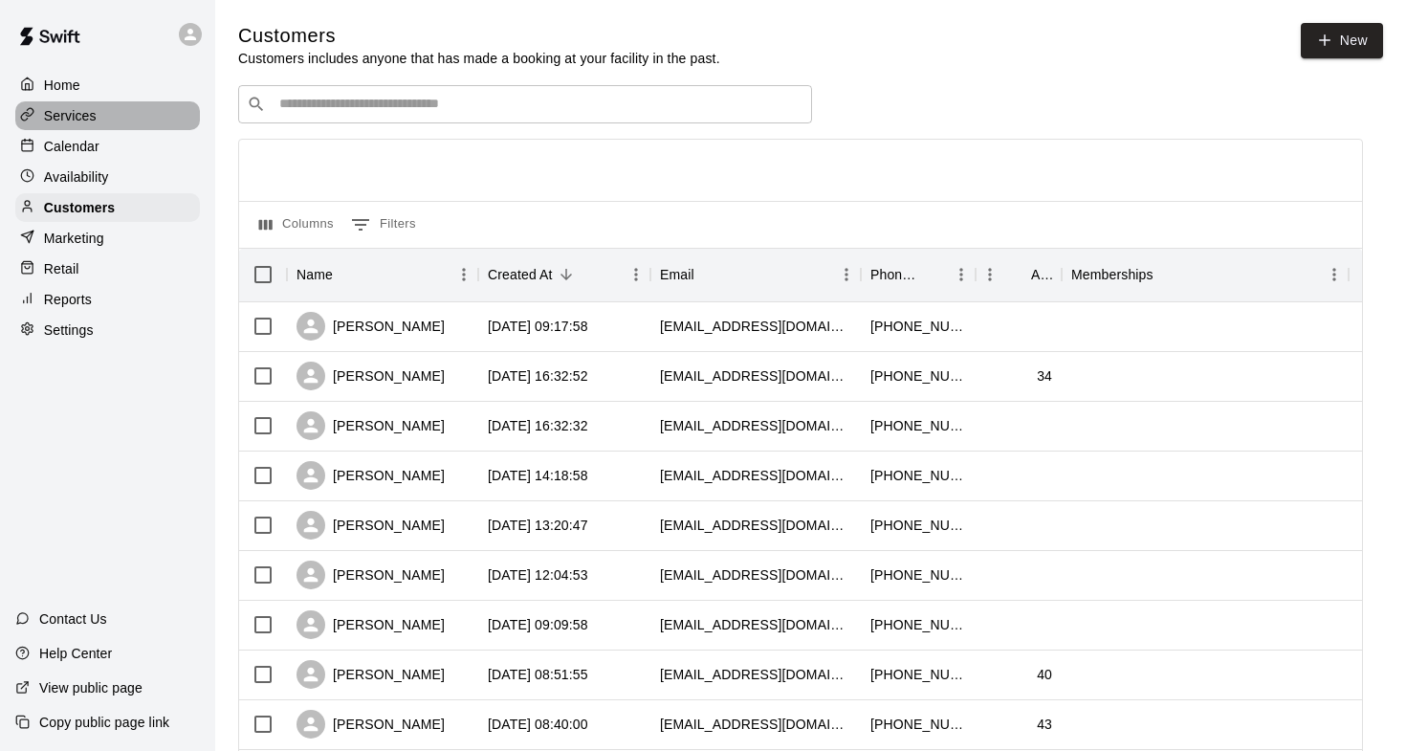
click at [103, 121] on div "Services" at bounding box center [107, 115] width 185 height 29
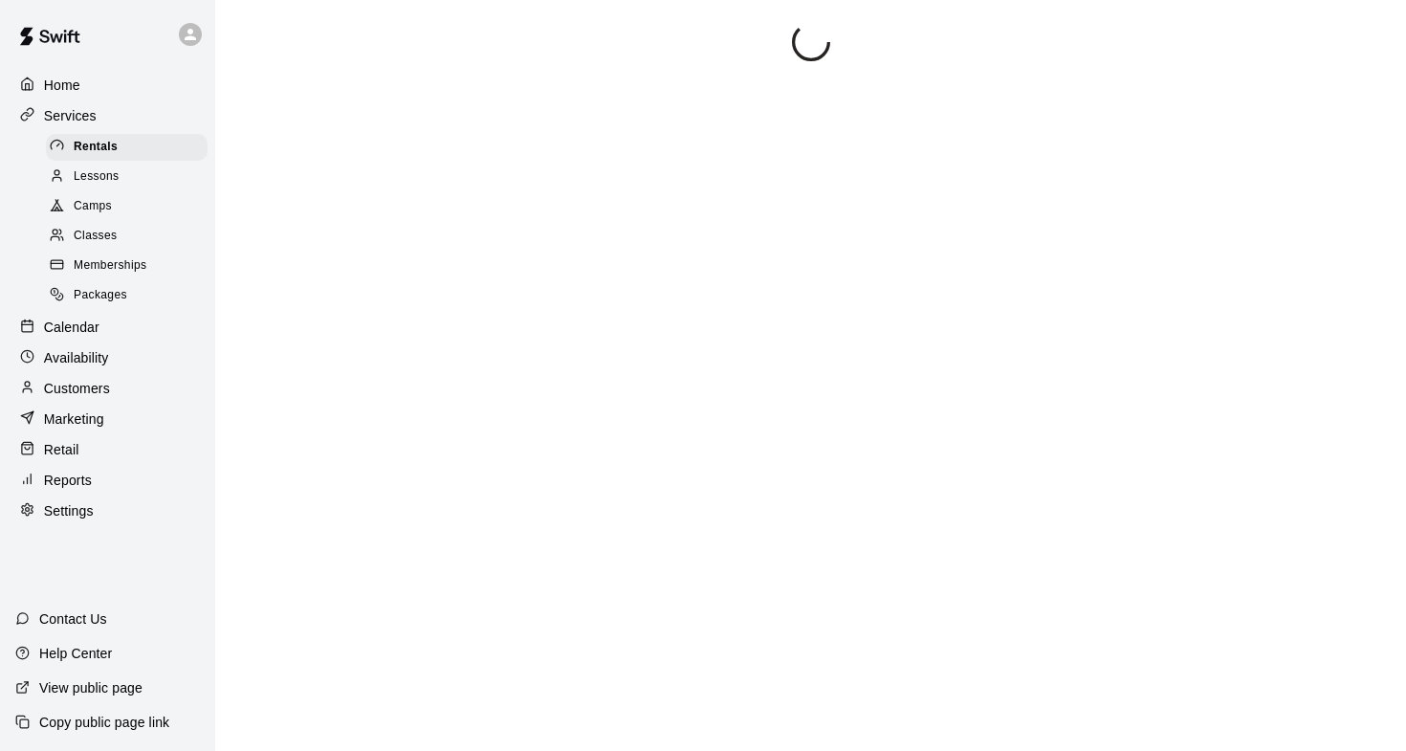
click at [122, 264] on span "Memberships" at bounding box center [110, 265] width 73 height 19
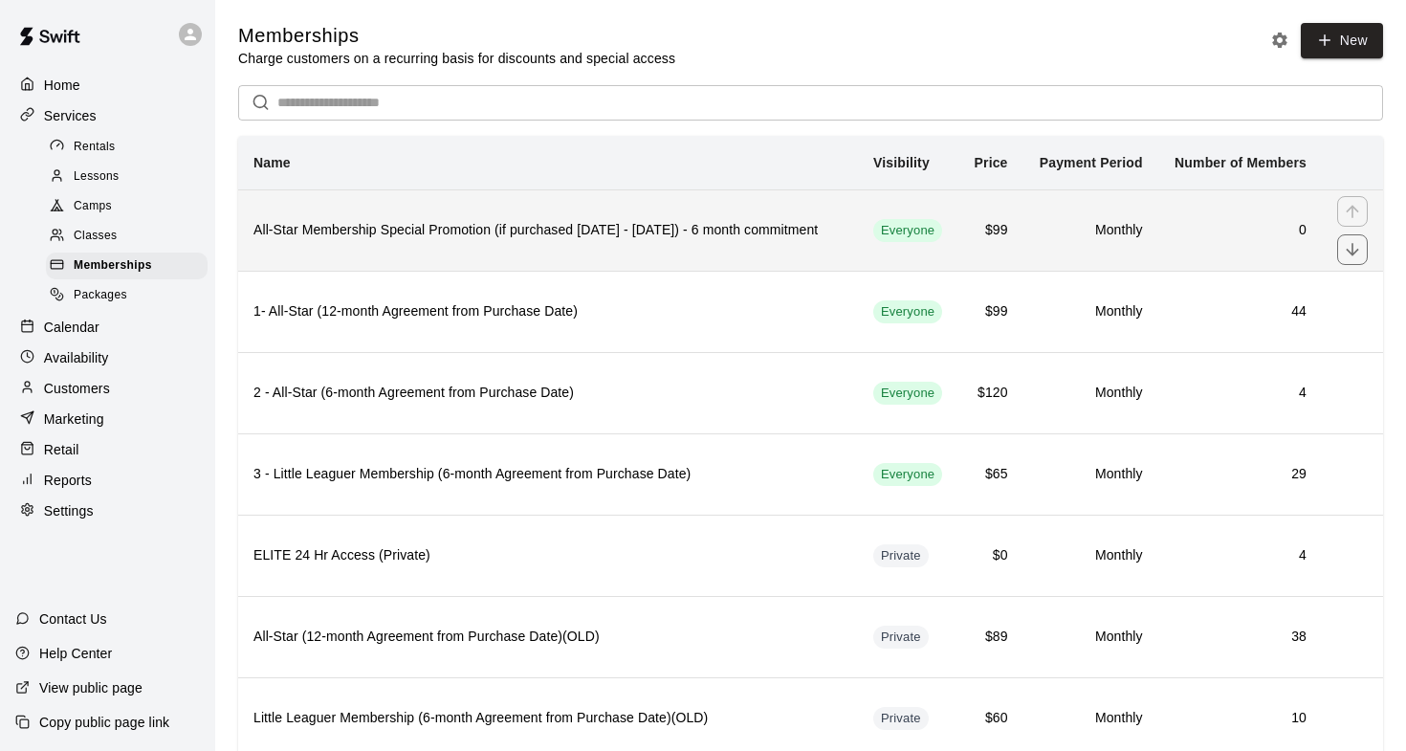
click at [362, 241] on h6 "All-Star Membership Special Promotion (if purchased August - September 2025) - …" at bounding box center [547, 230] width 589 height 21
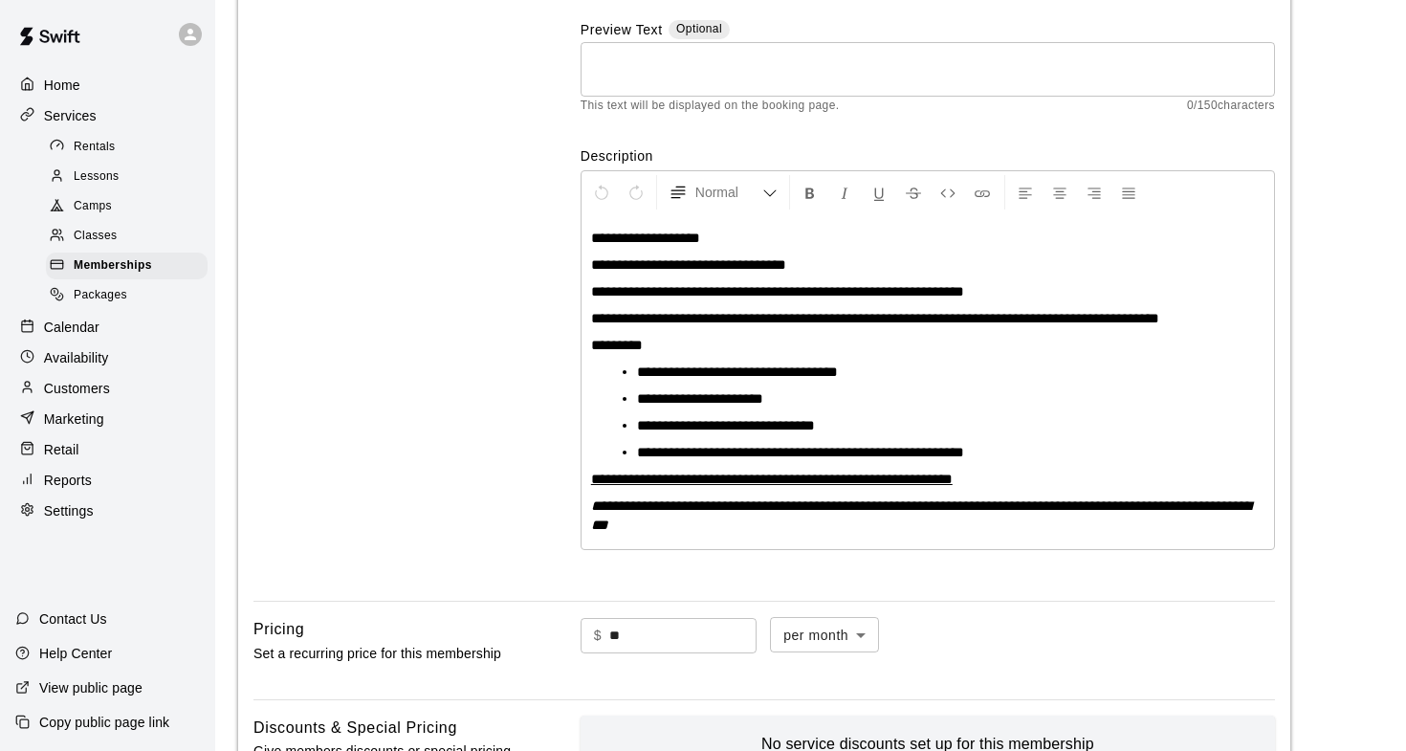
scroll to position [240, 0]
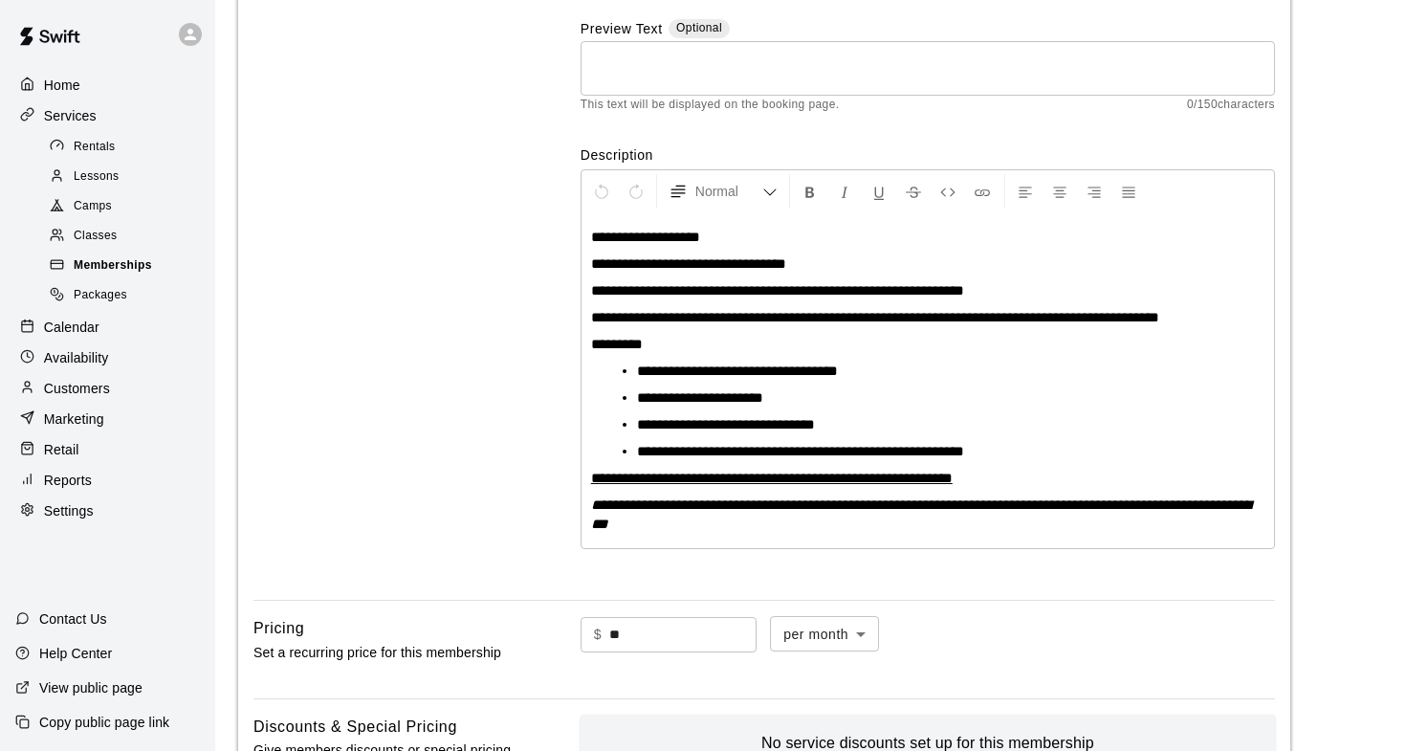
click at [124, 256] on span "Memberships" at bounding box center [113, 265] width 78 height 19
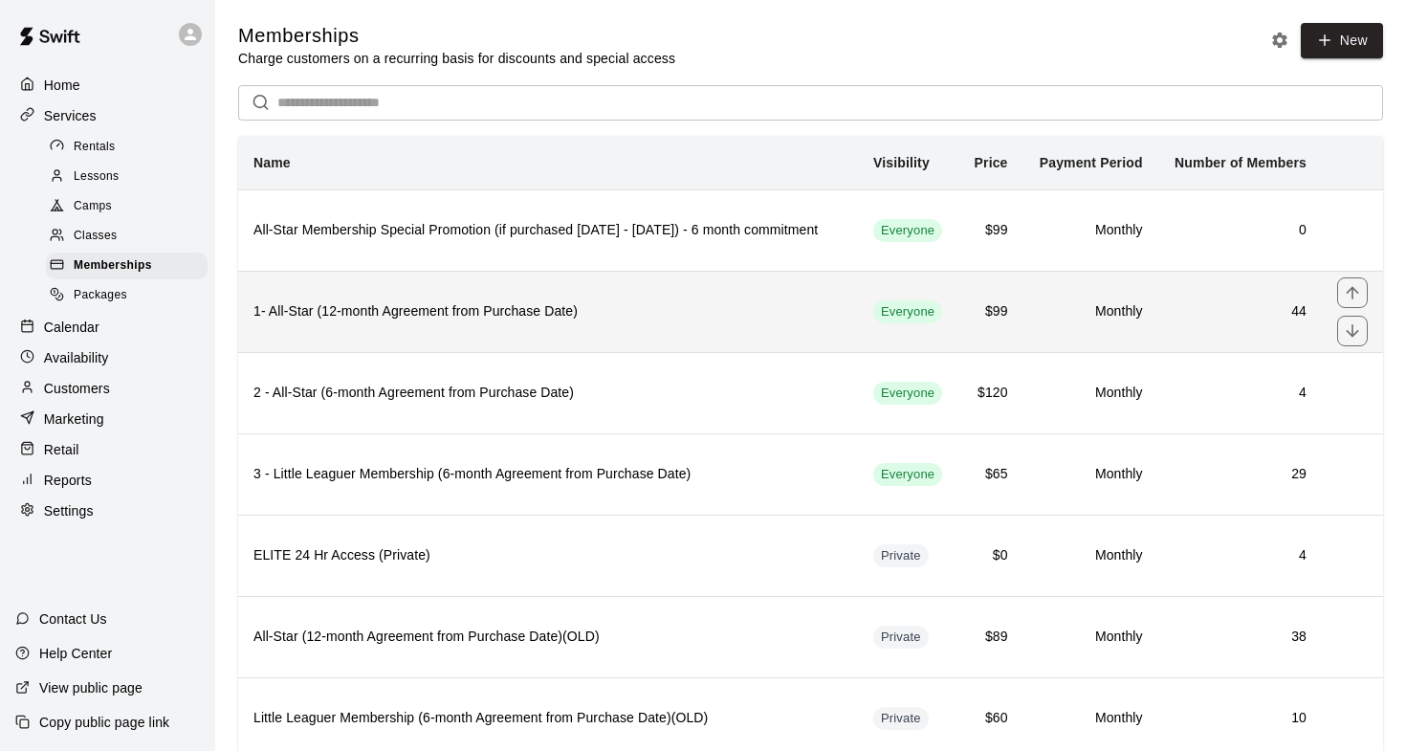
click at [386, 322] on h6 "1- All-Star (12-month Agreement from Purchase Date)" at bounding box center [547, 311] width 589 height 21
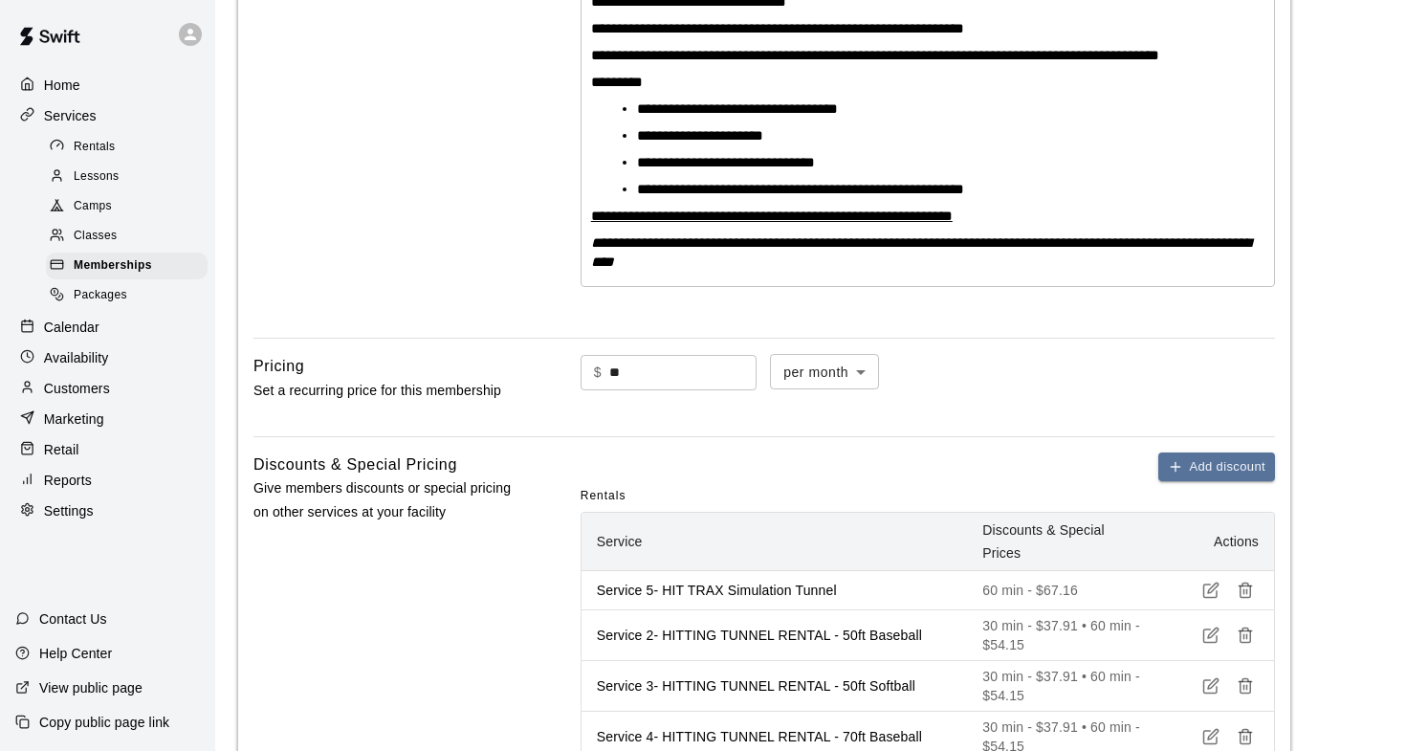
scroll to position [527, 0]
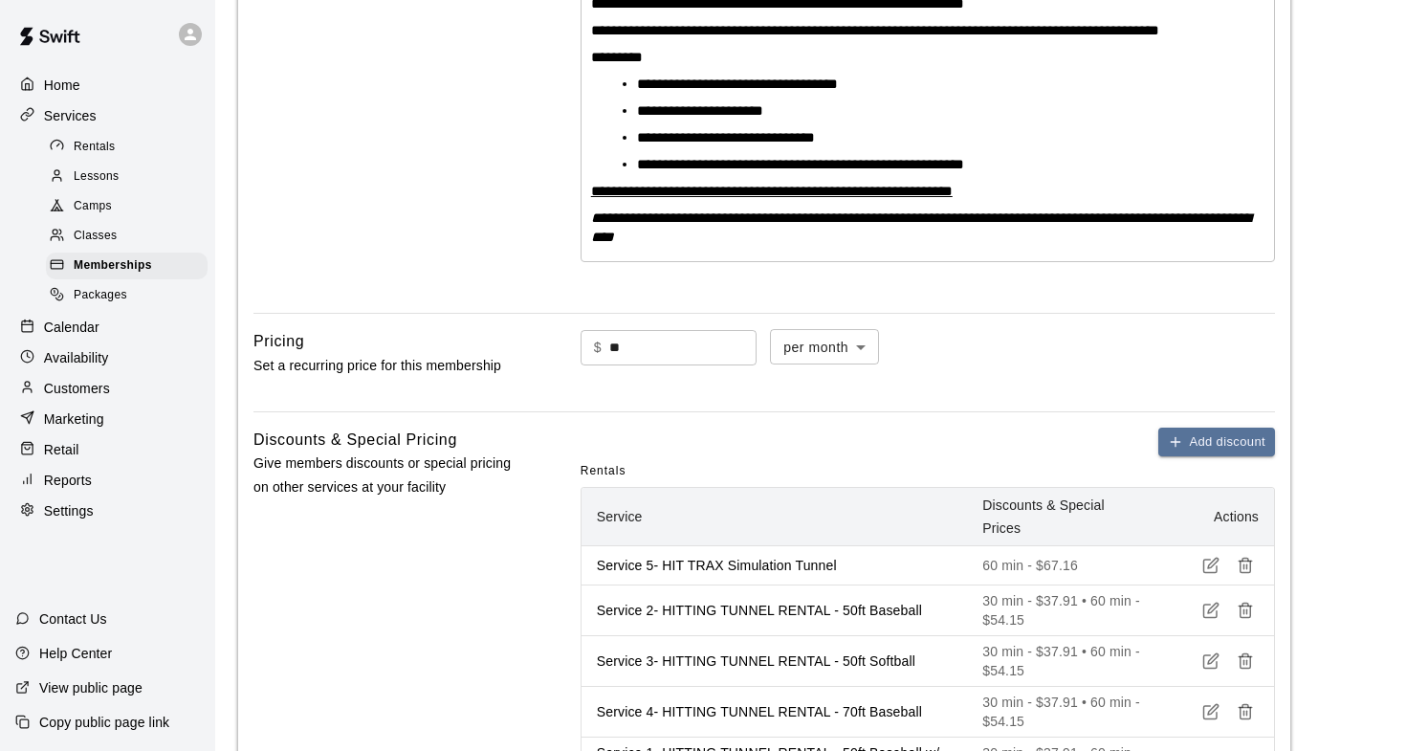
click at [742, 171] on span "**********" at bounding box center [800, 164] width 327 height 14
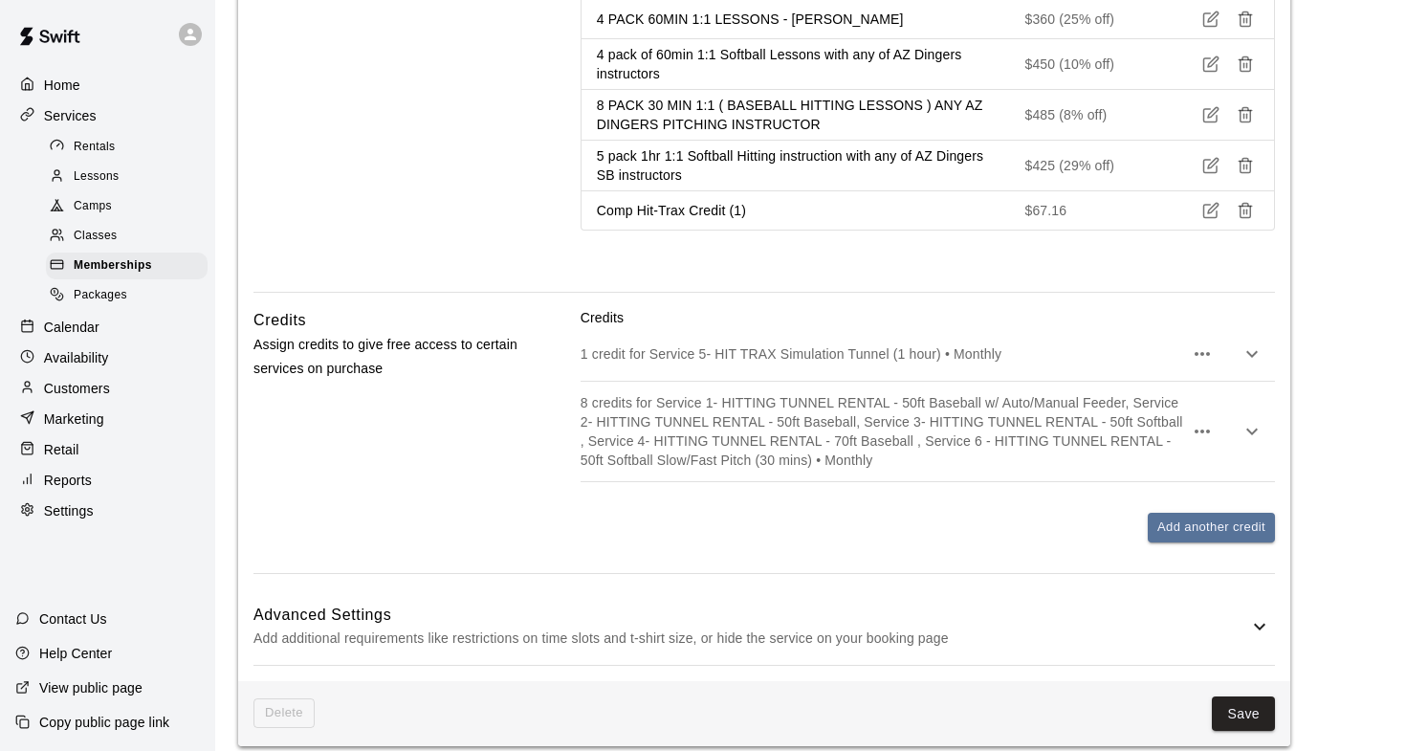
scroll to position [3087, 0]
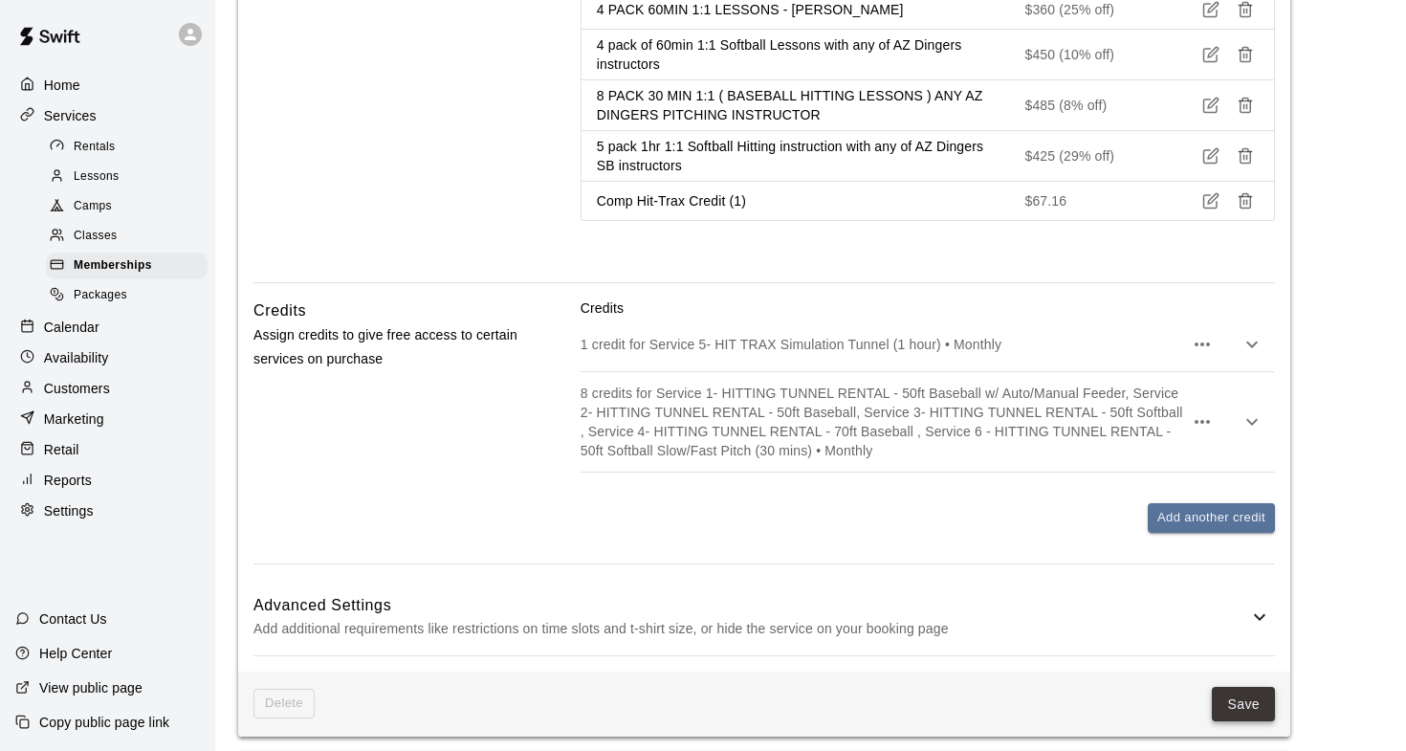
click at [1250, 687] on button "Save" at bounding box center [1243, 704] width 63 height 35
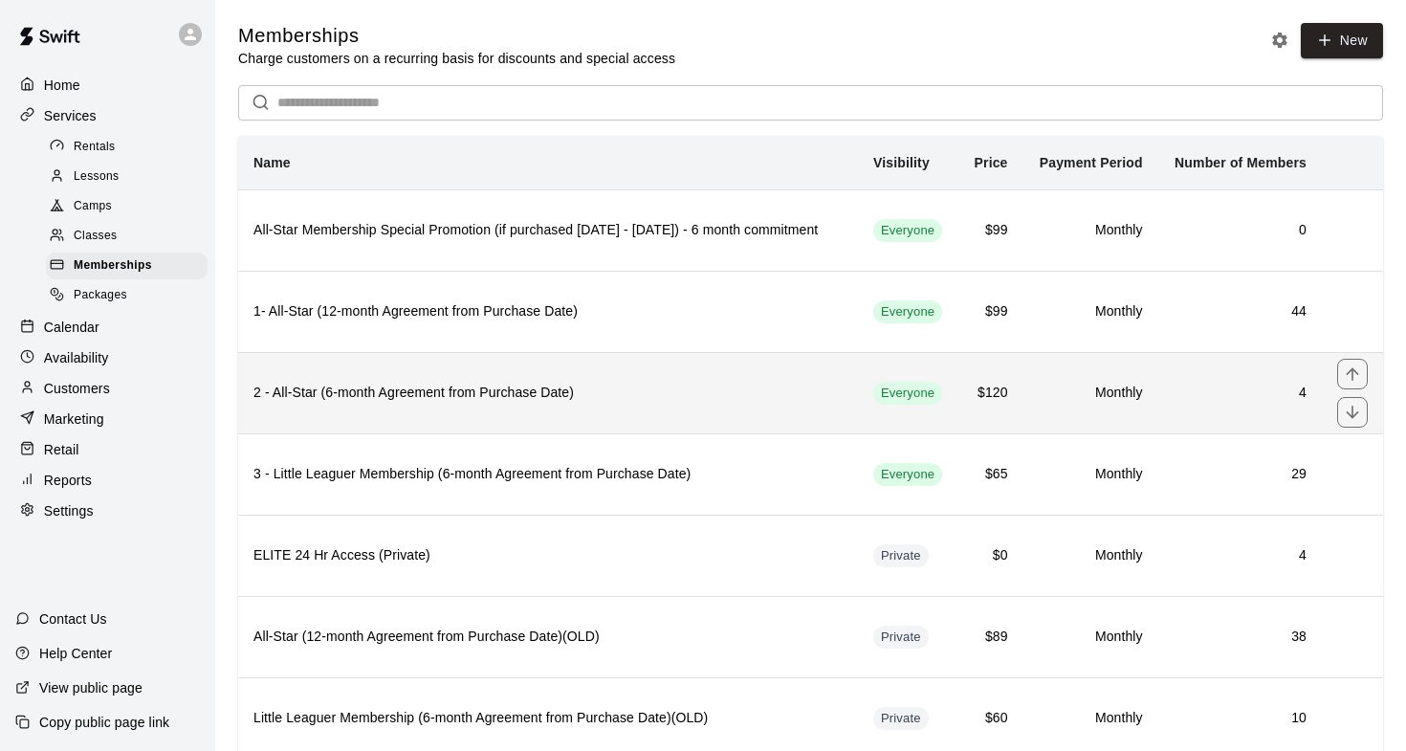
click at [530, 404] on h6 "2 - All-Star (6-month Agreement from Purchase Date)" at bounding box center [547, 393] width 589 height 21
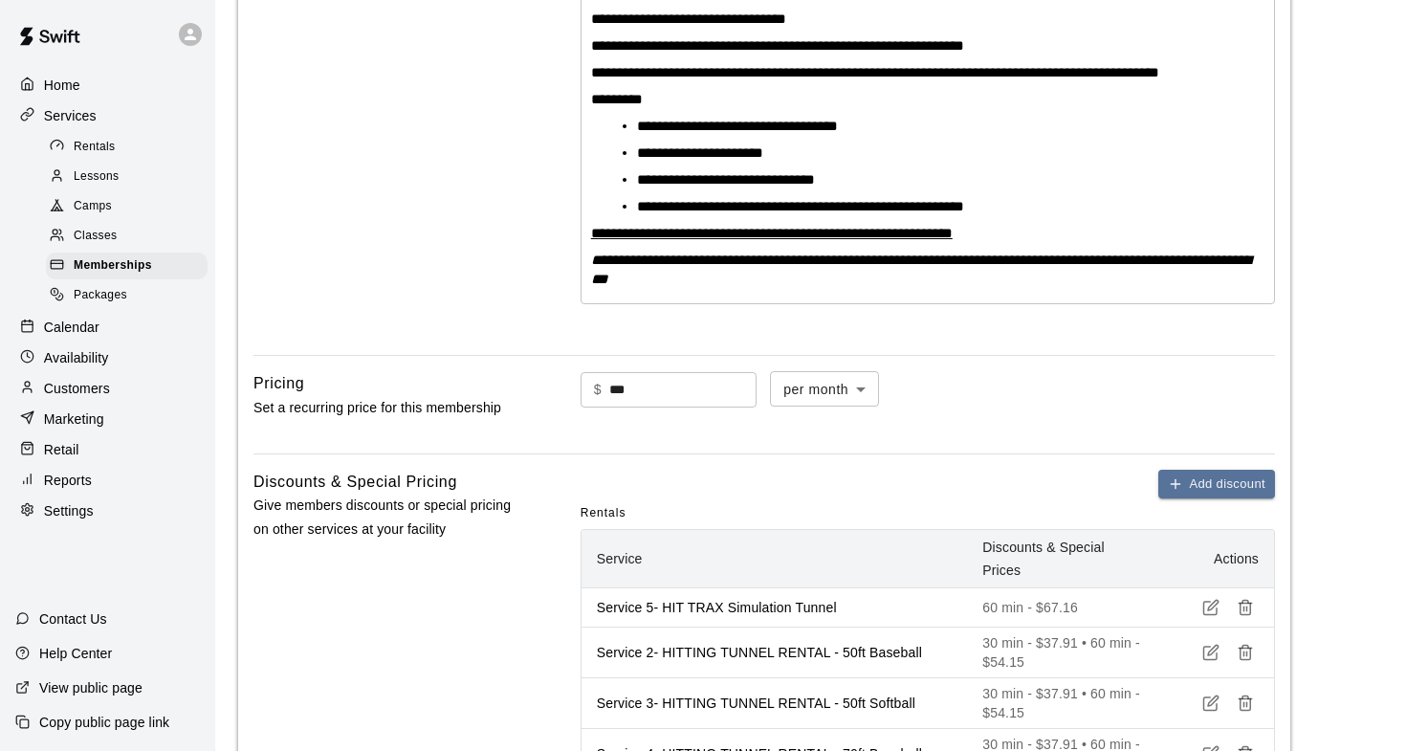
scroll to position [484, 0]
click at [739, 214] on span "**********" at bounding box center [800, 207] width 327 height 14
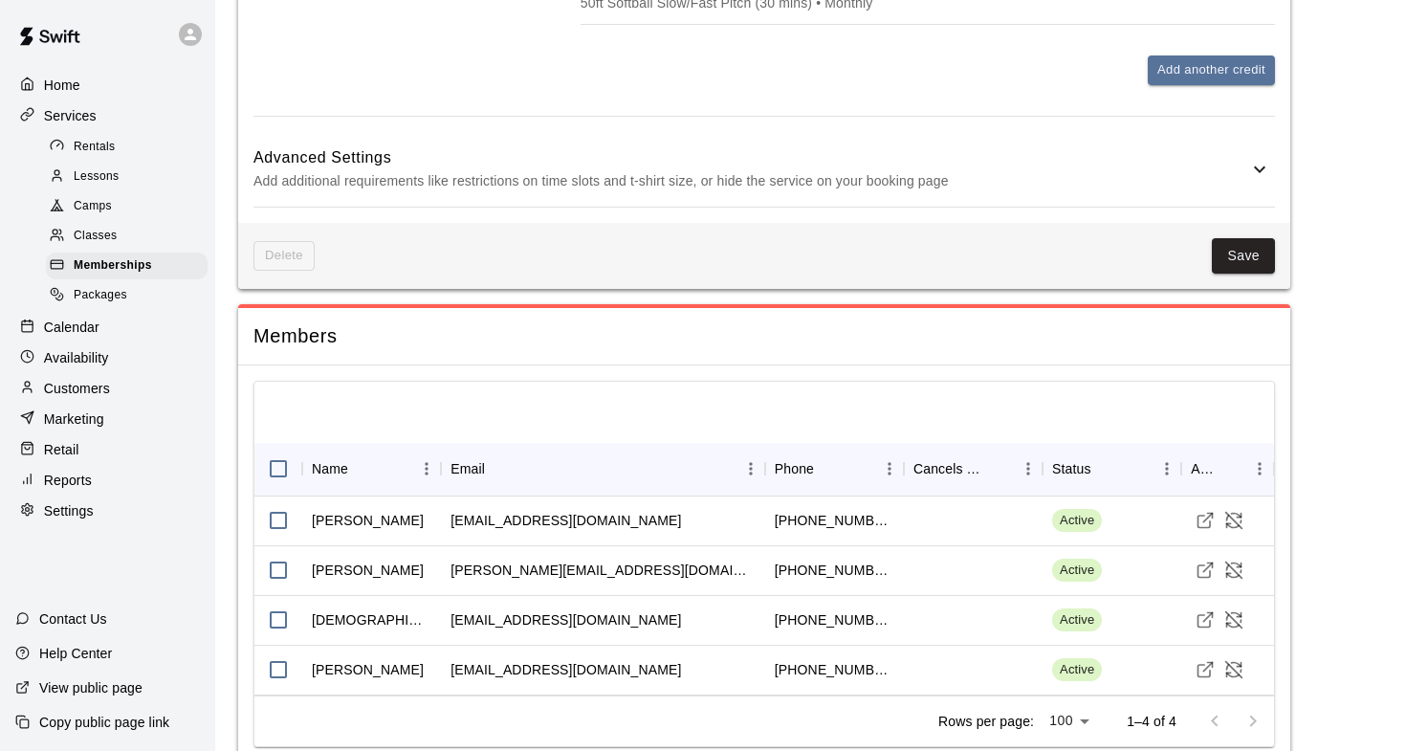
scroll to position [2826, 0]
click at [1239, 239] on button "Save" at bounding box center [1243, 256] width 63 height 35
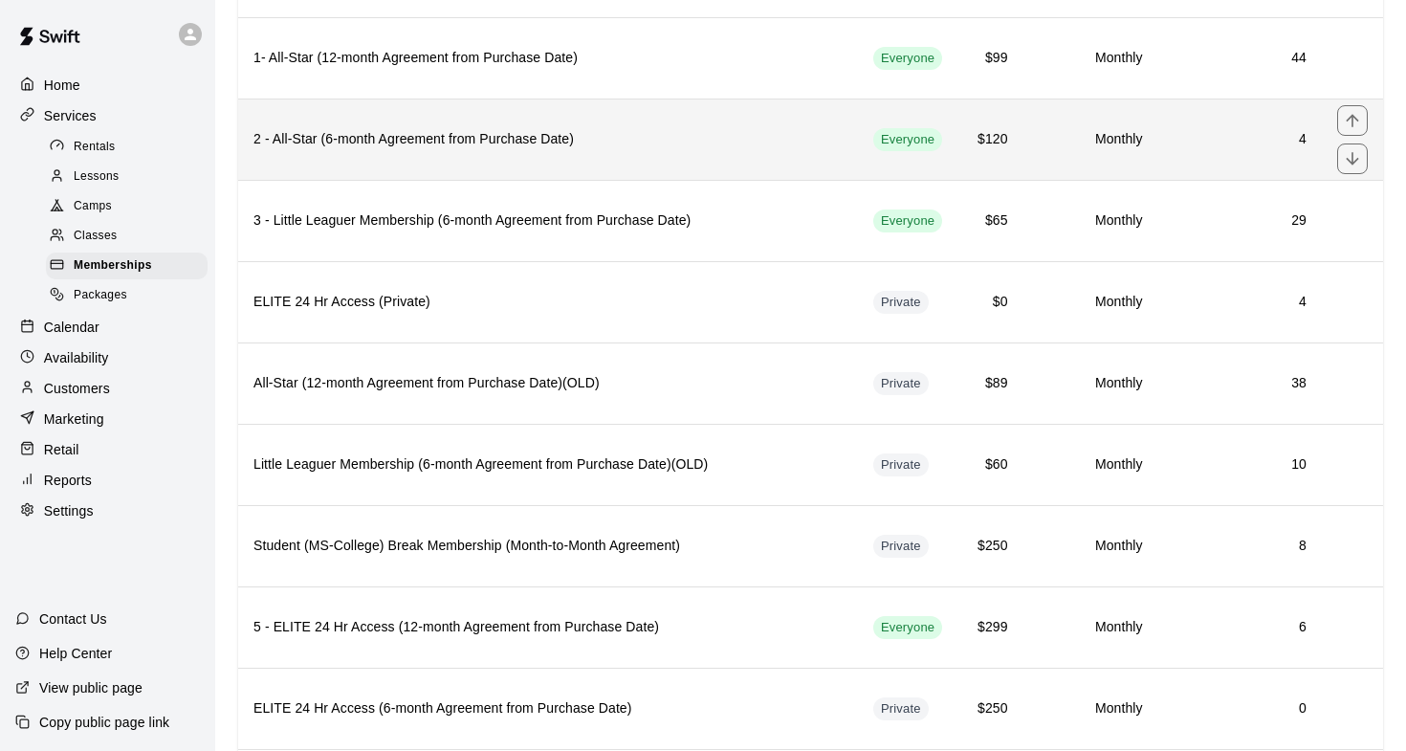
scroll to position [255, 0]
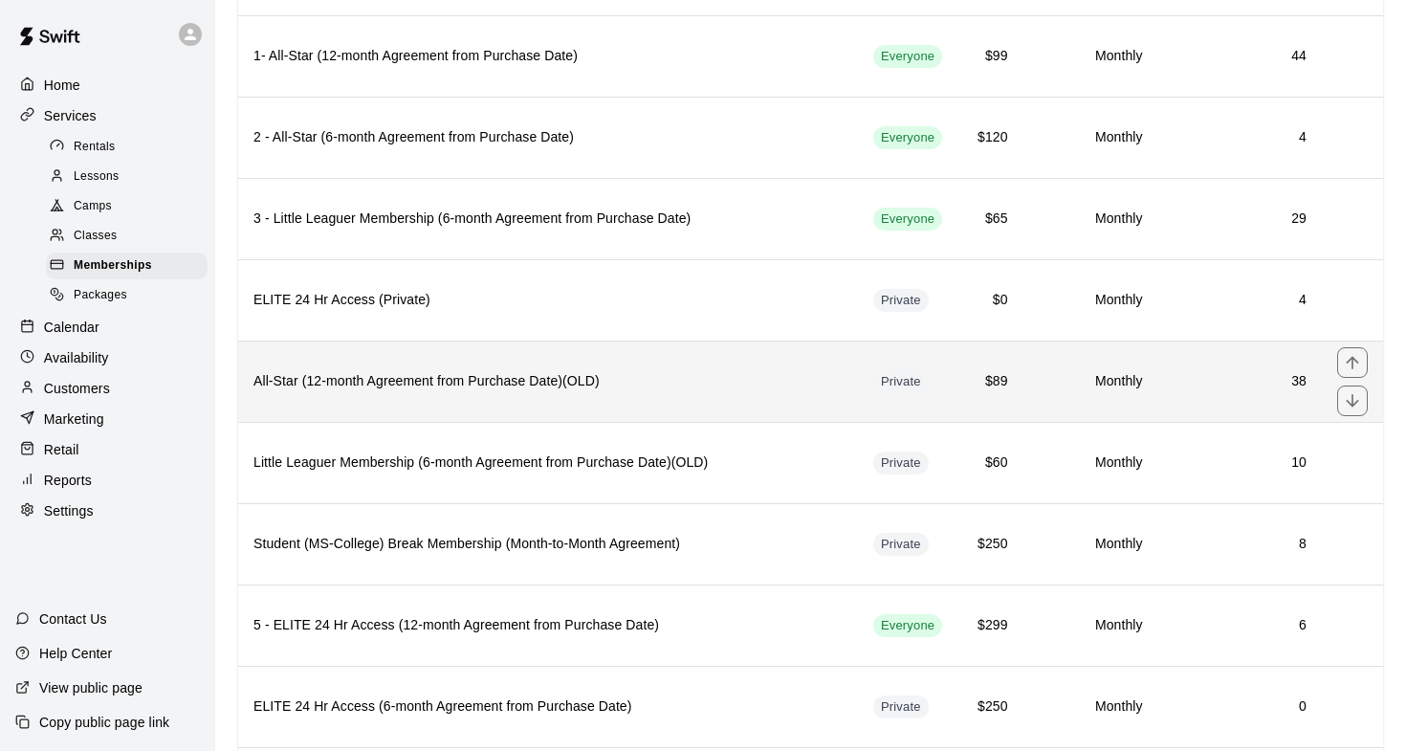
click at [503, 392] on h6 "All-Star (12-month Agreement from Purchase Date)(OLD)" at bounding box center [547, 381] width 589 height 21
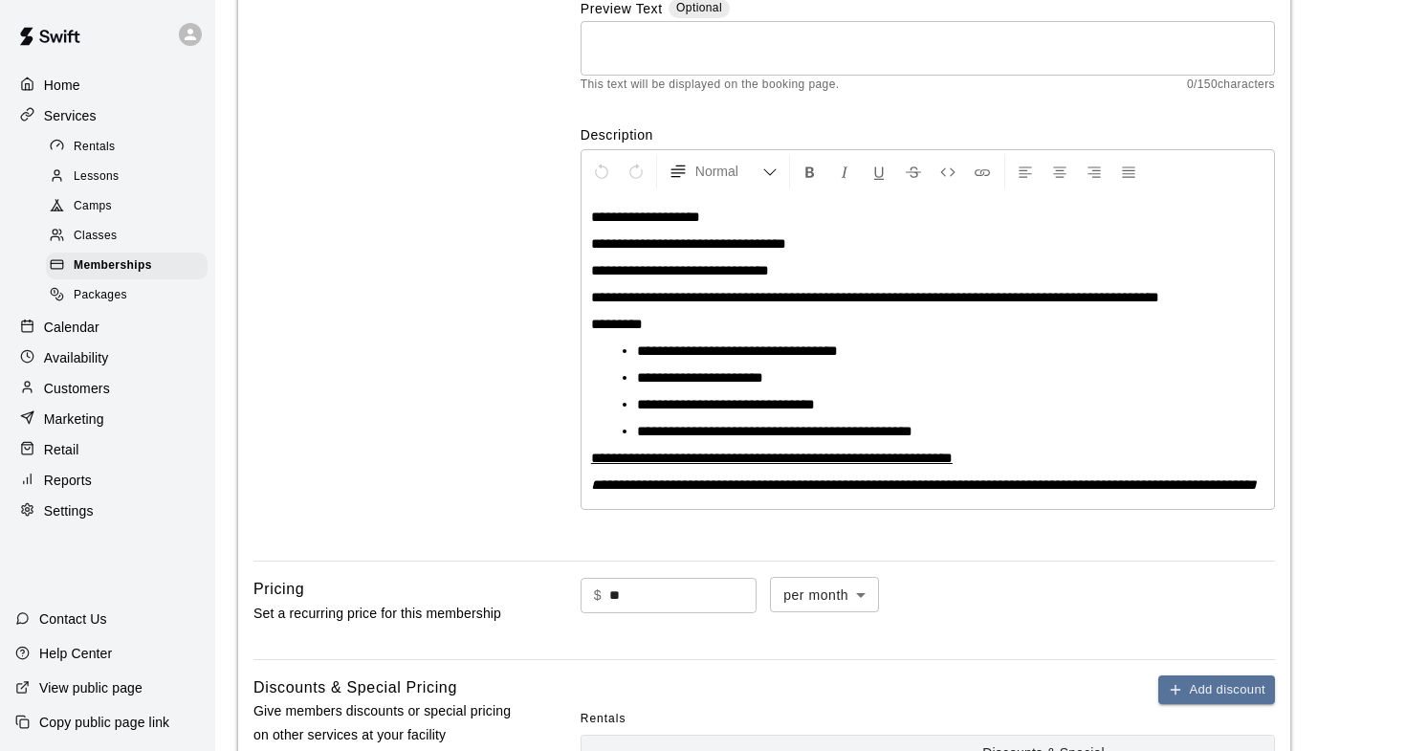
scroll to position [450, 0]
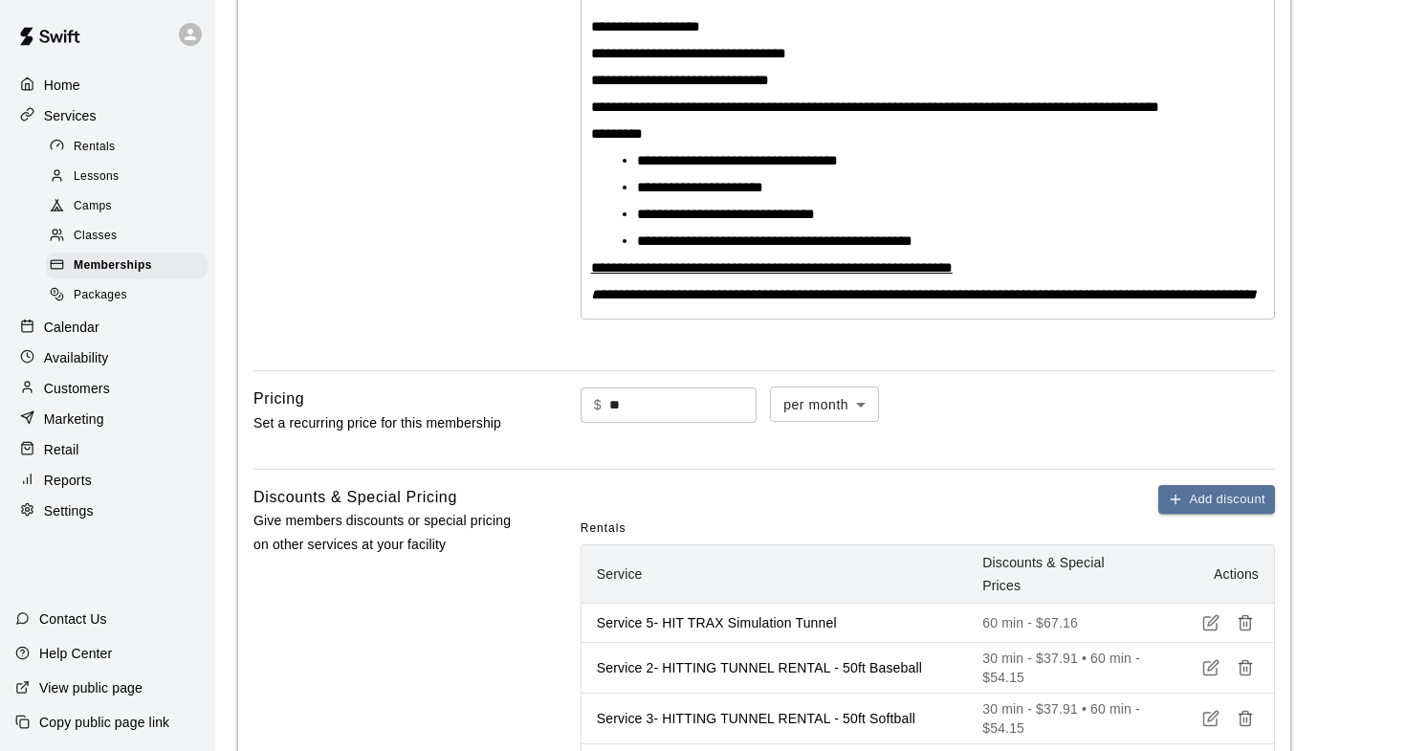
click at [673, 248] on span "**********" at bounding box center [774, 240] width 275 height 14
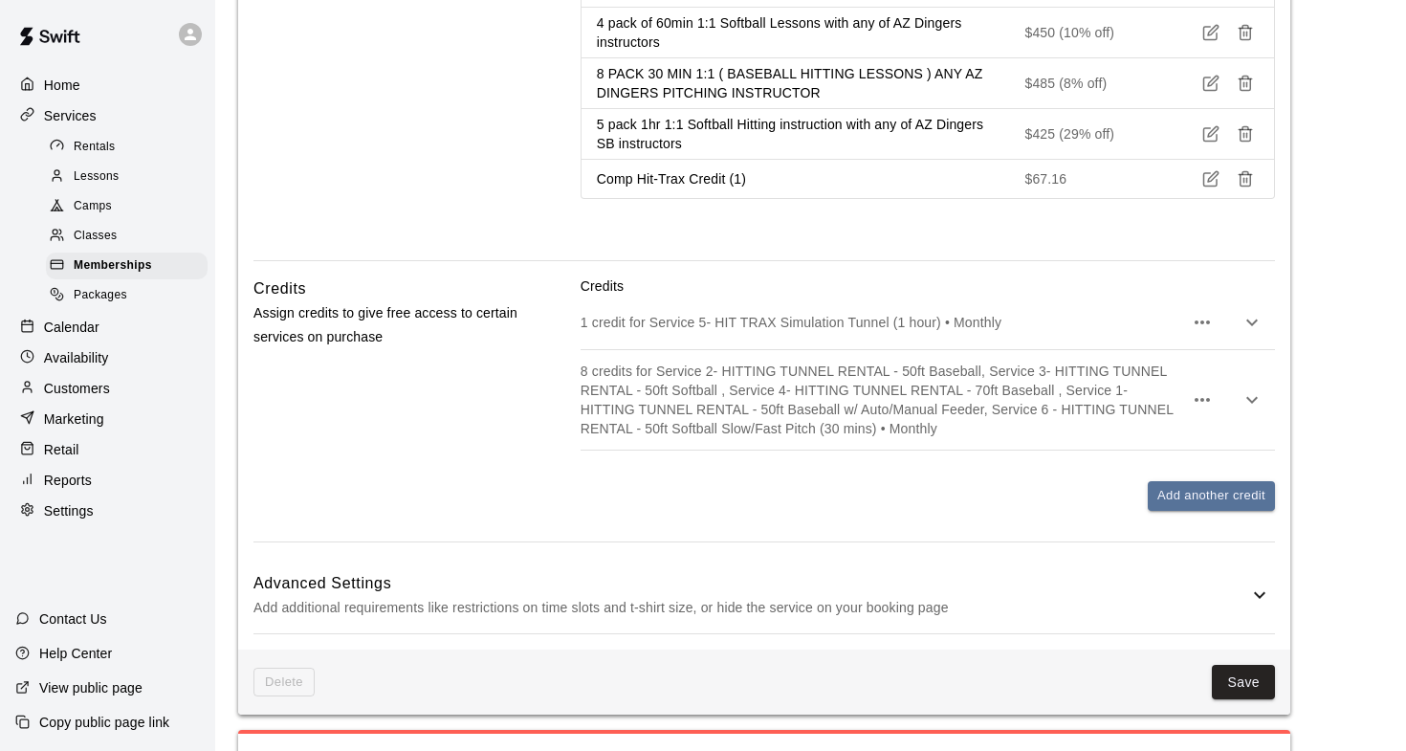
scroll to position [3455, 0]
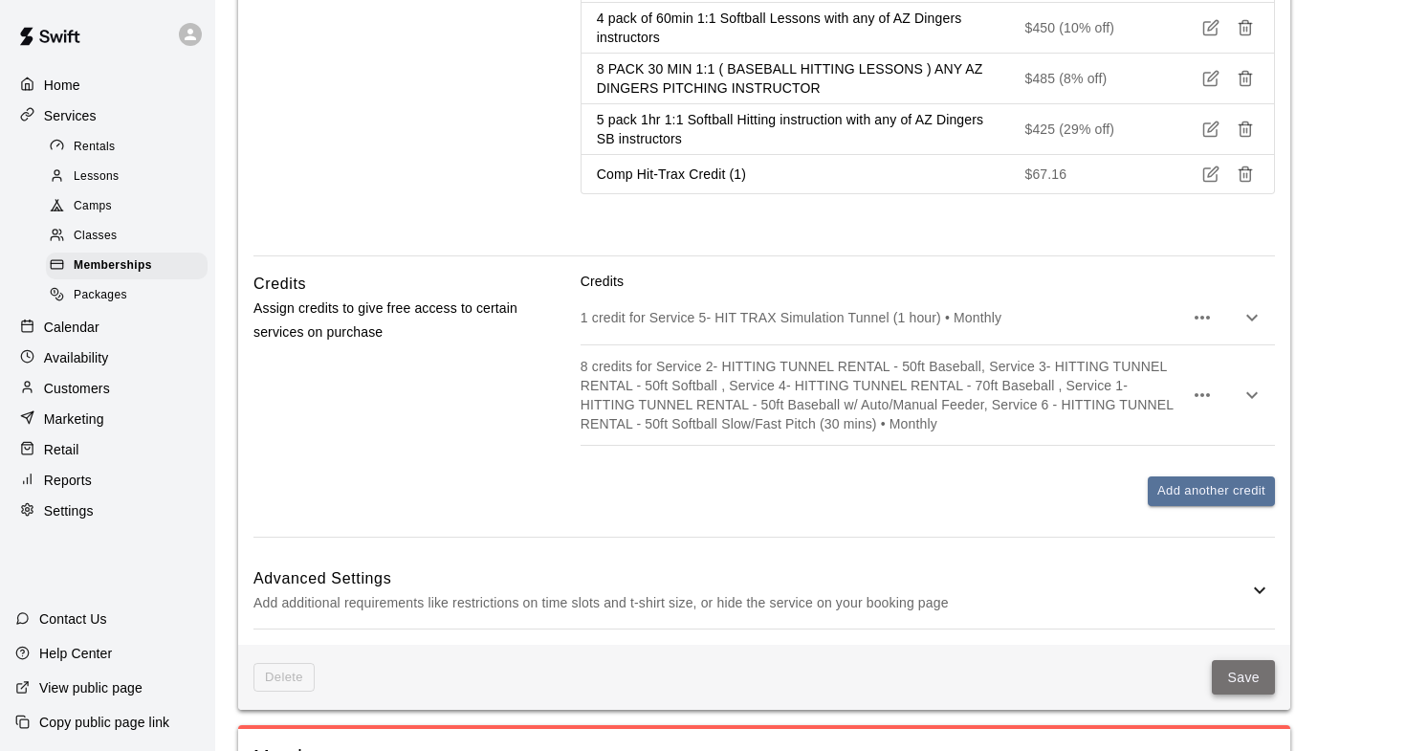
click at [1227, 660] on button "Save" at bounding box center [1243, 677] width 63 height 35
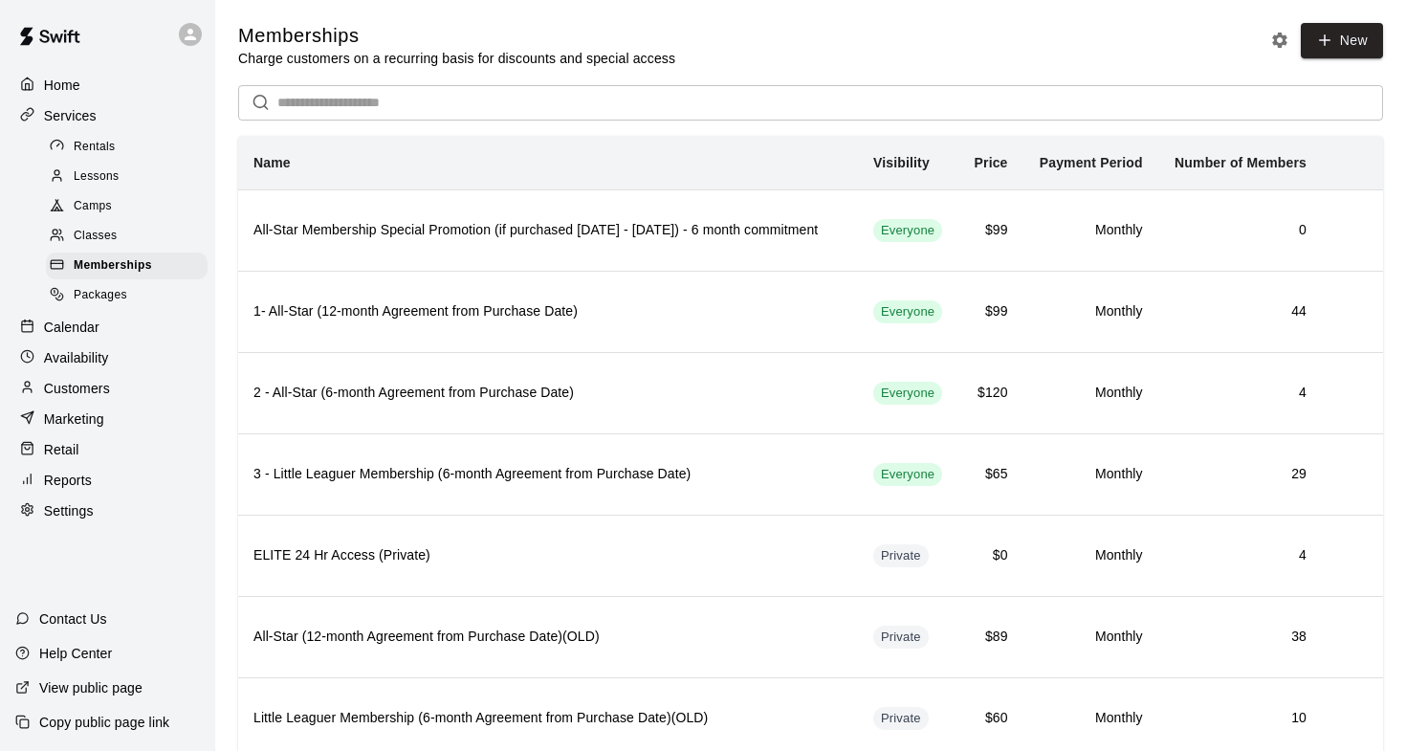
click at [62, 86] on p "Home" at bounding box center [62, 85] width 36 height 19
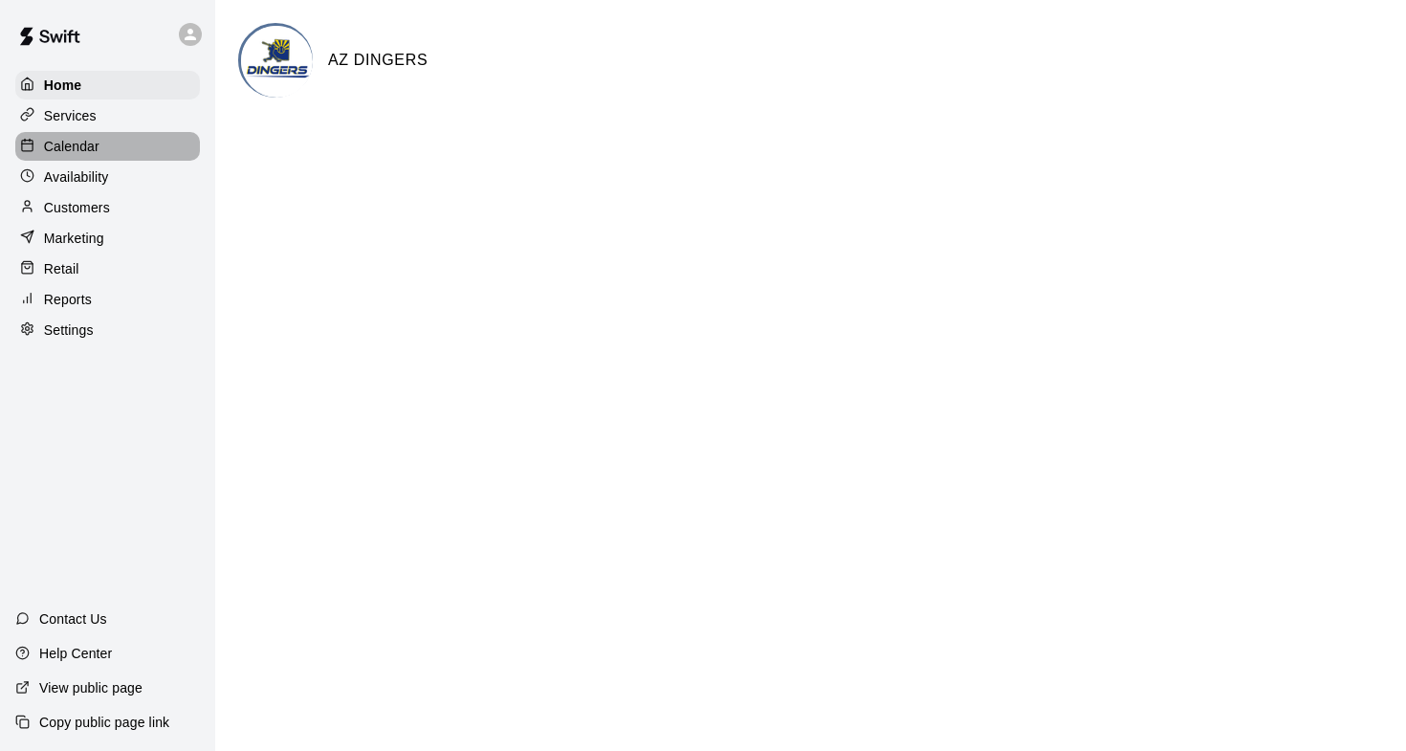
click at [86, 142] on p "Calendar" at bounding box center [71, 146] width 55 height 19
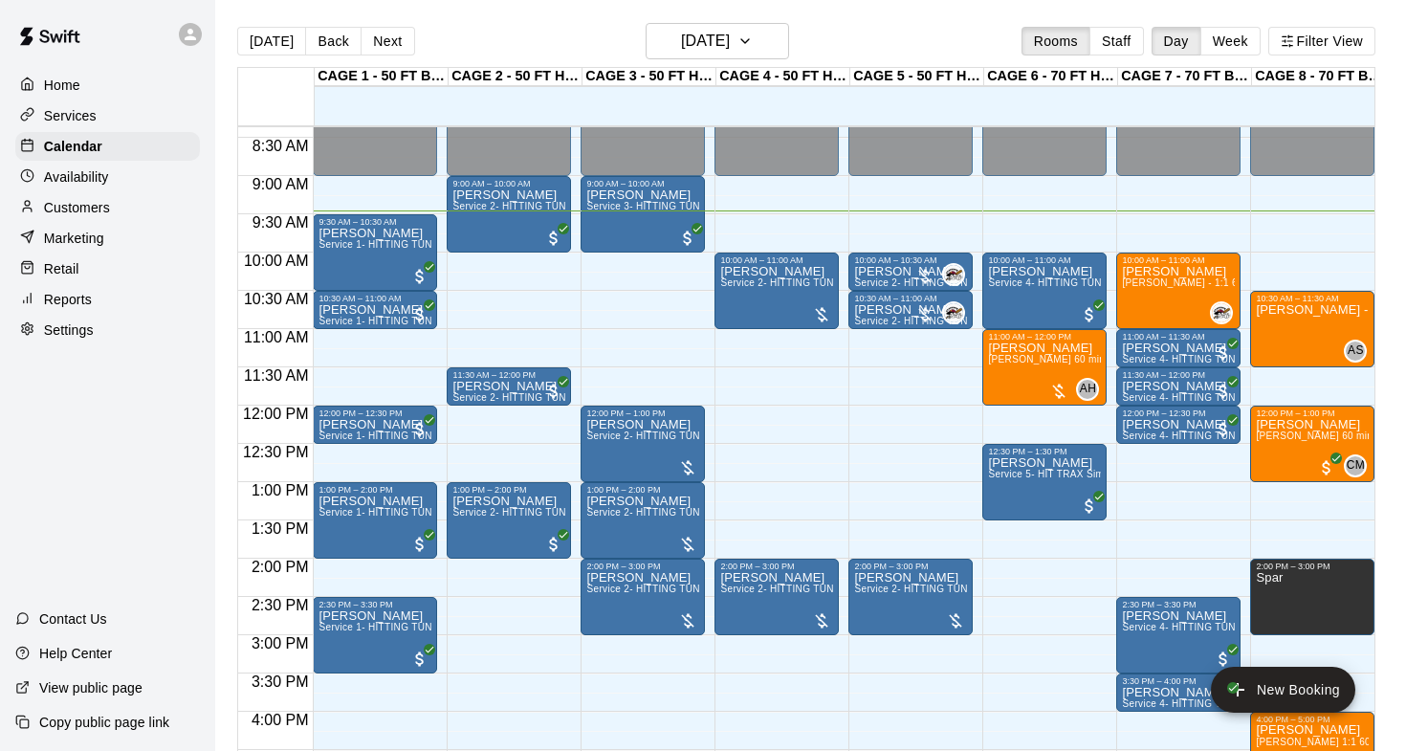
scroll to position [628, 0]
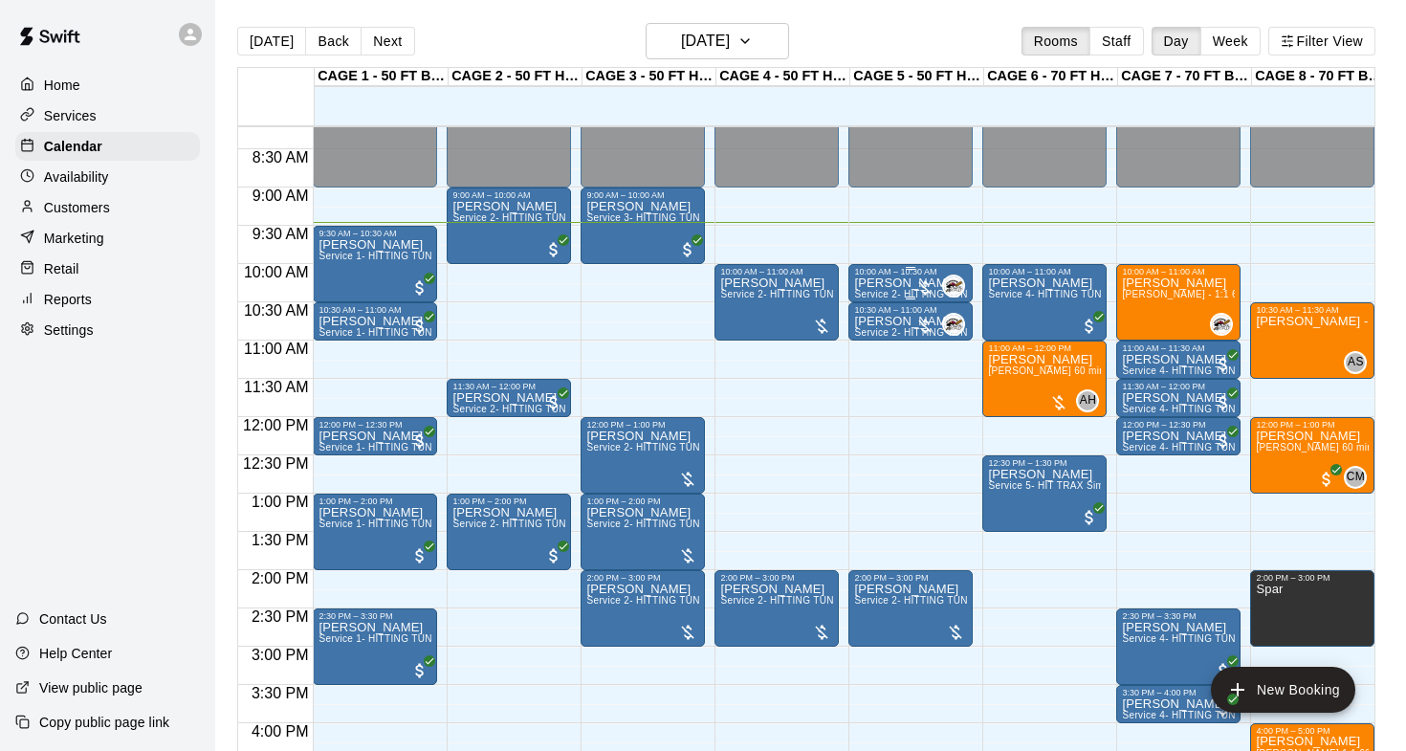
click at [919, 281] on div at bounding box center [924, 287] width 19 height 19
click at [941, 341] on img "edit" at bounding box center [936, 344] width 22 height 22
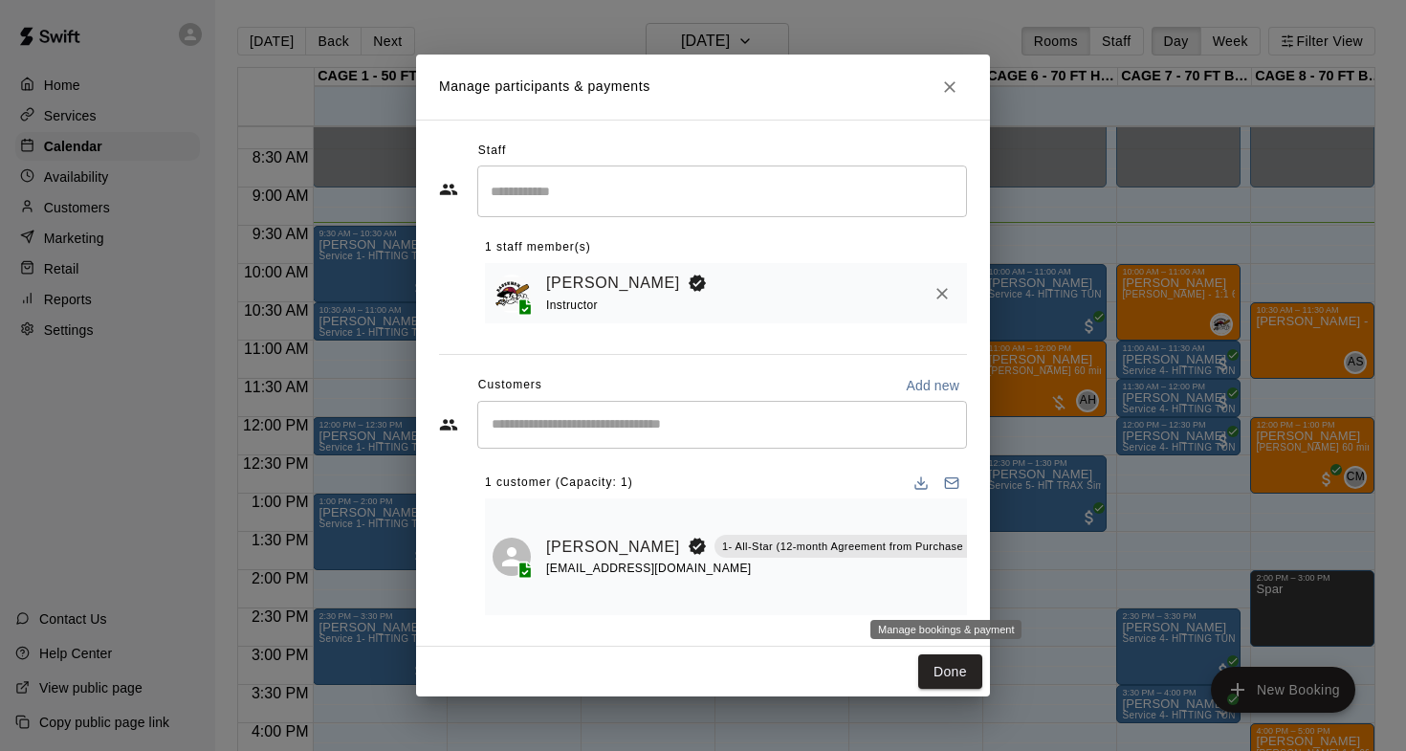
click at [1010, 586] on icon "Manage bookings & payment" at bounding box center [1019, 590] width 19 height 19
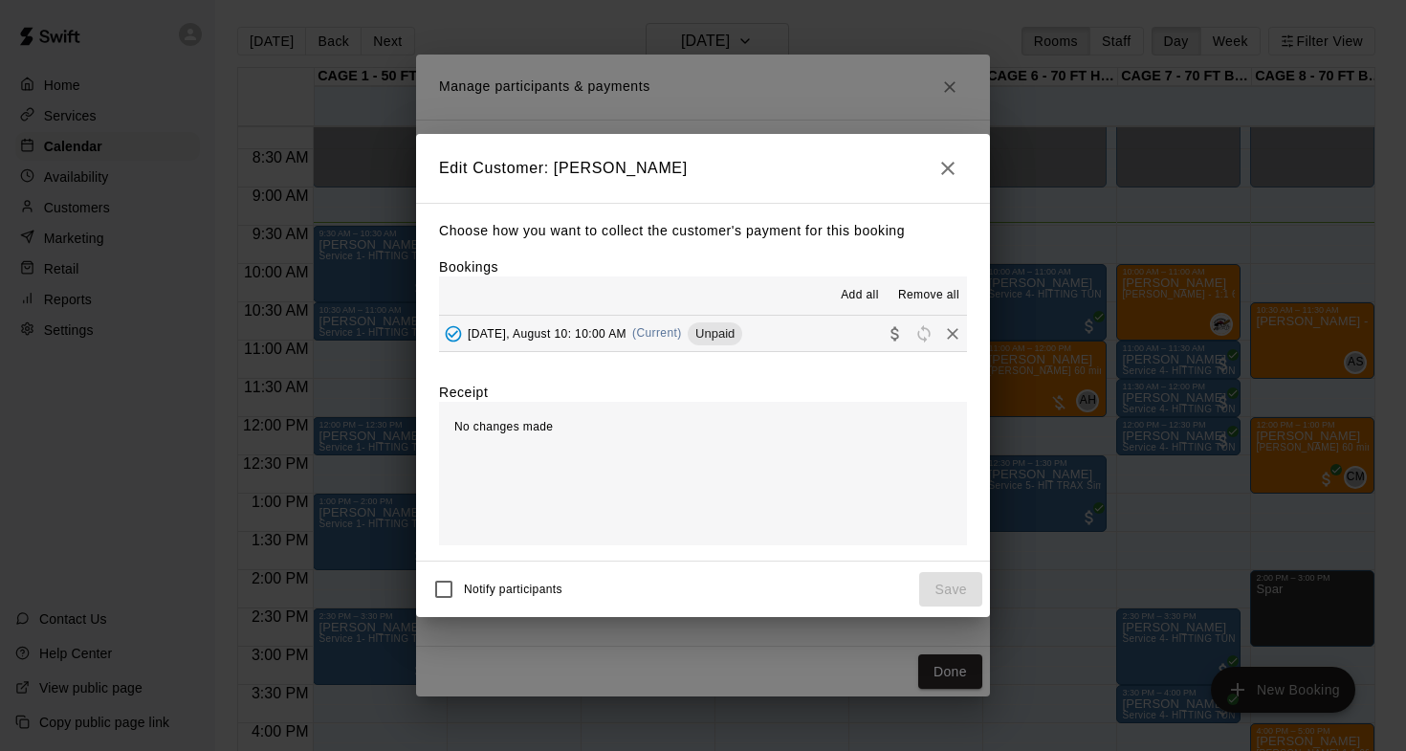
click at [534, 340] on div "Sunday, August 10: 10:00 AM (Current) Unpaid" at bounding box center [590, 333] width 303 height 29
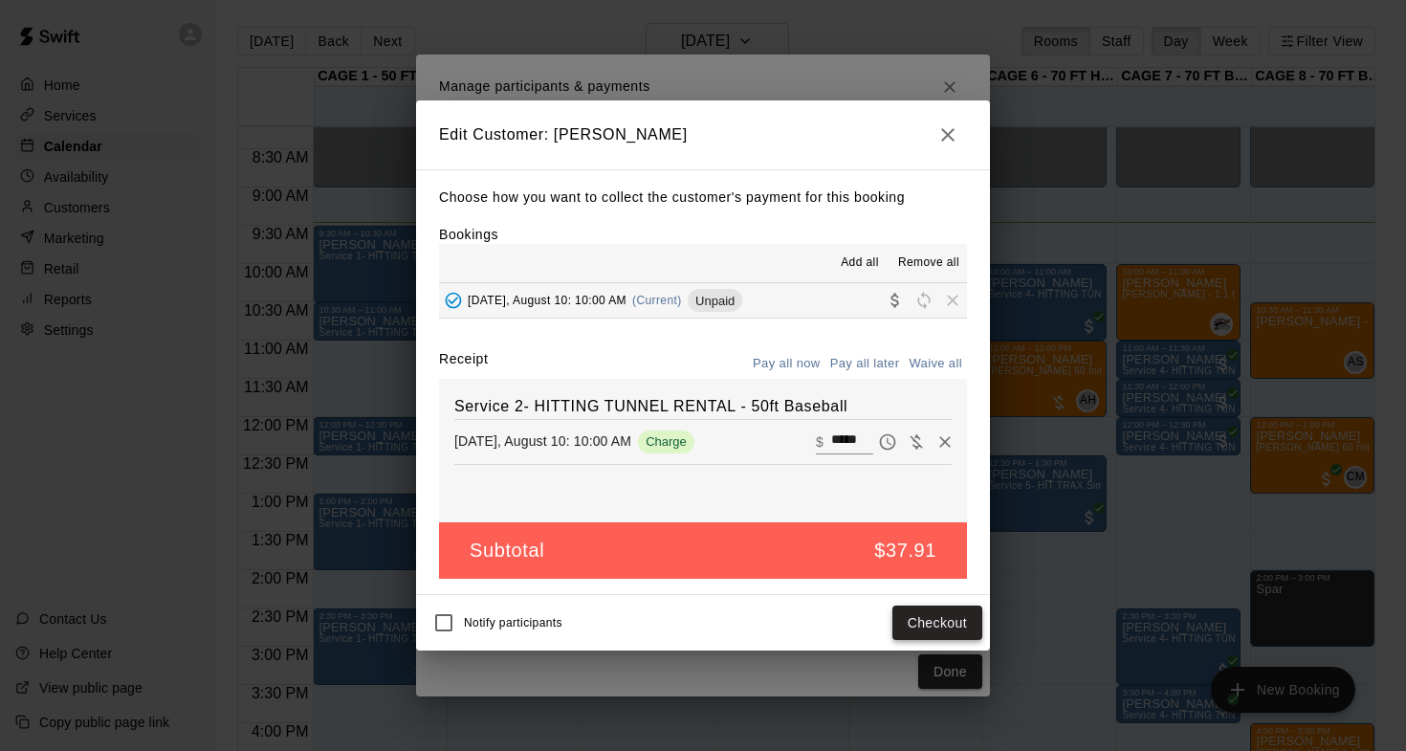
click at [919, 620] on button "Checkout" at bounding box center [937, 622] width 90 height 35
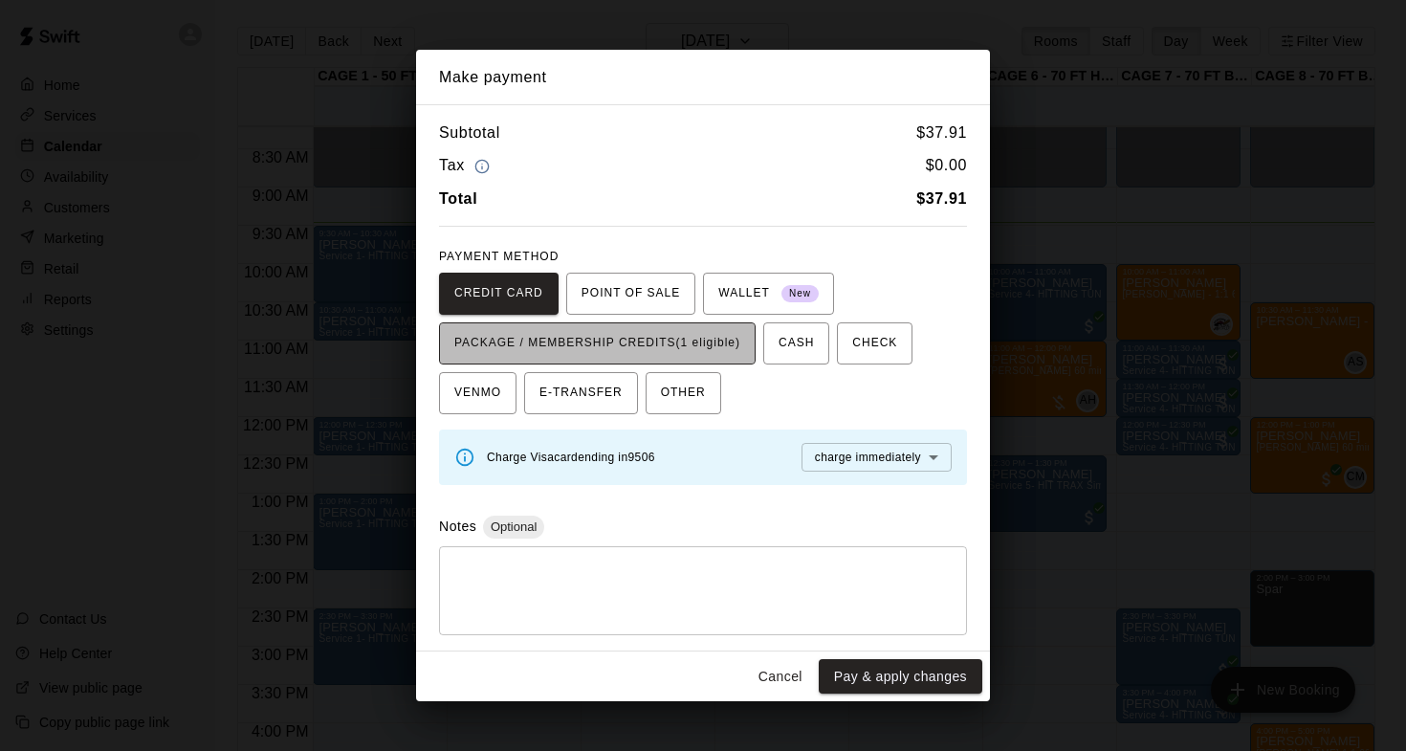
click at [697, 340] on span "PACKAGE / MEMBERSHIP CREDITS (1 eligible)" at bounding box center [597, 343] width 286 height 31
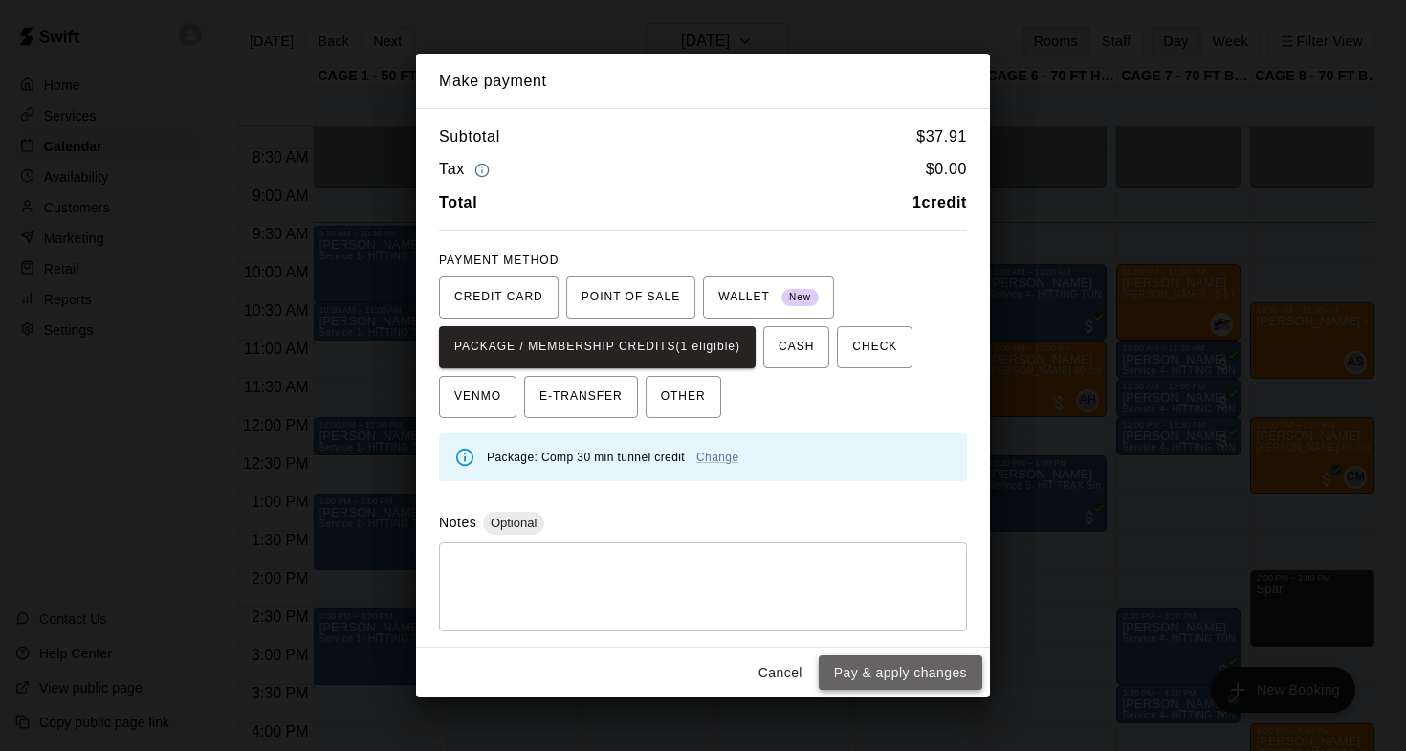
click at [936, 662] on button "Pay & apply changes" at bounding box center [901, 672] width 164 height 35
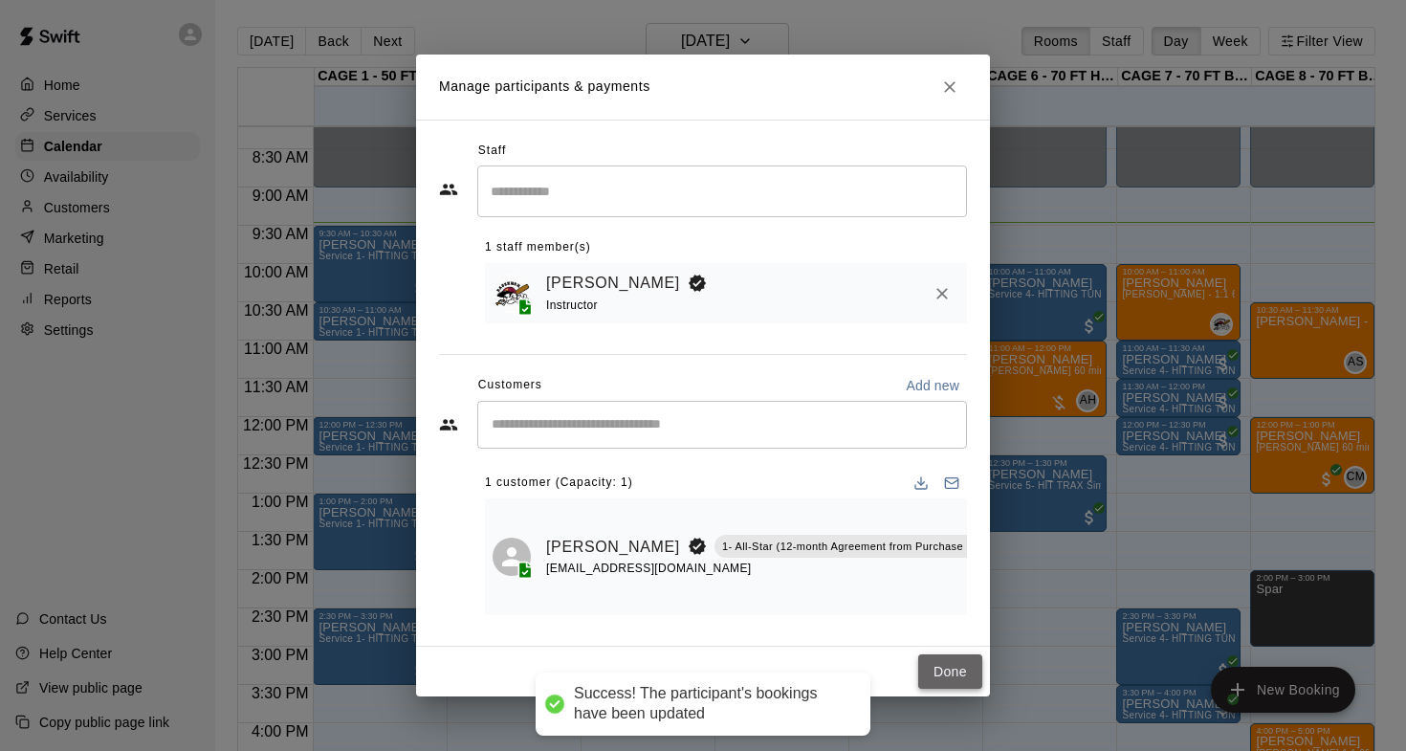
click at [953, 667] on button "Done" at bounding box center [950, 671] width 64 height 35
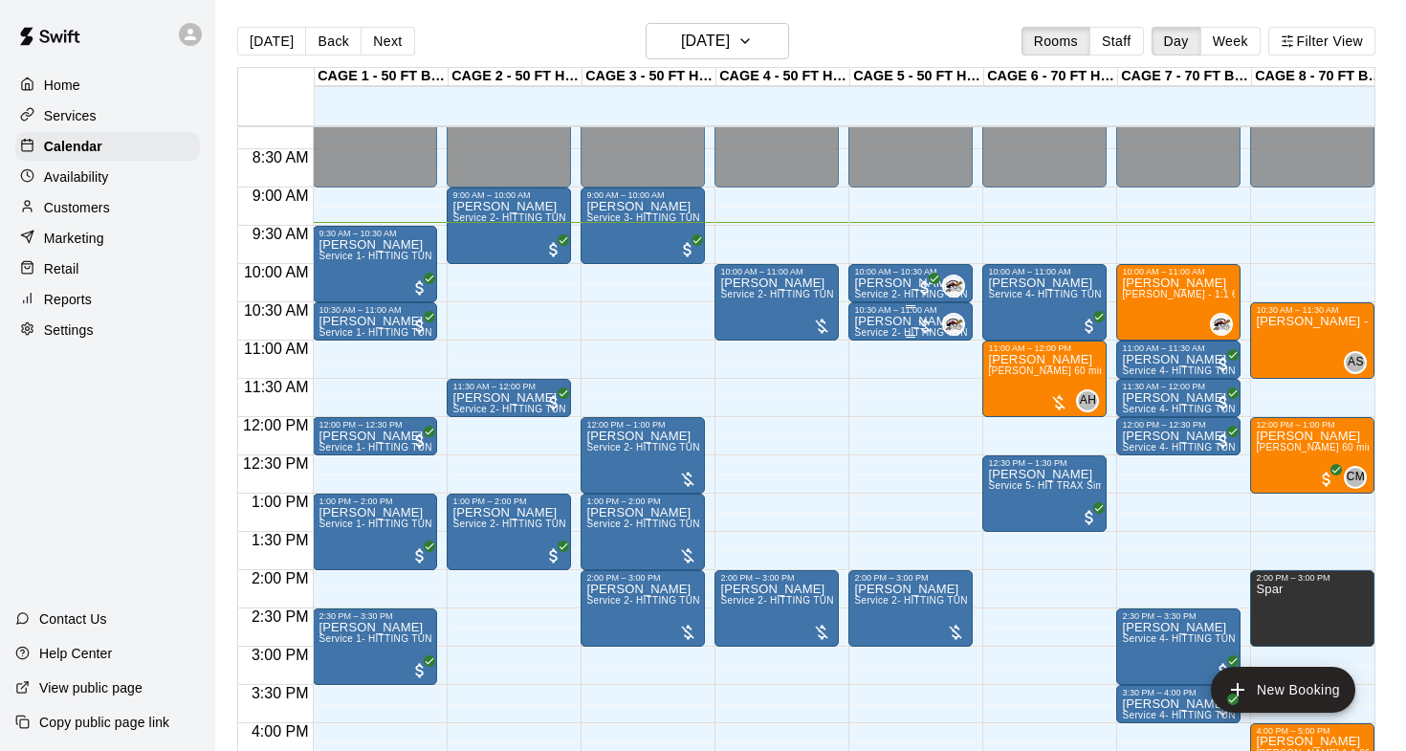
click at [895, 312] on div "10:30 AM – 11:00 AM" at bounding box center [910, 310] width 113 height 10
click at [871, 367] on img "edit" at bounding box center [875, 371] width 22 height 22
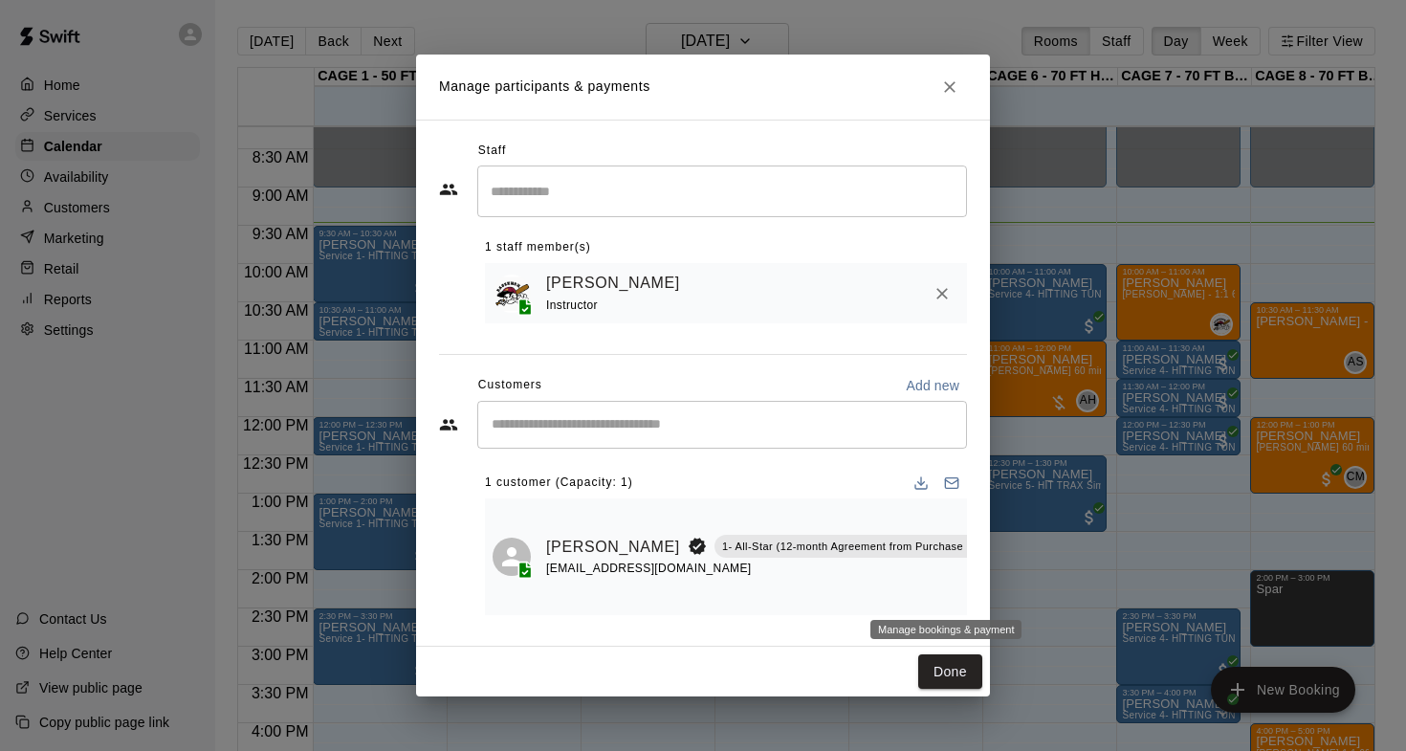
click at [1010, 588] on icon "Manage bookings & payment" at bounding box center [1019, 590] width 19 height 19
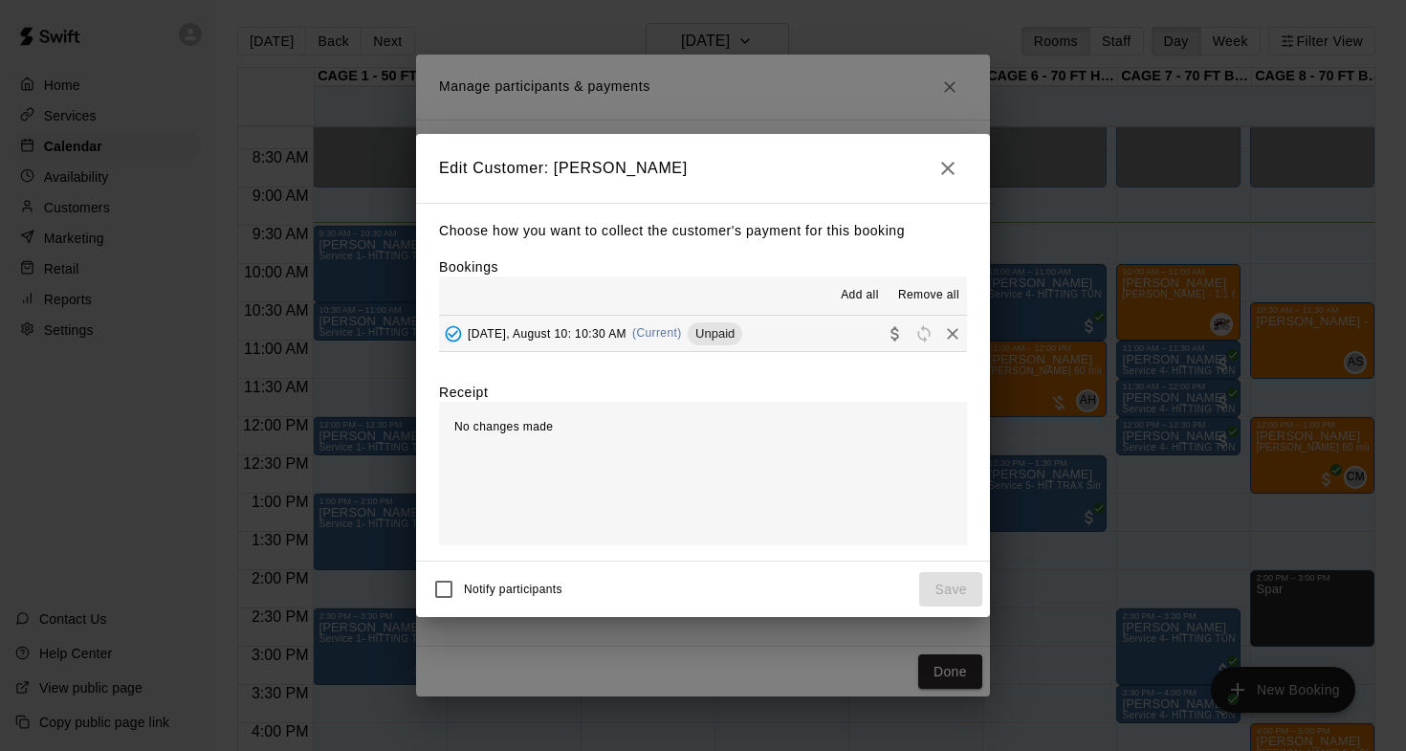
click at [538, 335] on span "Sunday, August 10: 10:30 AM" at bounding box center [547, 332] width 159 height 13
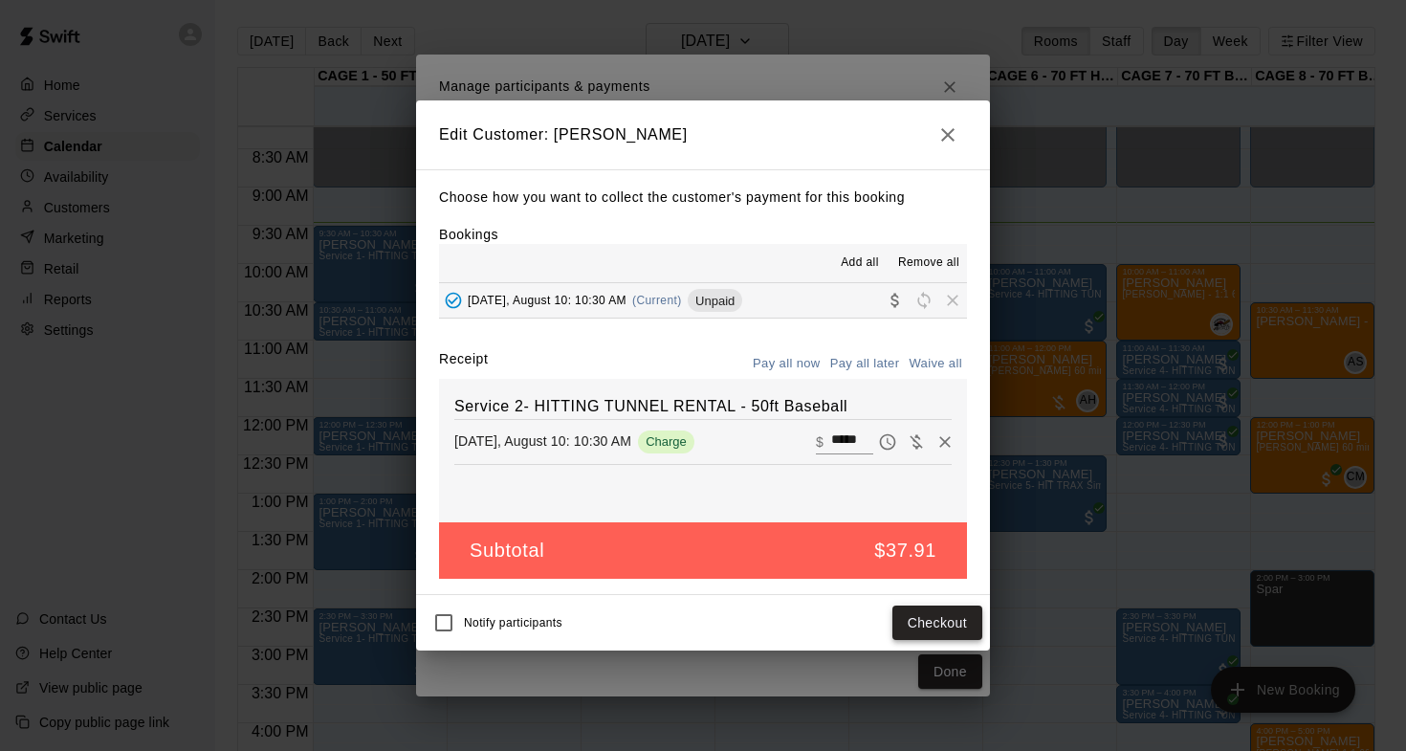
click at [917, 615] on button "Checkout" at bounding box center [937, 622] width 90 height 35
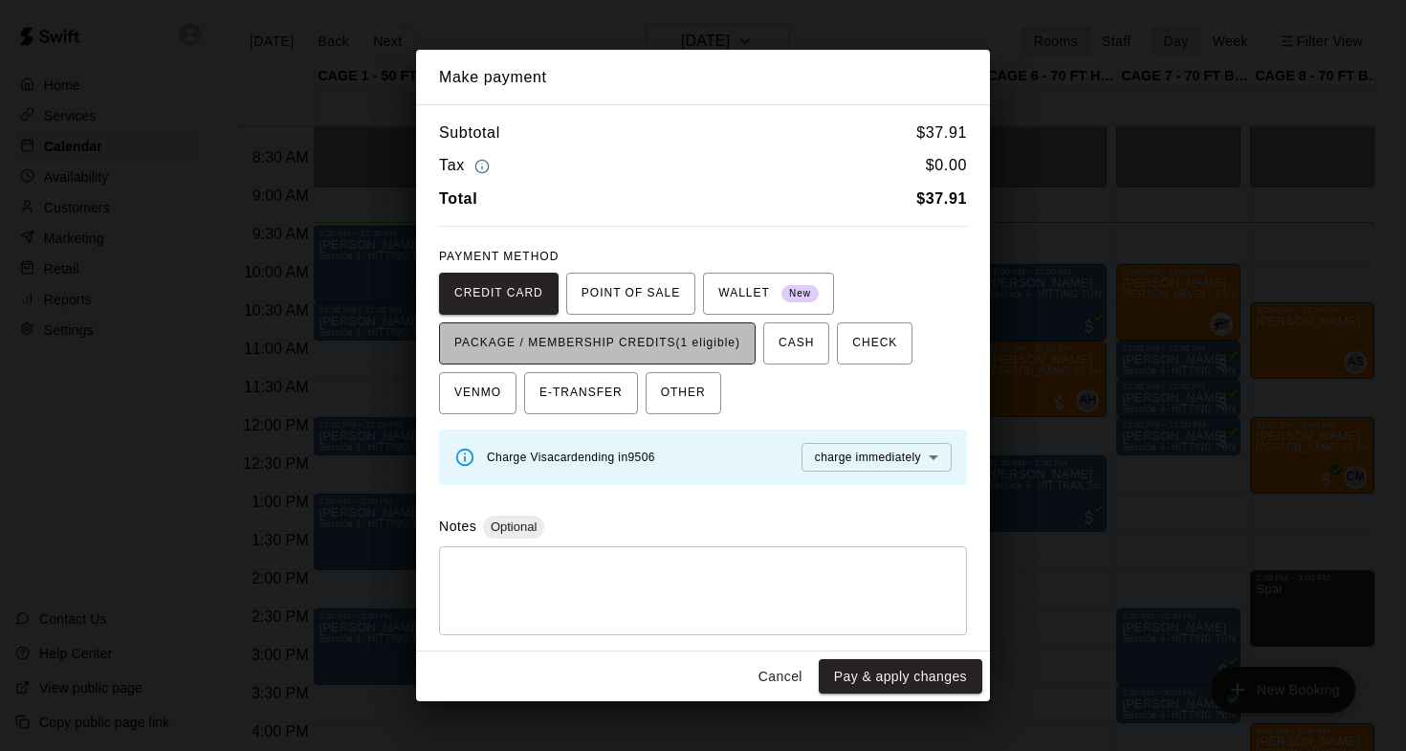
click at [705, 348] on span "PACKAGE / MEMBERSHIP CREDITS (1 eligible)" at bounding box center [597, 343] width 286 height 31
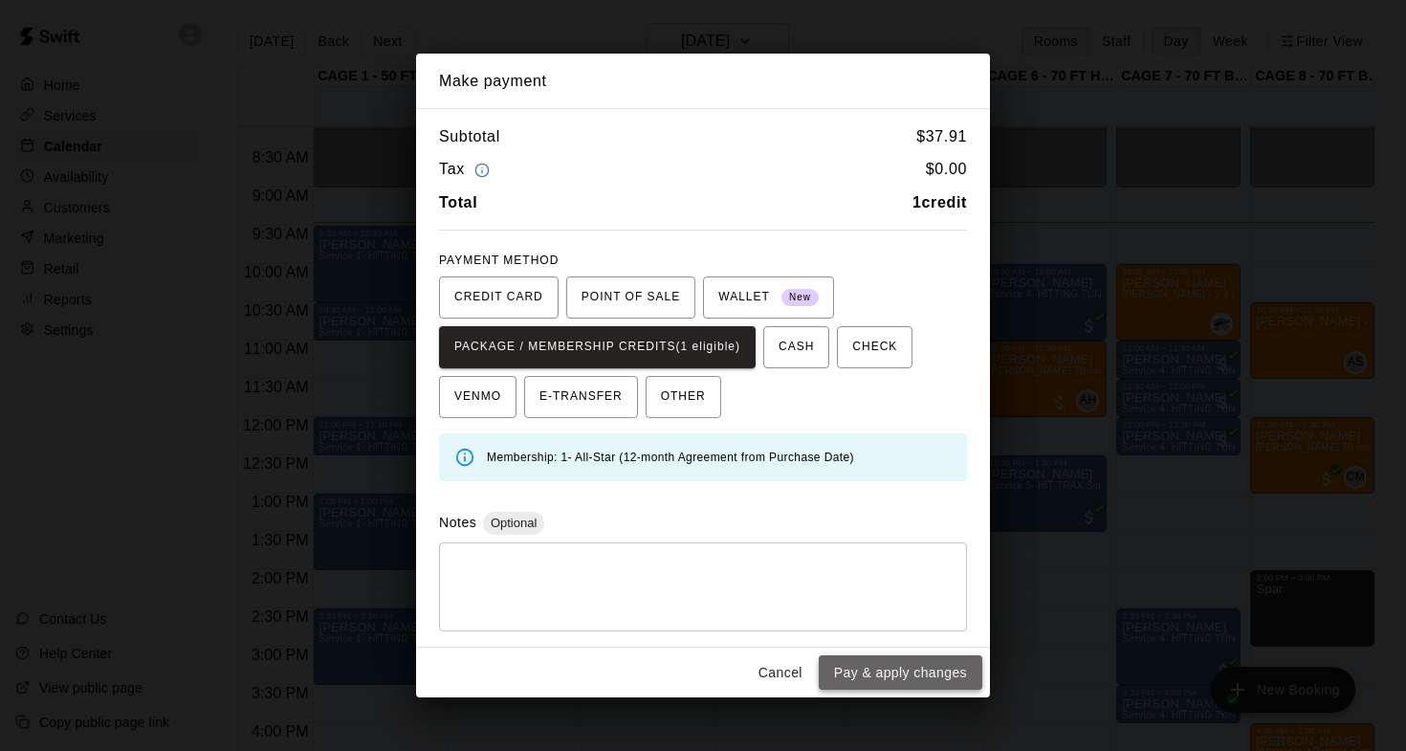
click at [910, 664] on button "Pay & apply changes" at bounding box center [901, 672] width 164 height 35
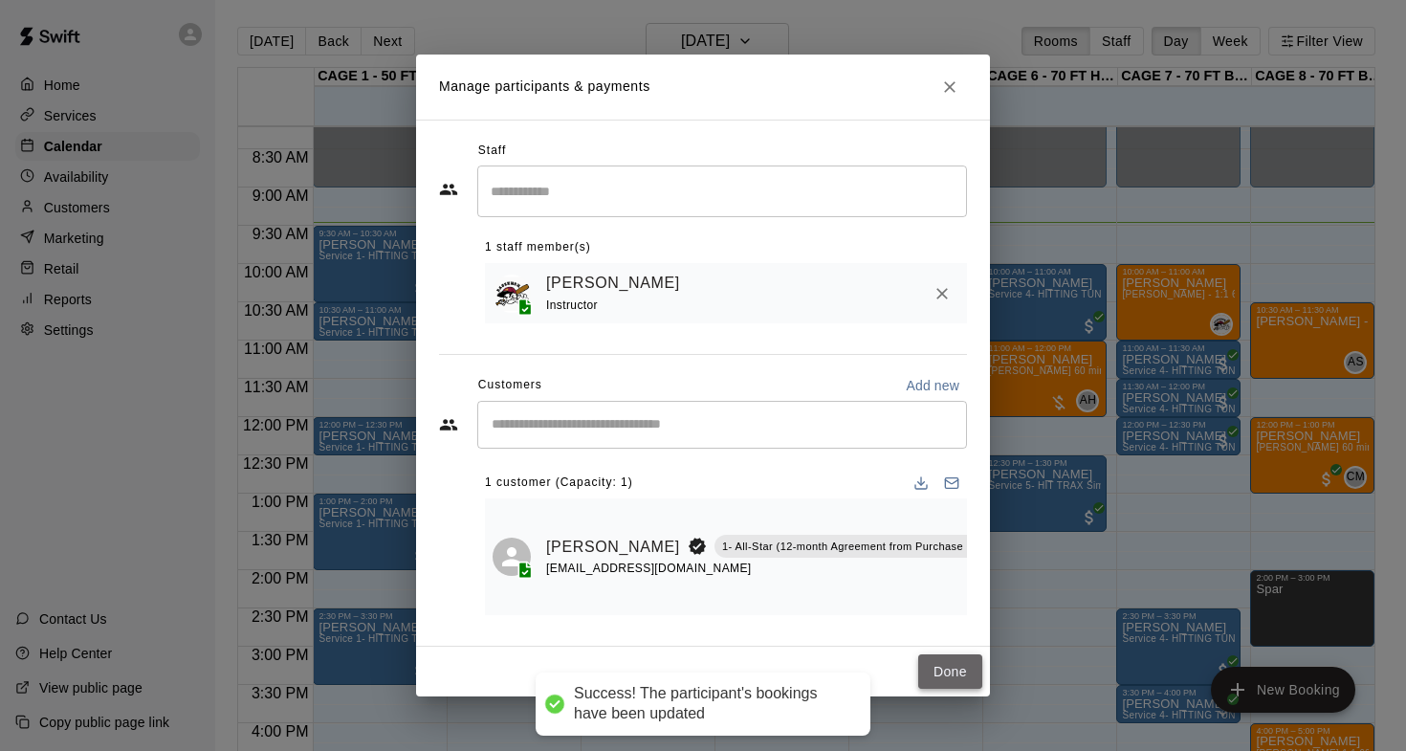
click at [951, 683] on button "Done" at bounding box center [950, 671] width 64 height 35
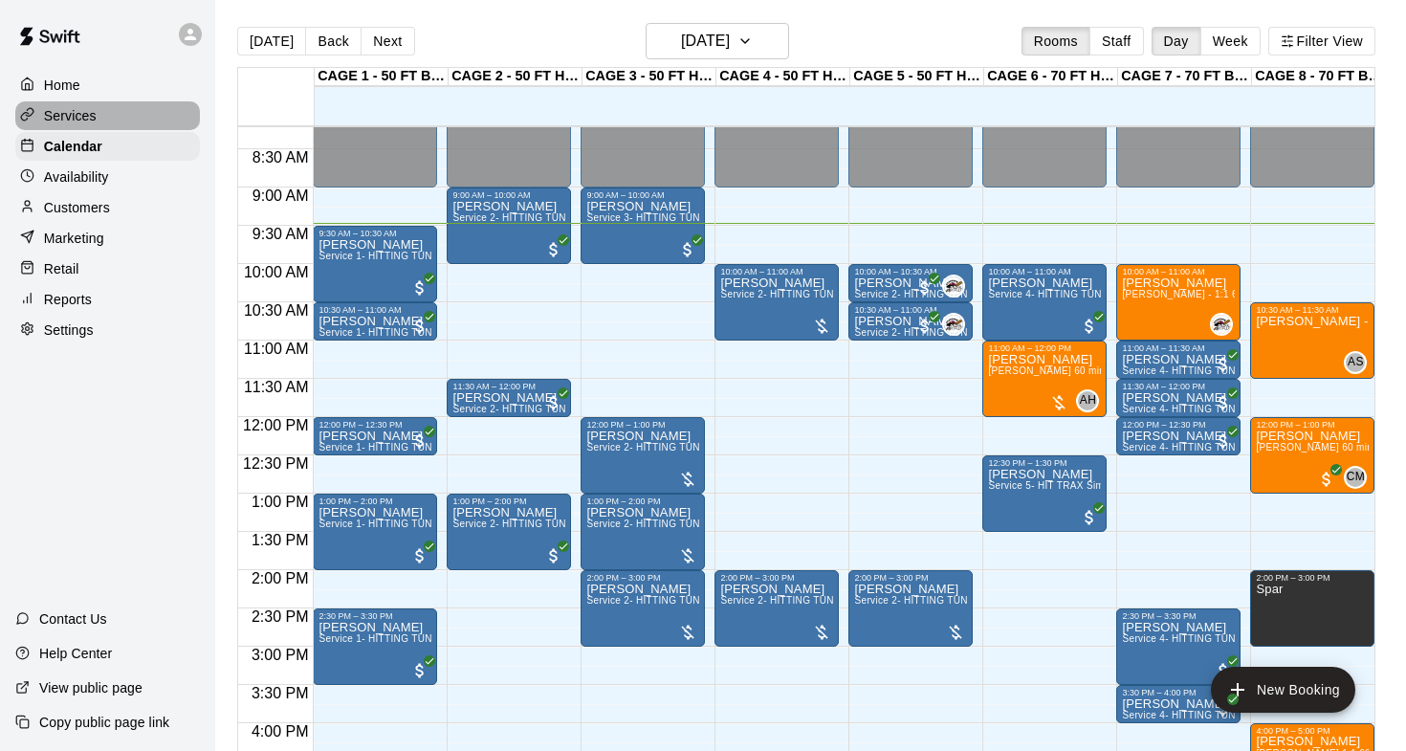
click at [77, 117] on p "Services" at bounding box center [70, 115] width 53 height 19
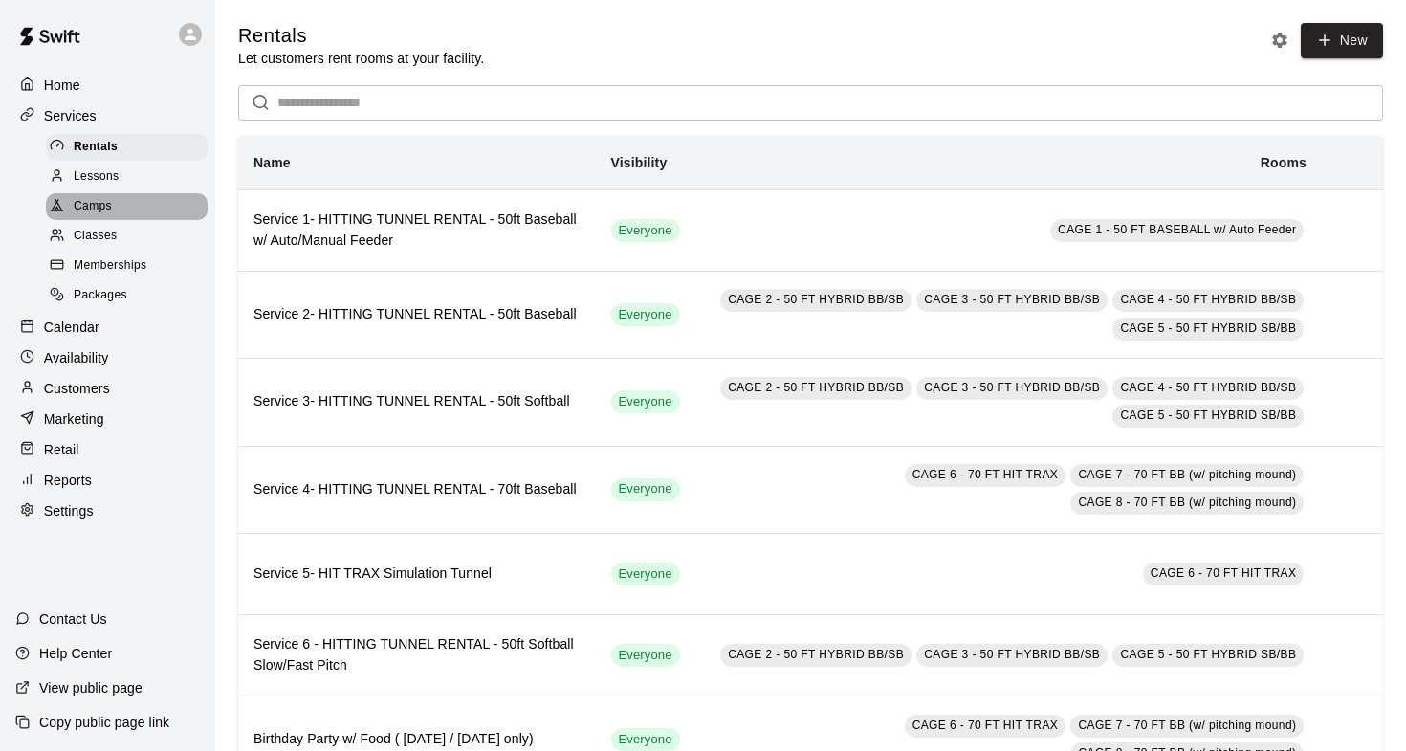
click at [105, 198] on span "Camps" at bounding box center [93, 206] width 38 height 19
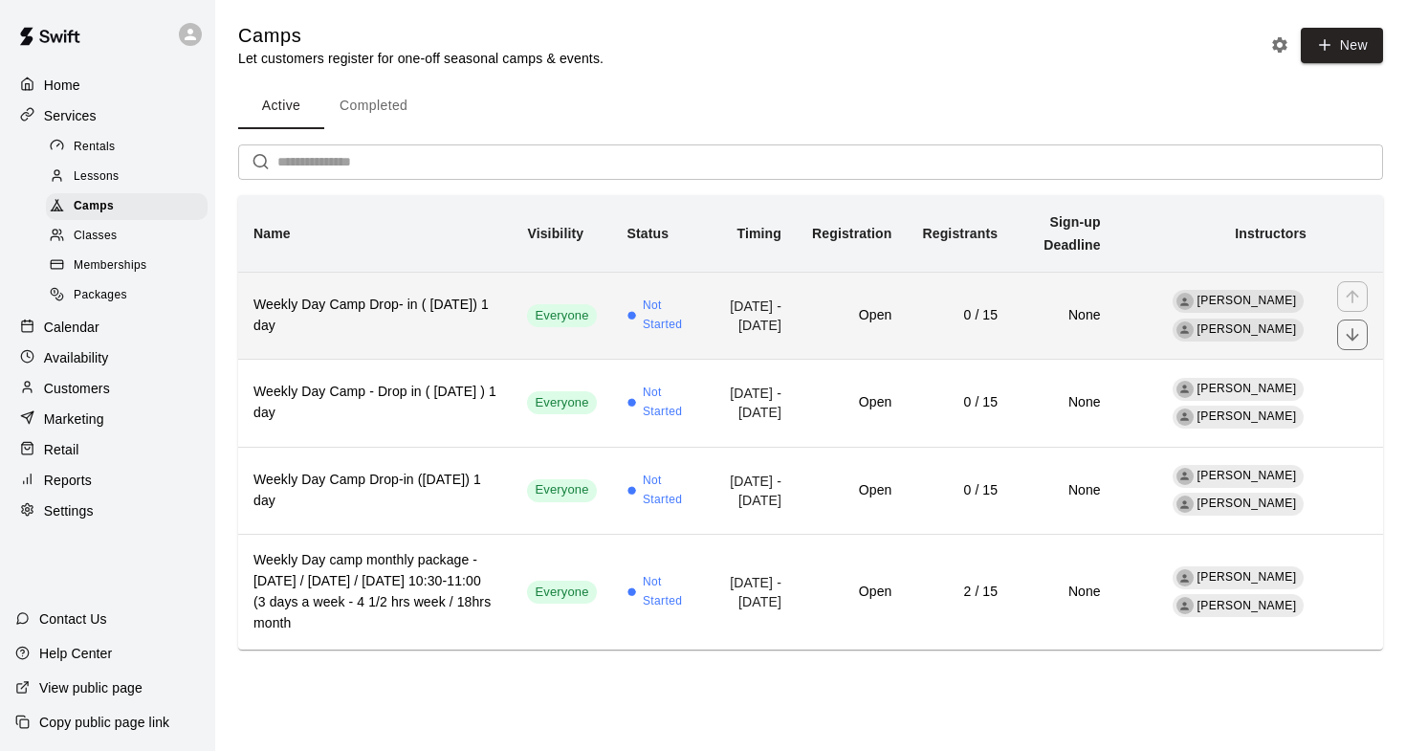
click at [407, 312] on h6 "Weekly Day Camp Drop- in ( Friday) 1 day" at bounding box center [374, 316] width 243 height 42
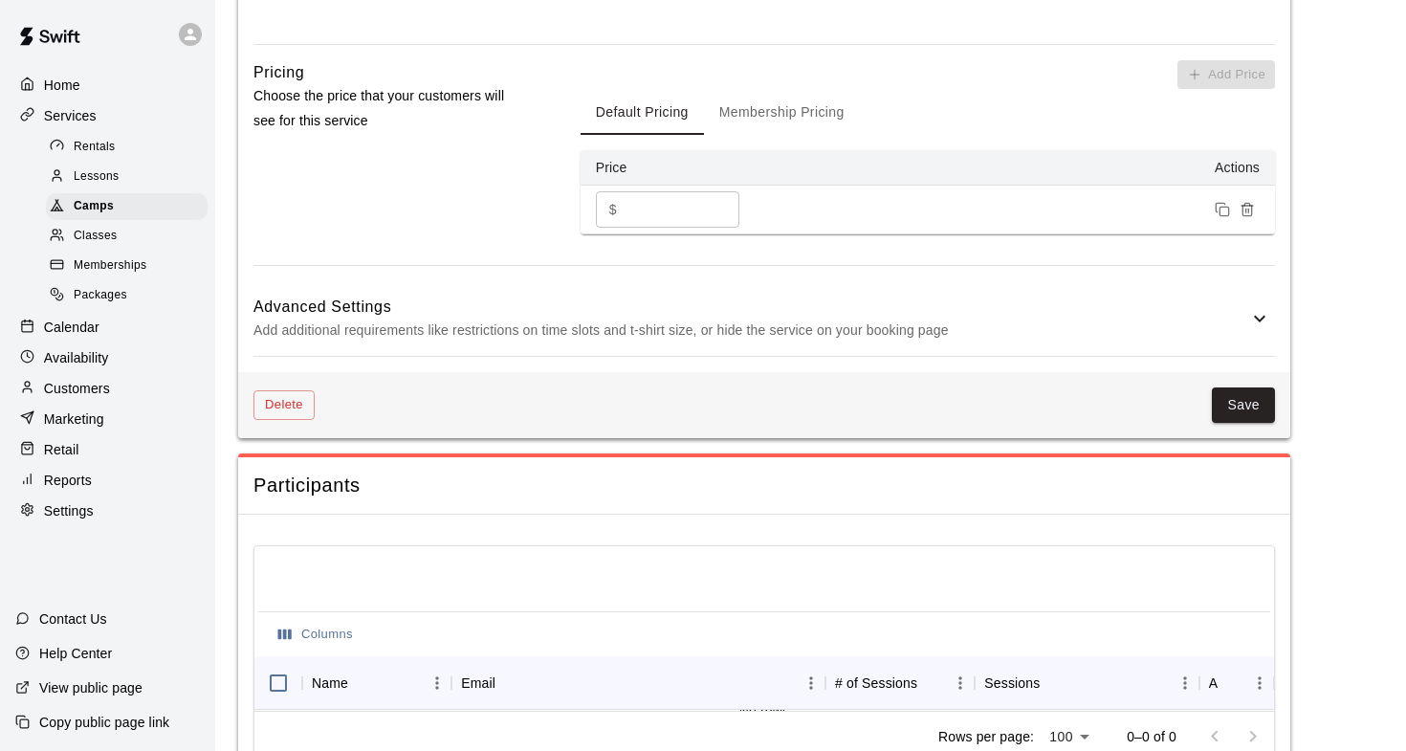
scroll to position [1536, 0]
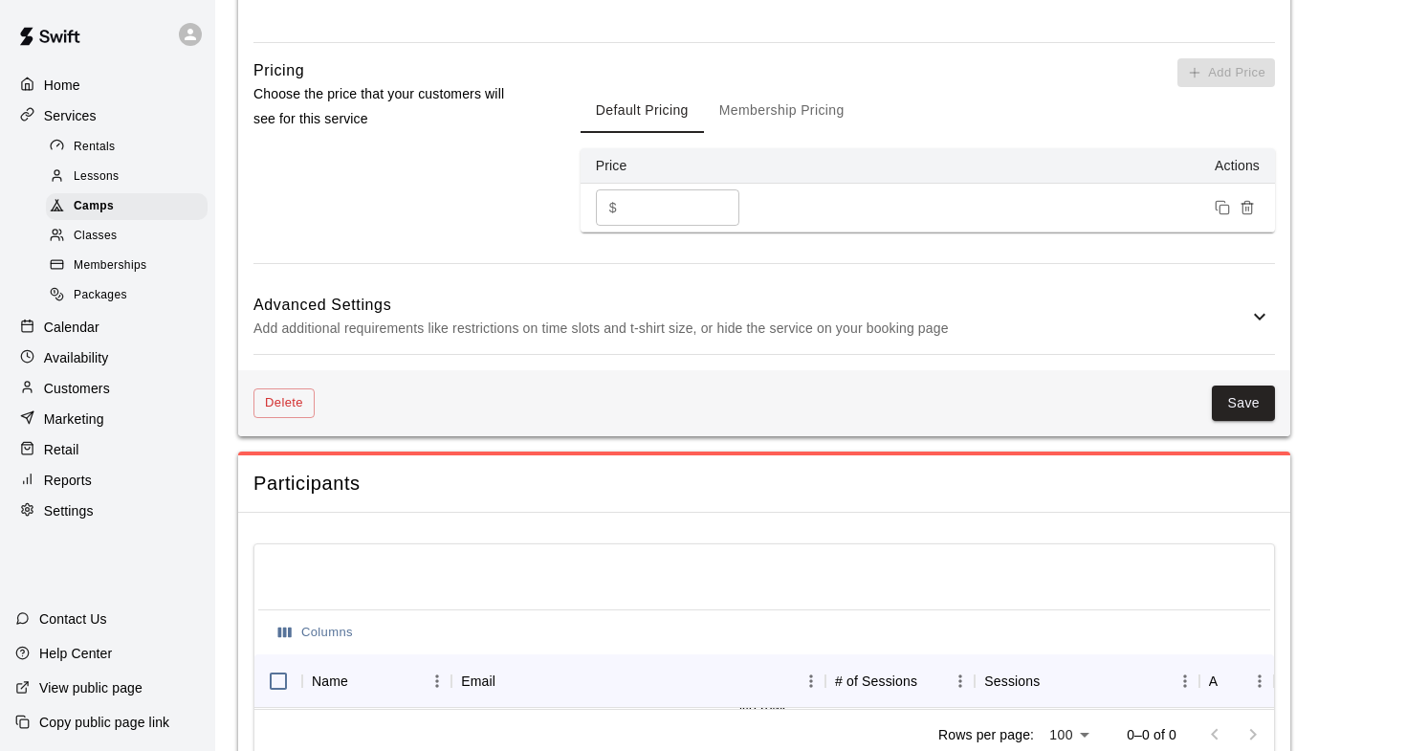
click at [407, 317] on p "Add additional requirements like restrictions on time slots and t-shirt size, o…" at bounding box center [750, 329] width 995 height 24
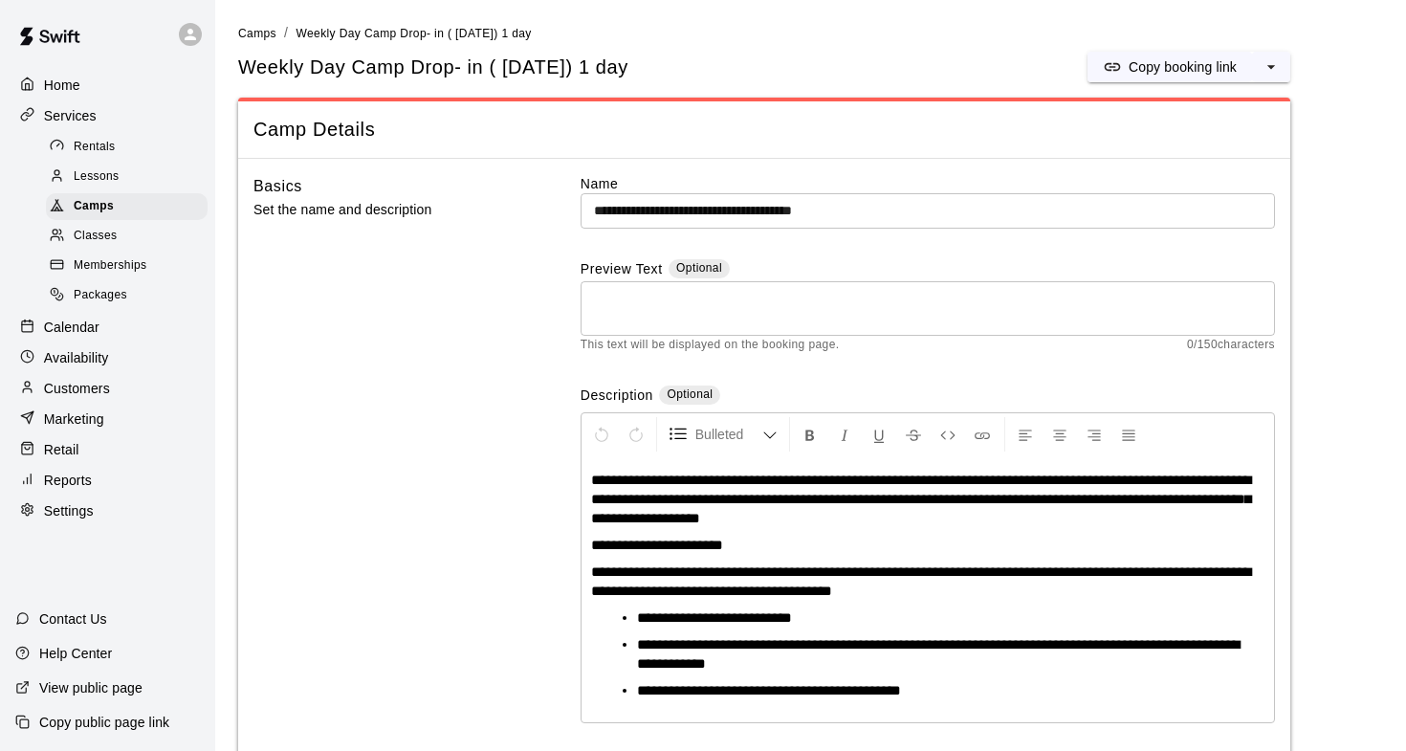
scroll to position [0, 0]
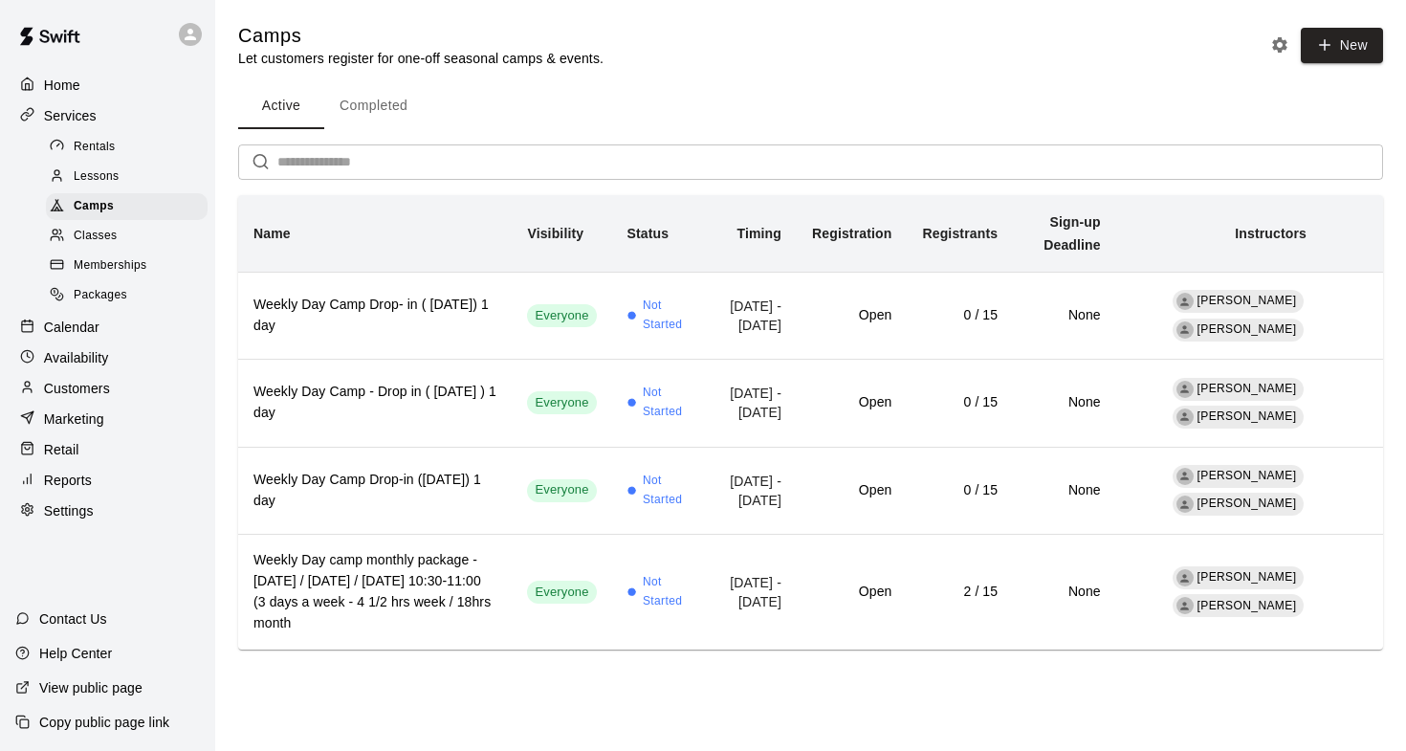
click at [84, 322] on p "Calendar" at bounding box center [71, 327] width 55 height 19
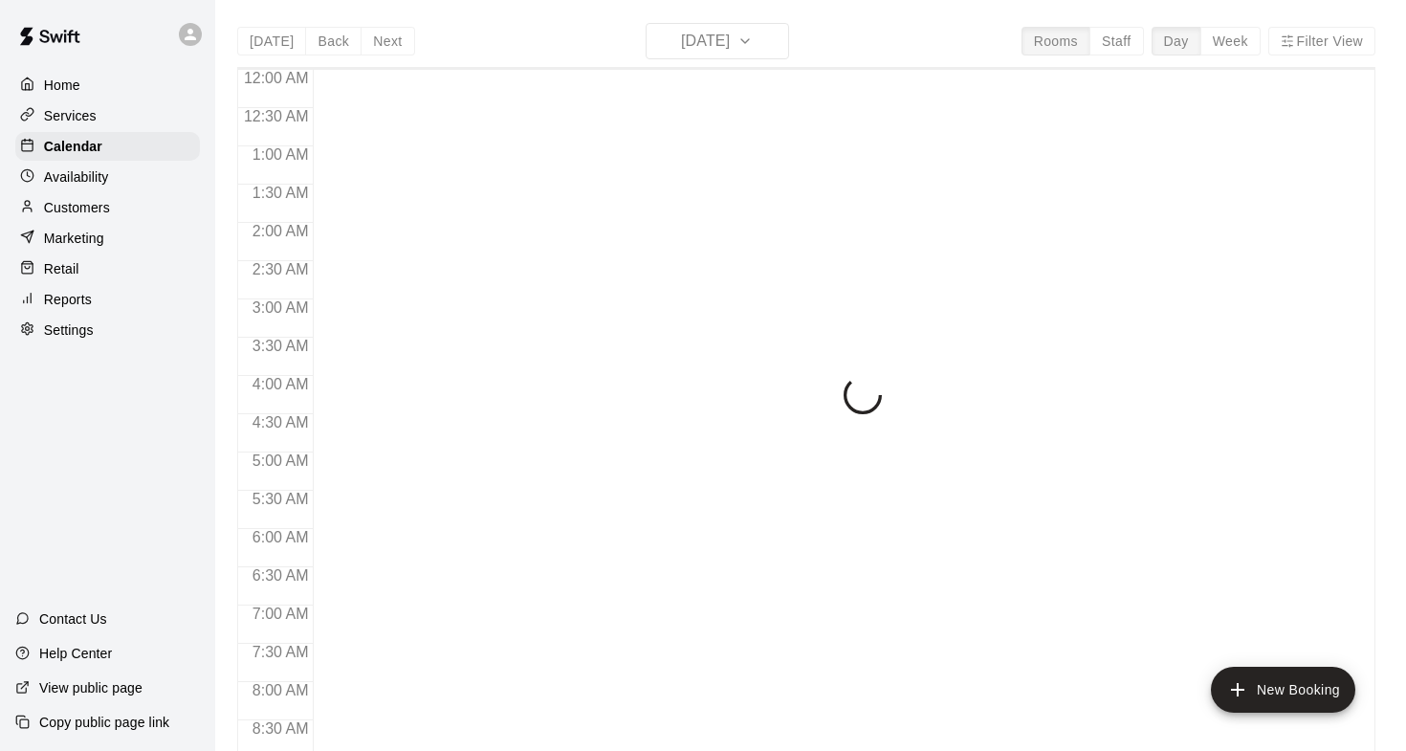
scroll to position [740, 0]
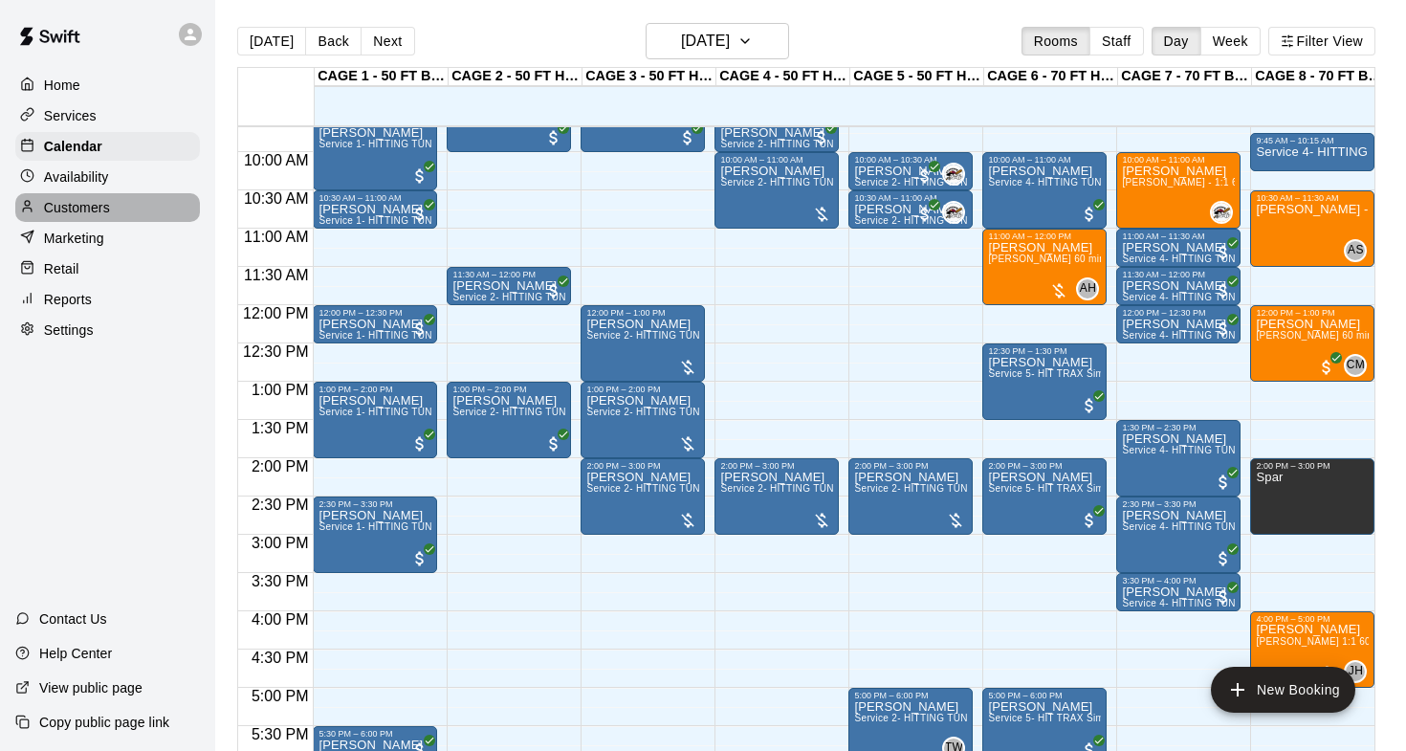
click at [97, 207] on p "Customers" at bounding box center [77, 207] width 66 height 19
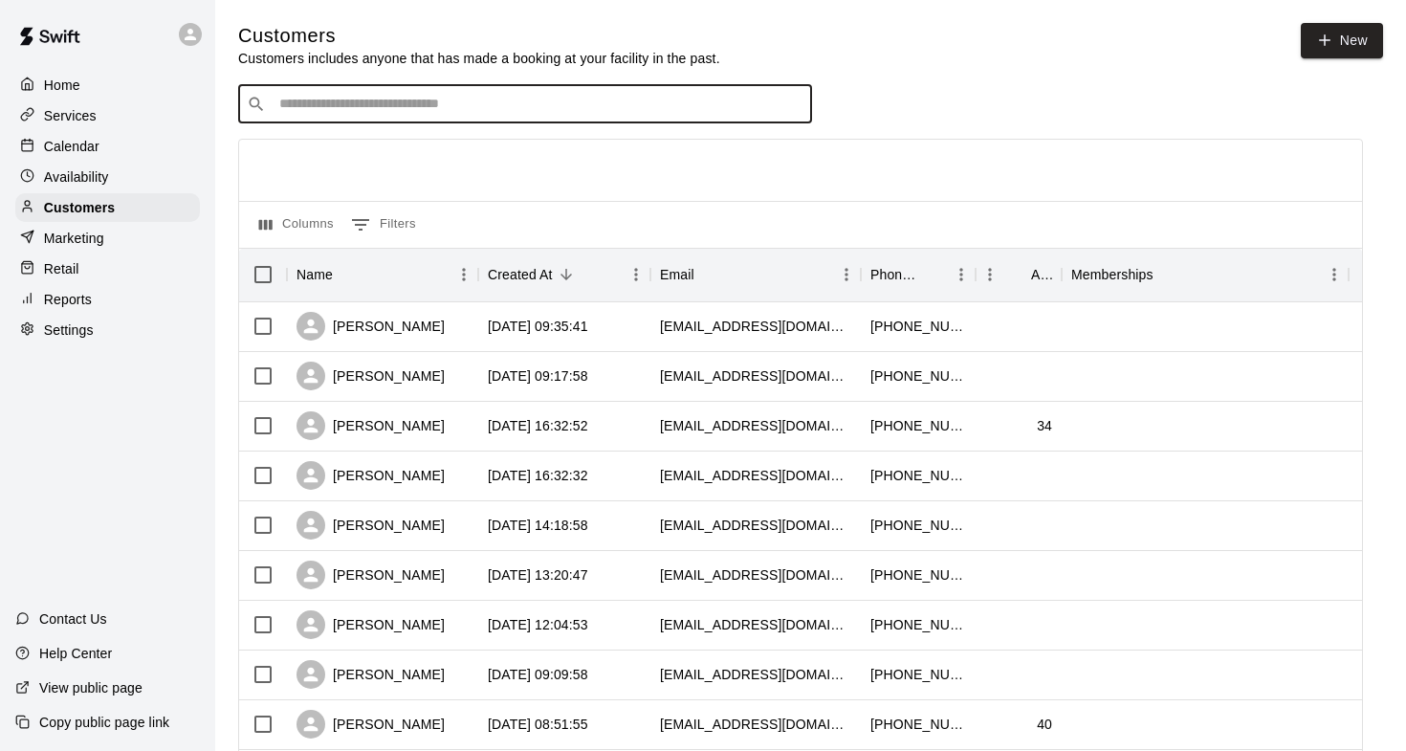
click at [318, 104] on input "Search customers by name or email" at bounding box center [539, 104] width 530 height 19
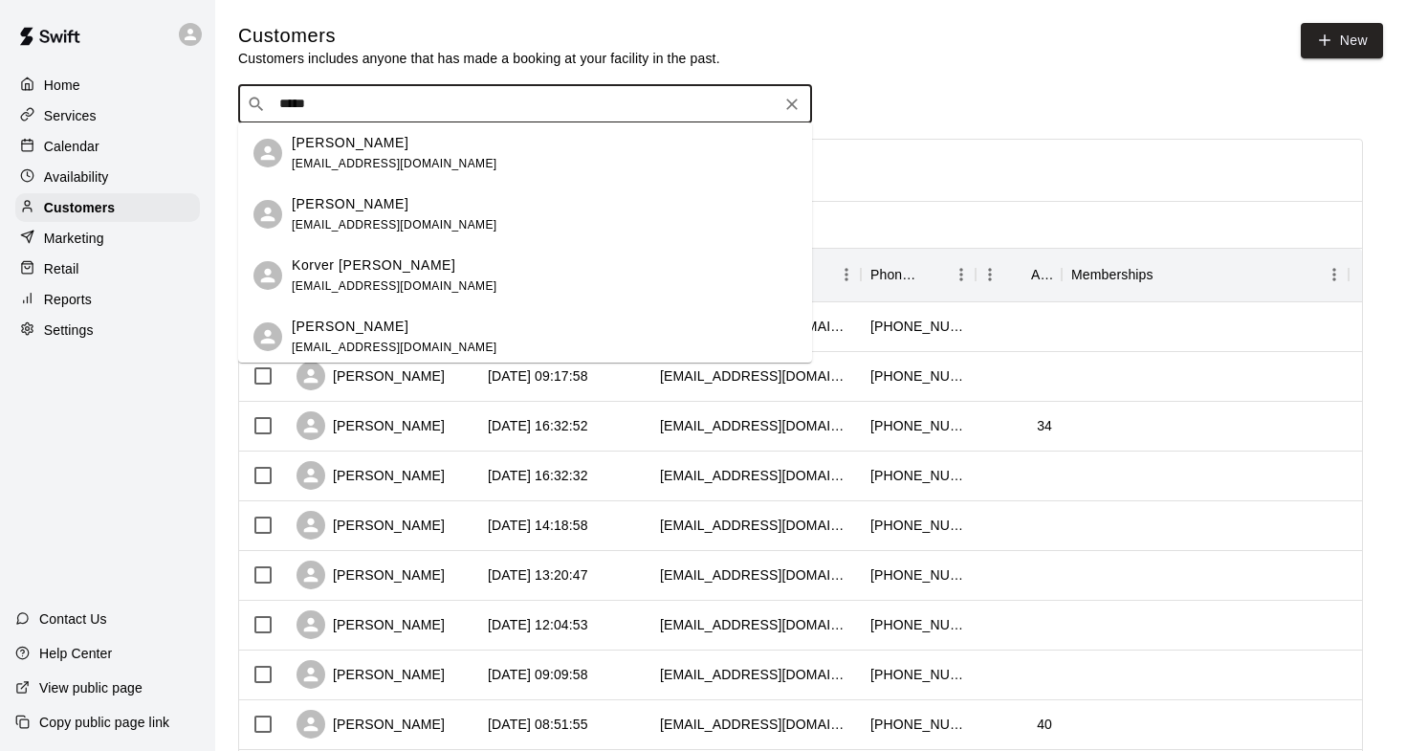
type input "******"
click at [384, 265] on p "Korver Stettler" at bounding box center [374, 265] width 164 height 20
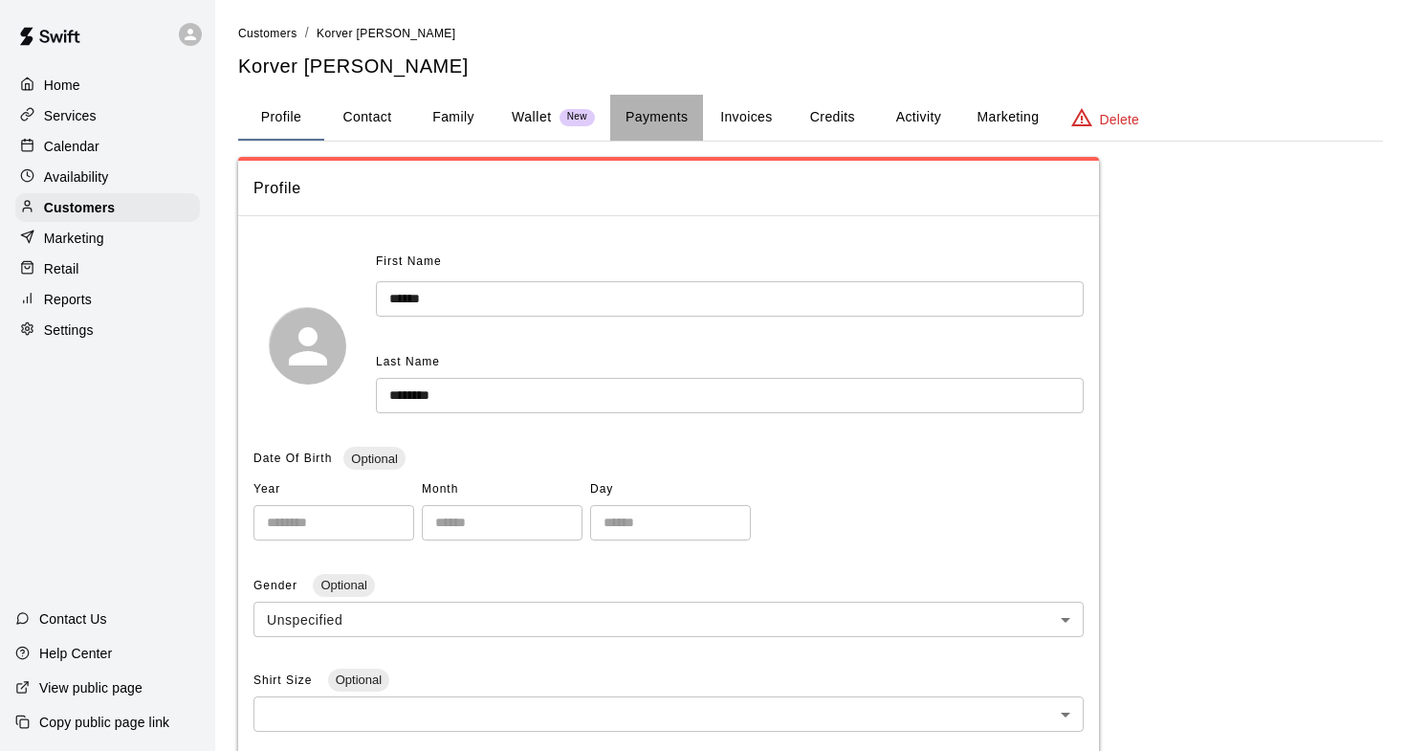
click at [667, 114] on button "Payments" at bounding box center [656, 118] width 93 height 46
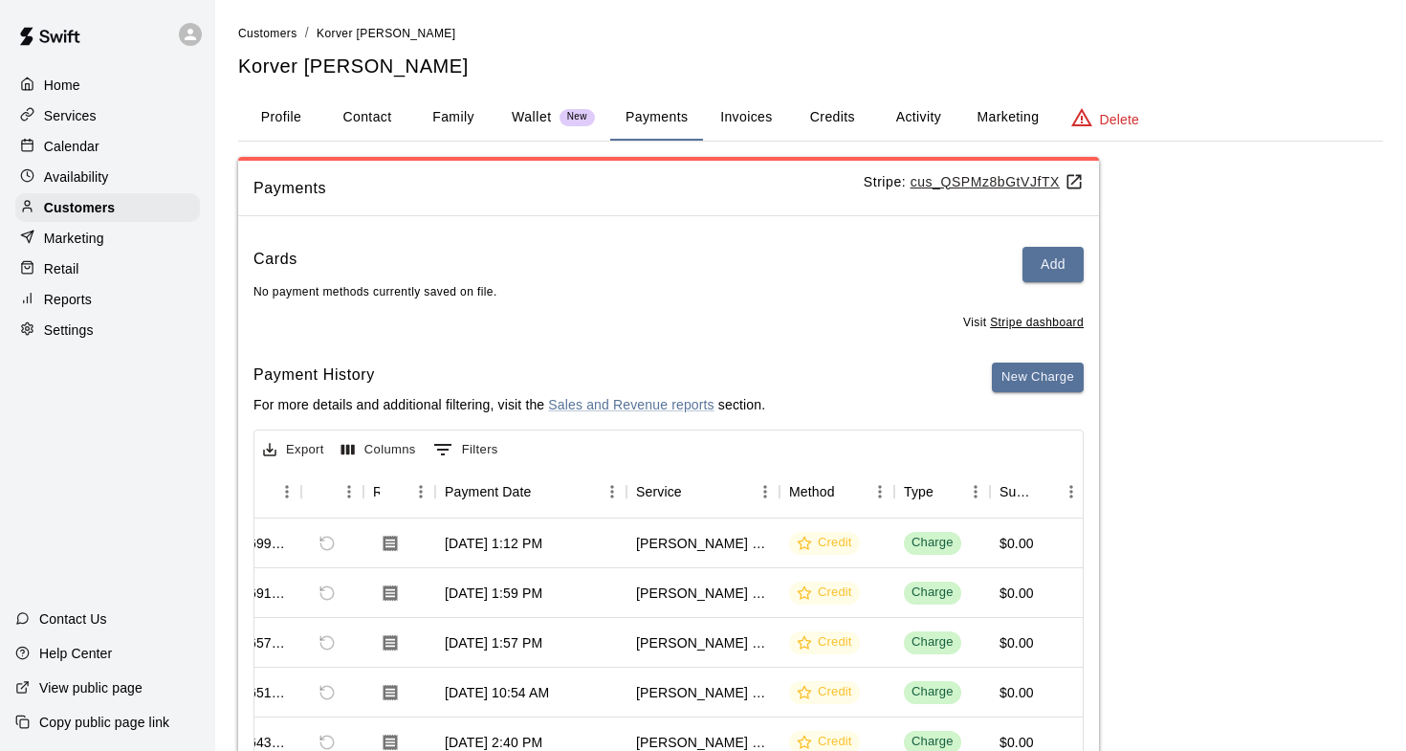
click at [772, 119] on button "Invoices" at bounding box center [746, 118] width 86 height 46
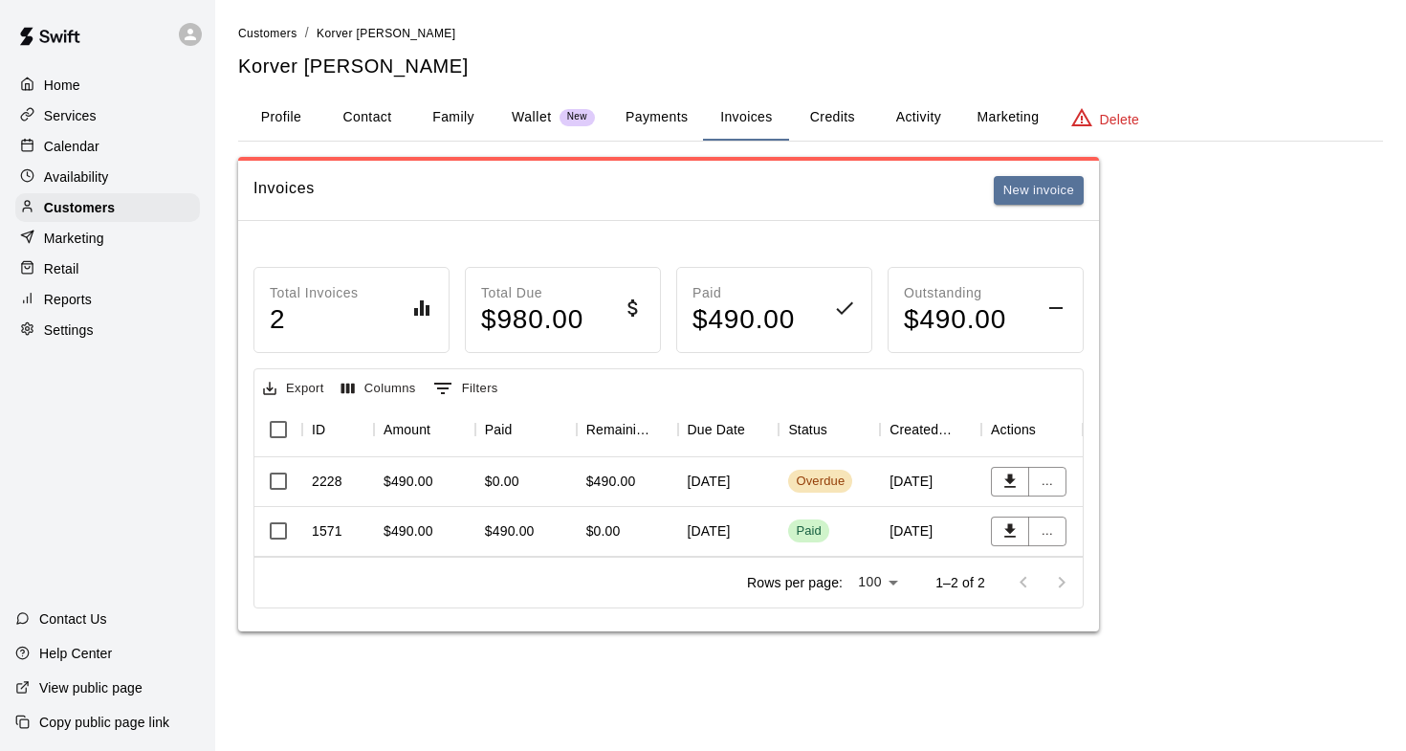
click at [707, 483] on div "August 04, 2025" at bounding box center [728, 482] width 101 height 50
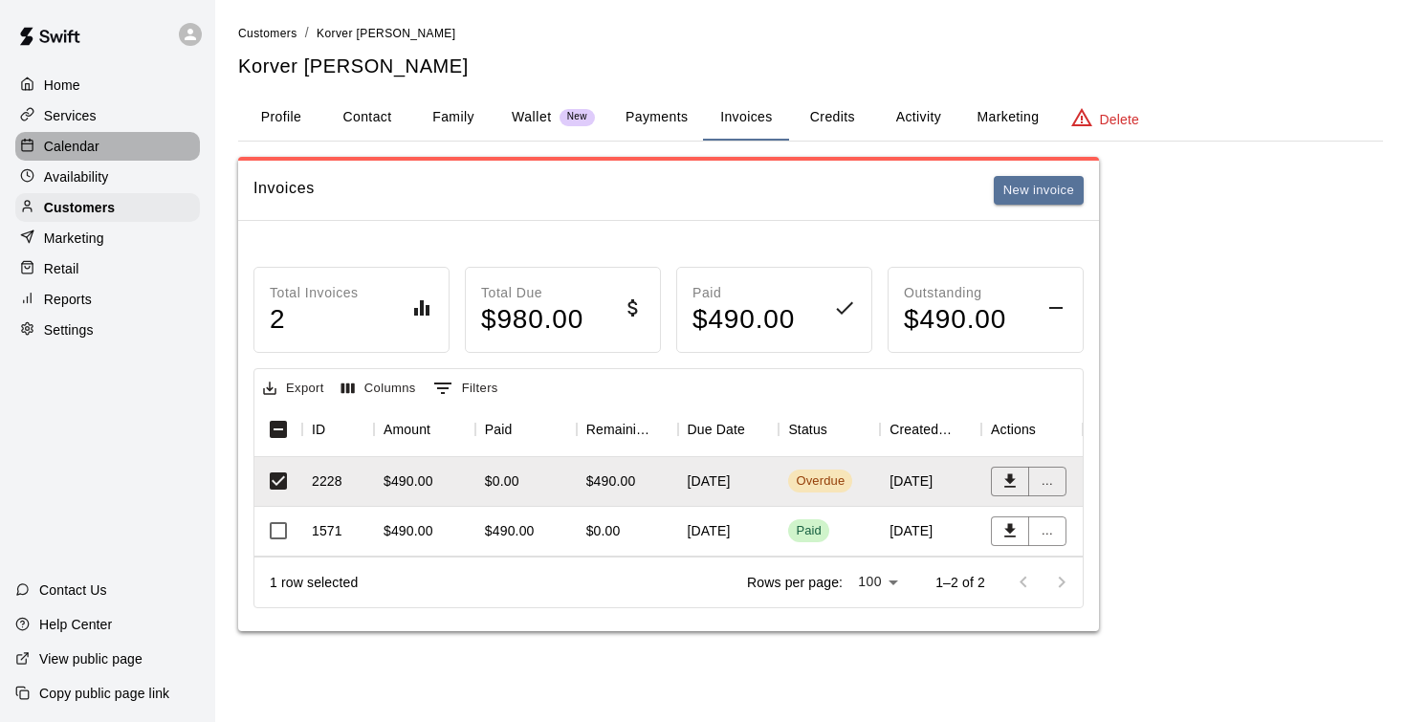
click at [85, 150] on p "Calendar" at bounding box center [71, 146] width 55 height 19
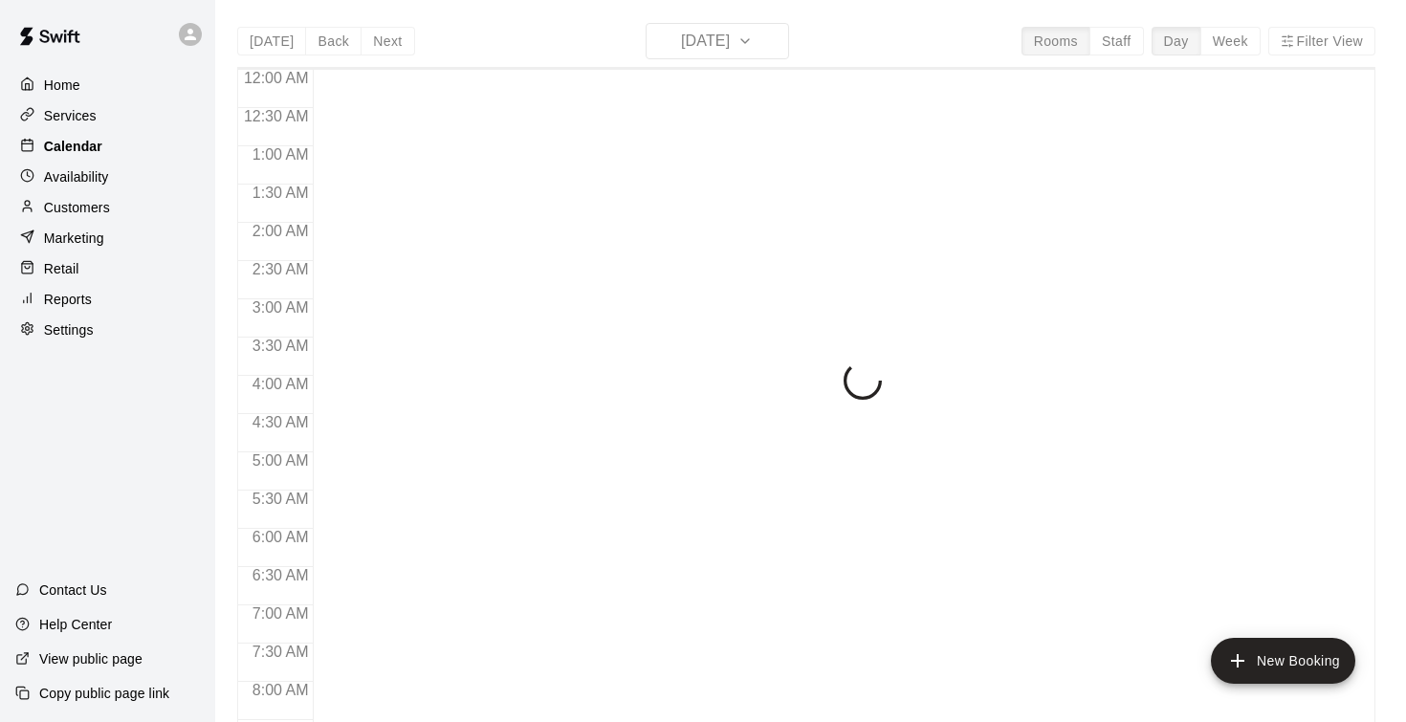
scroll to position [764, 0]
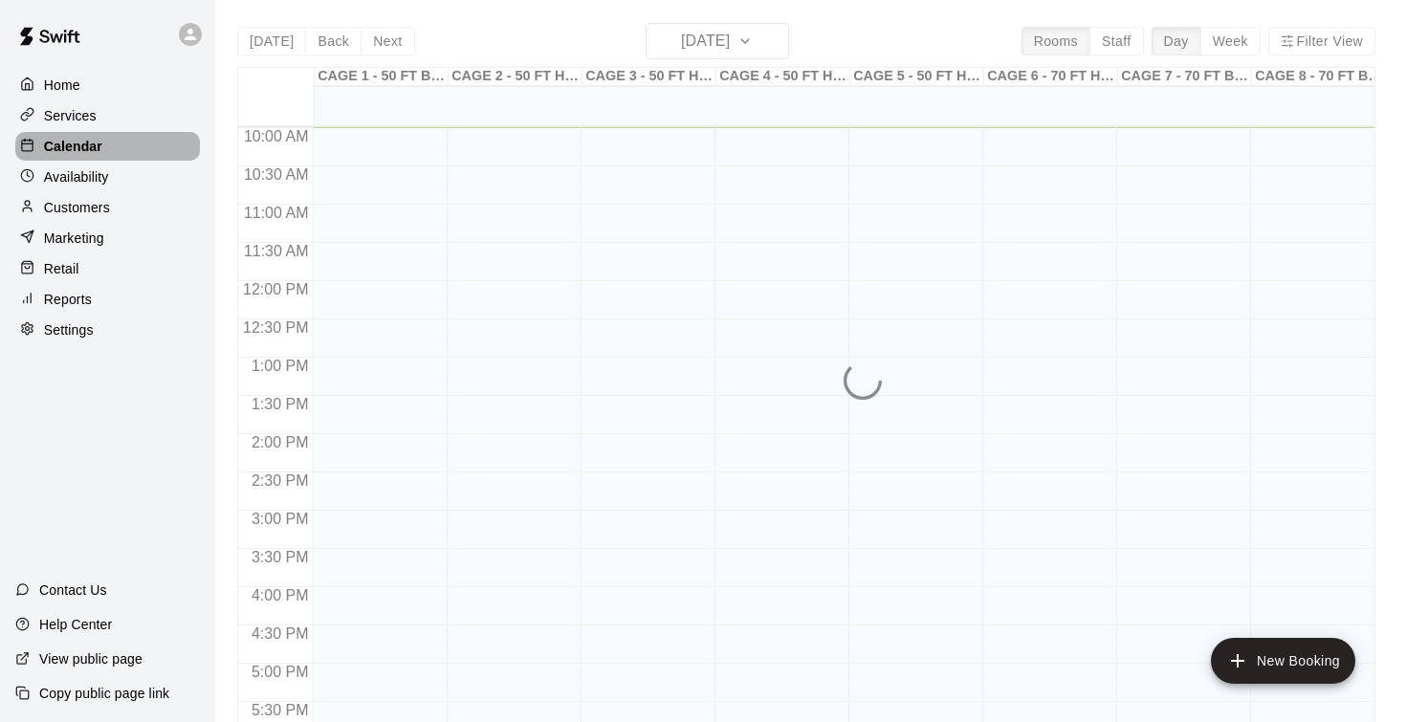
click at [85, 150] on p "Calendar" at bounding box center [73, 146] width 58 height 19
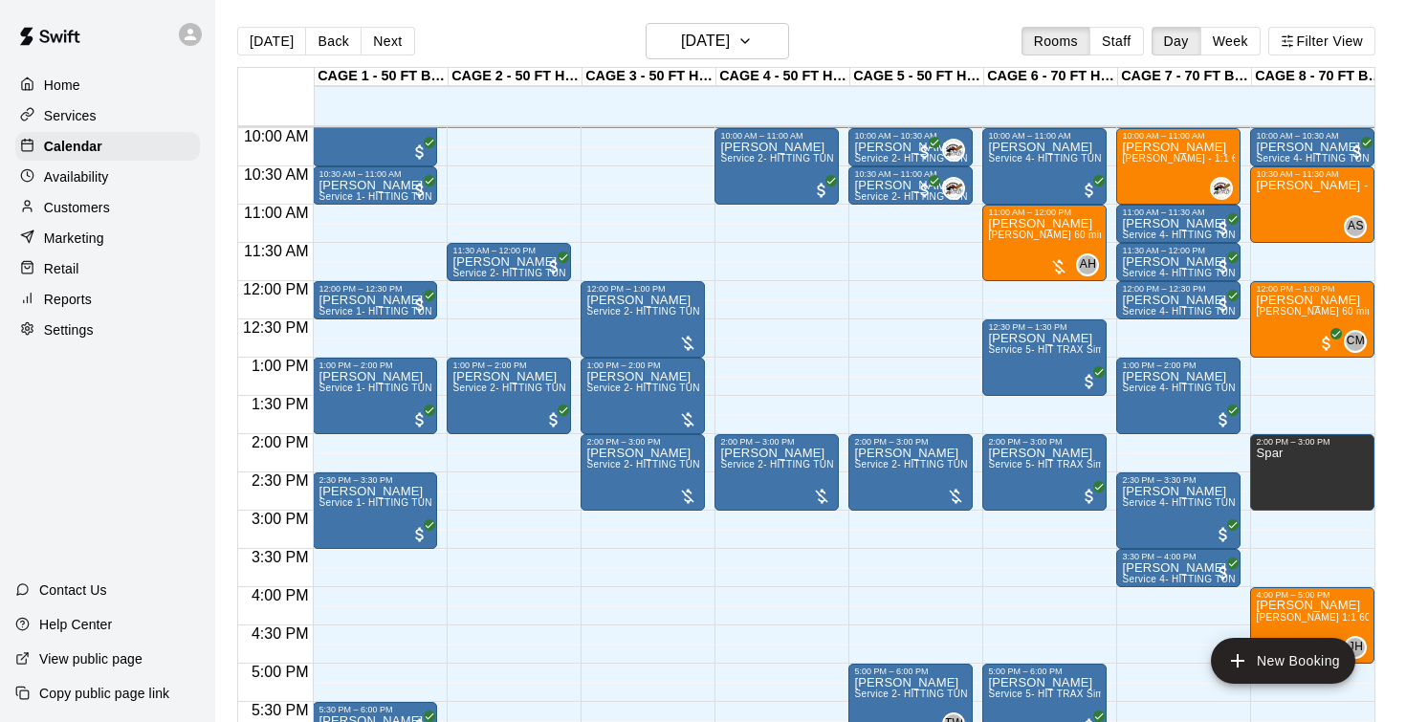
click at [93, 213] on p "Customers" at bounding box center [77, 207] width 66 height 19
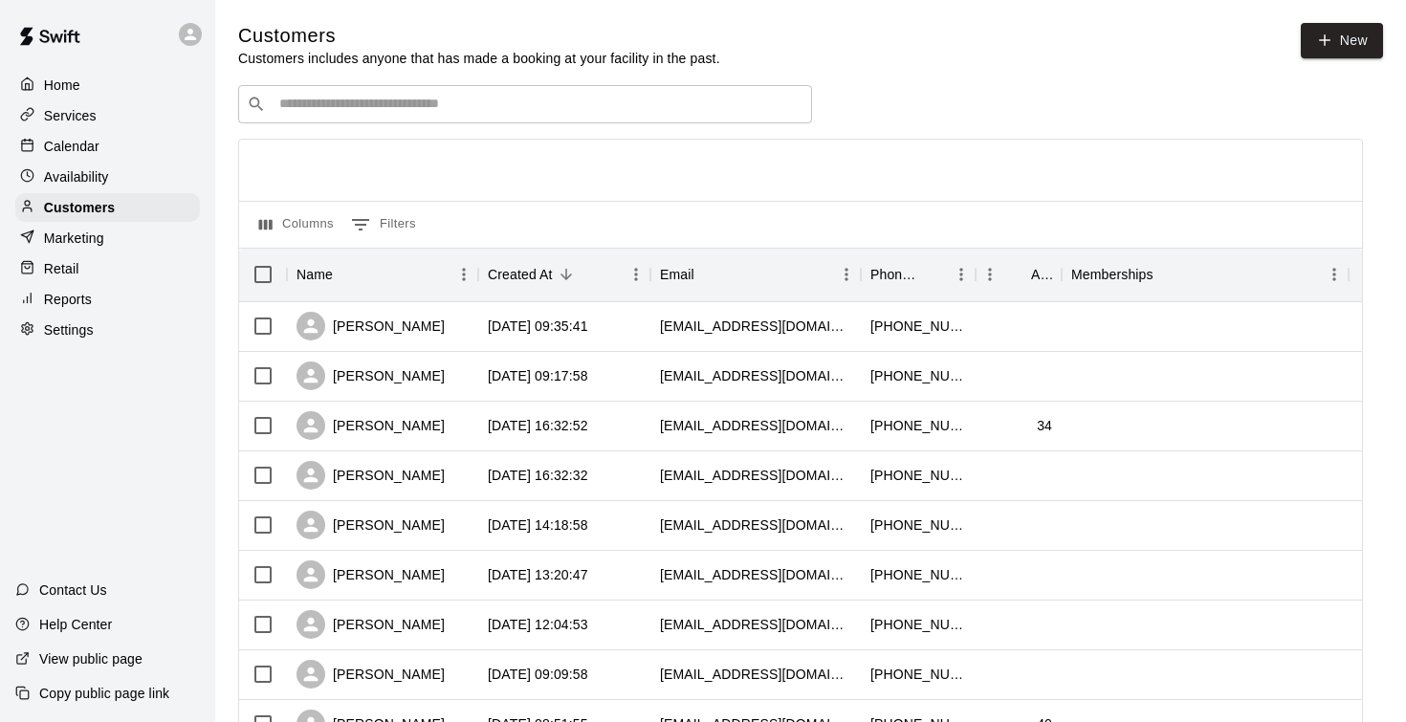
click at [532, 89] on div "​ ​" at bounding box center [525, 104] width 574 height 38
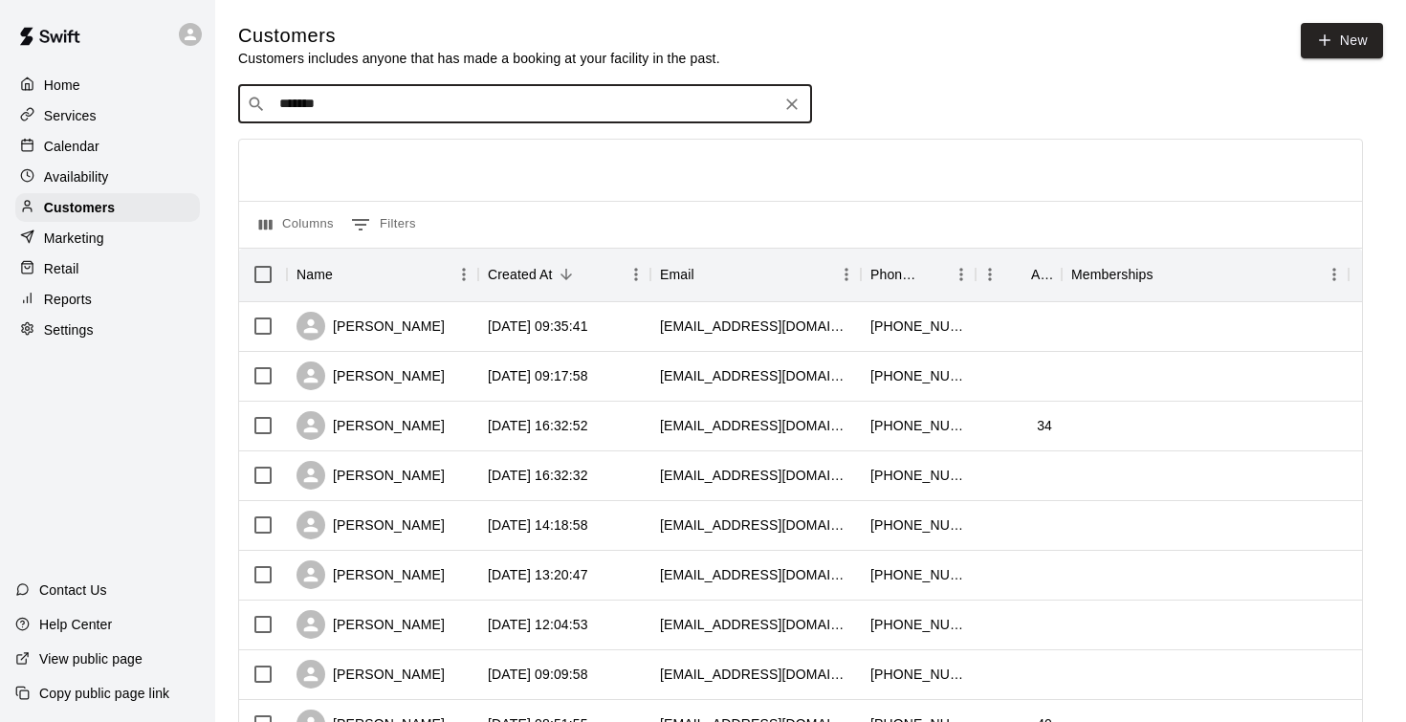
type input "********"
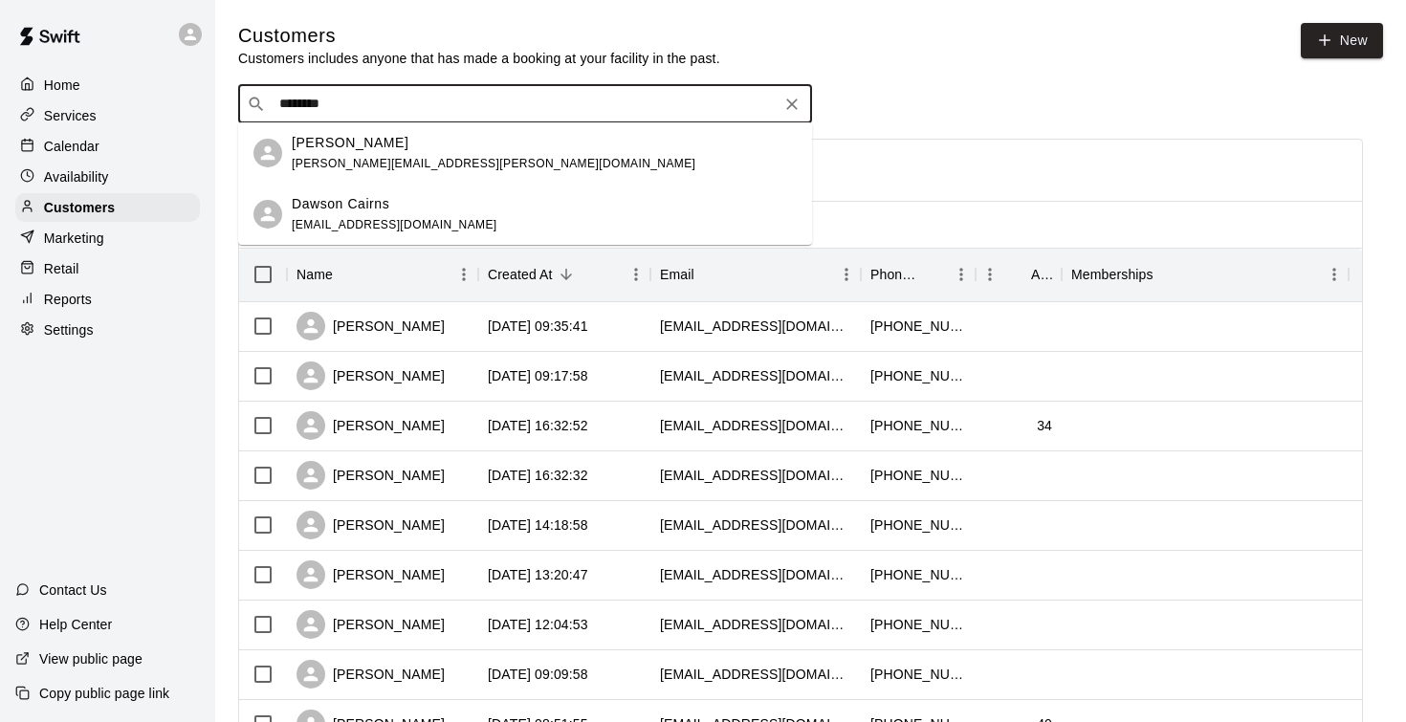
click at [338, 144] on p "Dawson Crowe" at bounding box center [350, 143] width 117 height 20
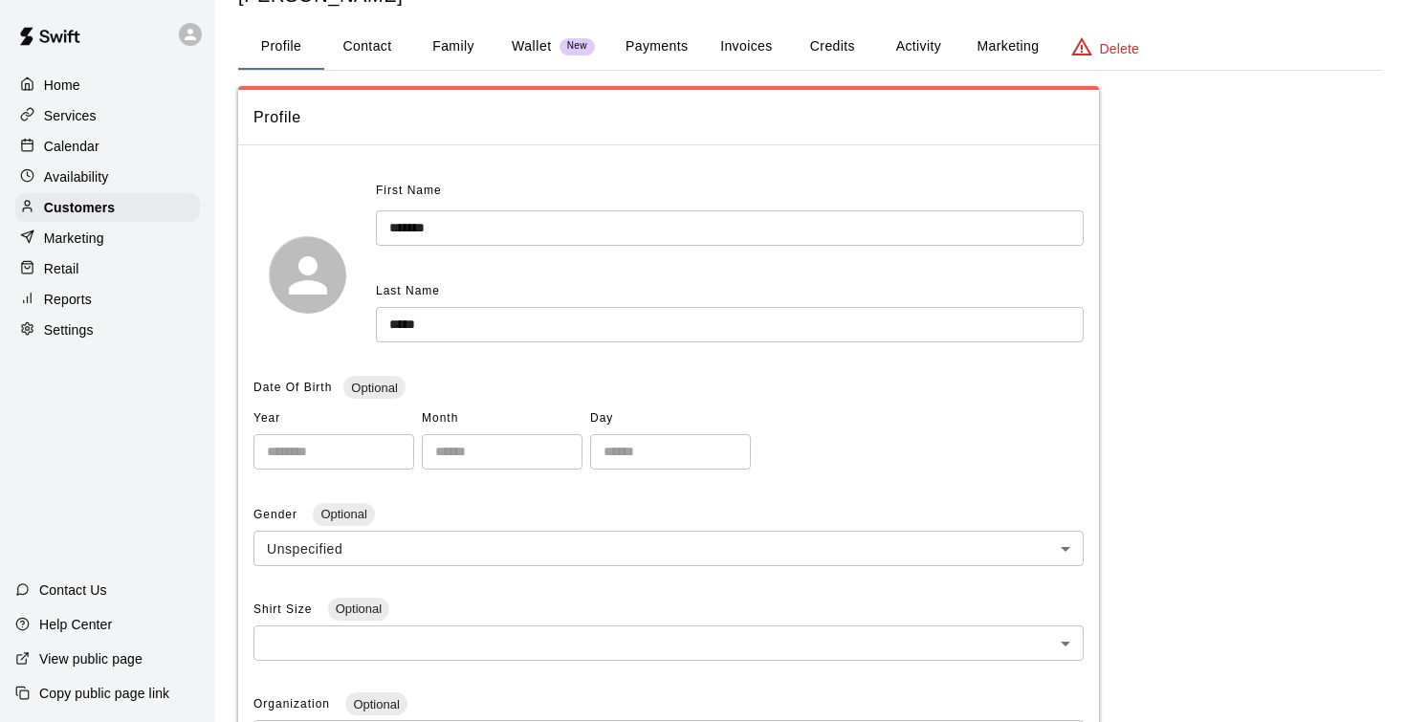
scroll to position [66, 0]
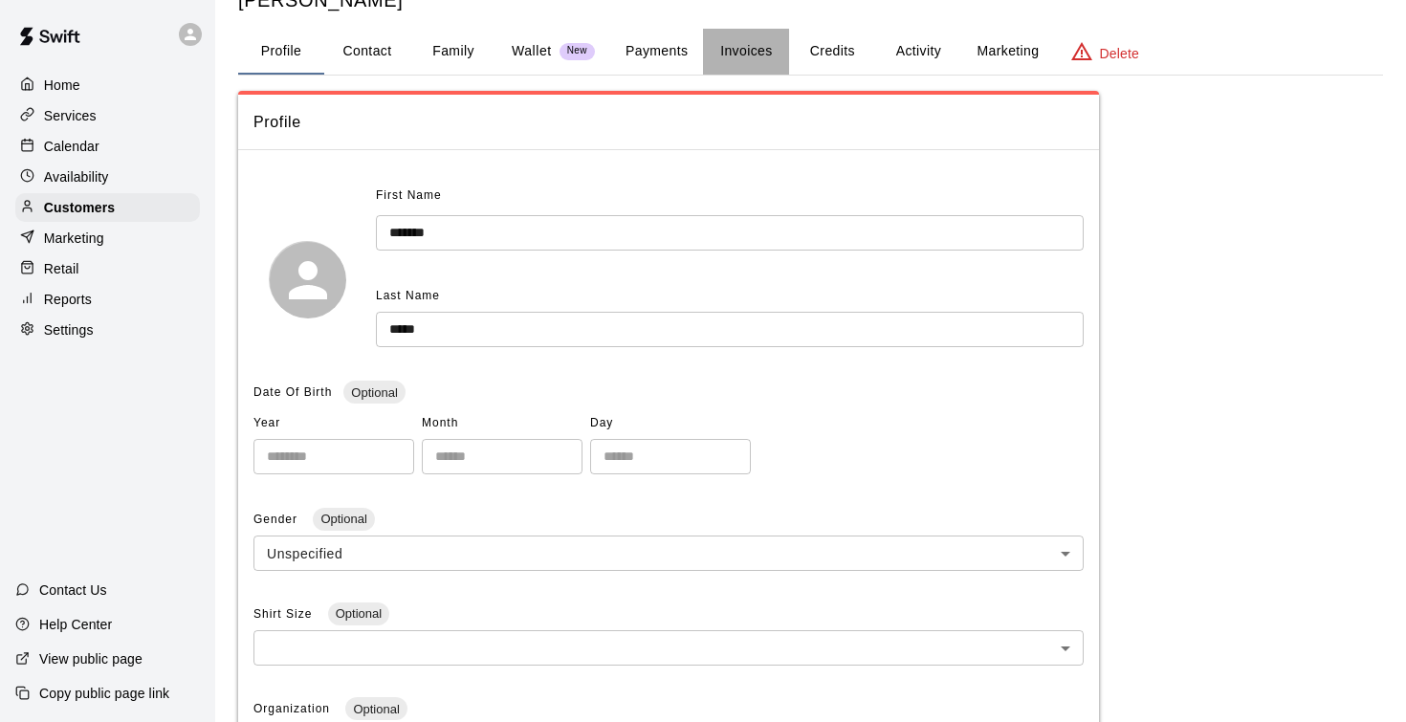
click at [749, 54] on button "Invoices" at bounding box center [746, 52] width 86 height 46
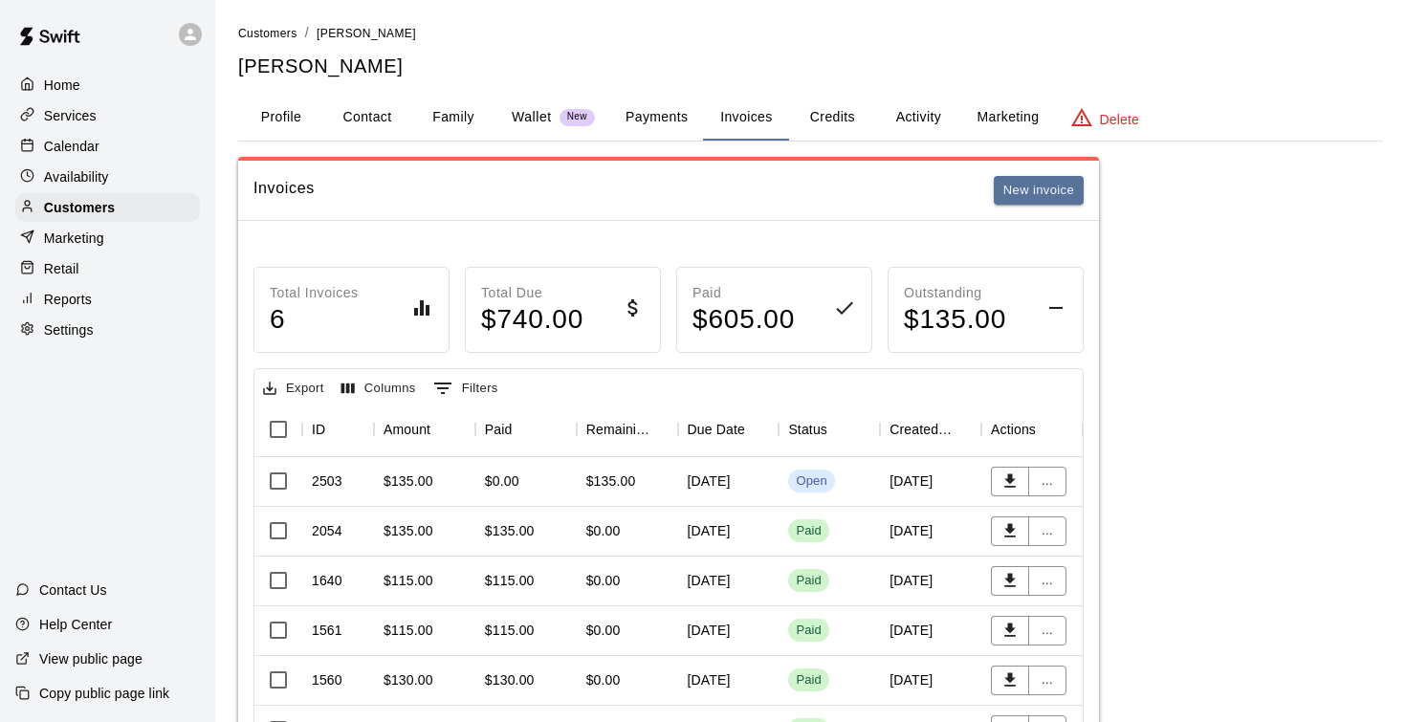
click at [617, 480] on div "$135.00" at bounding box center [611, 481] width 50 height 19
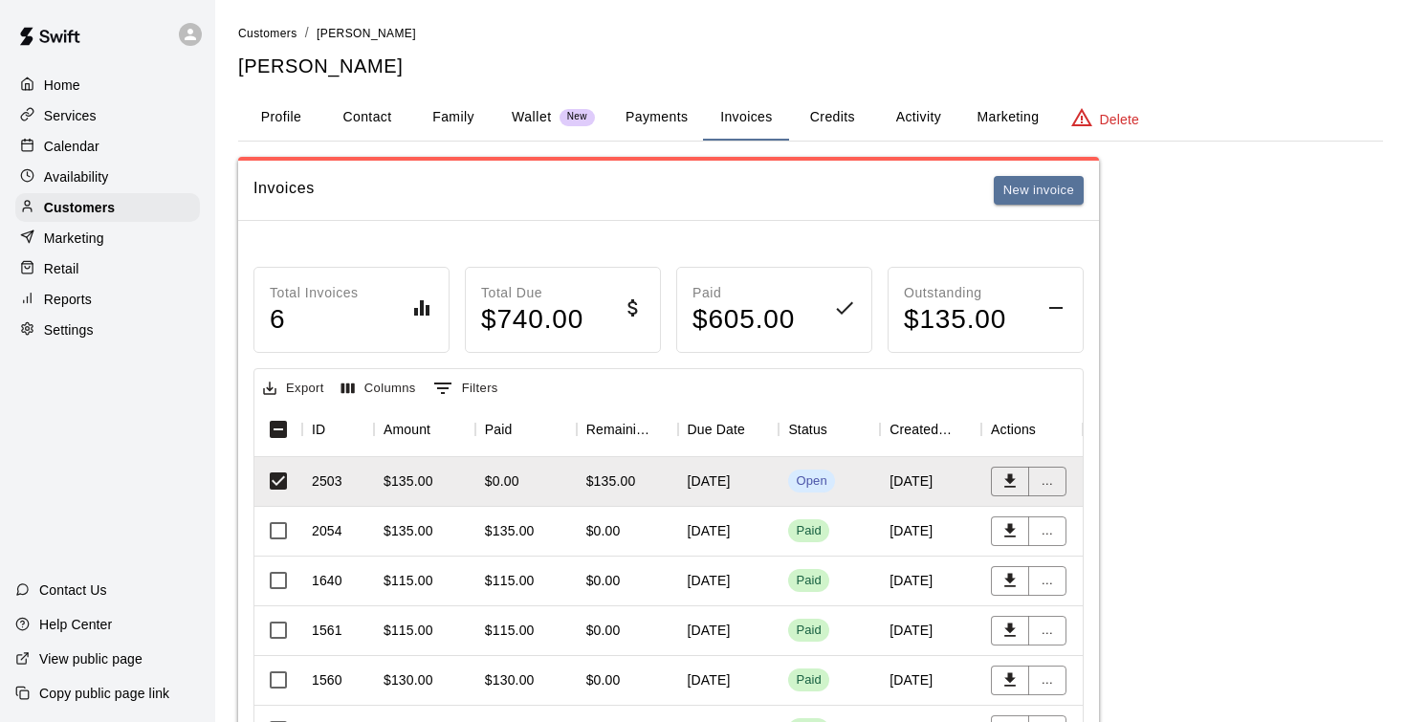
click at [870, 3] on main "Customers / Dawson Crowe Dawson Crowe Profile Contact Family Wallet New Payment…" at bounding box center [810, 434] width 1191 height 868
click at [88, 207] on p "Customers" at bounding box center [79, 207] width 71 height 19
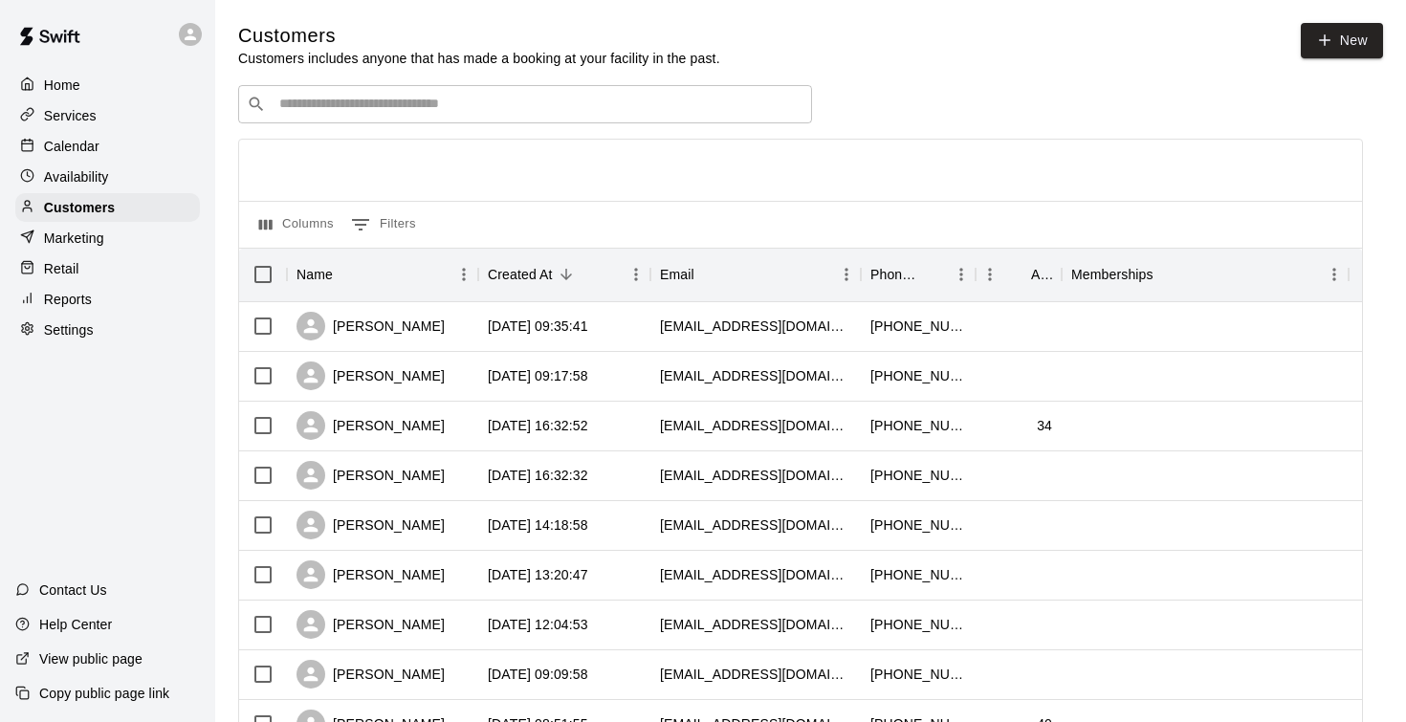
click at [309, 105] on input "Search customers by name or email" at bounding box center [539, 104] width 530 height 19
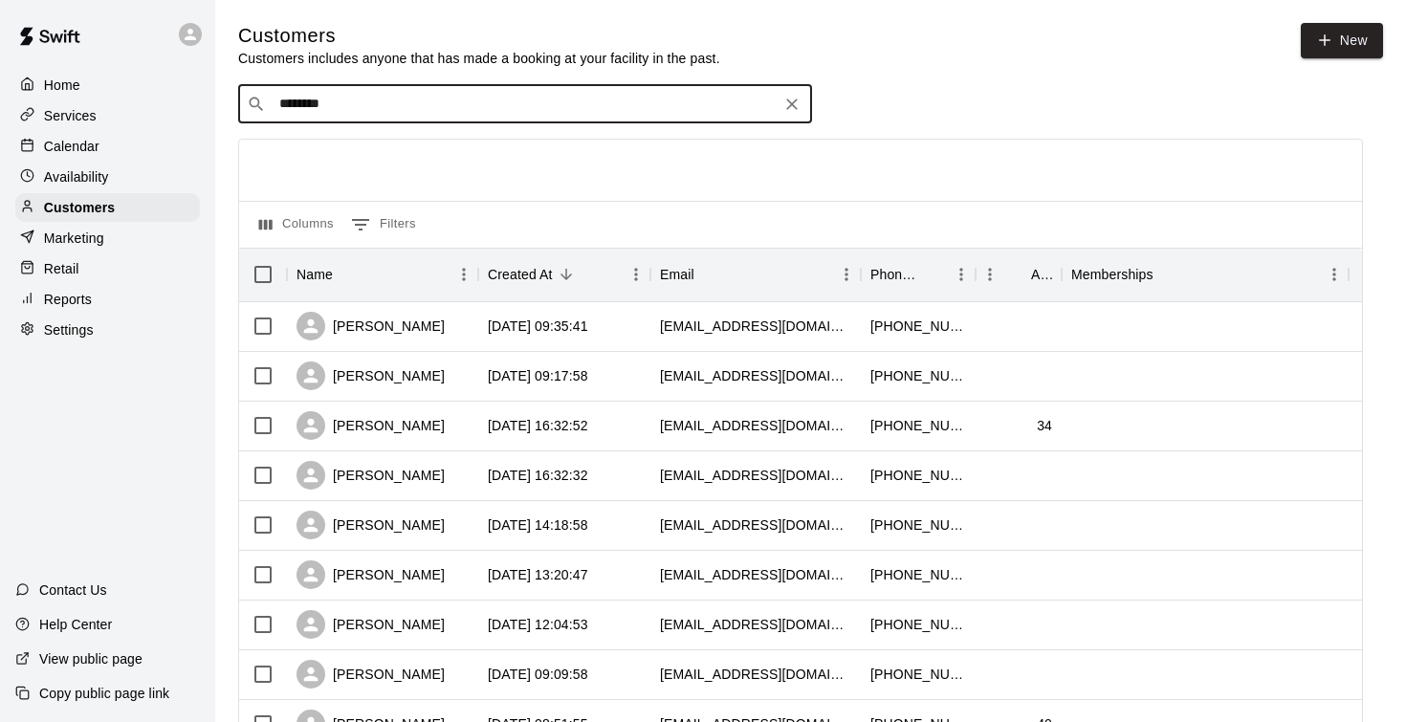
type input "*********"
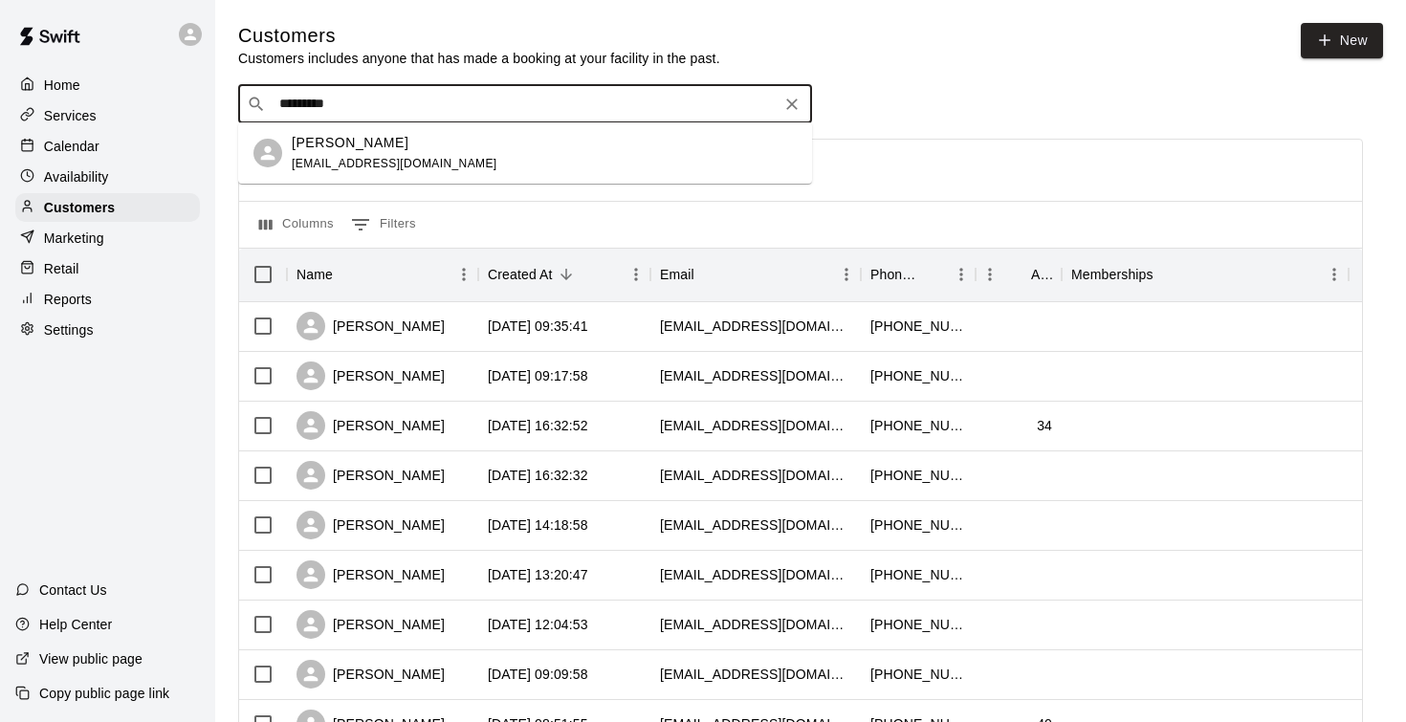
click at [428, 148] on div "Mack Hess" at bounding box center [395, 143] width 206 height 20
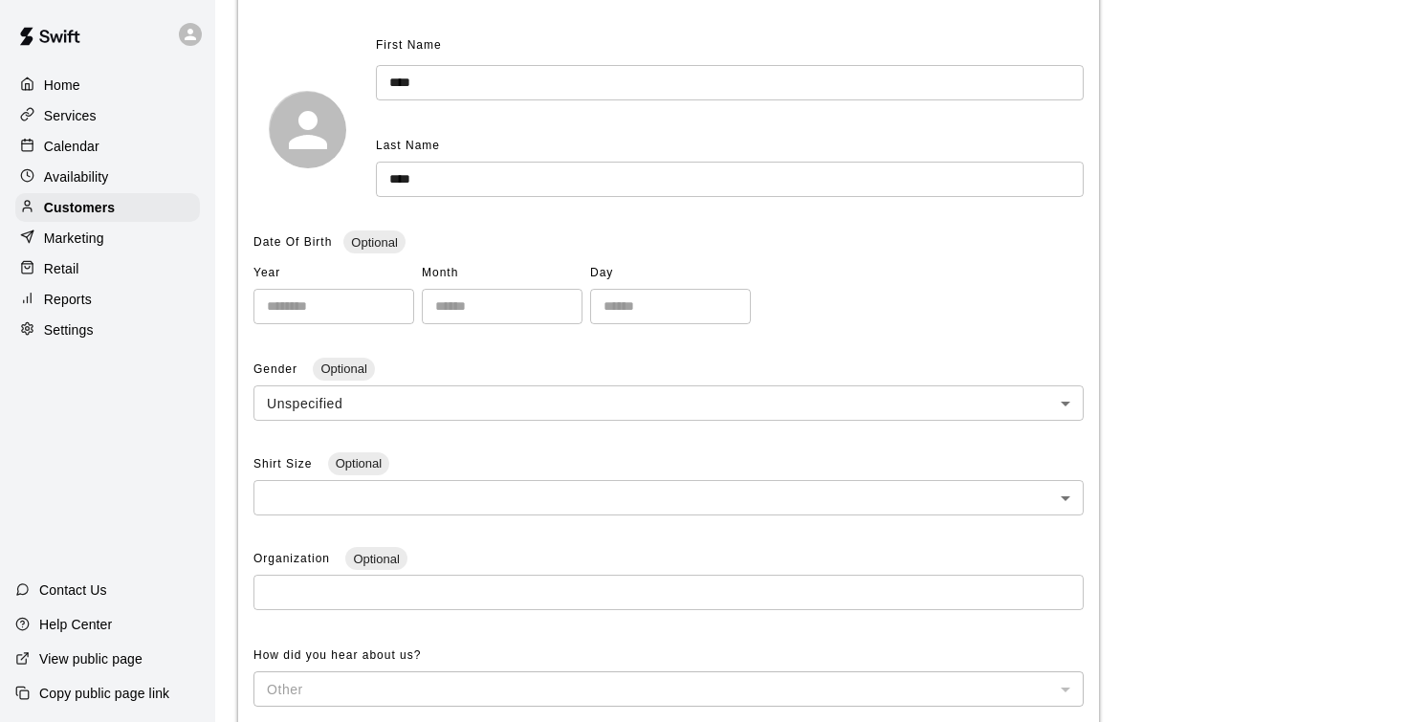
scroll to position [103, 0]
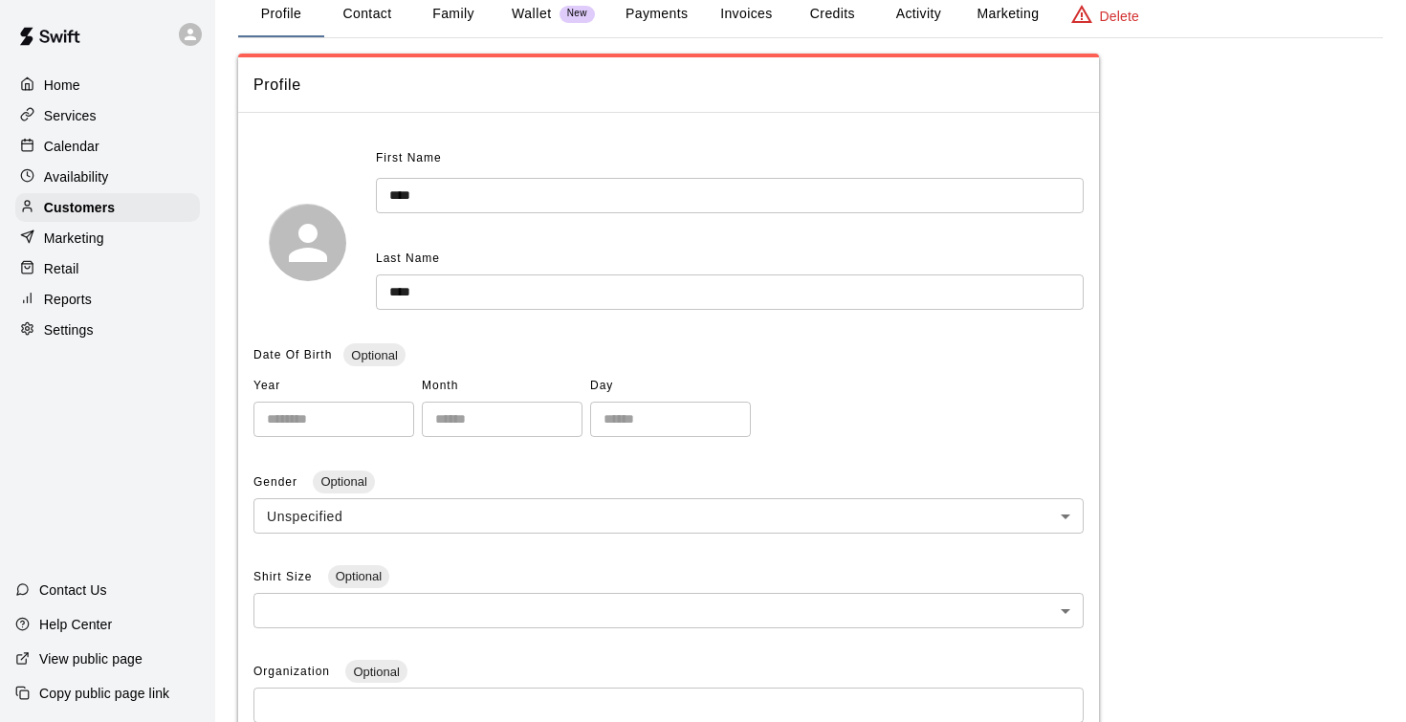
click at [738, 13] on button "Invoices" at bounding box center [746, 14] width 86 height 46
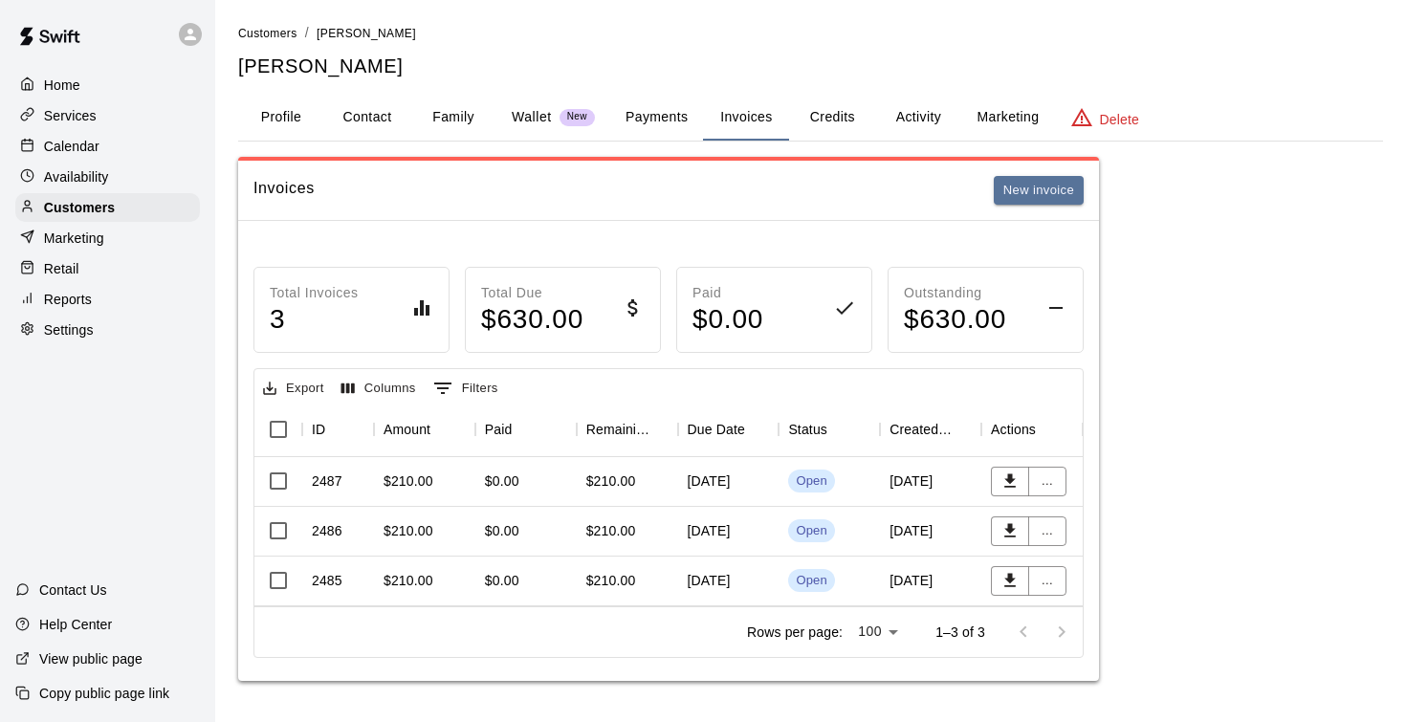
scroll to position [0, 0]
click at [701, 478] on div "[DATE]" at bounding box center [728, 482] width 101 height 50
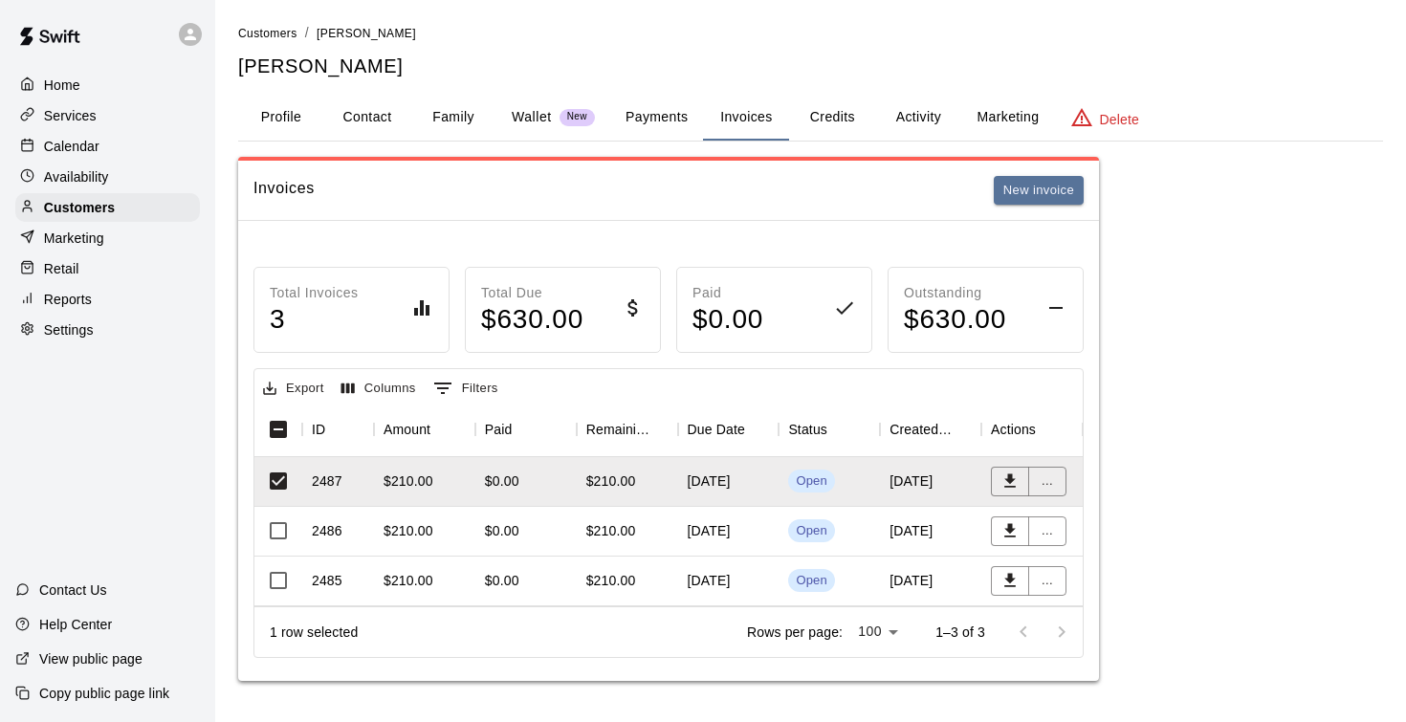
click at [454, 538] on div "$210.00" at bounding box center [424, 532] width 101 height 50
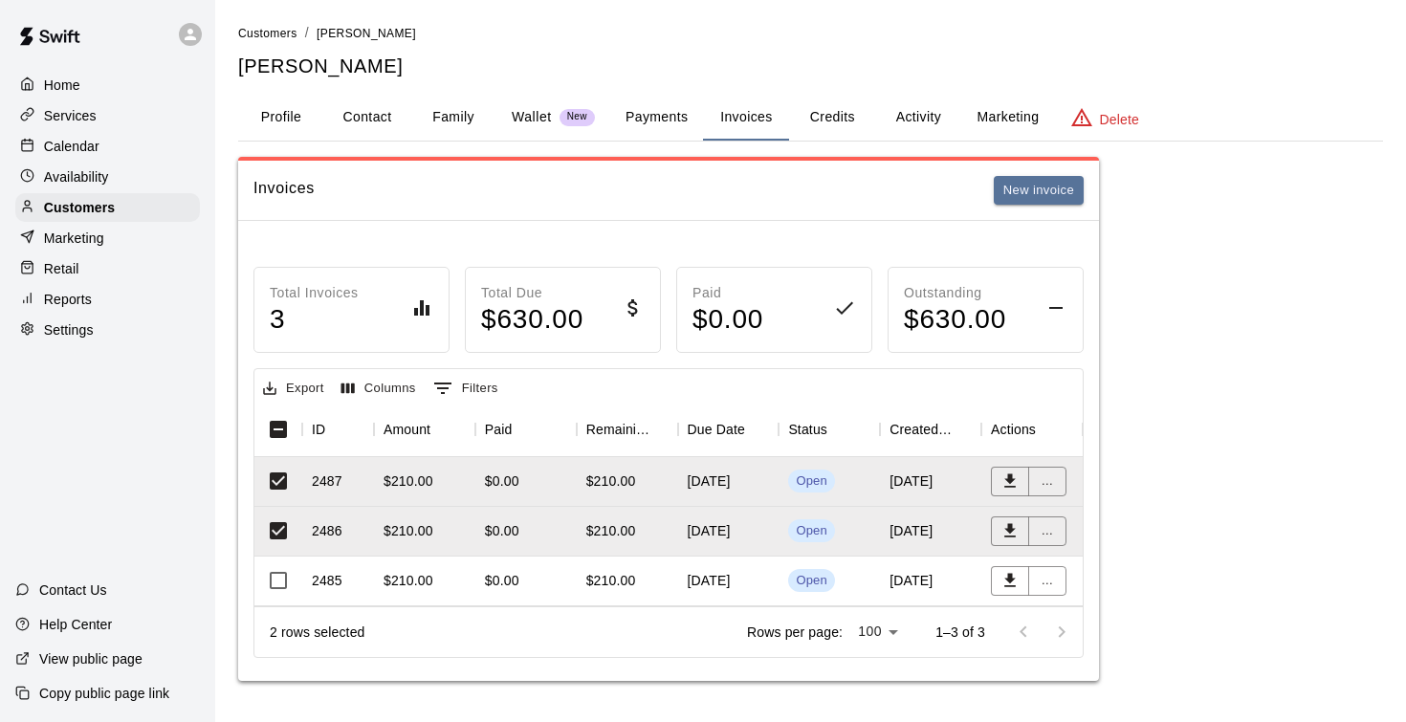
click at [393, 585] on div "$210.00" at bounding box center [409, 580] width 50 height 19
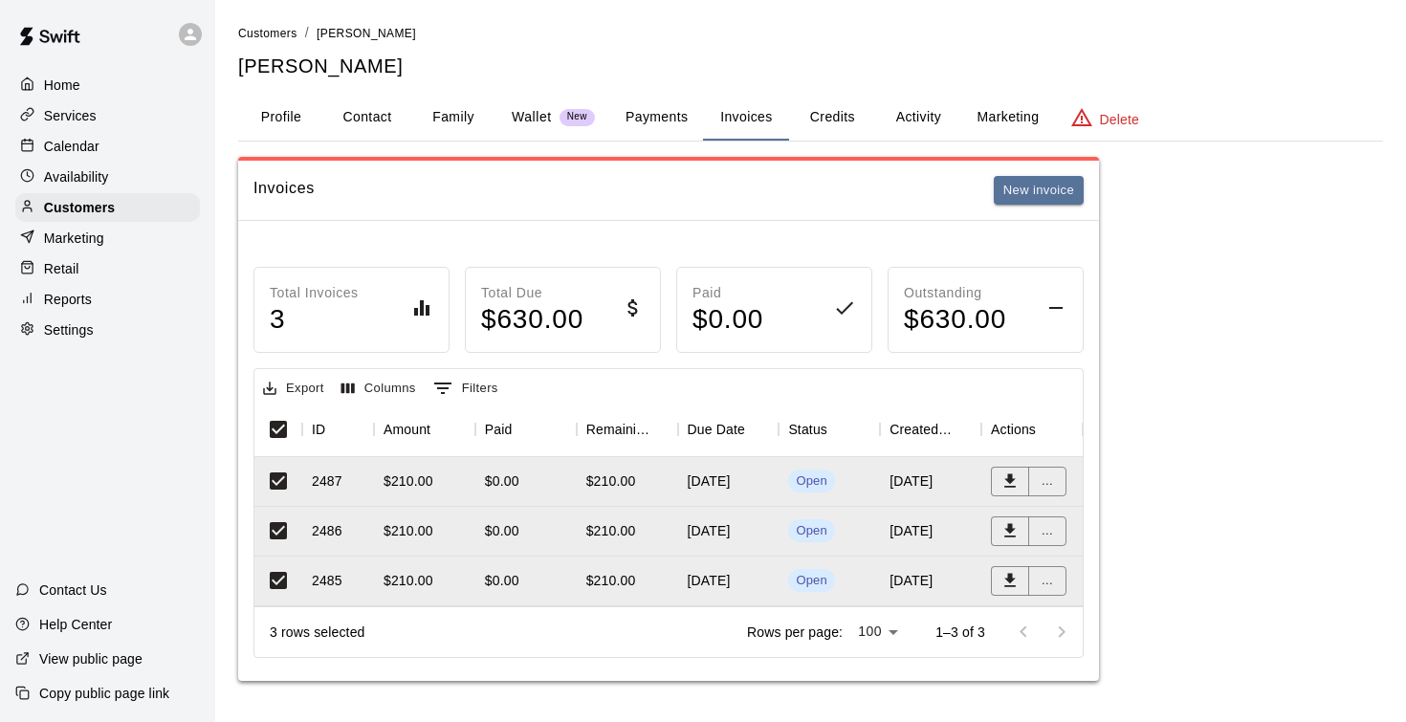
click at [433, 572] on div "$210.00" at bounding box center [424, 582] width 101 height 50
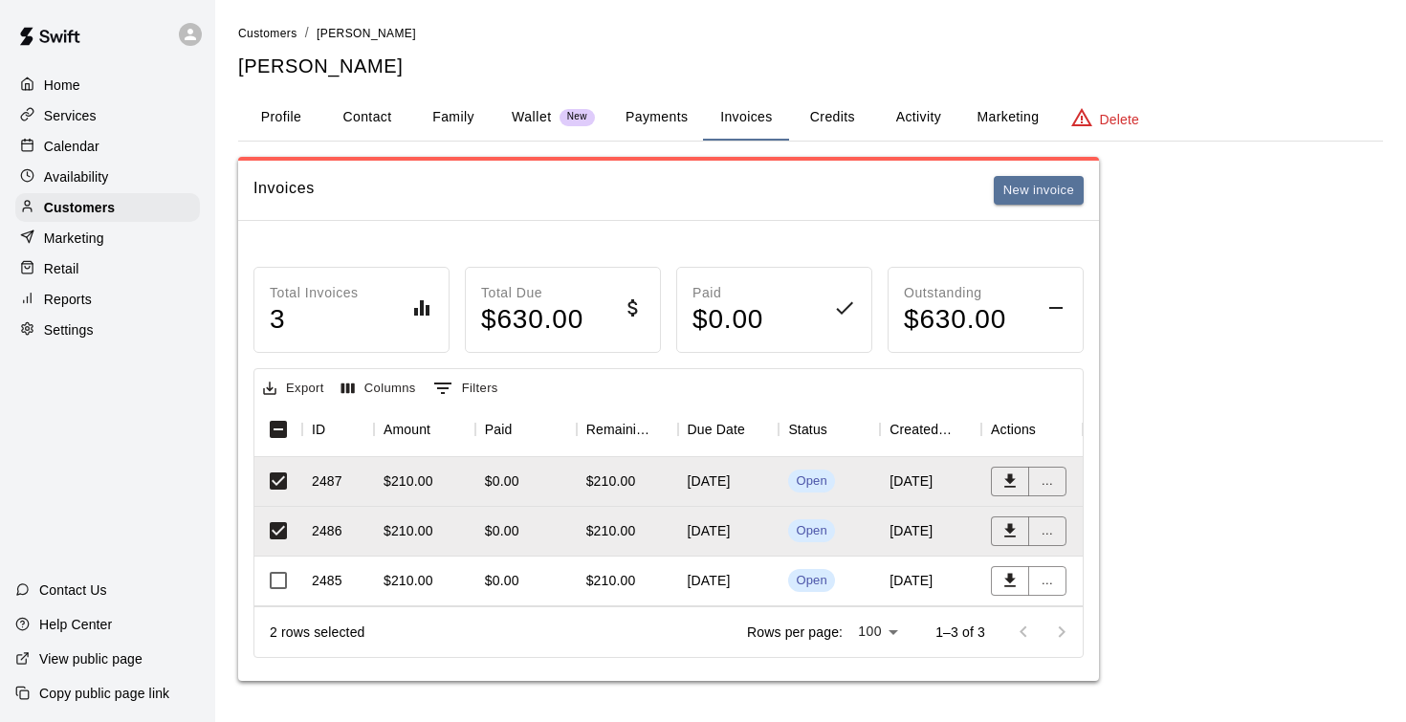
click at [88, 147] on p "Calendar" at bounding box center [71, 146] width 55 height 19
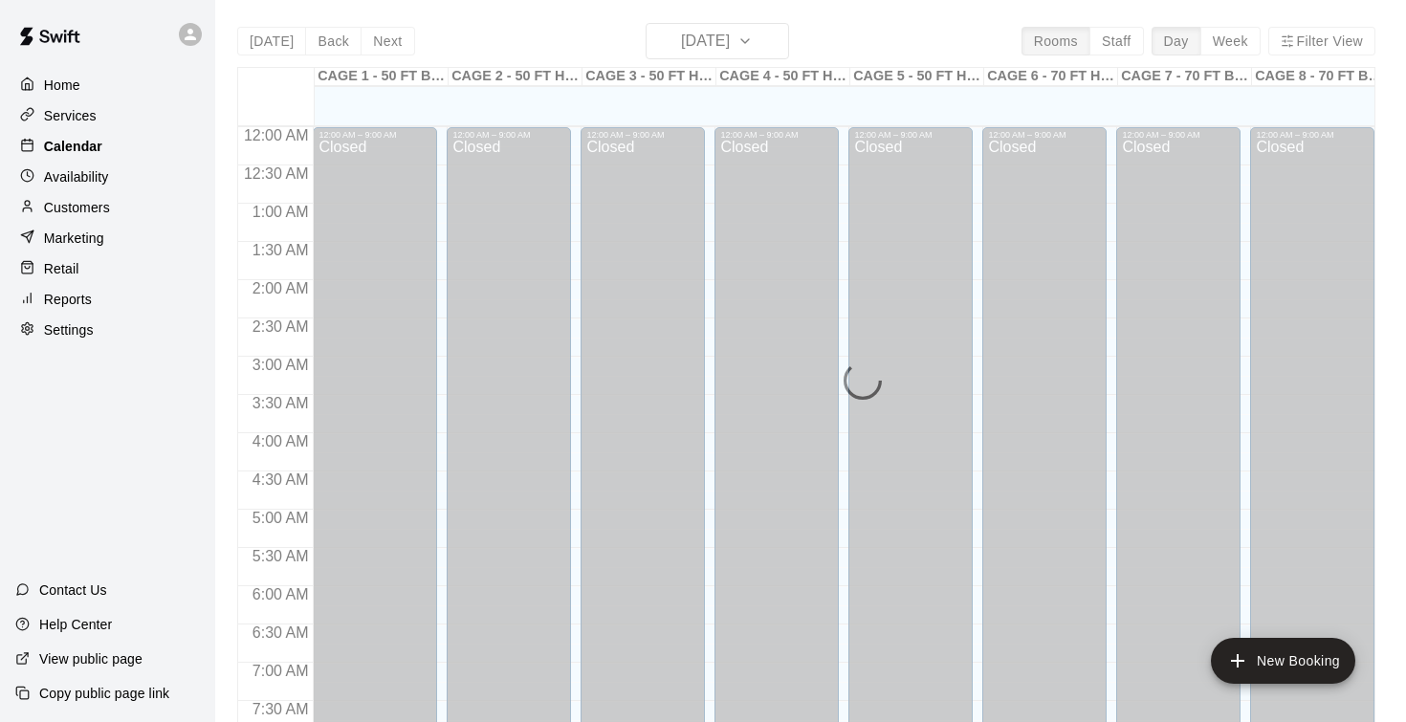
scroll to position [767, 0]
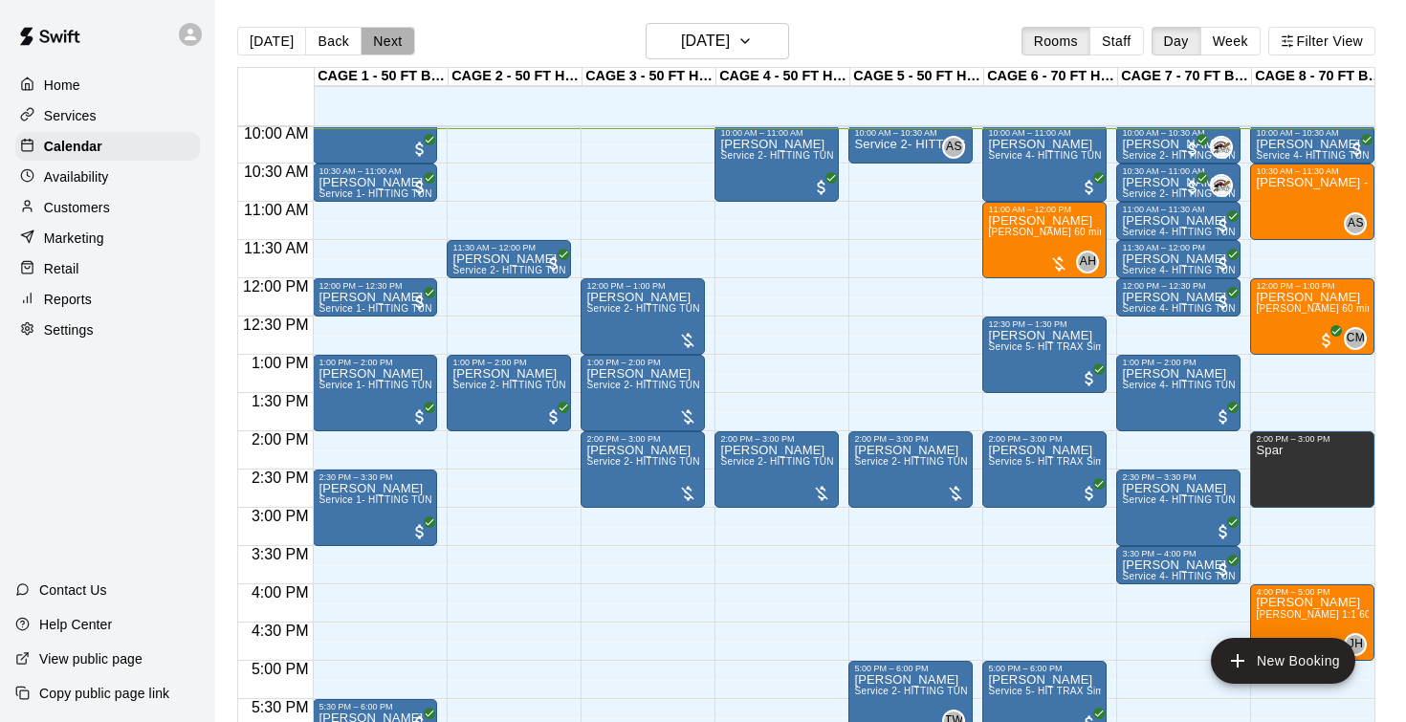
click at [385, 42] on button "Next" at bounding box center [388, 41] width 54 height 29
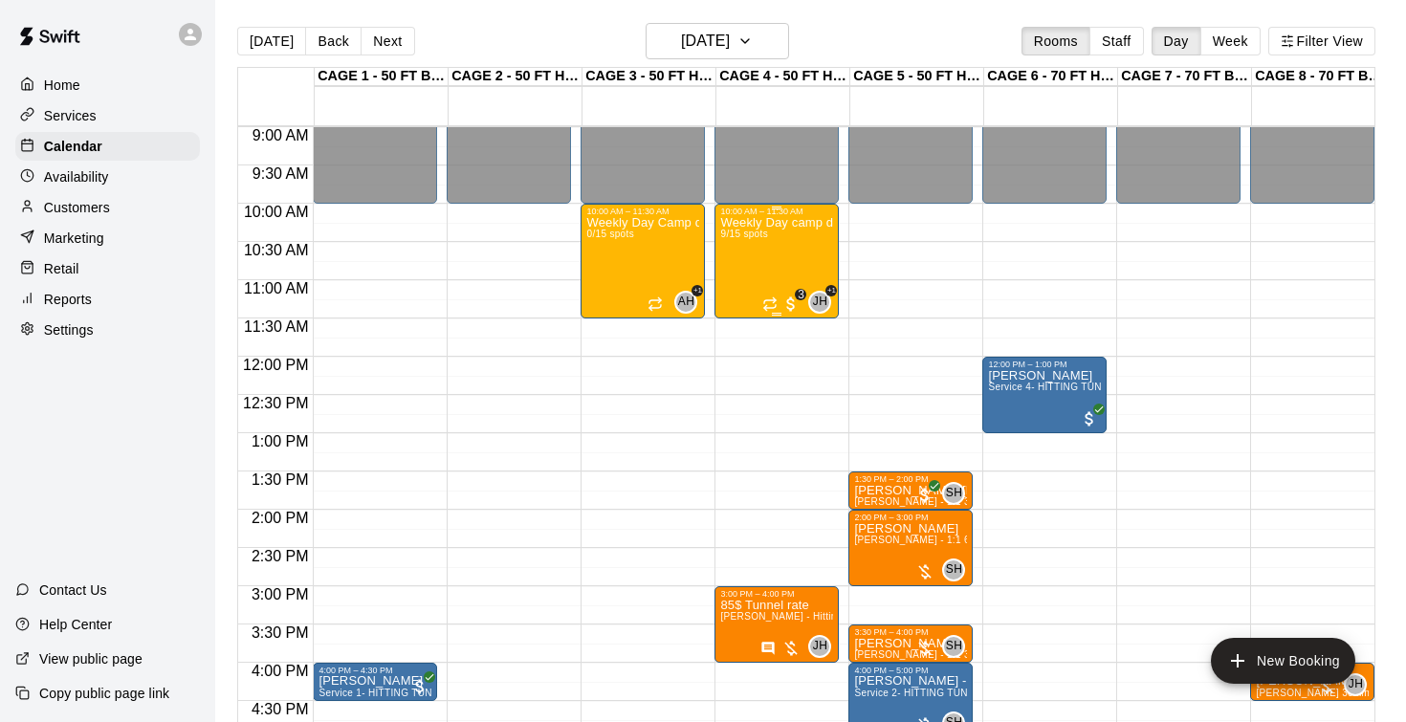
scroll to position [687, 0]
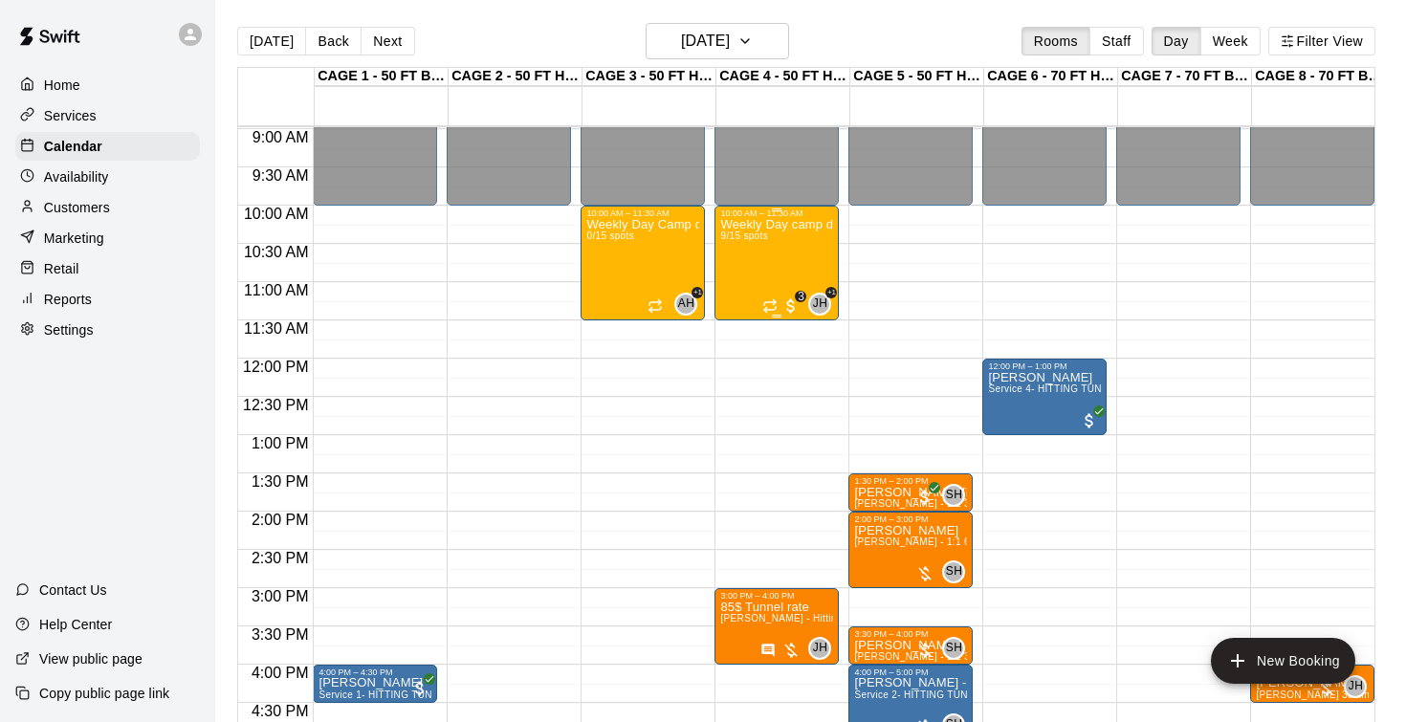
click at [770, 250] on div "Weekly Day camp drop in session - Monday / Wednesday / Friday's 9/15 spots" at bounding box center [776, 579] width 113 height 722
click at [734, 290] on img "edit" at bounding box center [741, 285] width 22 height 22
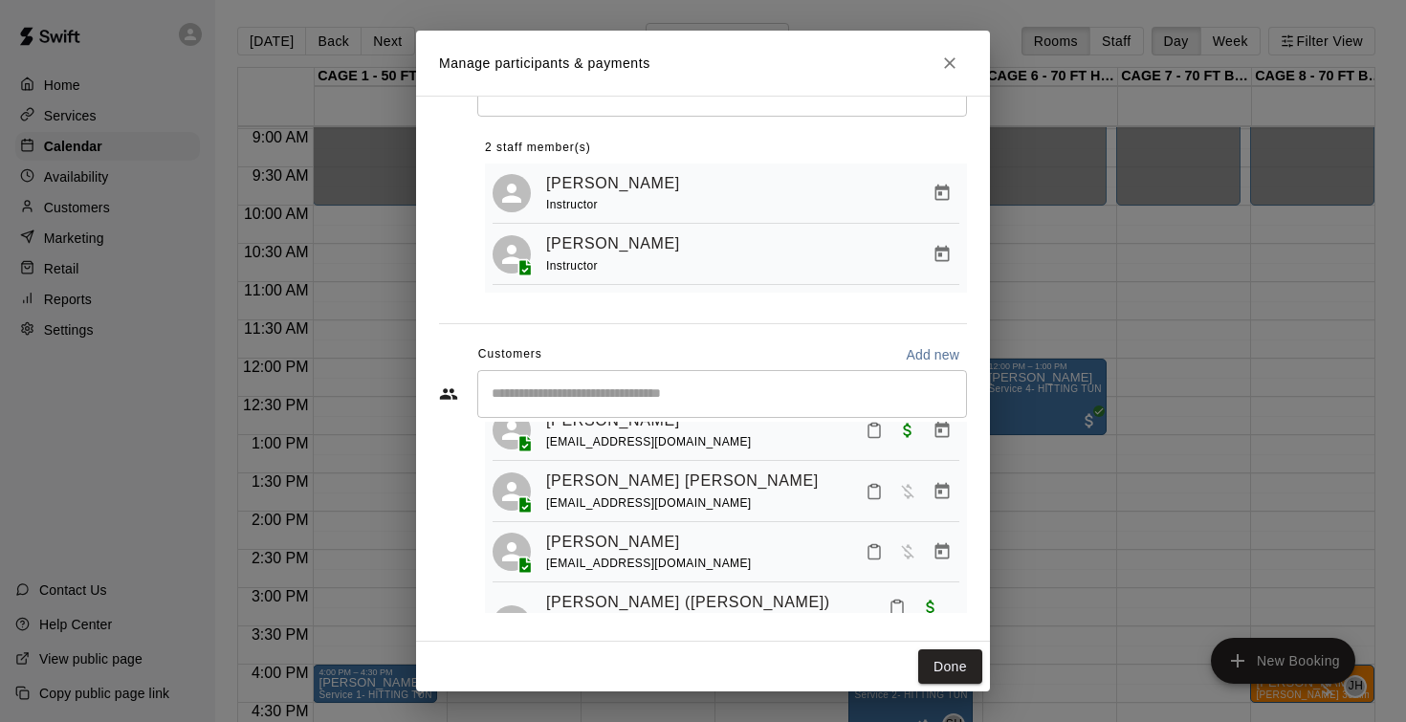
scroll to position [191, 0]
click at [942, 490] on icon "Manage bookings & payment" at bounding box center [942, 487] width 14 height 16
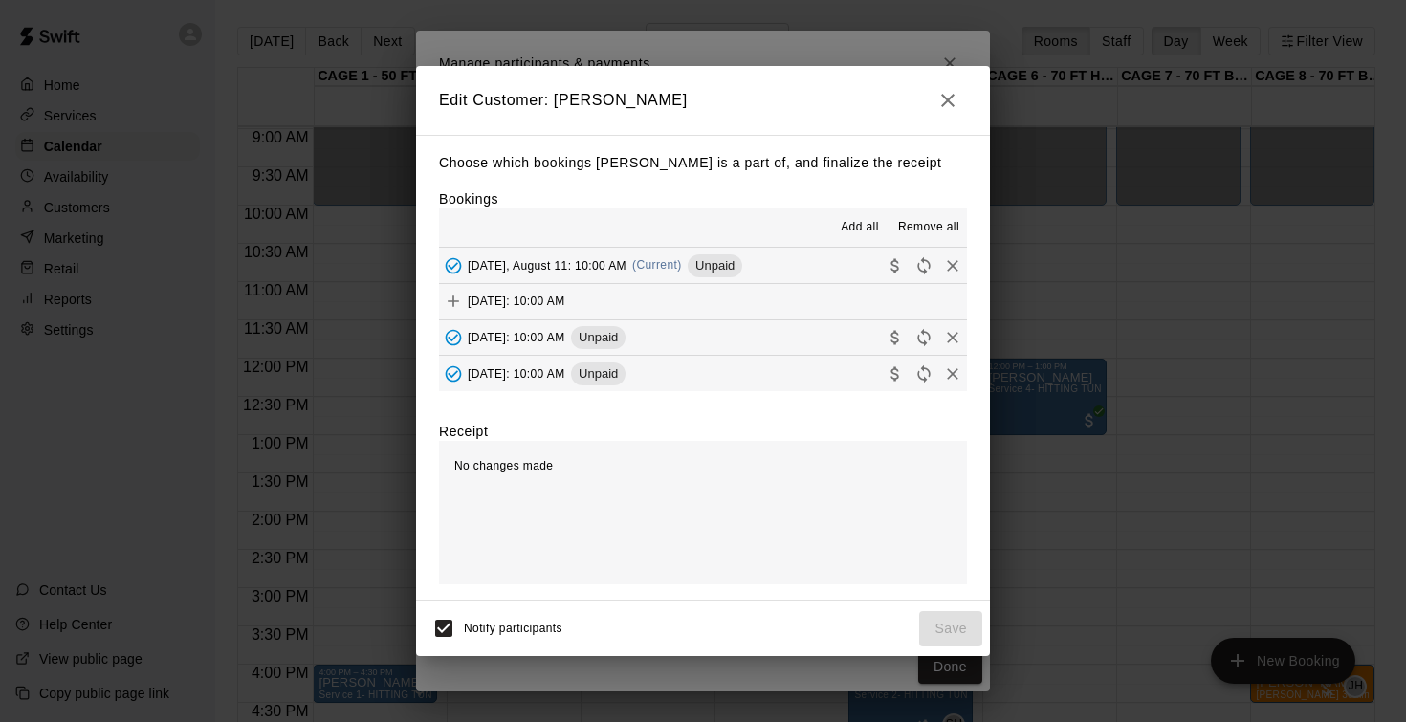
click at [558, 265] on span "Monday, August 11: 10:00 AM" at bounding box center [547, 264] width 159 height 13
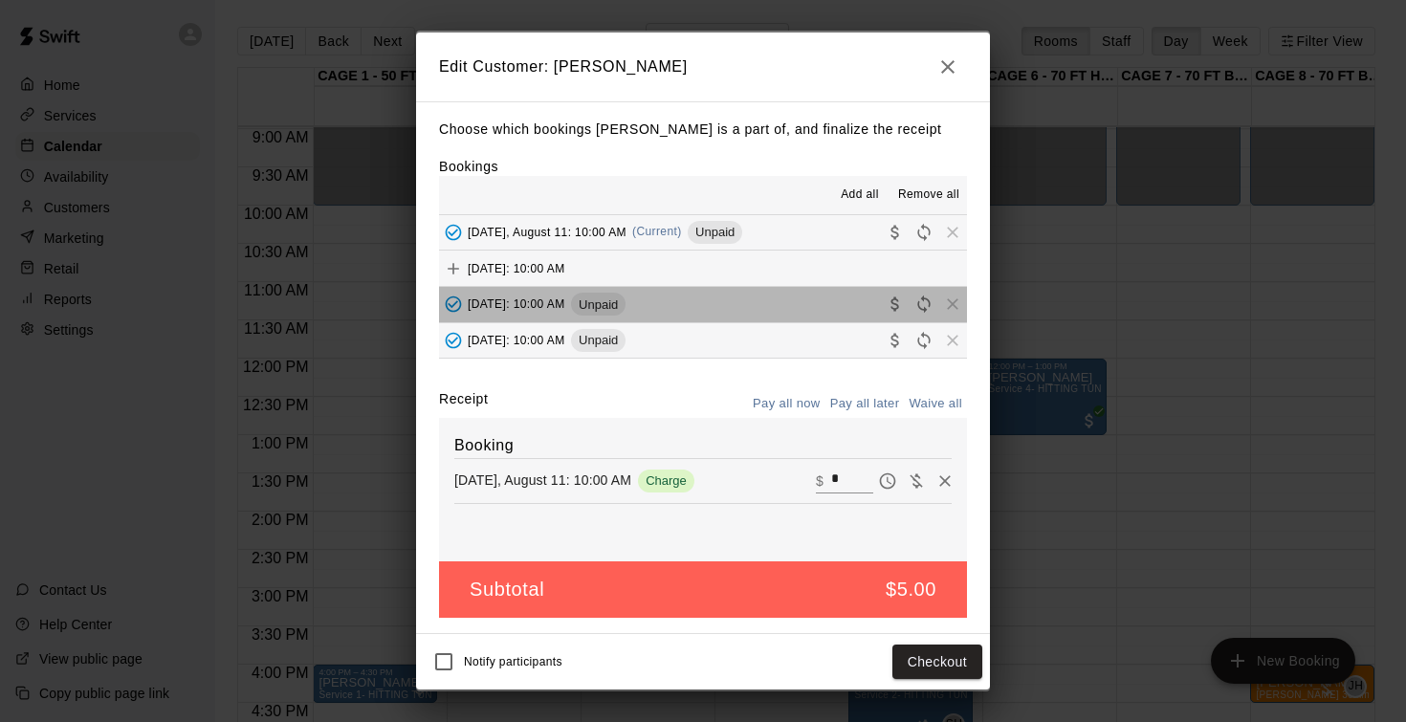
click at [521, 305] on span "Friday, August 15: 10:00 AM" at bounding box center [517, 303] width 98 height 13
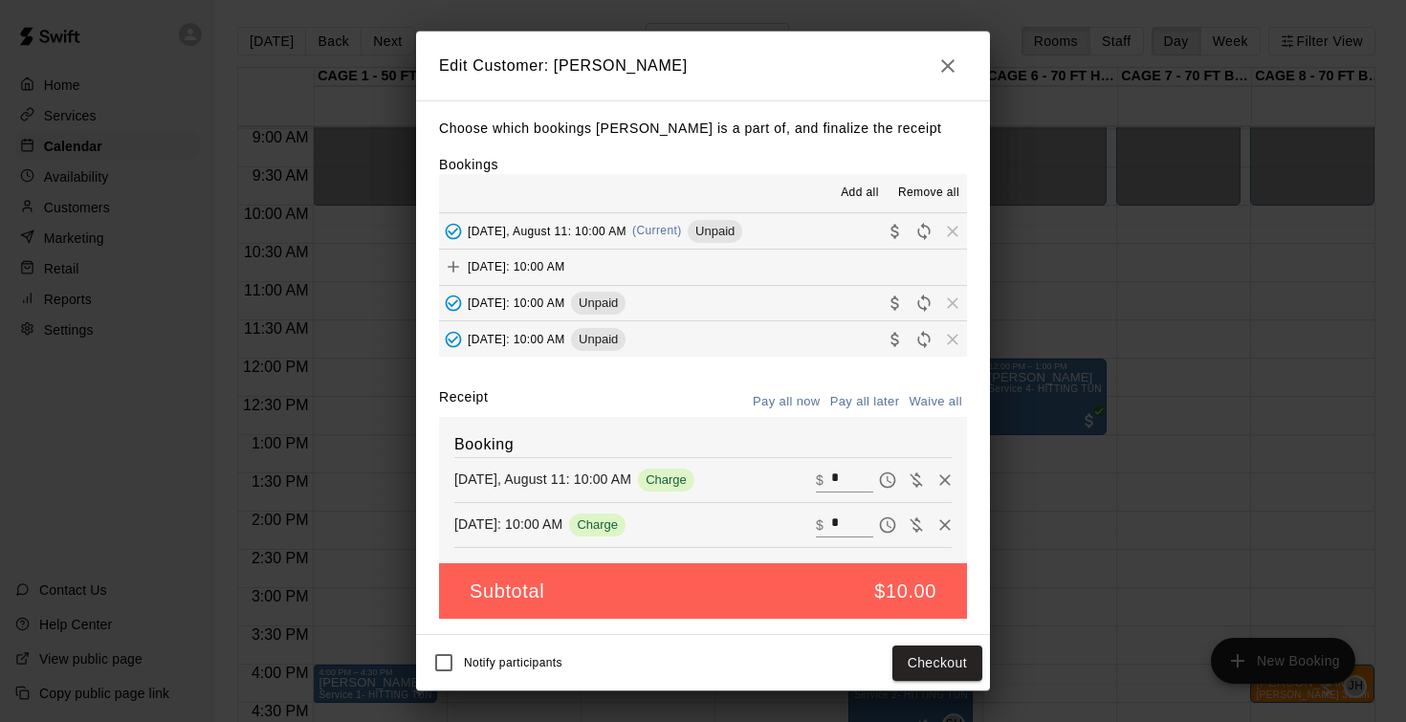
click at [946, 406] on button "Waive all" at bounding box center [935, 402] width 63 height 30
type input "*"
click at [951, 666] on button "Save" at bounding box center [950, 663] width 63 height 35
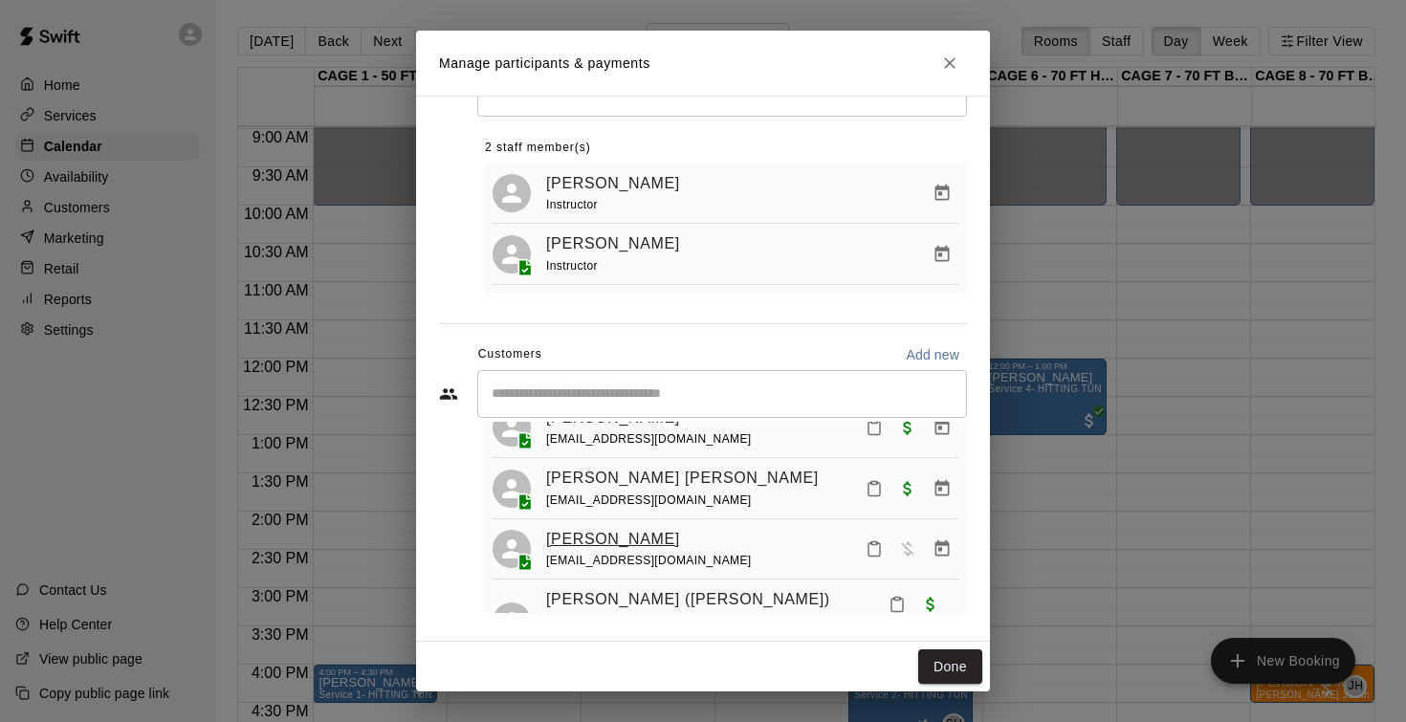
click at [589, 538] on link "Mack Hess" at bounding box center [613, 539] width 134 height 25
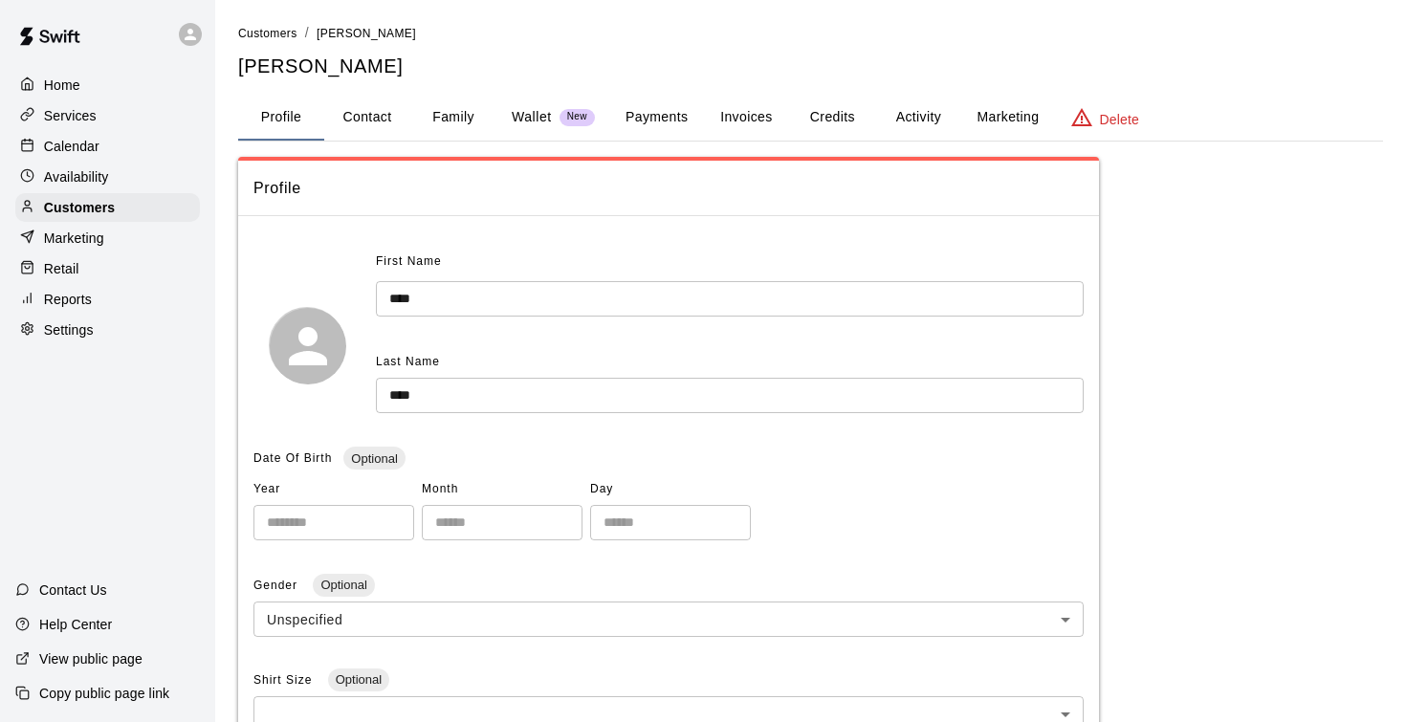
scroll to position [383, 0]
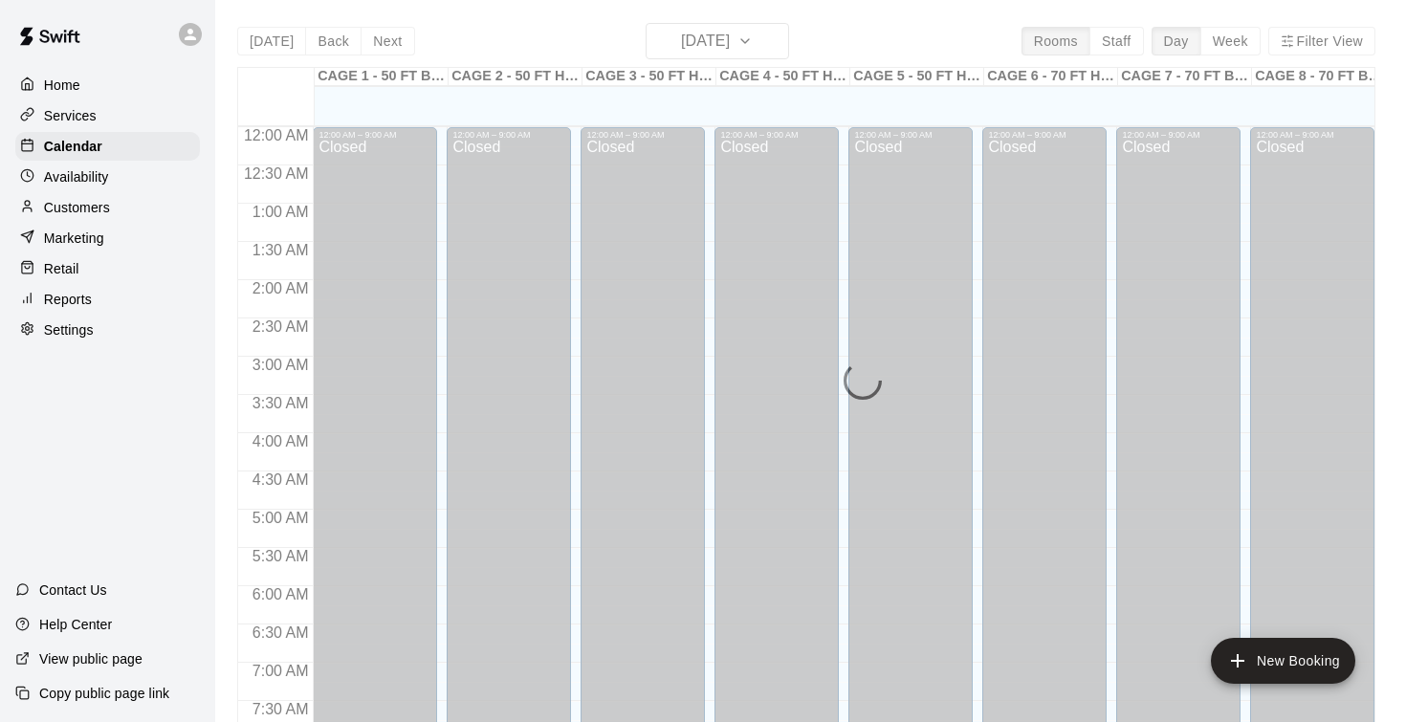
scroll to position [769, 0]
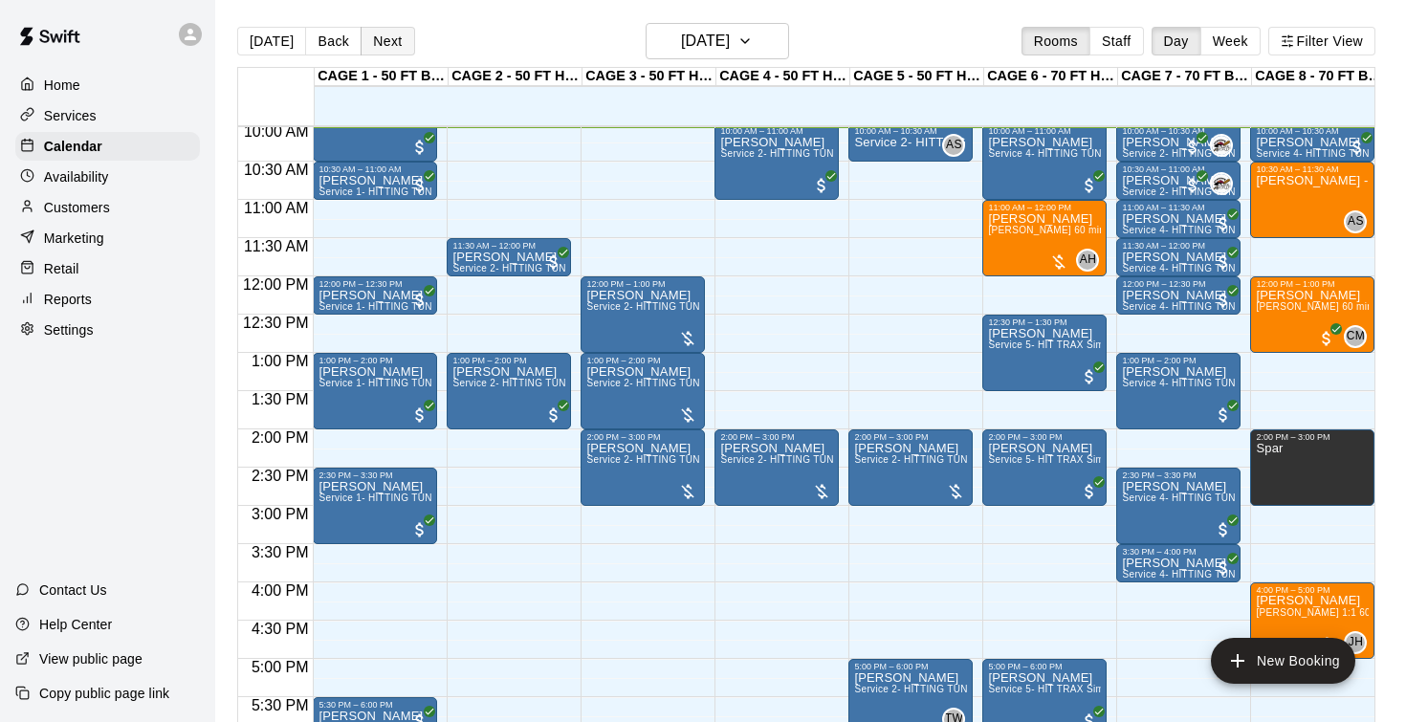
click at [379, 45] on button "Next" at bounding box center [388, 41] width 54 height 29
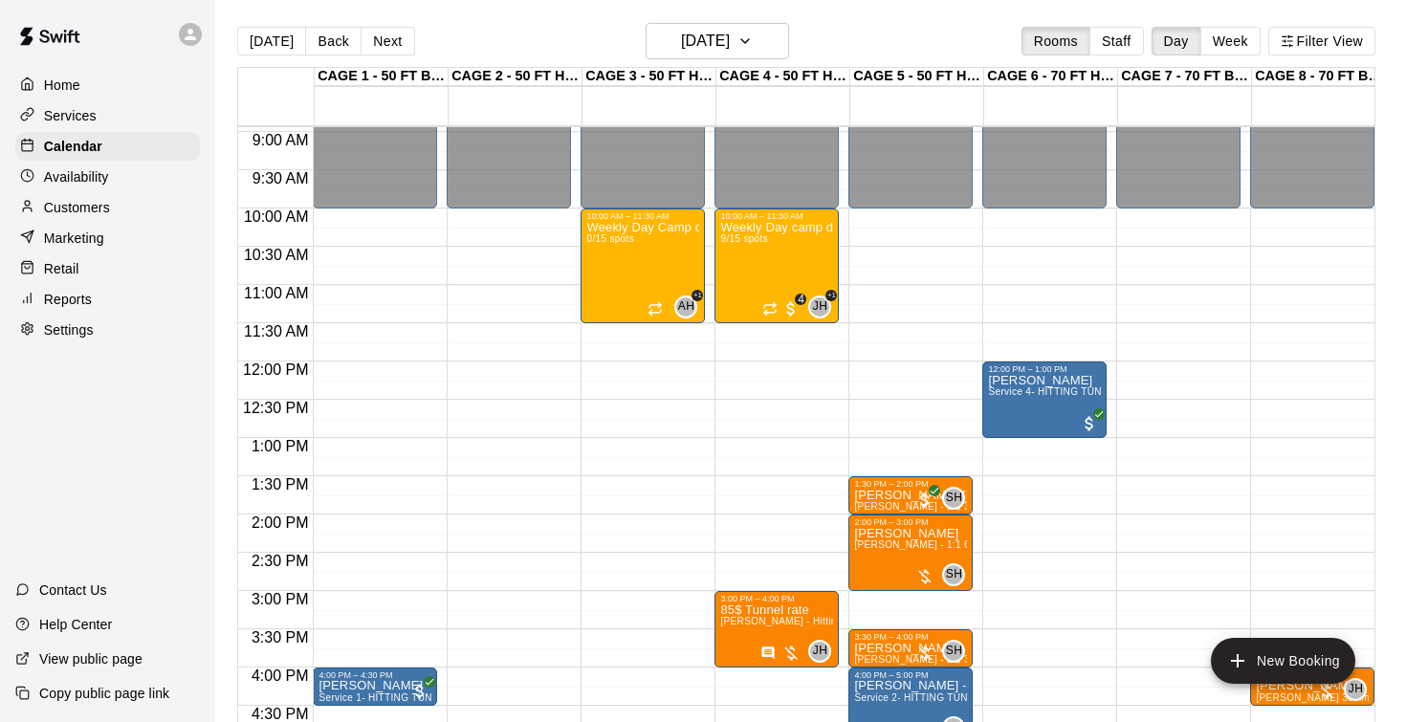
scroll to position [686, 0]
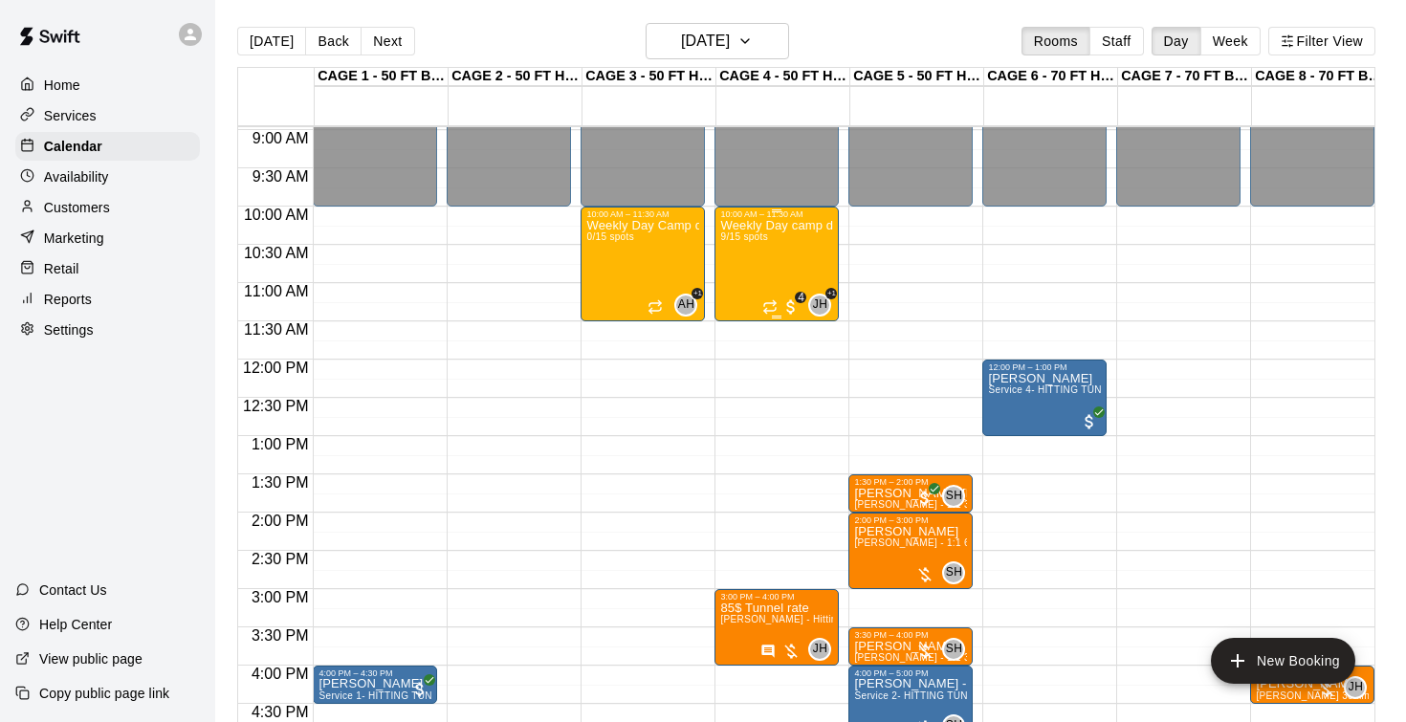
click at [751, 275] on div "Weekly Day camp drop in session - Monday / Wednesday / Friday's 9/15 spots" at bounding box center [776, 580] width 113 height 722
click at [738, 280] on img "edit" at bounding box center [741, 286] width 22 height 22
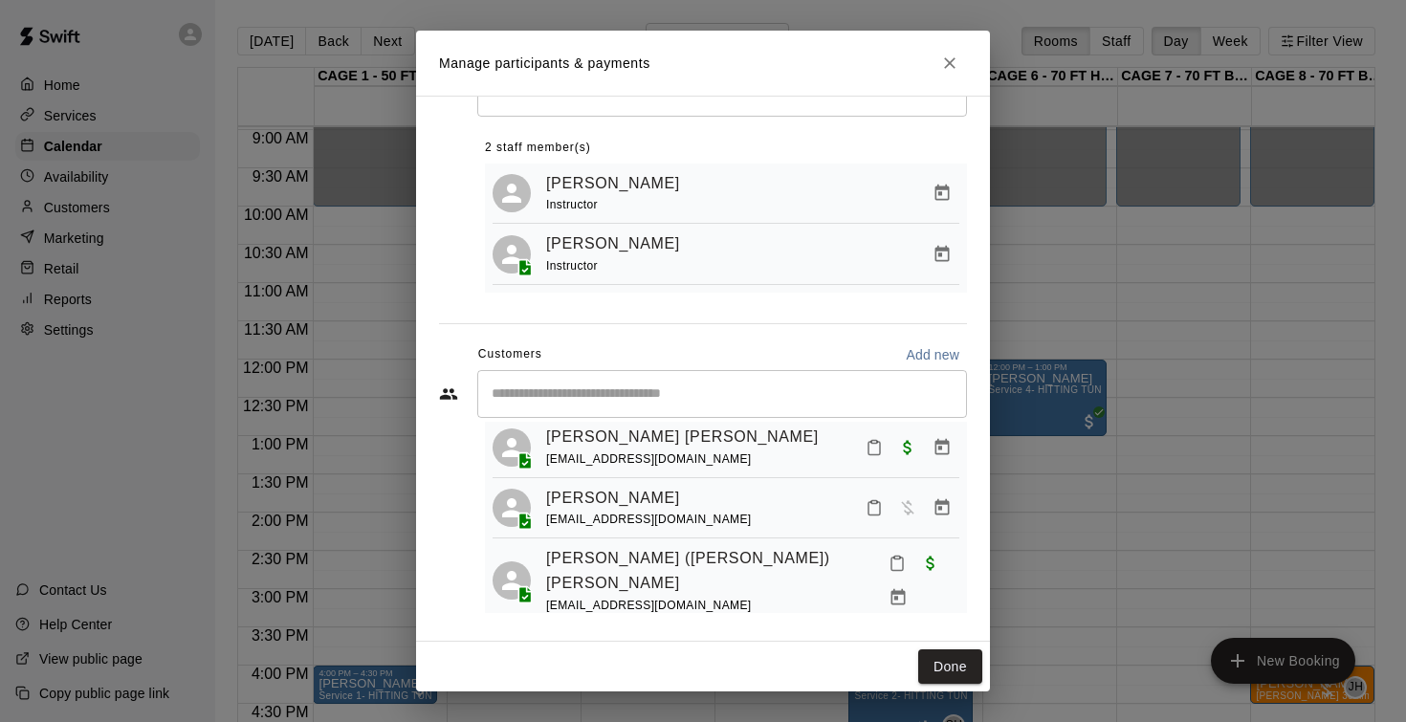
scroll to position [224, 0]
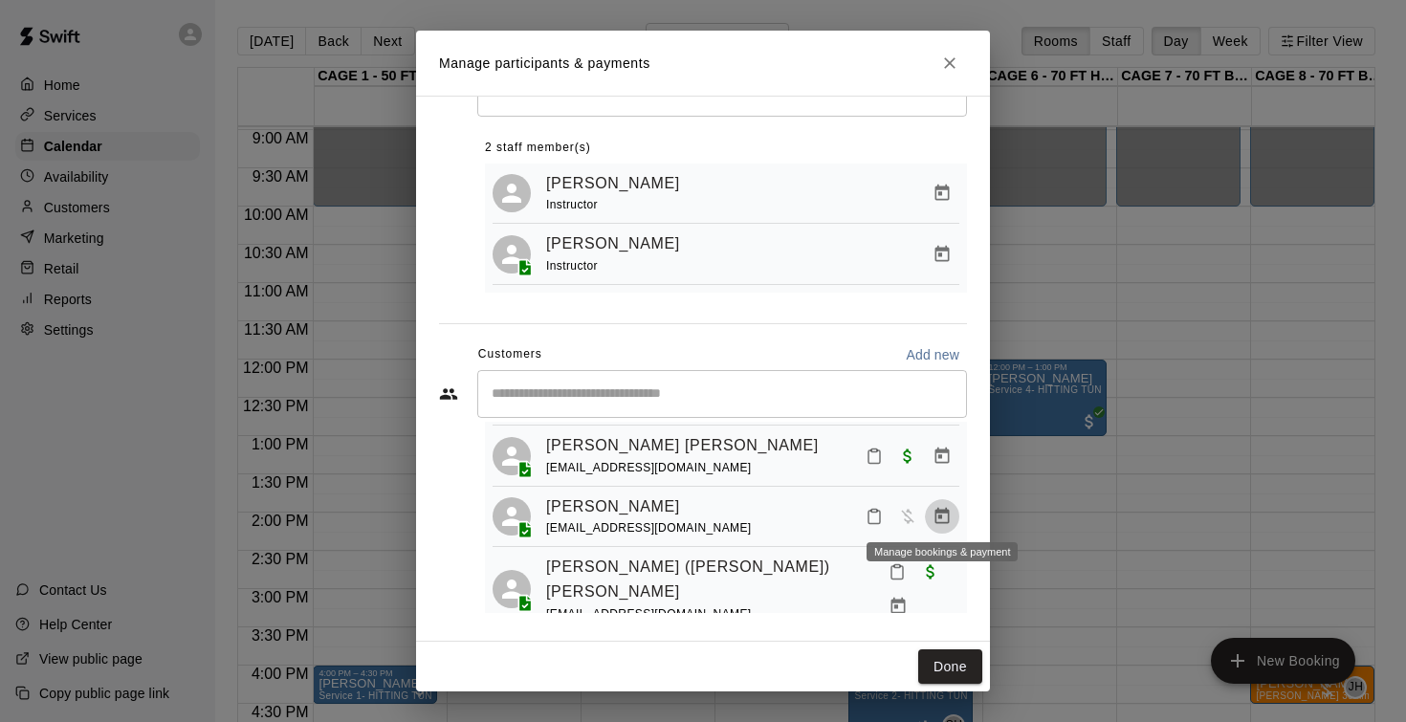
click at [947, 517] on icon "Manage bookings & payment" at bounding box center [942, 516] width 14 height 16
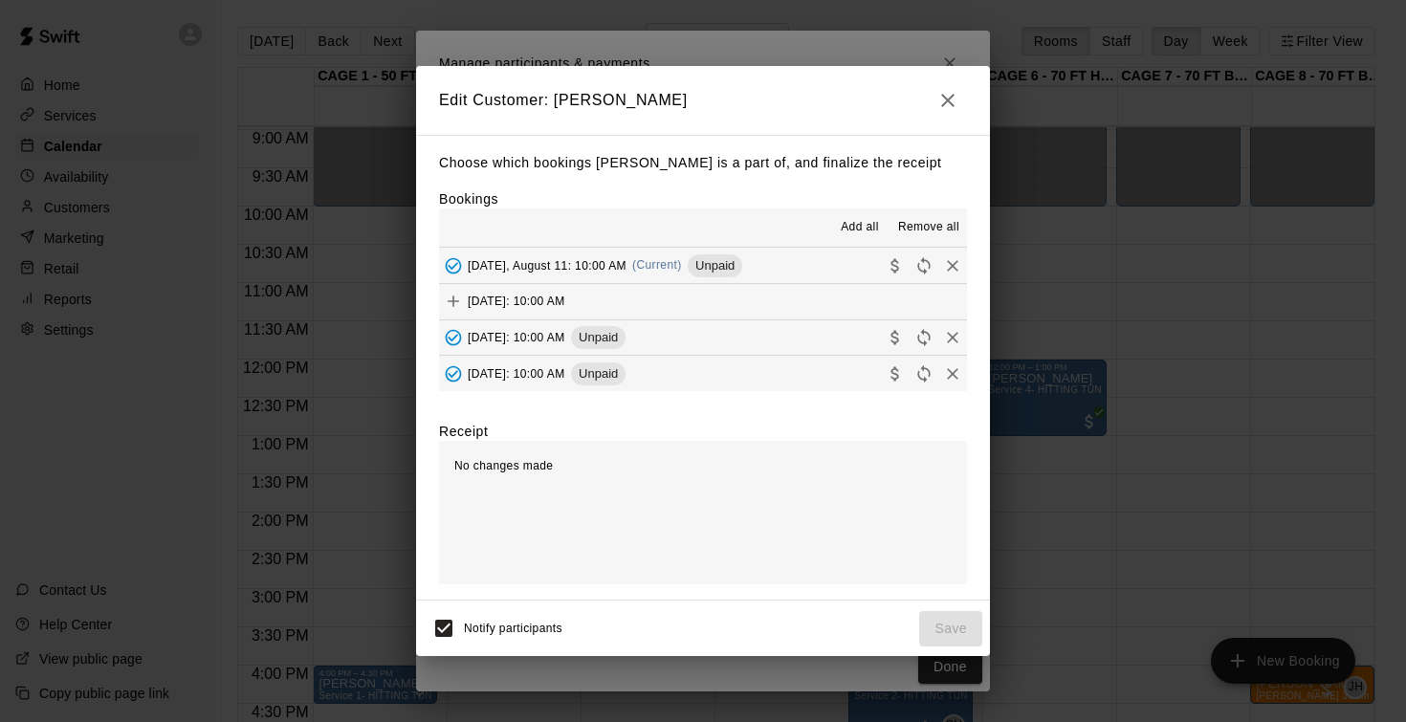
click at [526, 264] on span "Monday, August 11: 10:00 AM" at bounding box center [547, 264] width 159 height 13
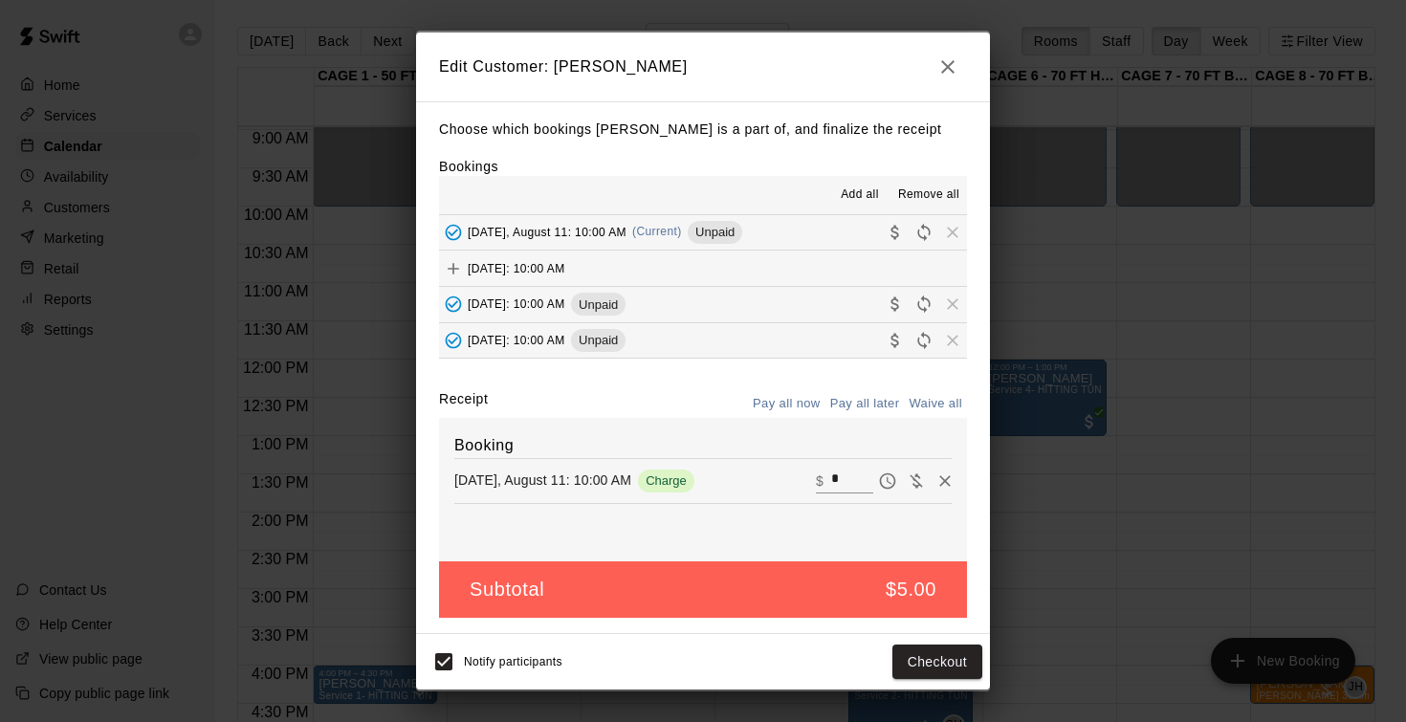
click at [535, 299] on span "Friday, August 15: 10:00 AM" at bounding box center [517, 303] width 98 height 13
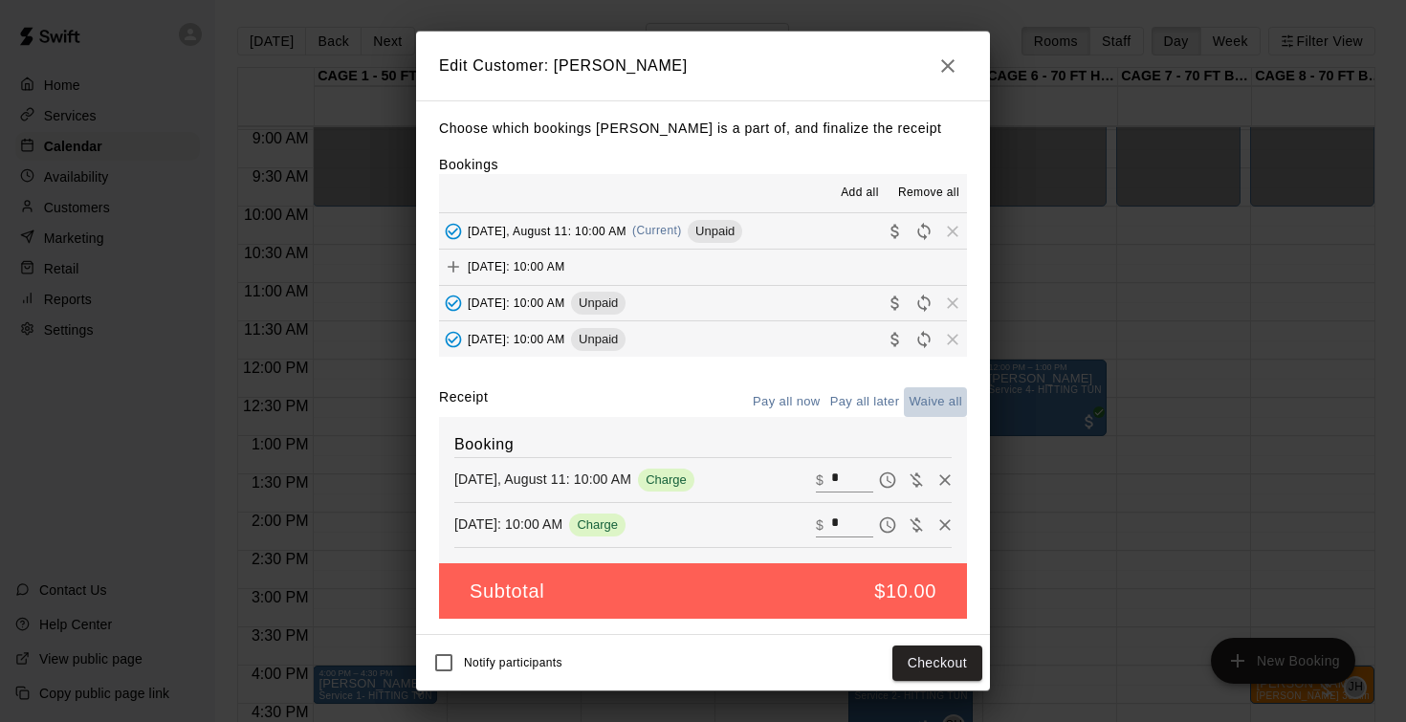
click at [952, 395] on button "Waive all" at bounding box center [935, 402] width 63 height 30
type input "*"
click at [942, 665] on button "Save" at bounding box center [950, 663] width 63 height 35
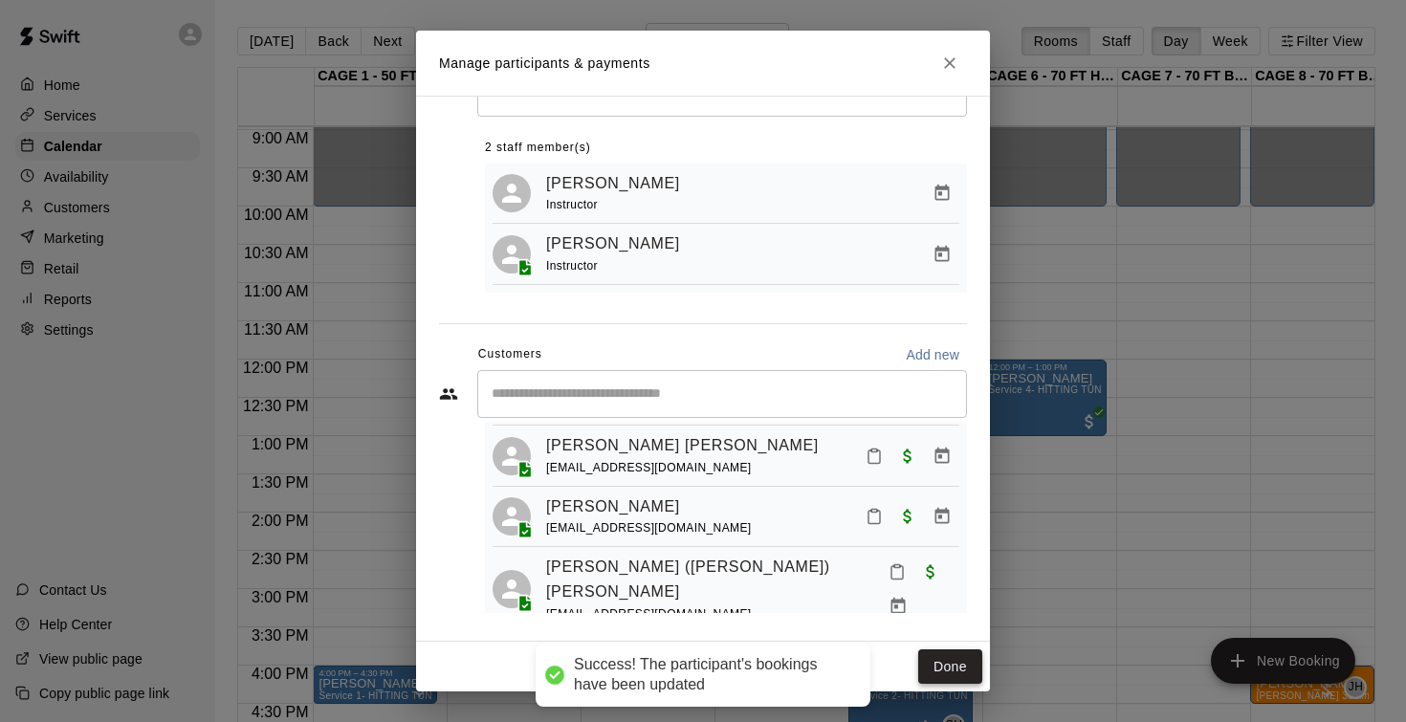
click at [967, 650] on button "Done" at bounding box center [950, 666] width 64 height 35
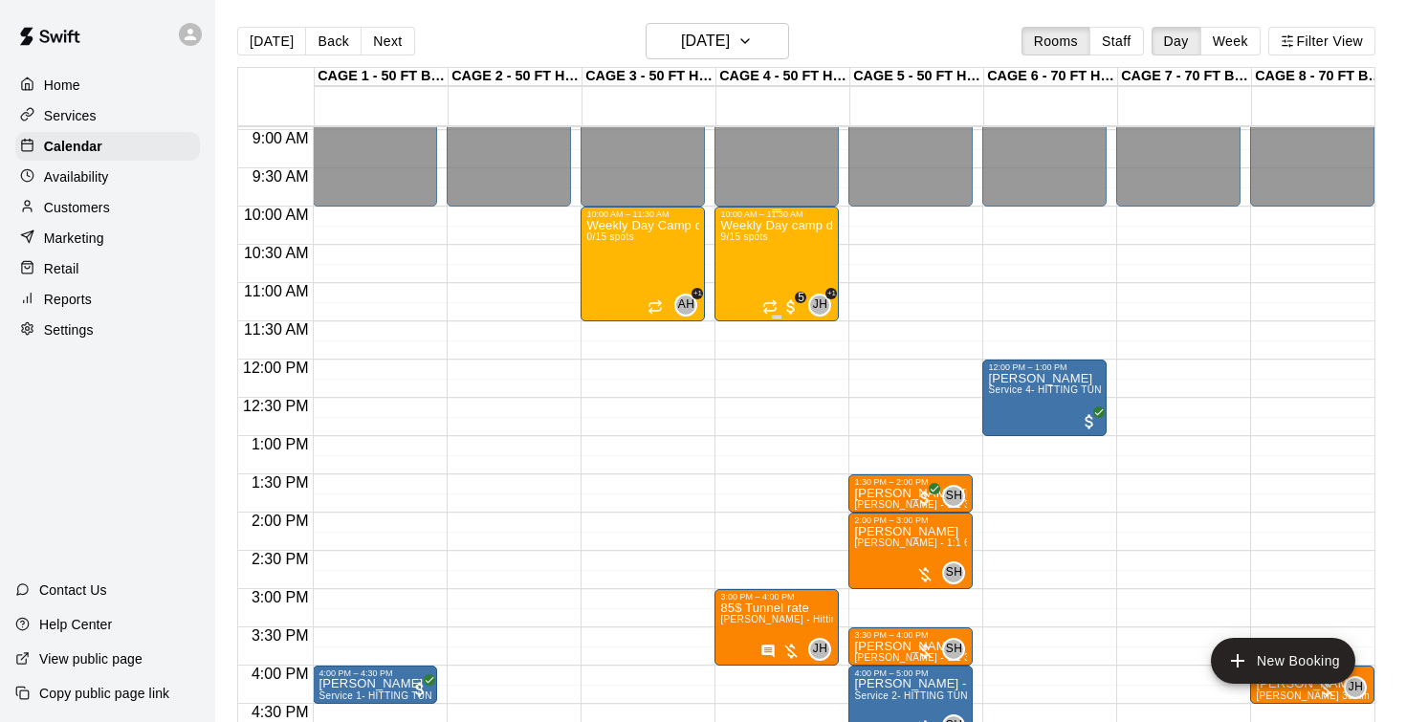
click at [770, 253] on div "Weekly Day camp drop in session - Monday / Wednesday / Friday's 9/15 spots" at bounding box center [776, 580] width 113 height 722
click at [736, 279] on img "edit" at bounding box center [741, 286] width 22 height 22
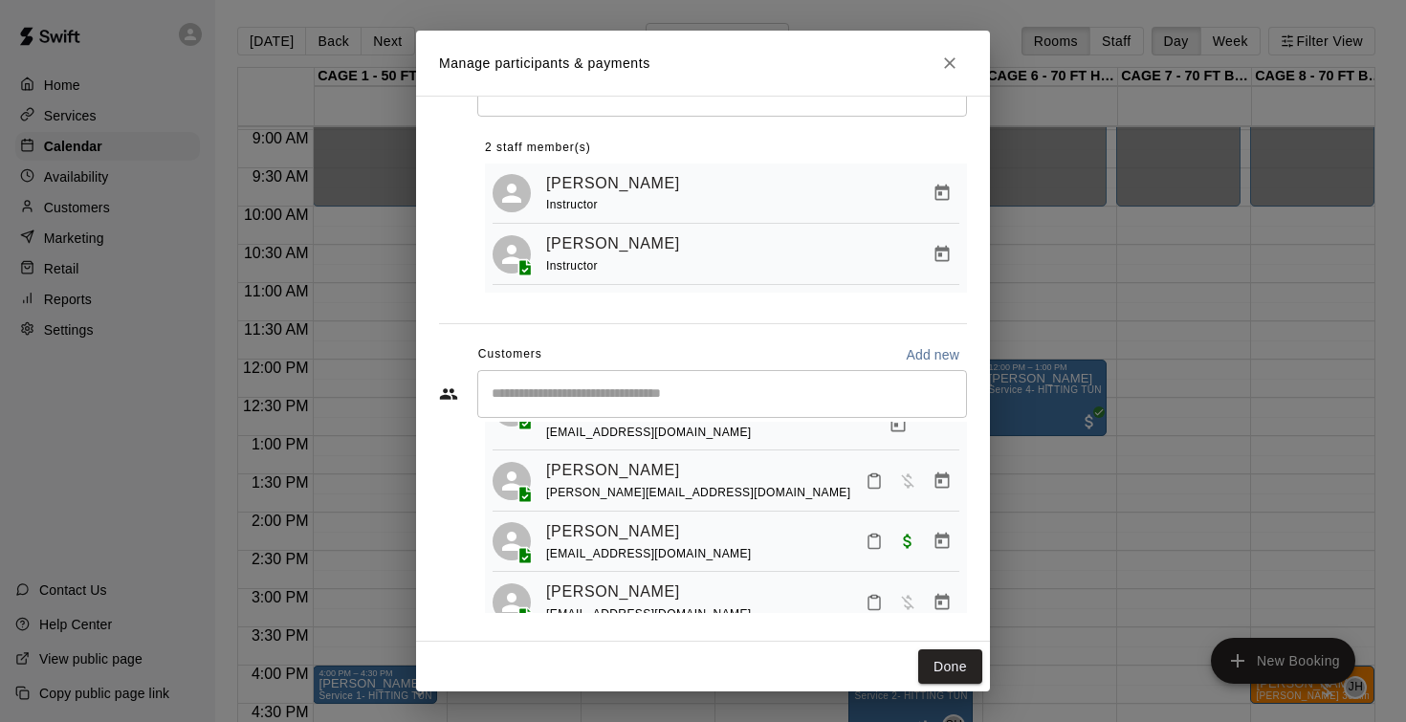
scroll to position [405, 0]
click at [938, 595] on icon "Manage bookings & payment" at bounding box center [942, 603] width 14 height 16
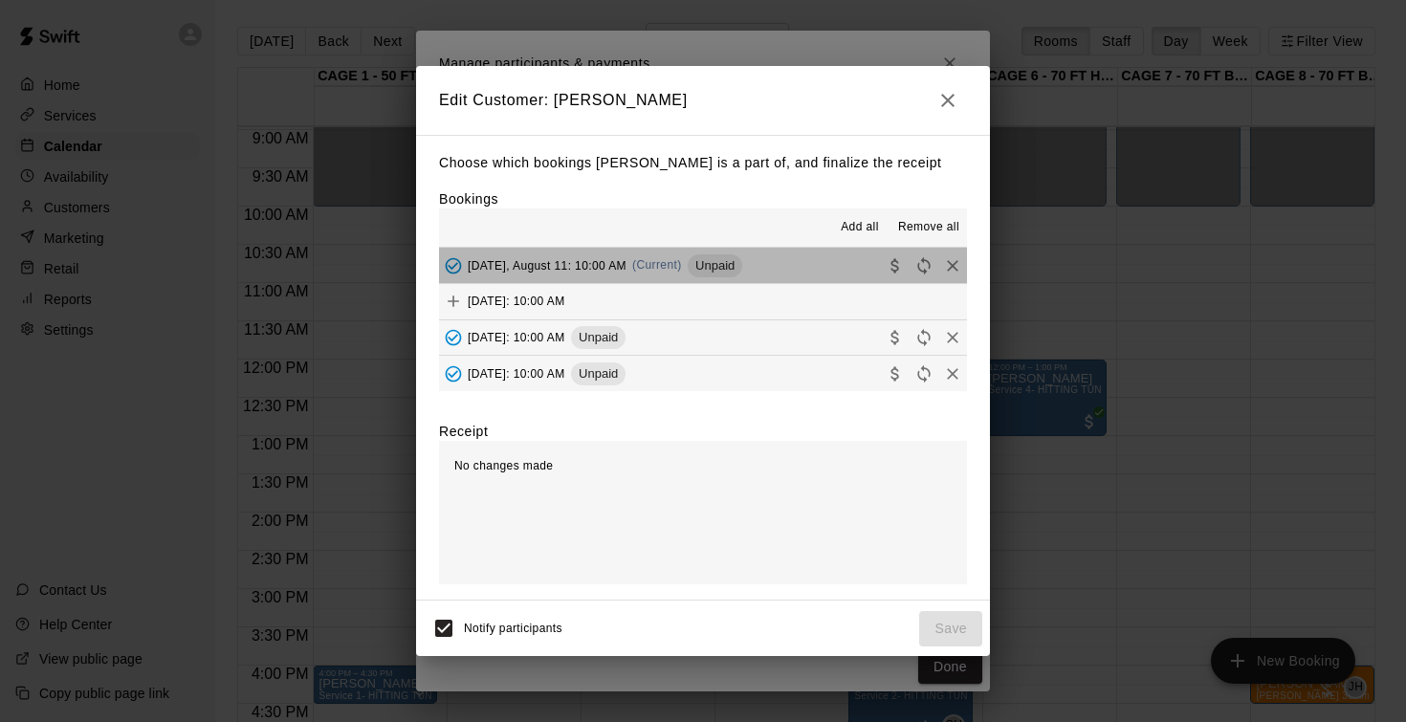
click at [565, 267] on span "Monday, August 11: 10:00 AM" at bounding box center [547, 264] width 159 height 13
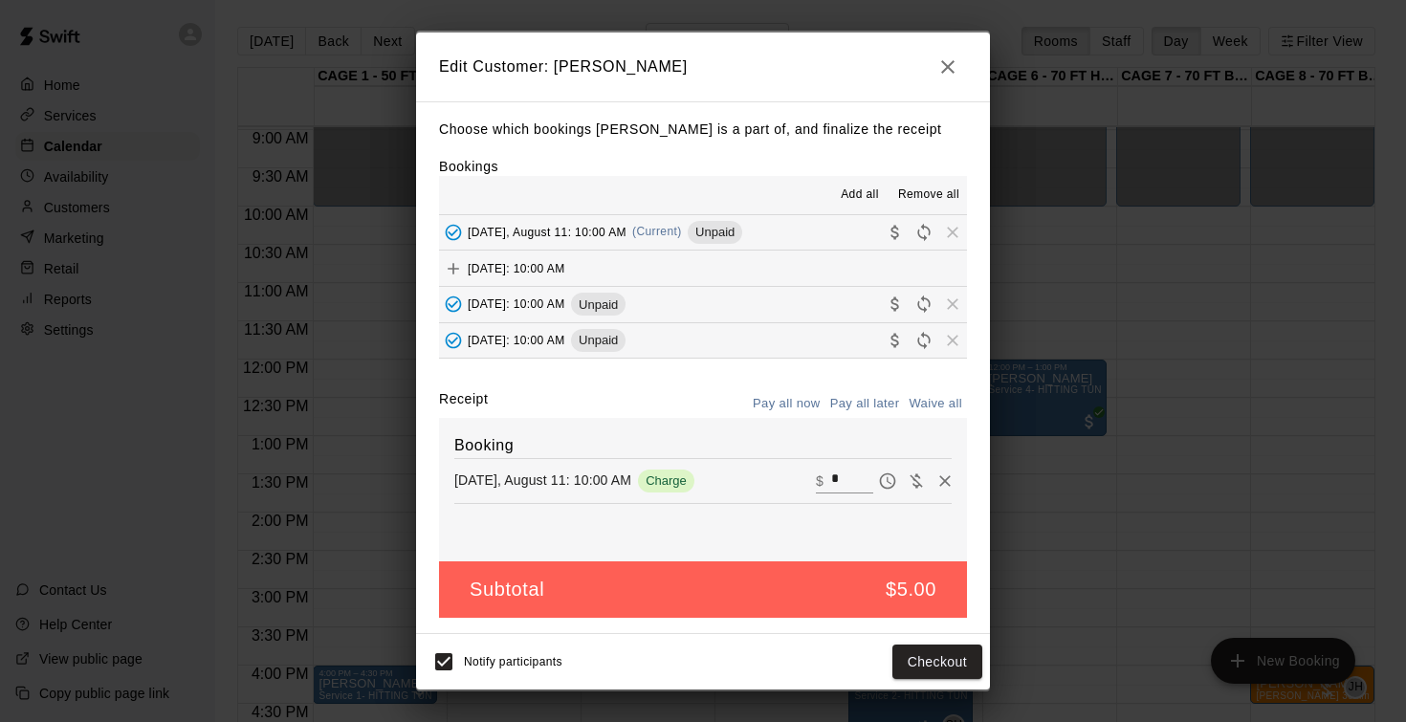
click at [565, 303] on span "Friday, August 15: 10:00 AM" at bounding box center [517, 303] width 98 height 13
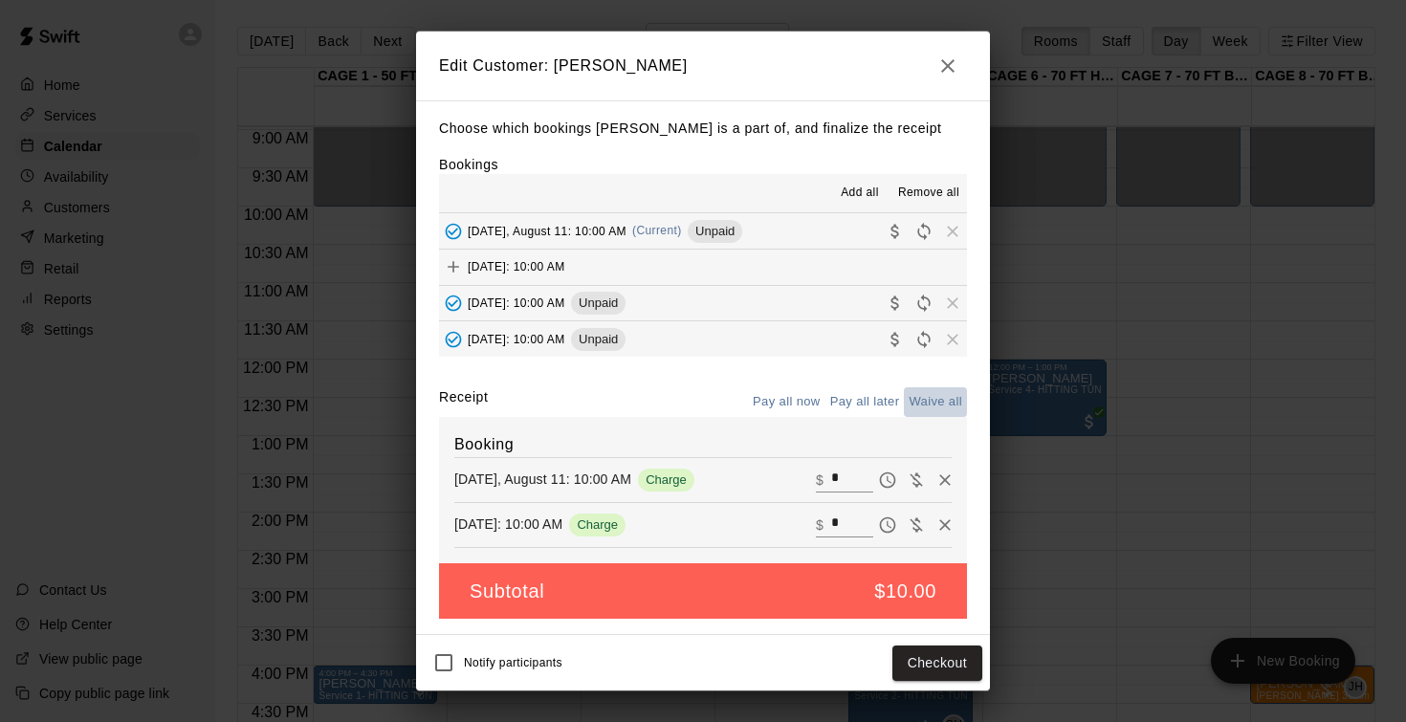
click at [919, 402] on button "Waive all" at bounding box center [935, 402] width 63 height 30
type input "*"
click at [964, 655] on button "Save" at bounding box center [950, 663] width 63 height 35
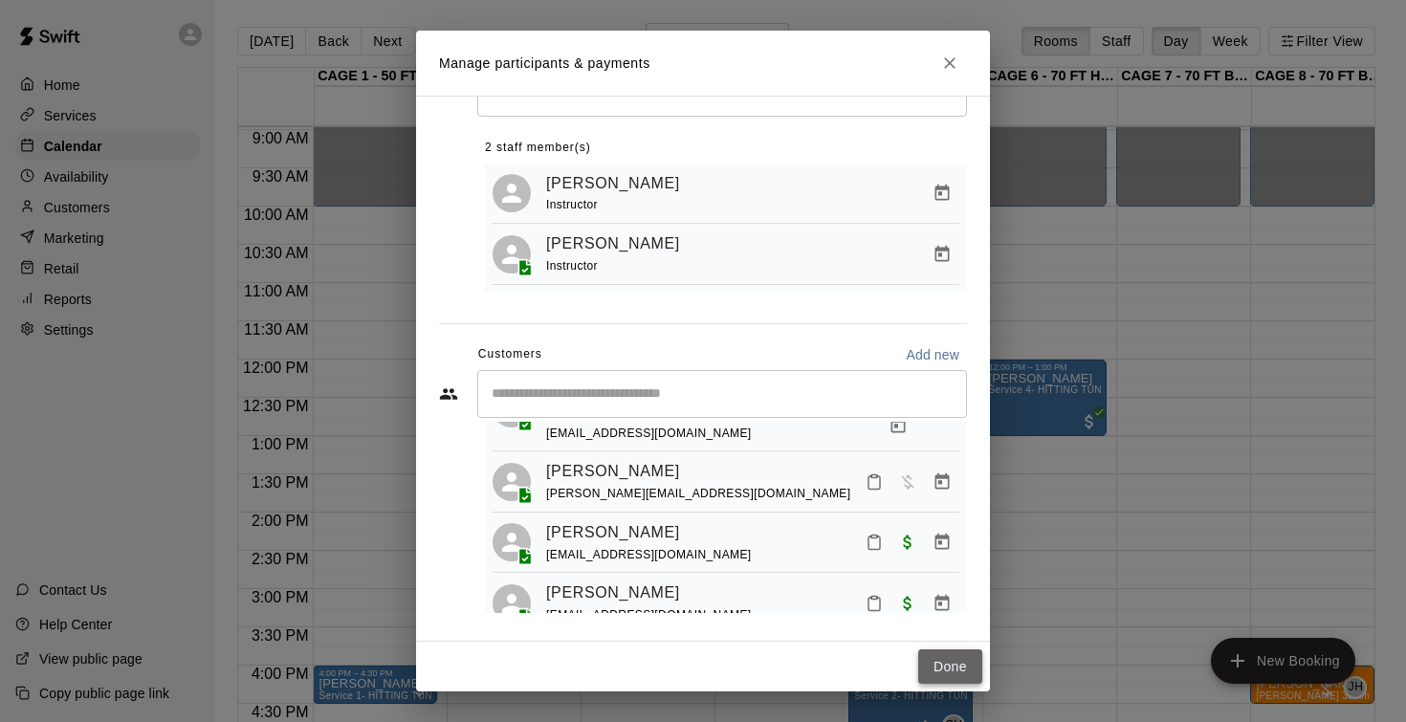
click at [965, 671] on button "Done" at bounding box center [950, 666] width 64 height 35
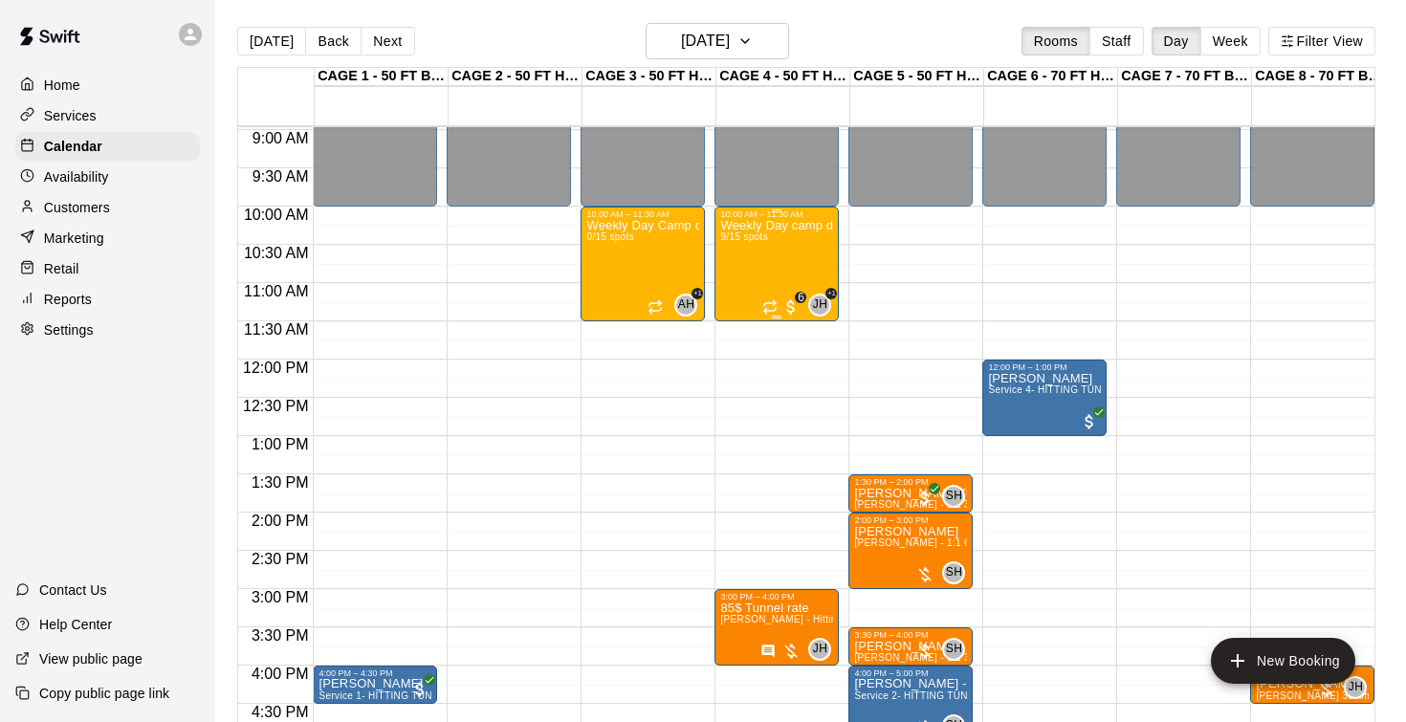
click at [769, 260] on div "Weekly Day camp drop in session - Monday / Wednesday / Friday's 9/15 spots" at bounding box center [776, 580] width 113 height 722
click at [744, 273] on button "edit" at bounding box center [740, 285] width 38 height 37
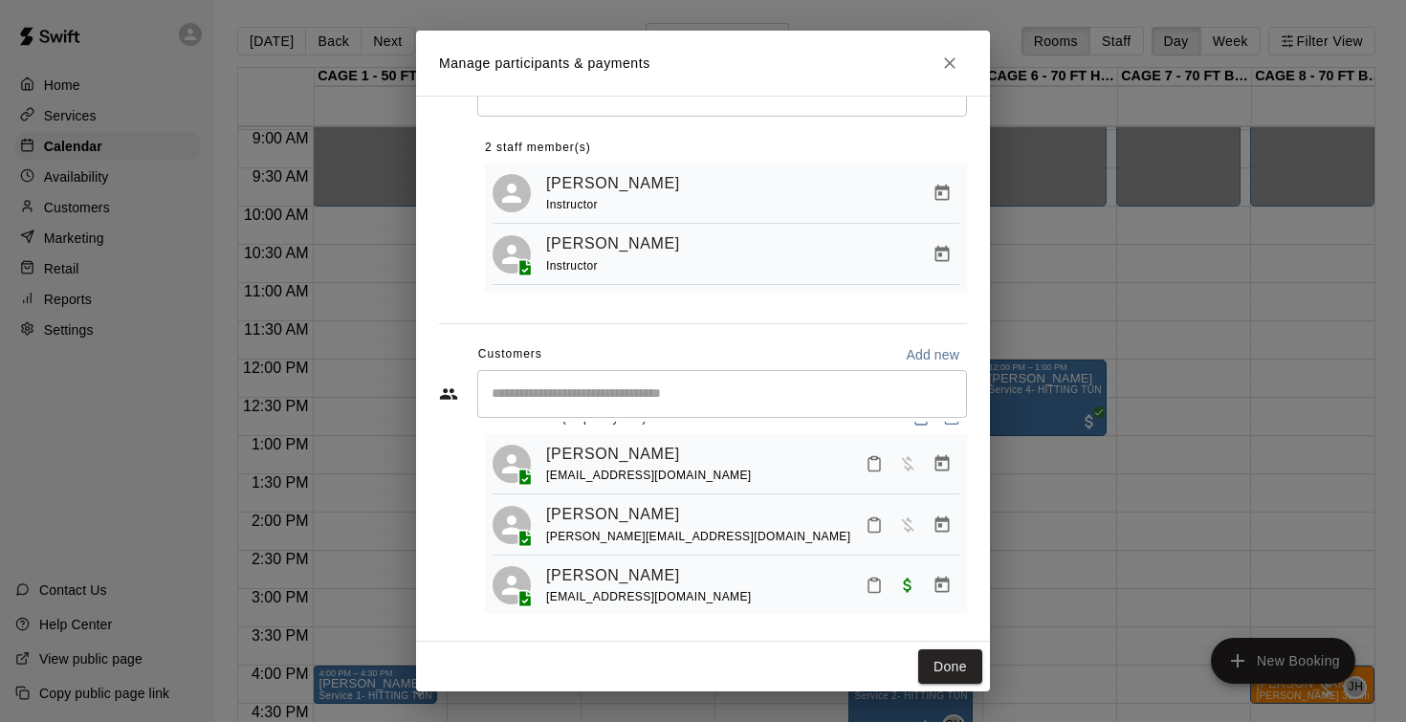
scroll to position [35, 0]
click at [948, 577] on icon "Manage bookings & payment" at bounding box center [942, 583] width 14 height 16
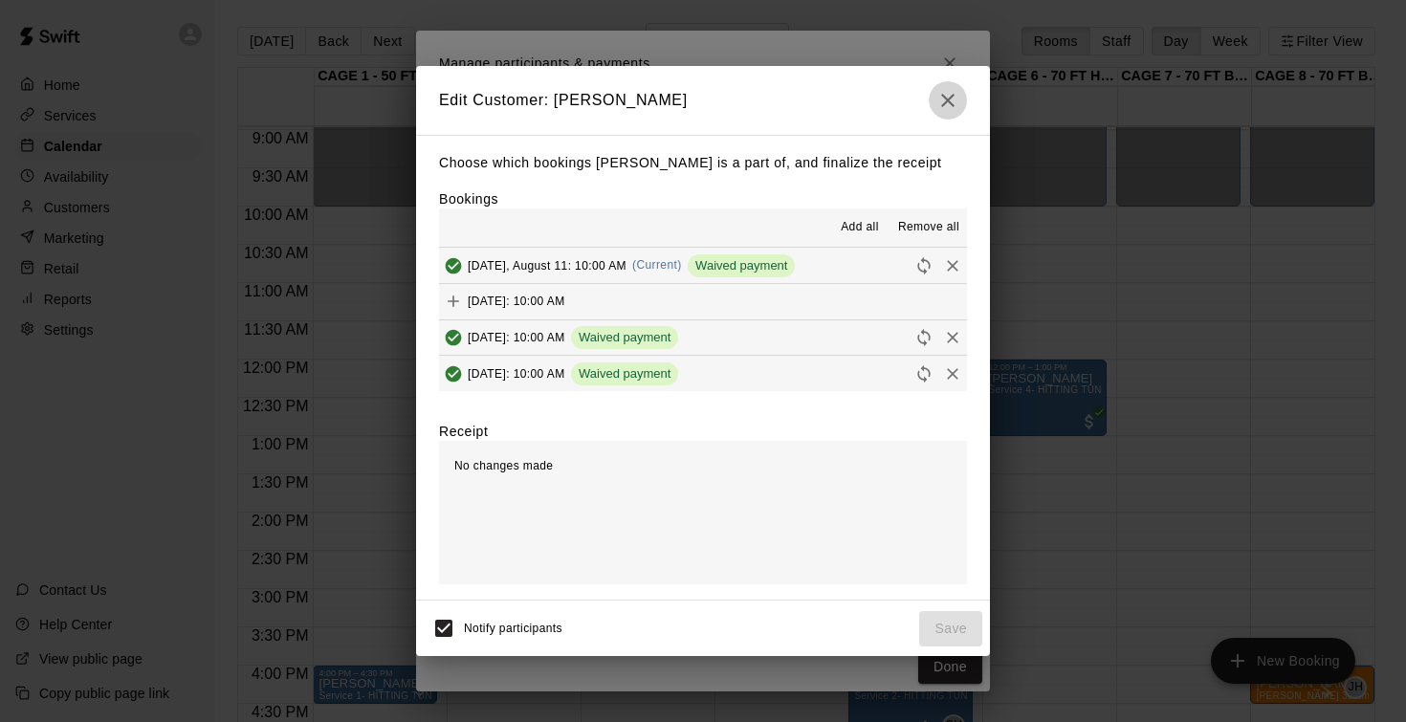
click at [943, 103] on icon "button" at bounding box center [947, 100] width 23 height 23
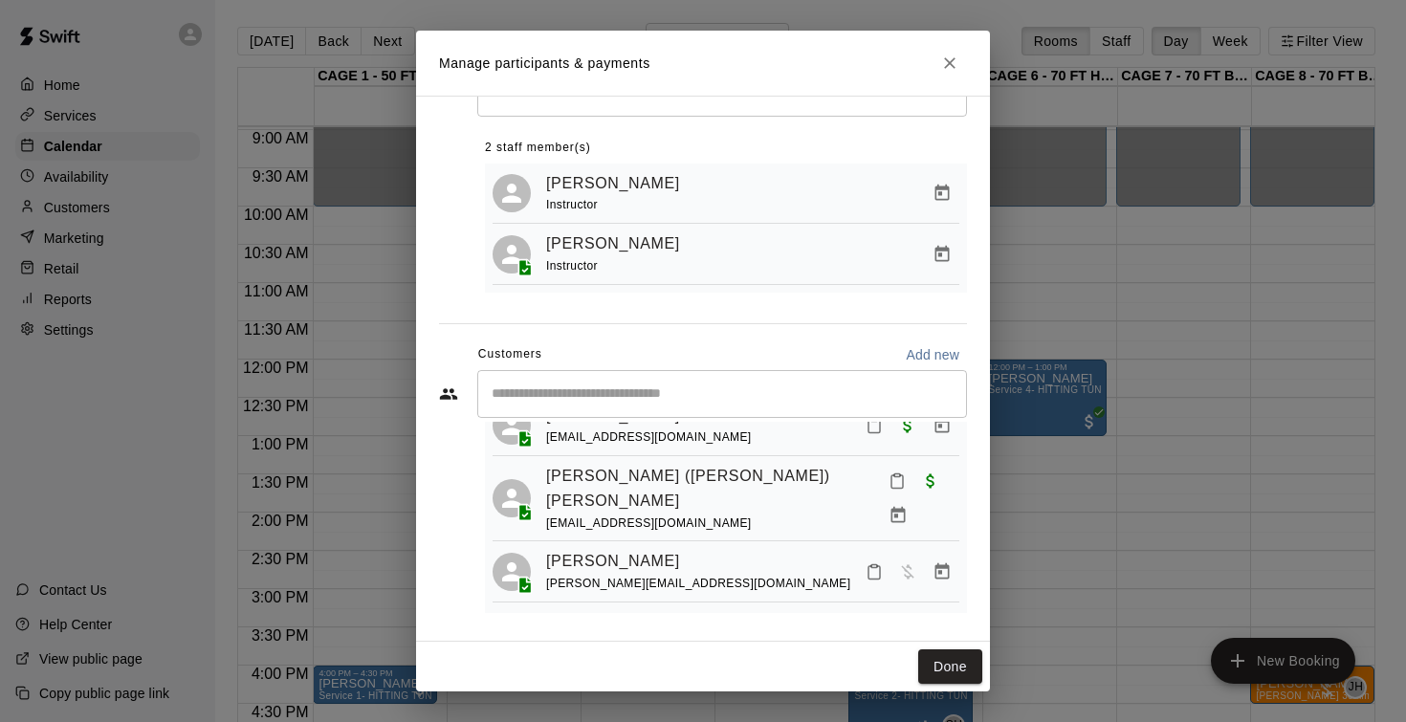
scroll to position [314, 0]
click at [950, 563] on icon "Manage bookings & payment" at bounding box center [942, 572] width 19 height 19
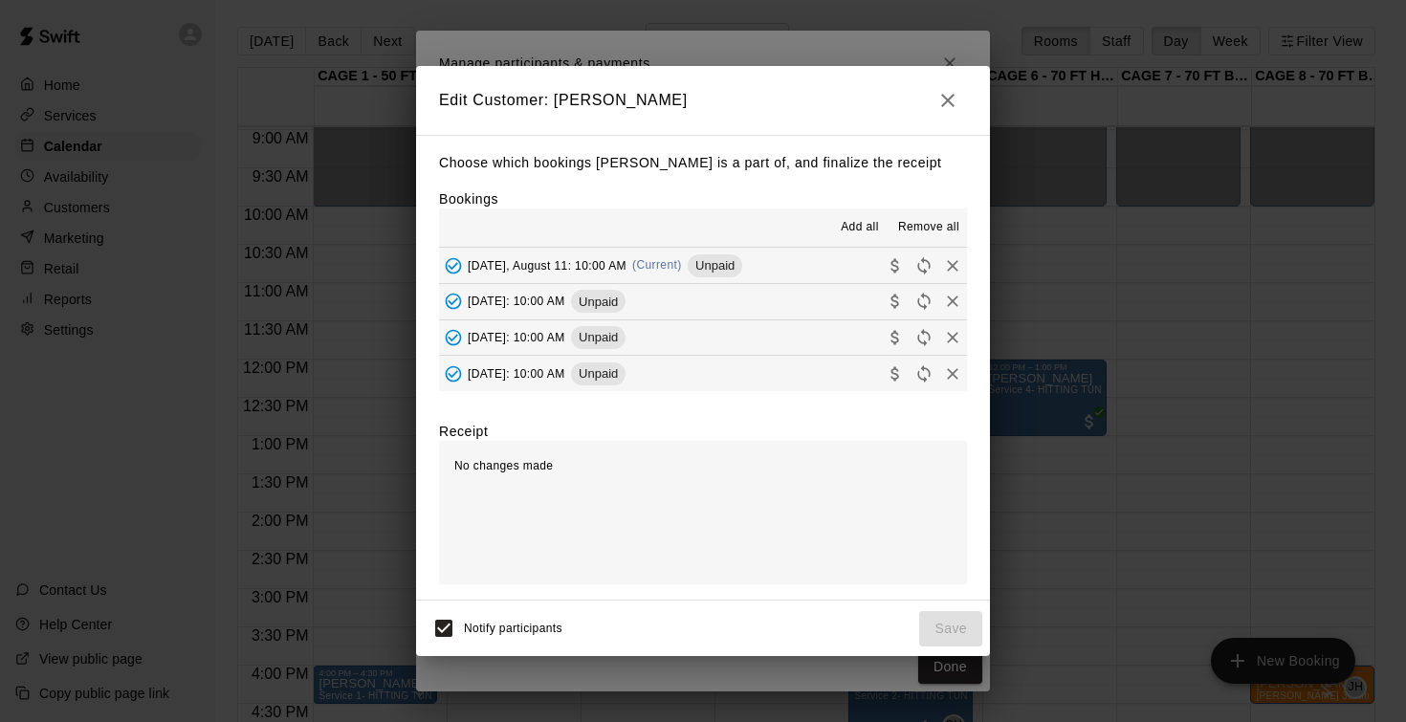
click at [572, 260] on span "Monday, August 11: 10:00 AM" at bounding box center [547, 264] width 159 height 13
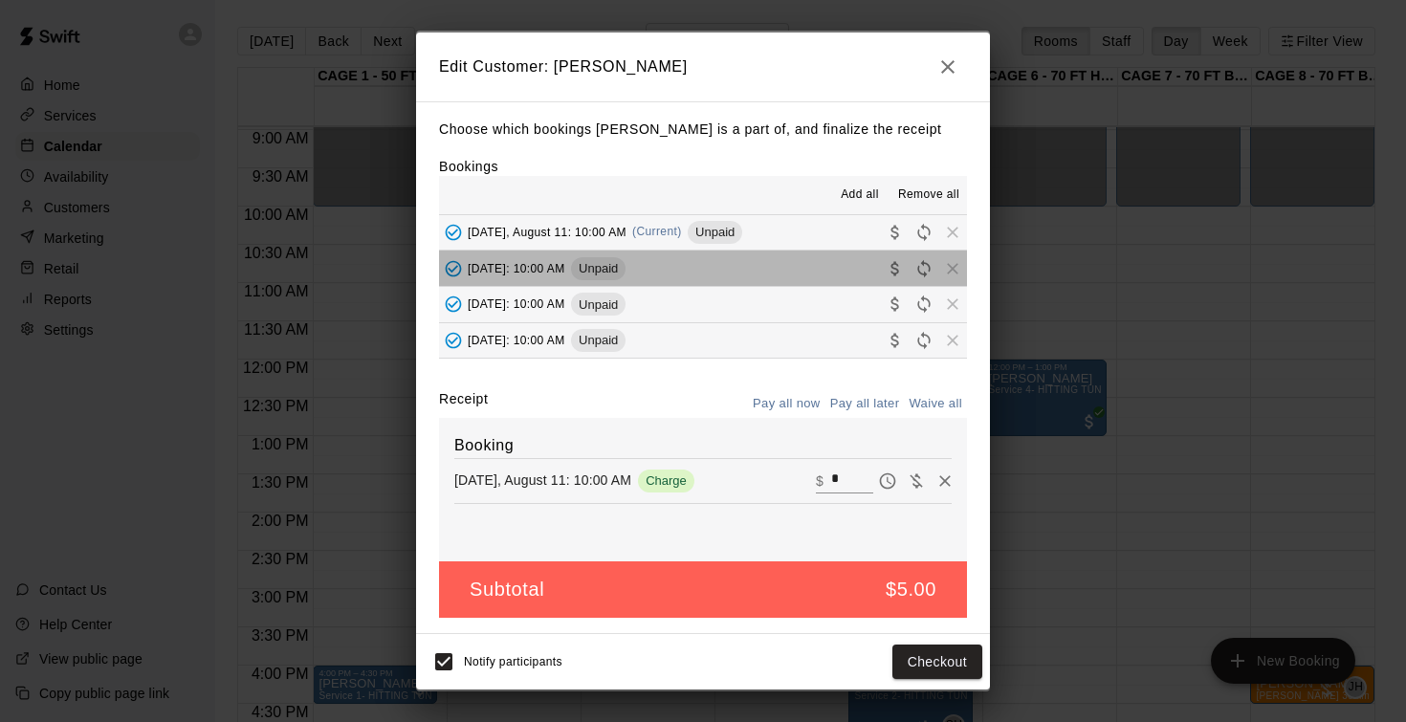
click at [565, 268] on span "Wednesday, August 13: 10:00 AM" at bounding box center [517, 267] width 98 height 13
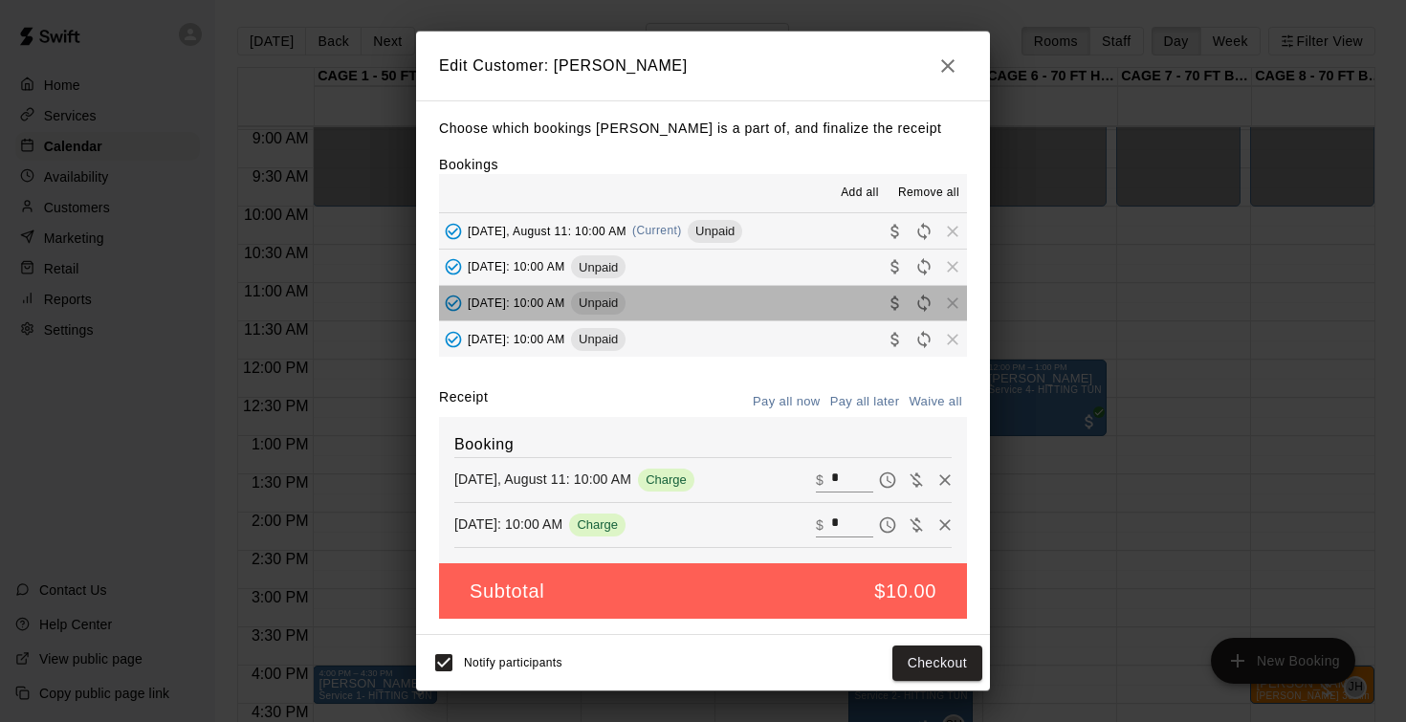
click at [565, 297] on span "Friday, August 15: 10:00 AM" at bounding box center [517, 302] width 98 height 13
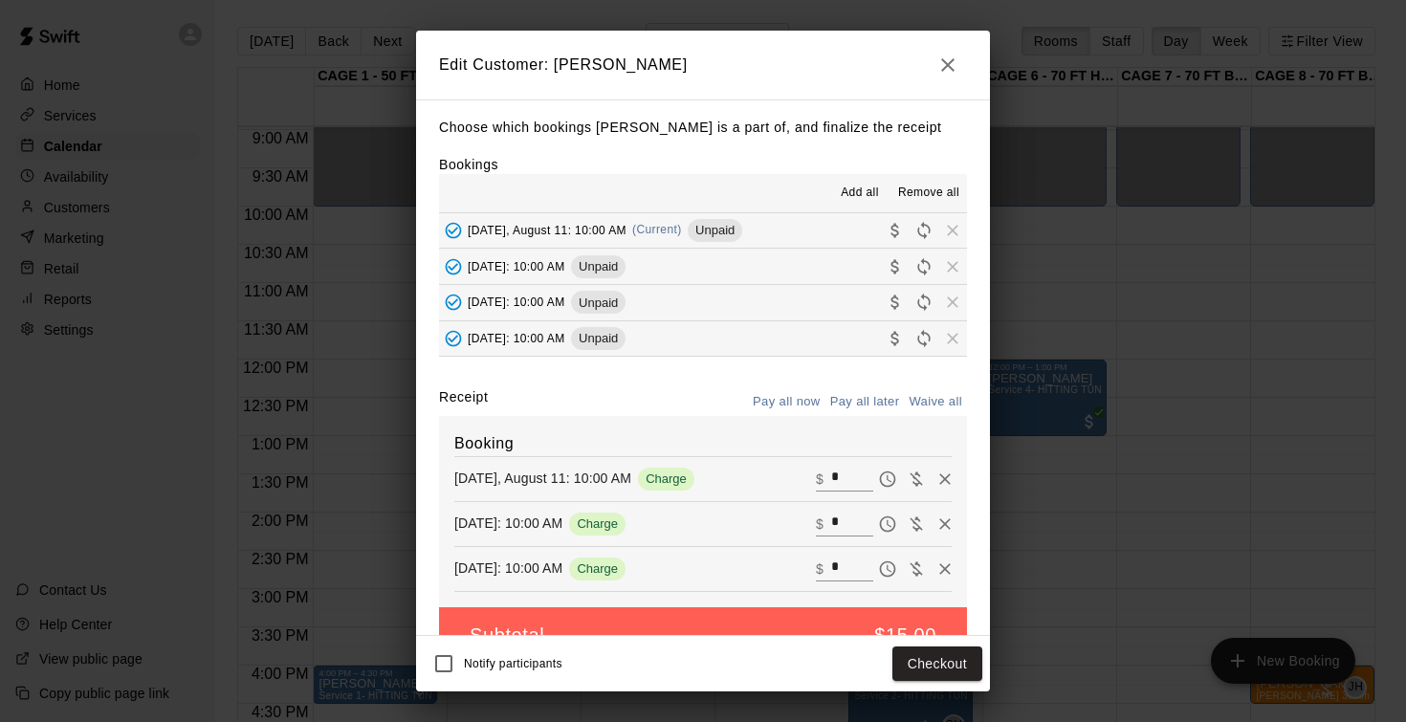
click at [934, 395] on button "Waive all" at bounding box center [935, 402] width 63 height 30
type input "*"
click at [956, 659] on button "Save" at bounding box center [950, 664] width 63 height 35
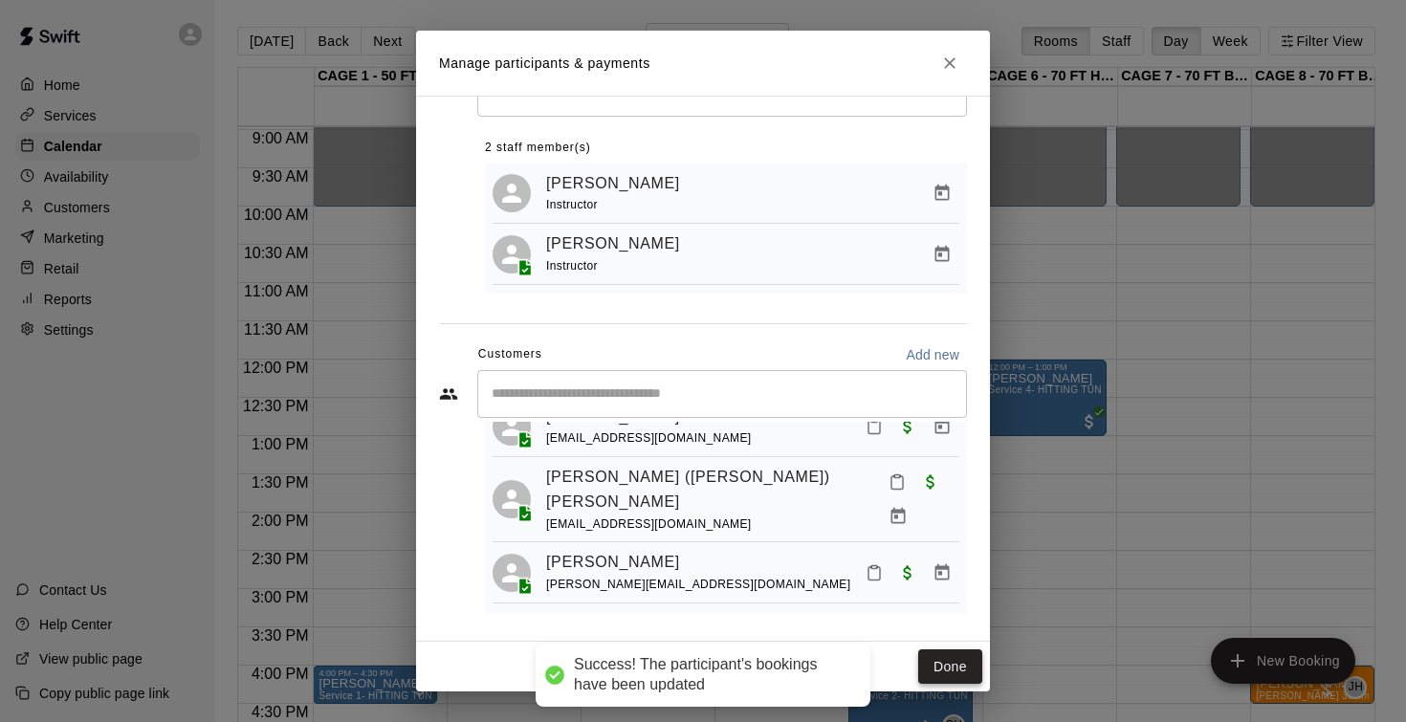
click at [963, 669] on button "Done" at bounding box center [950, 666] width 64 height 35
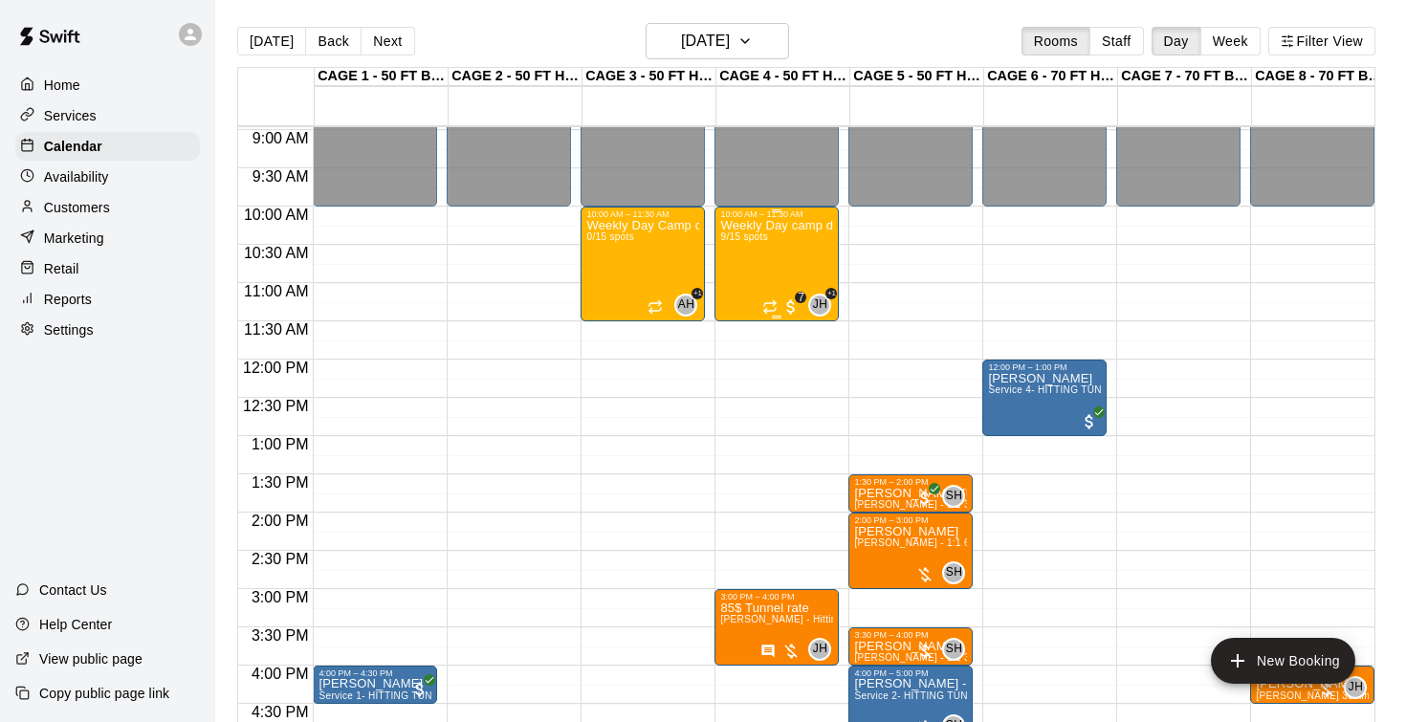
click at [761, 247] on div "Weekly Day camp drop in session - Monday / Wednesday / Friday's 9/15 spots" at bounding box center [776, 580] width 113 height 722
click at [743, 275] on img "edit" at bounding box center [741, 286] width 22 height 22
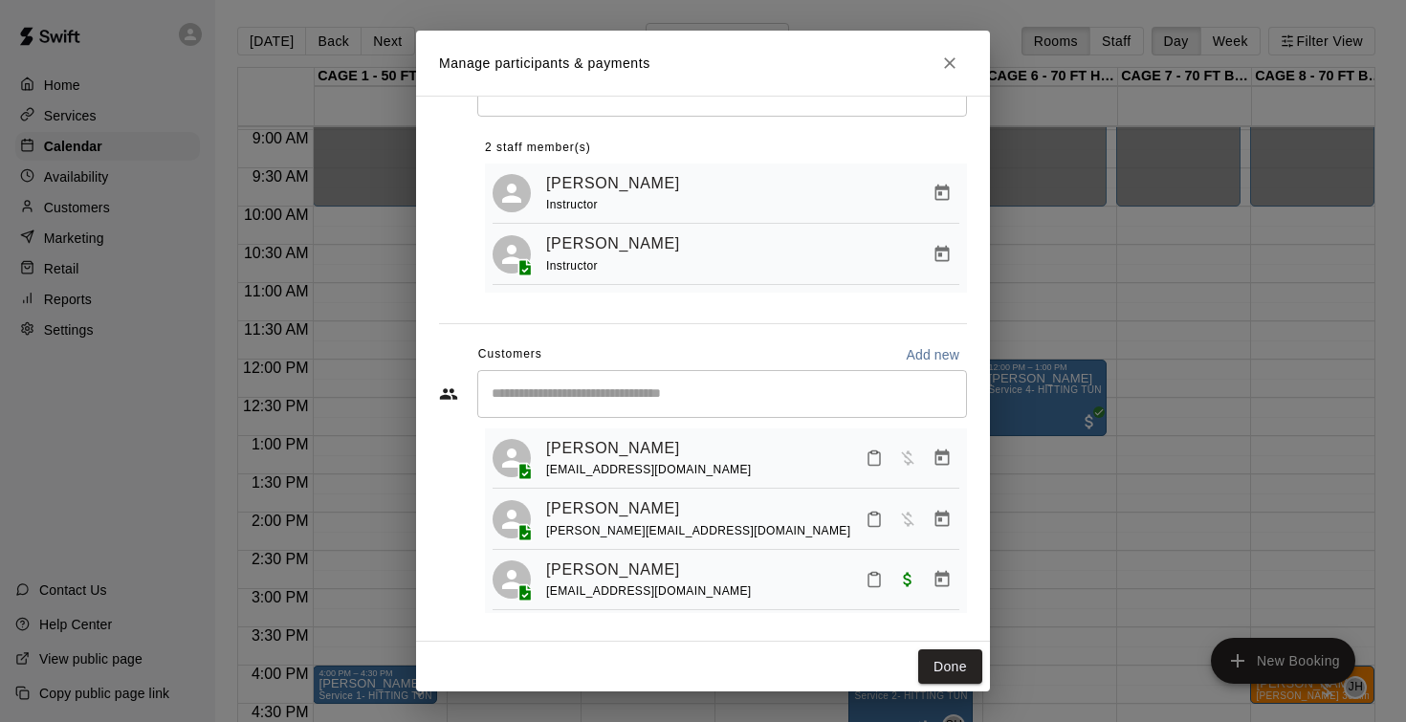
scroll to position [53, 0]
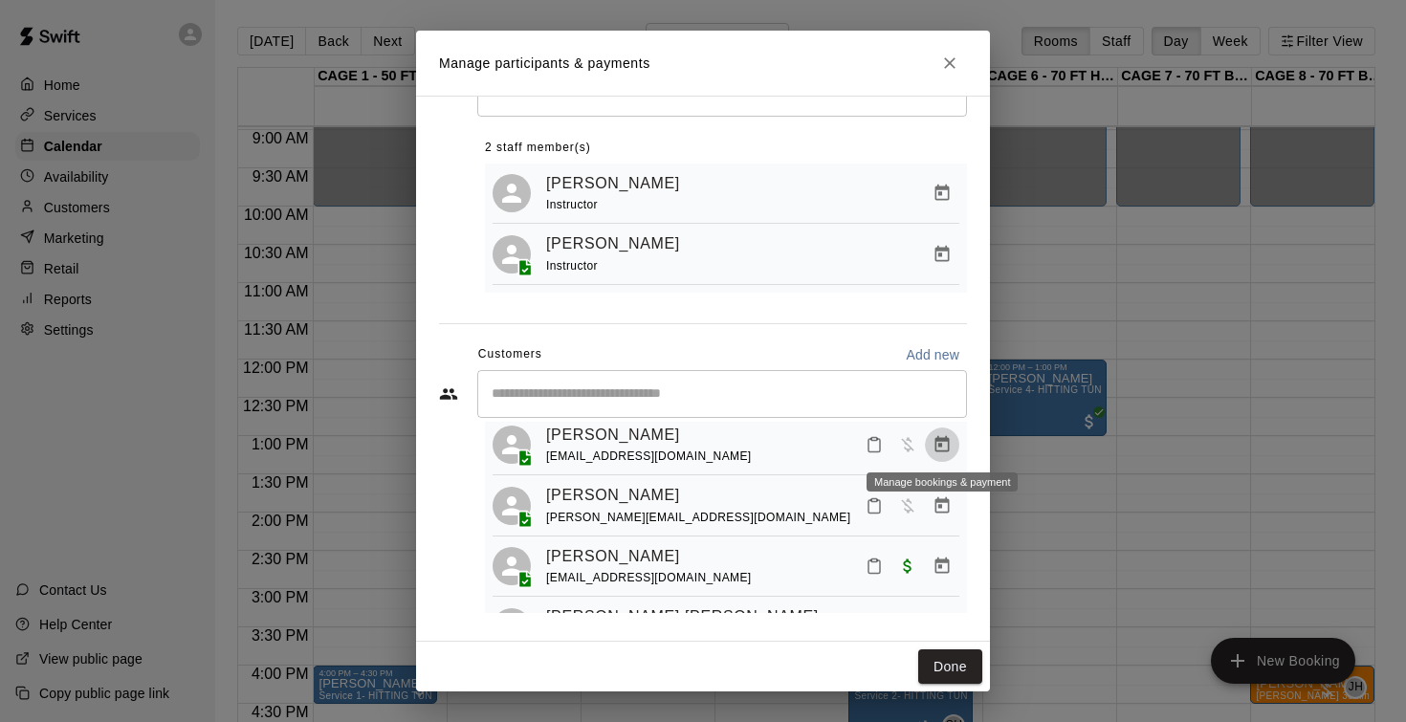
click at [949, 439] on icon "Manage bookings & payment" at bounding box center [942, 444] width 14 height 16
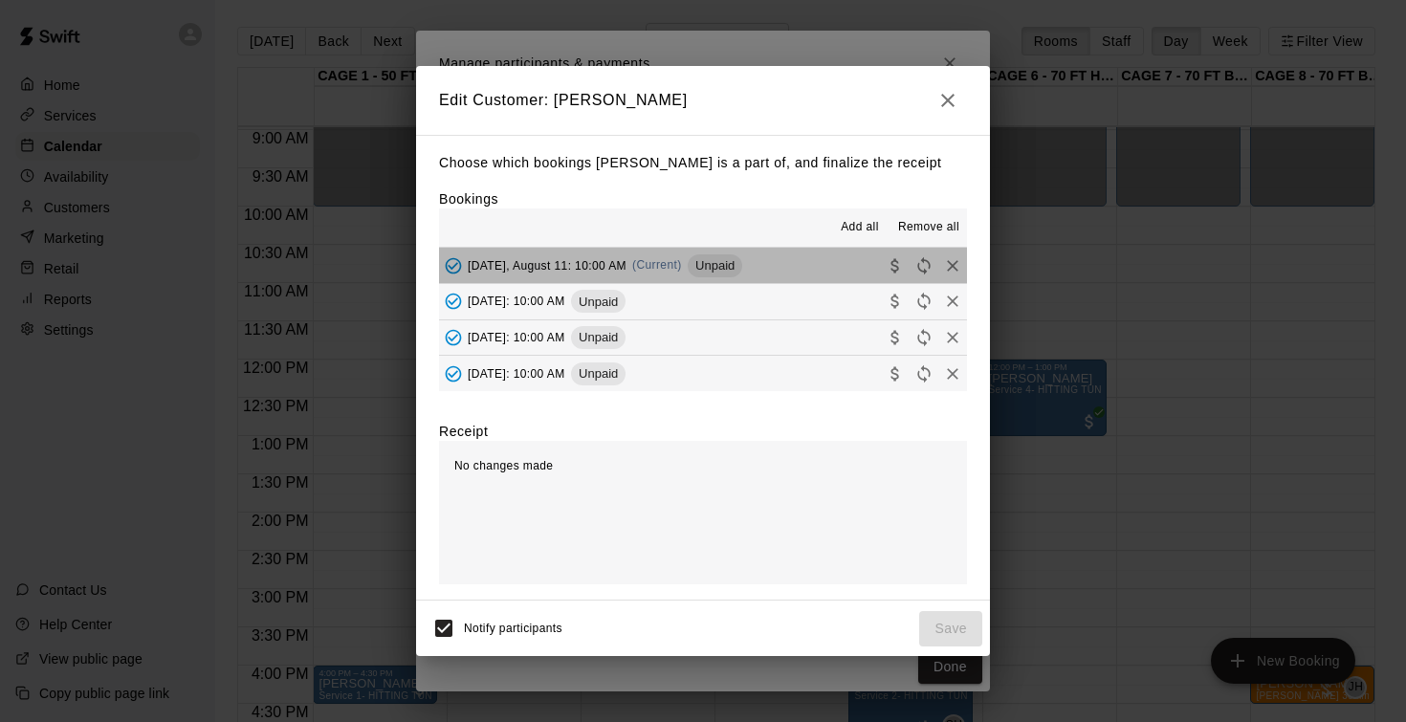
click at [579, 265] on span "Monday, August 11: 10:00 AM" at bounding box center [547, 264] width 159 height 13
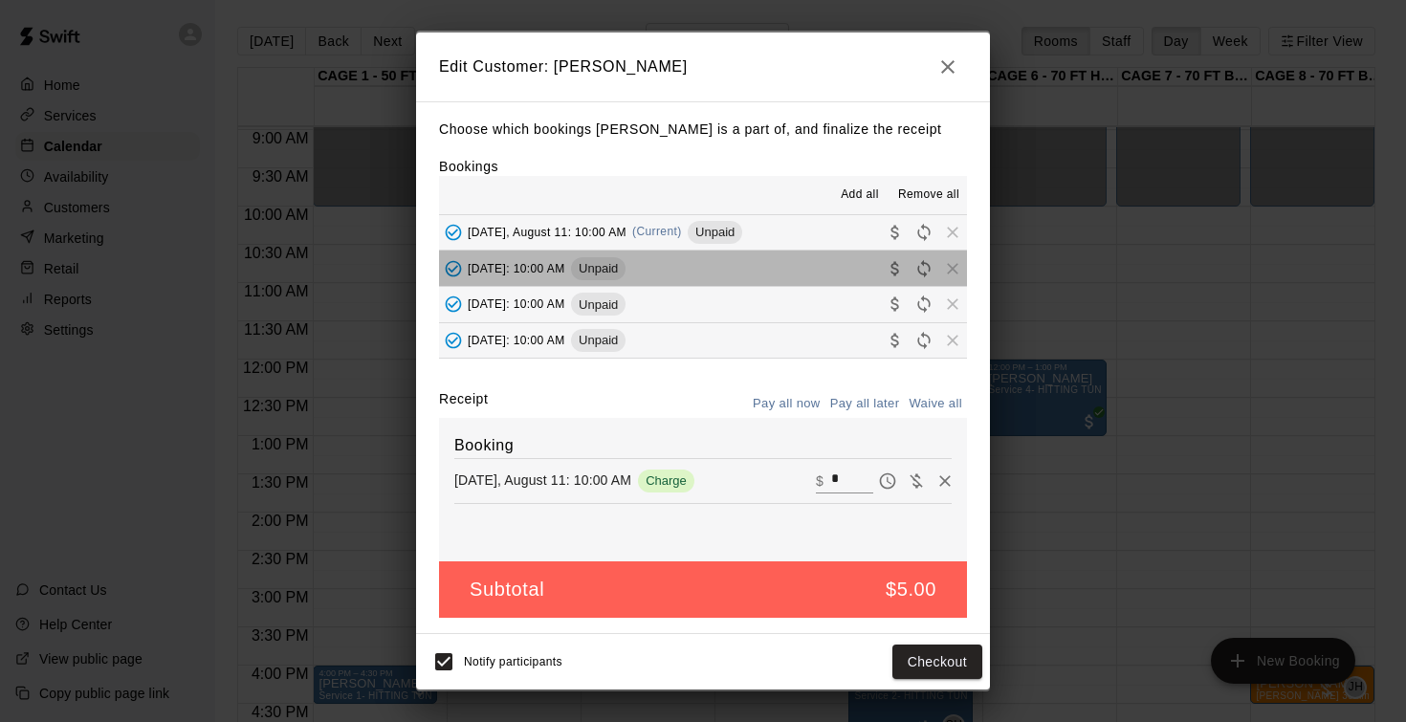
click at [565, 269] on span "Wednesday, August 13: 10:00 AM" at bounding box center [517, 267] width 98 height 13
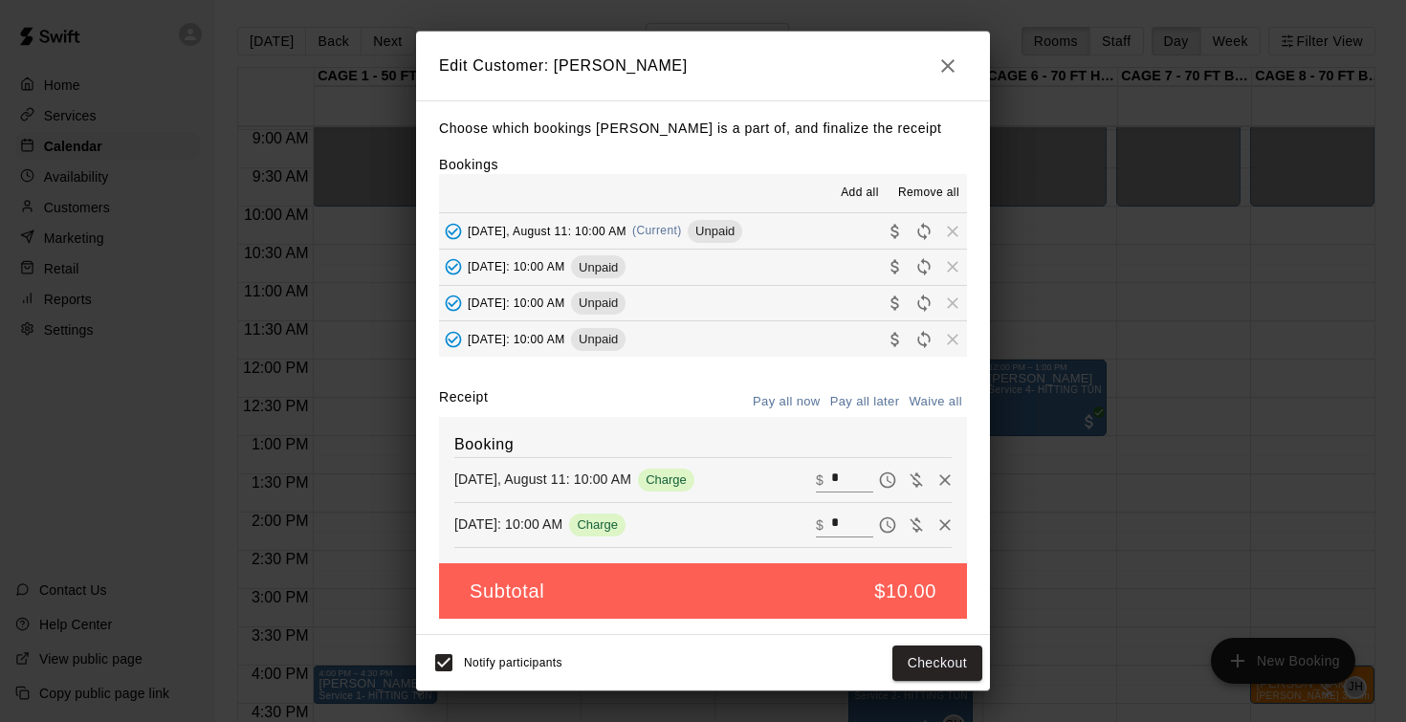
click at [563, 296] on span "Friday, August 15: 10:00 AM" at bounding box center [517, 302] width 98 height 13
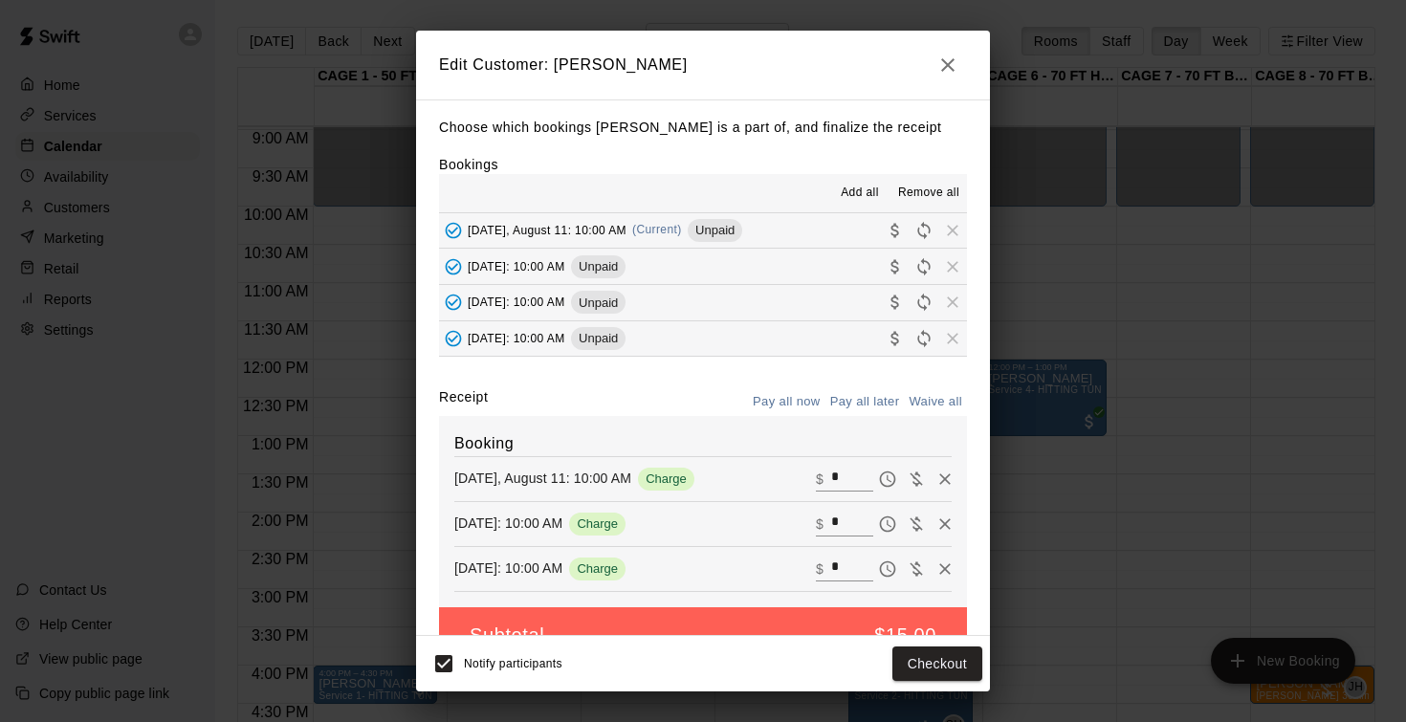
click at [924, 397] on button "Waive all" at bounding box center [935, 402] width 63 height 30
type input "*"
click at [945, 664] on button "Save" at bounding box center [950, 664] width 63 height 35
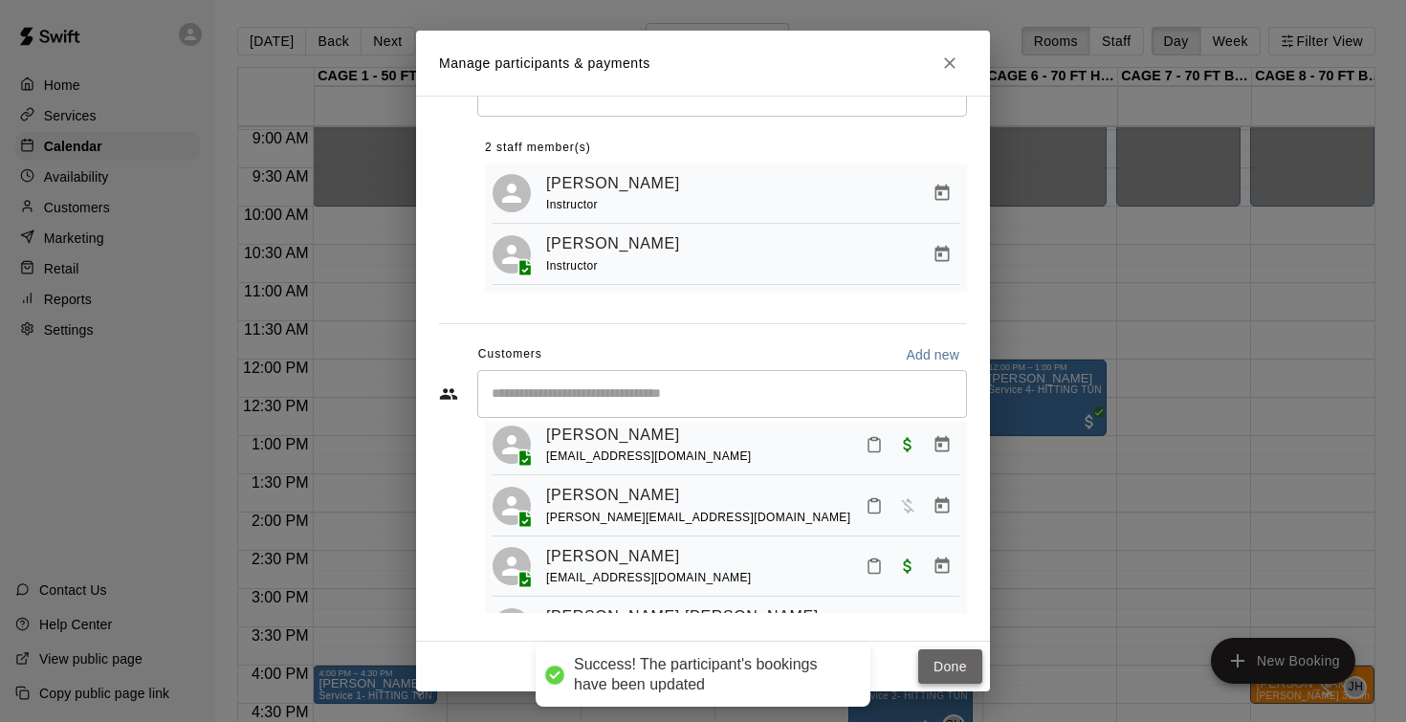
click at [946, 671] on button "Done" at bounding box center [950, 666] width 64 height 35
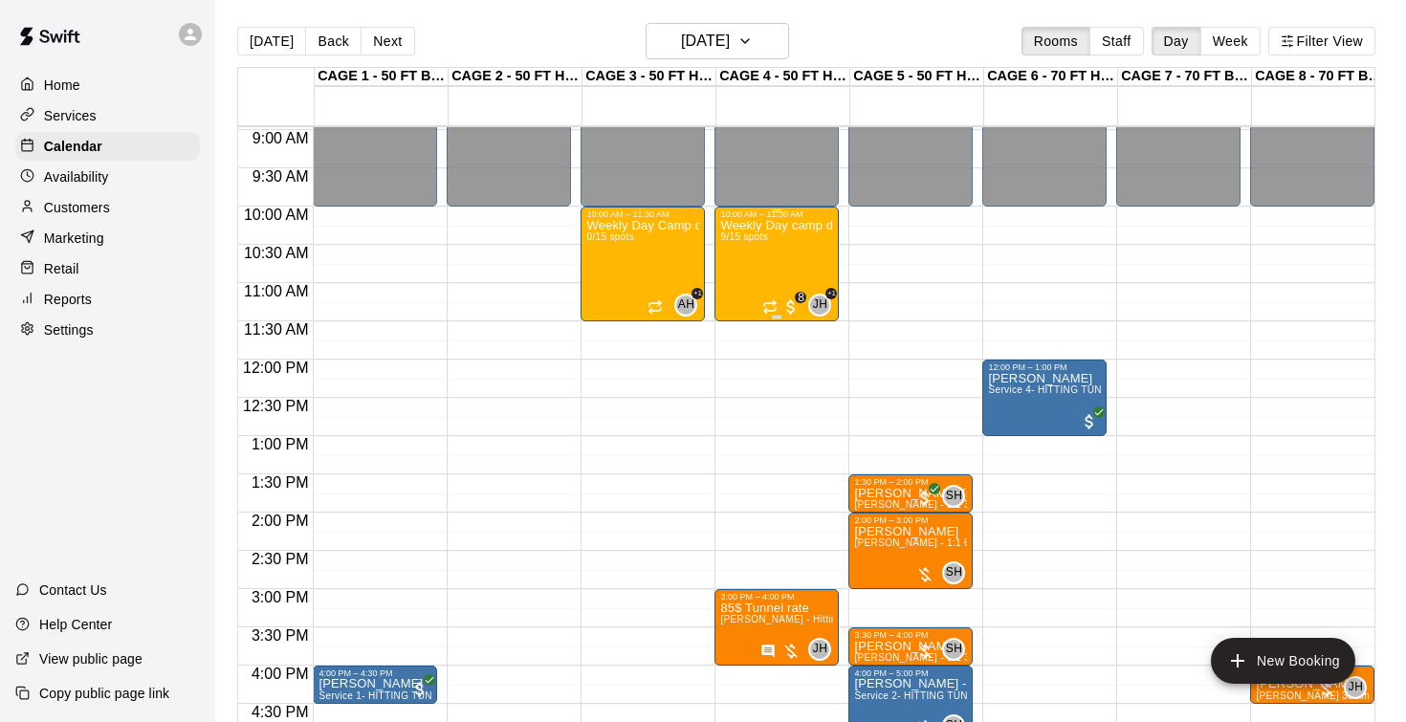
click at [761, 272] on div "Weekly Day camp drop in session - Monday / Wednesday / Friday's 9/15 spots" at bounding box center [776, 580] width 113 height 722
click at [745, 279] on img "edit" at bounding box center [741, 286] width 22 height 22
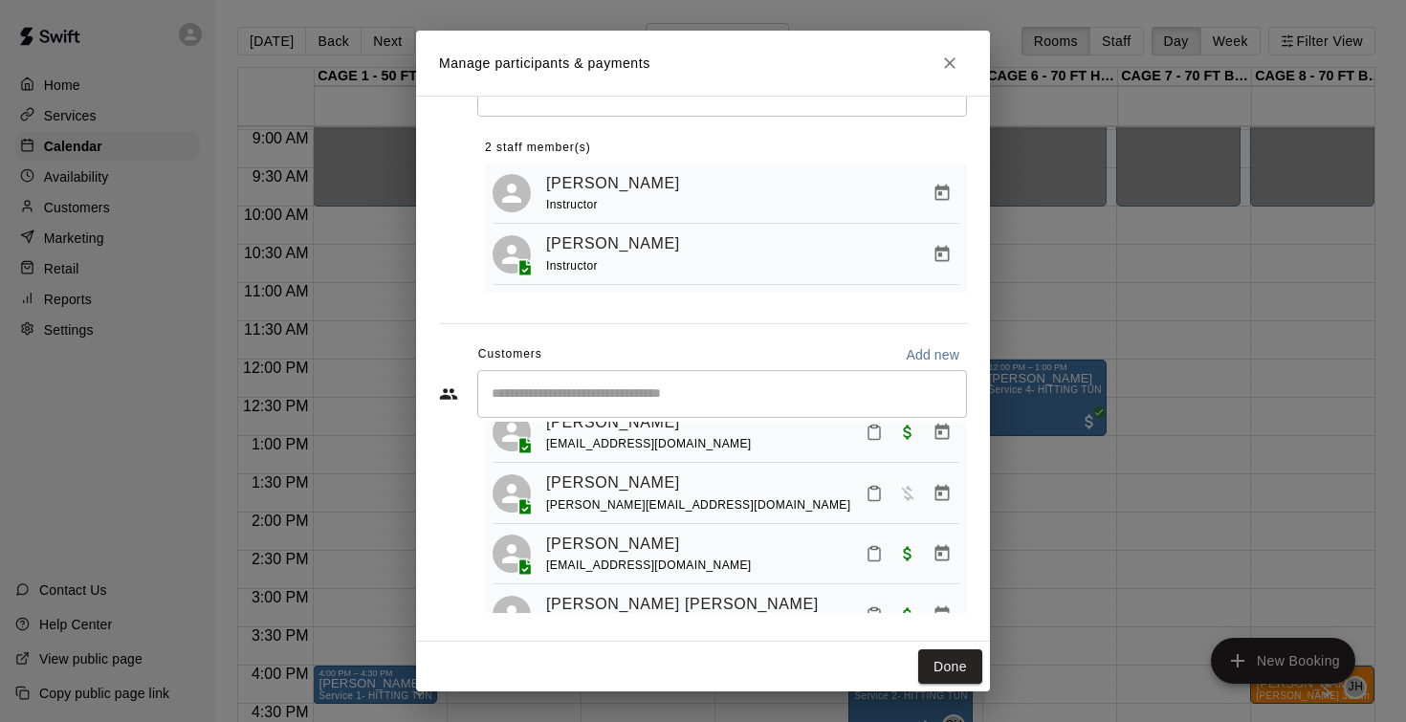
scroll to position [69, 0]
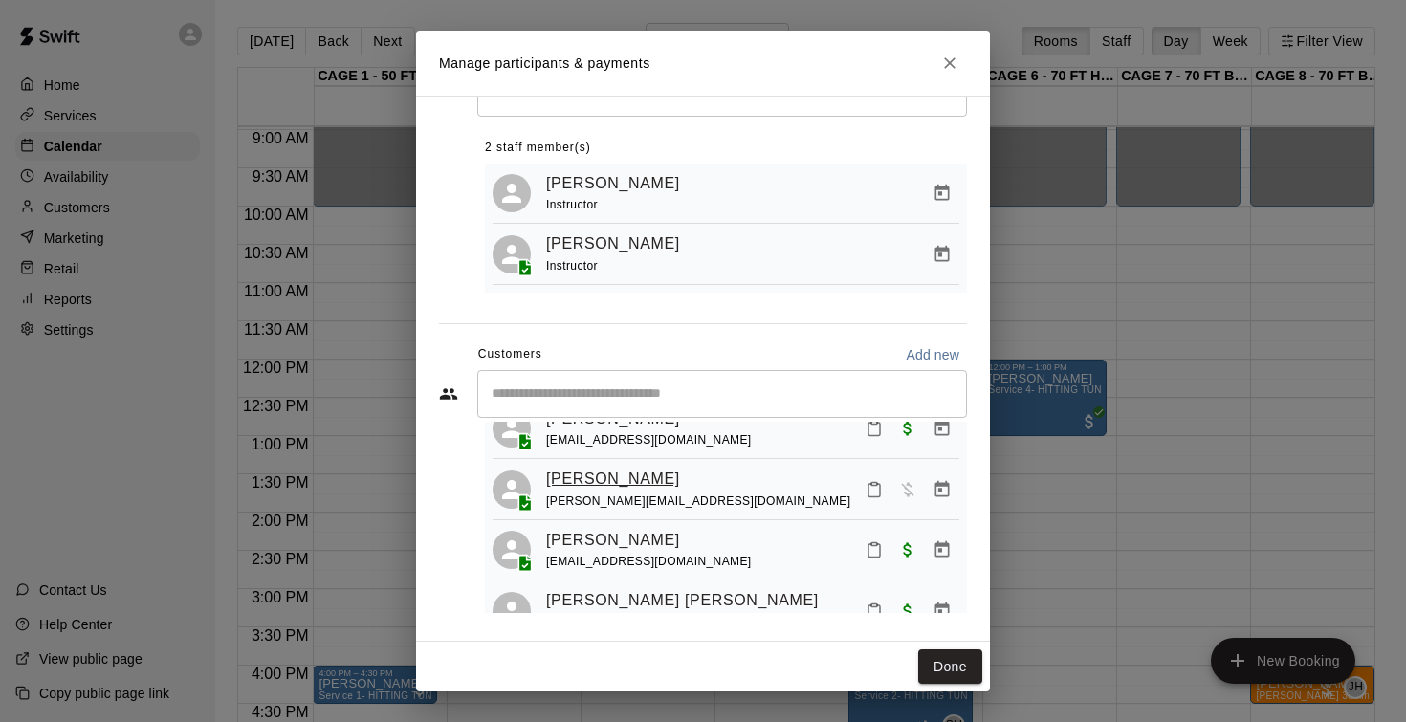
click at [625, 471] on link "Carter Gray" at bounding box center [613, 479] width 134 height 25
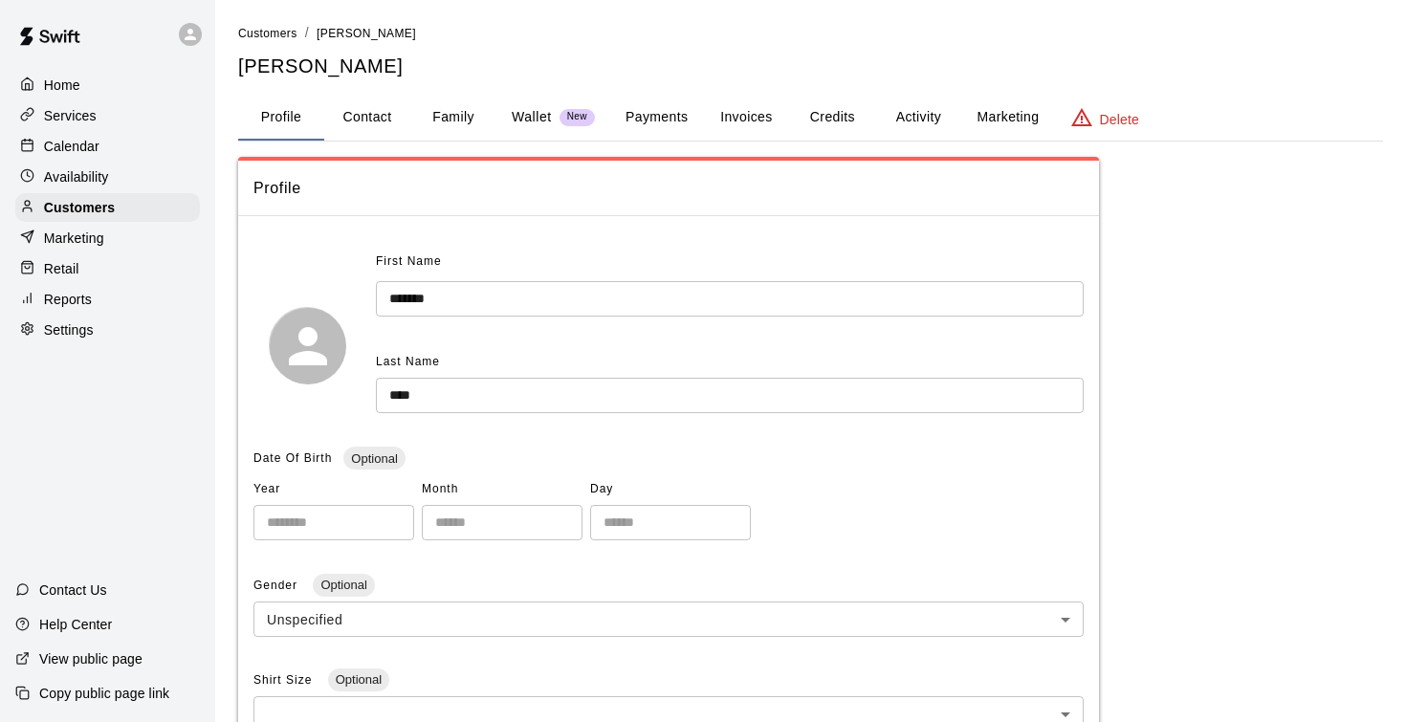
click at [741, 114] on button "Invoices" at bounding box center [746, 118] width 86 height 46
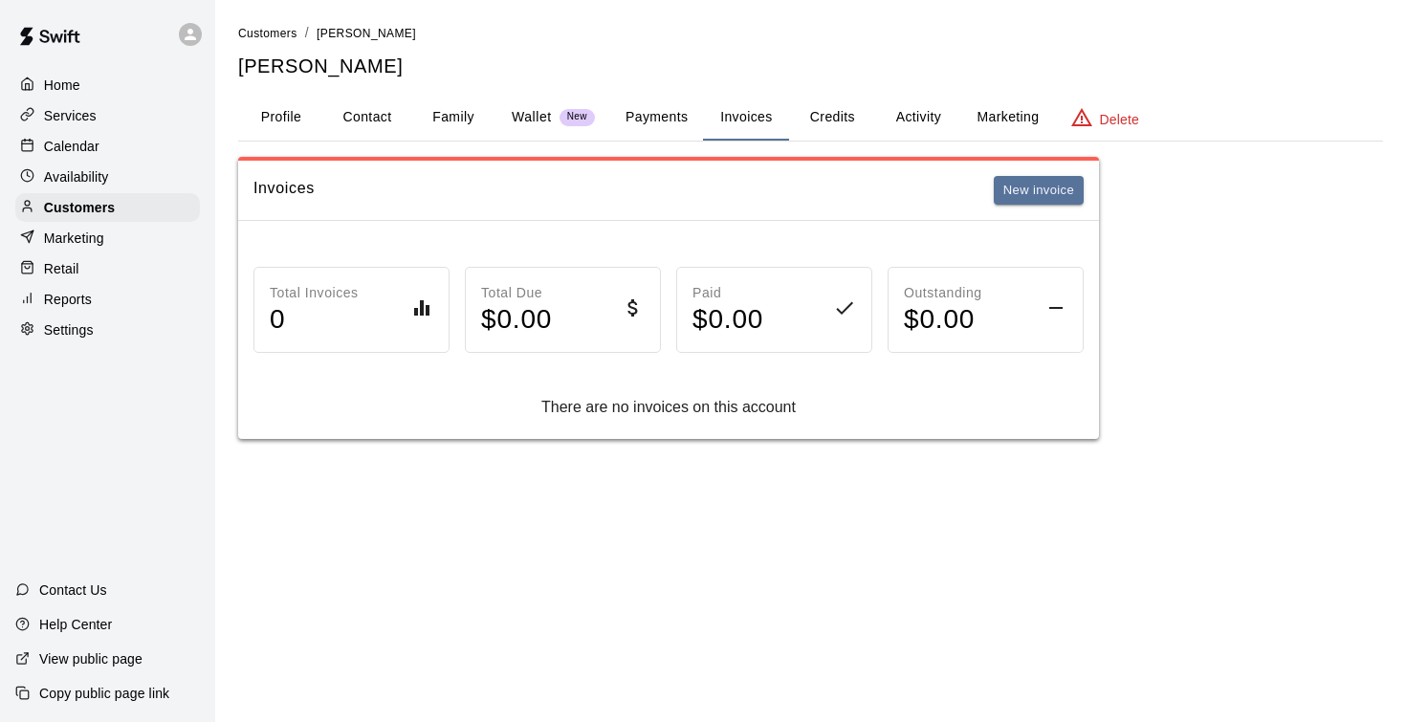
click at [460, 113] on button "Family" at bounding box center [453, 118] width 86 height 46
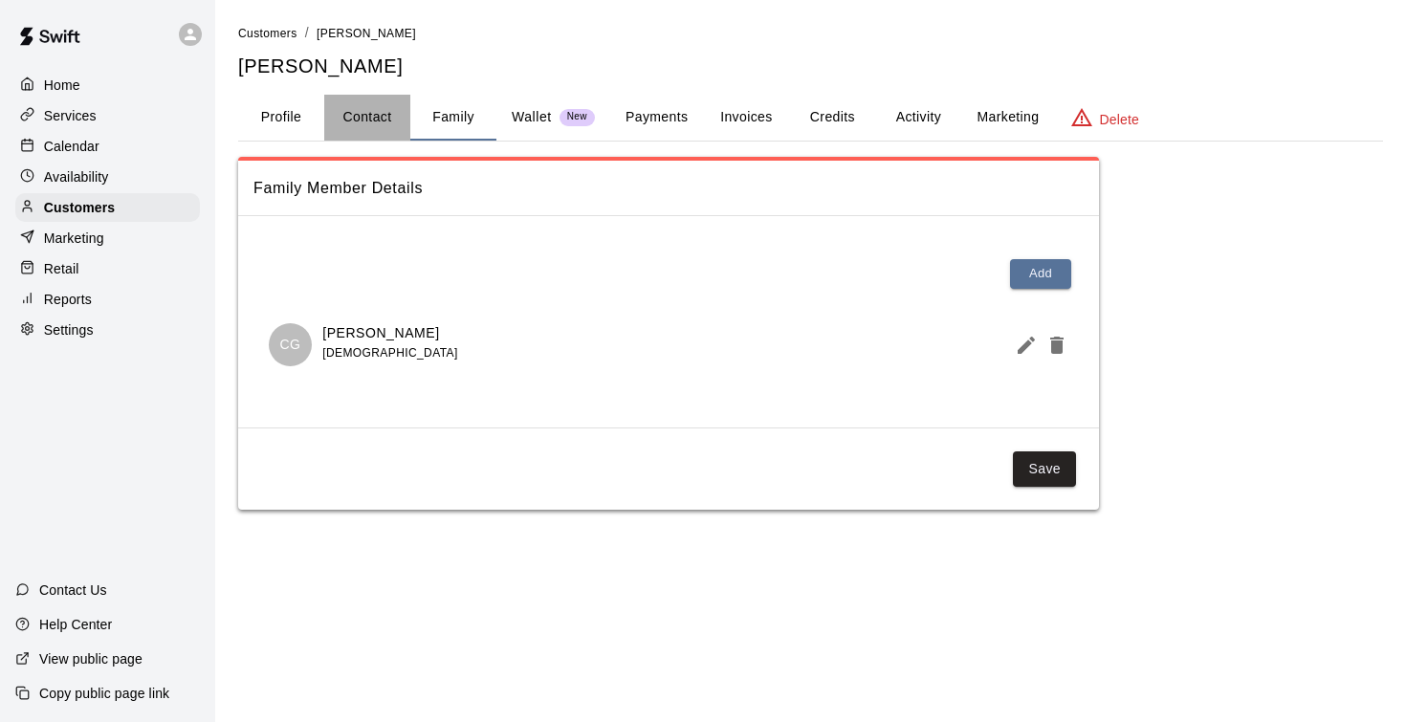
click at [373, 124] on button "Contact" at bounding box center [367, 118] width 86 height 46
select select "**"
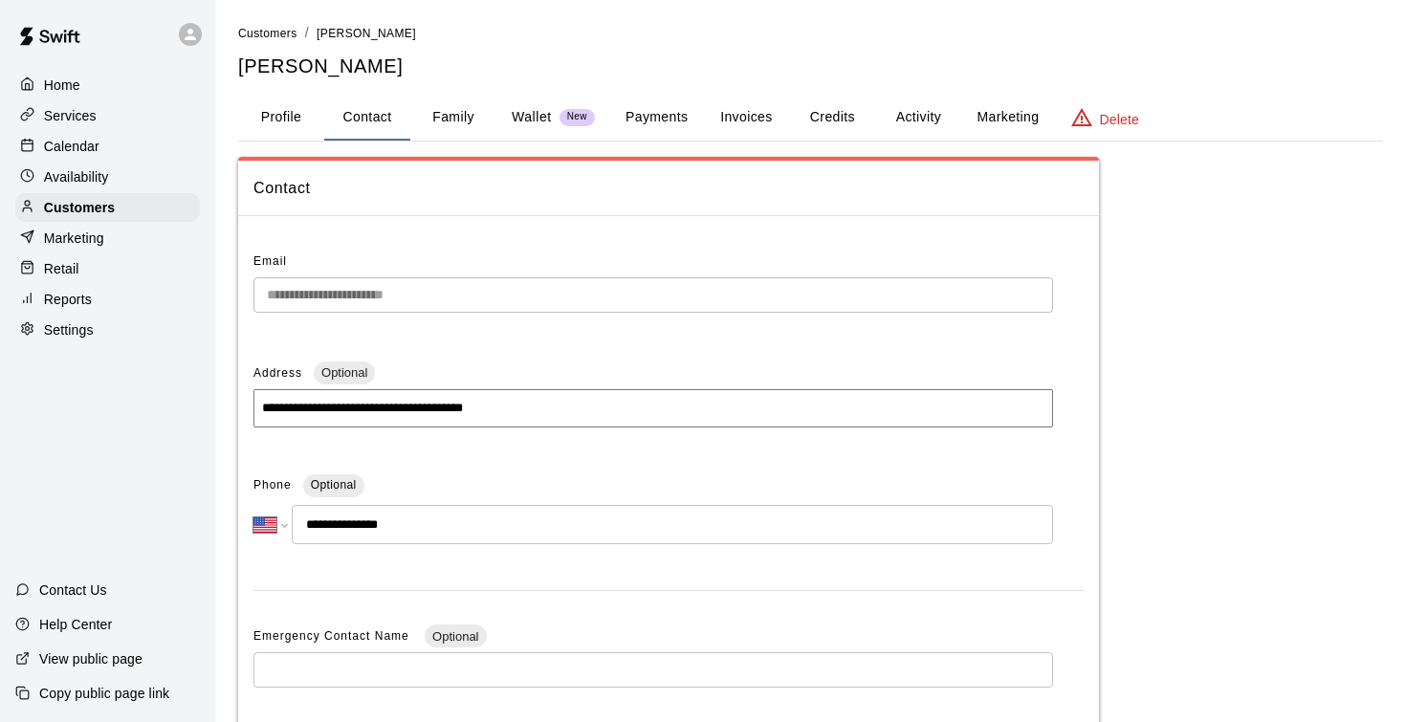
click at [445, 117] on button "Family" at bounding box center [453, 118] width 86 height 46
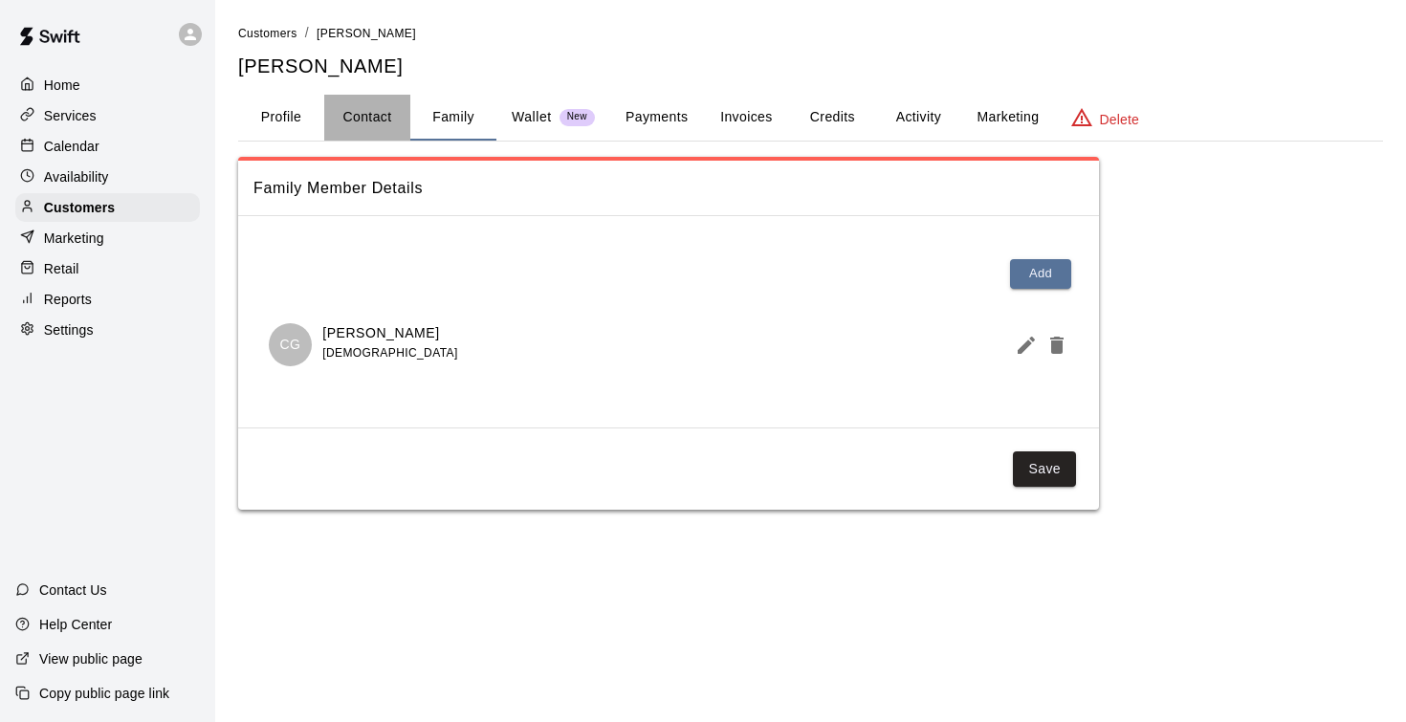
click at [376, 116] on button "Contact" at bounding box center [367, 118] width 86 height 46
select select "**"
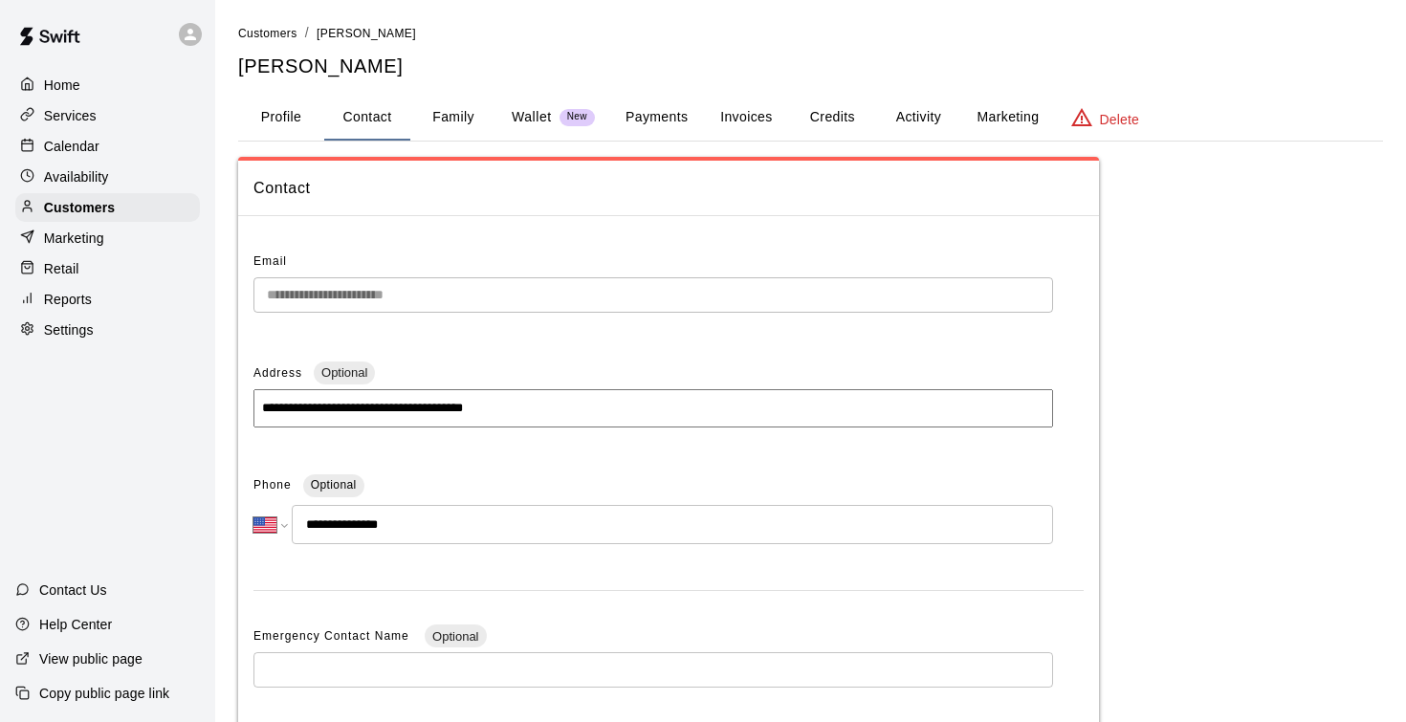
click at [458, 117] on button "Family" at bounding box center [453, 118] width 86 height 46
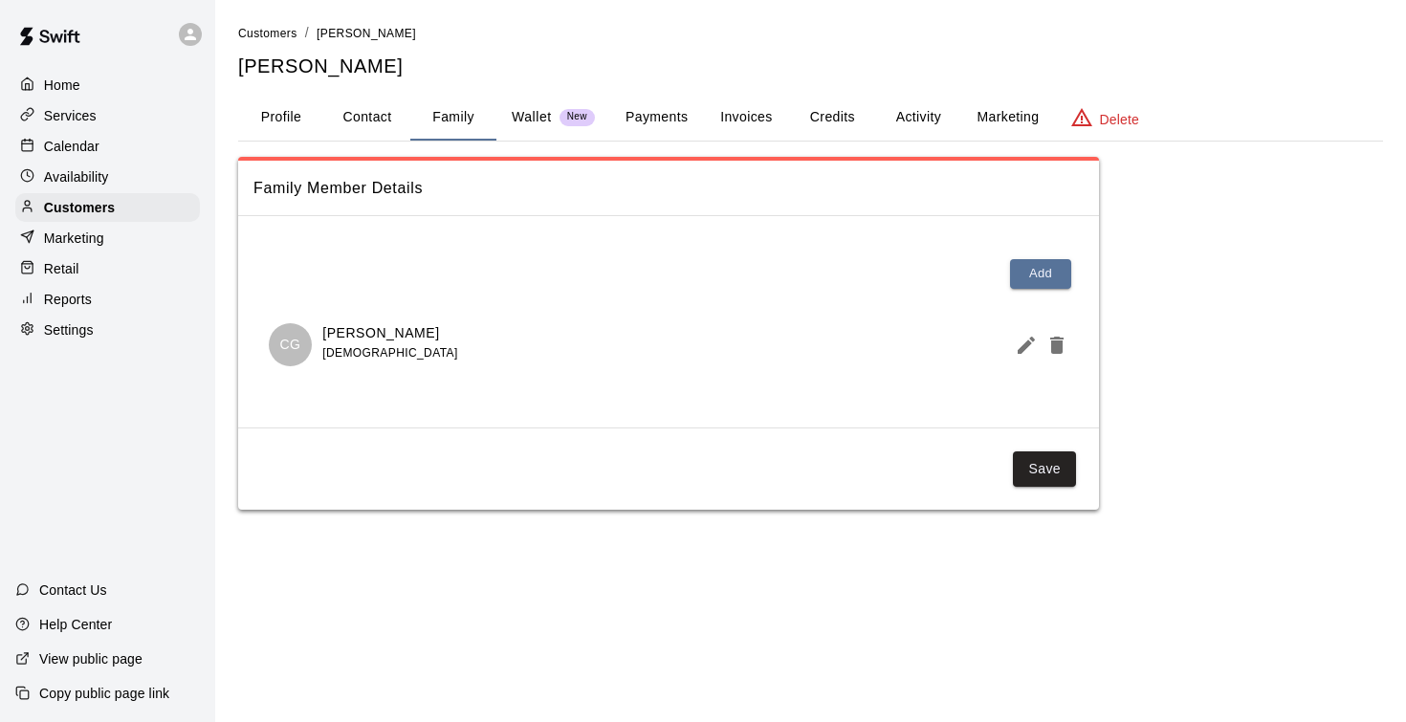
click at [288, 121] on button "Profile" at bounding box center [281, 118] width 86 height 46
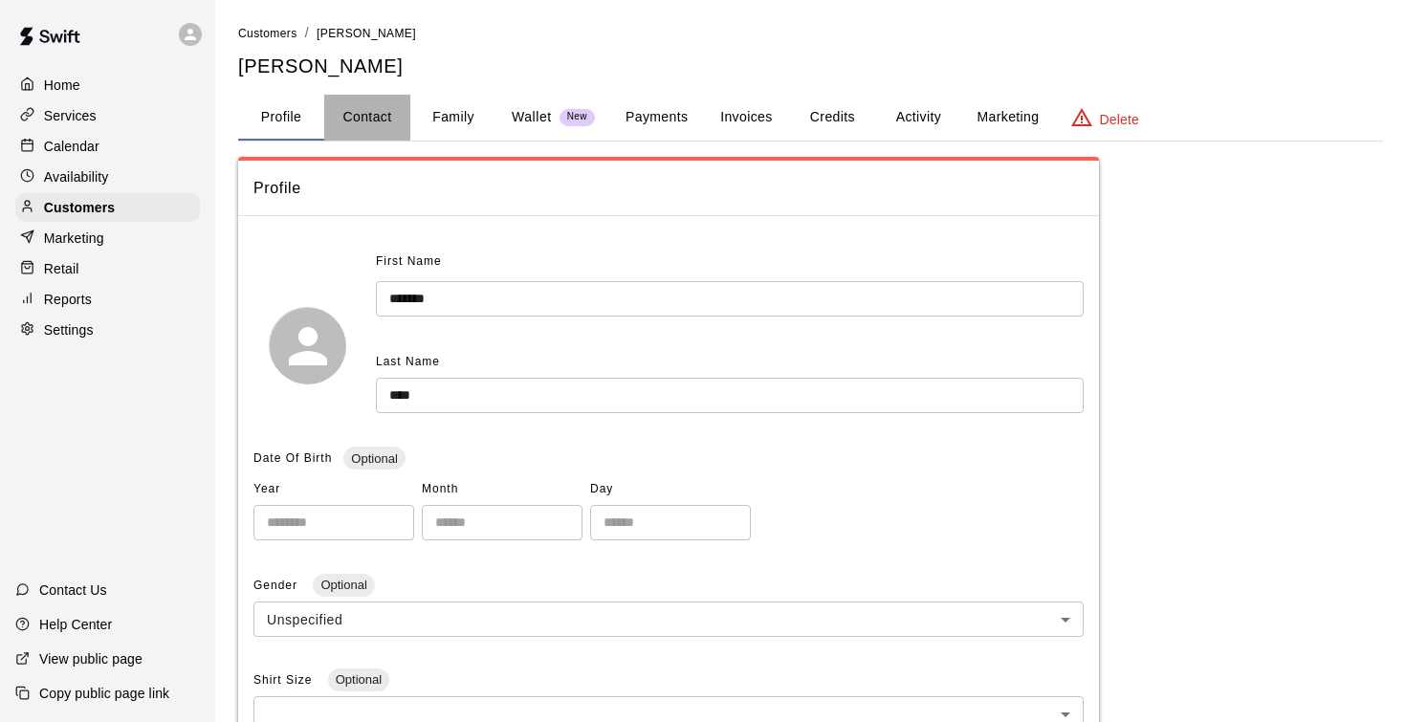
click at [362, 118] on button "Contact" at bounding box center [367, 118] width 86 height 46
select select "**"
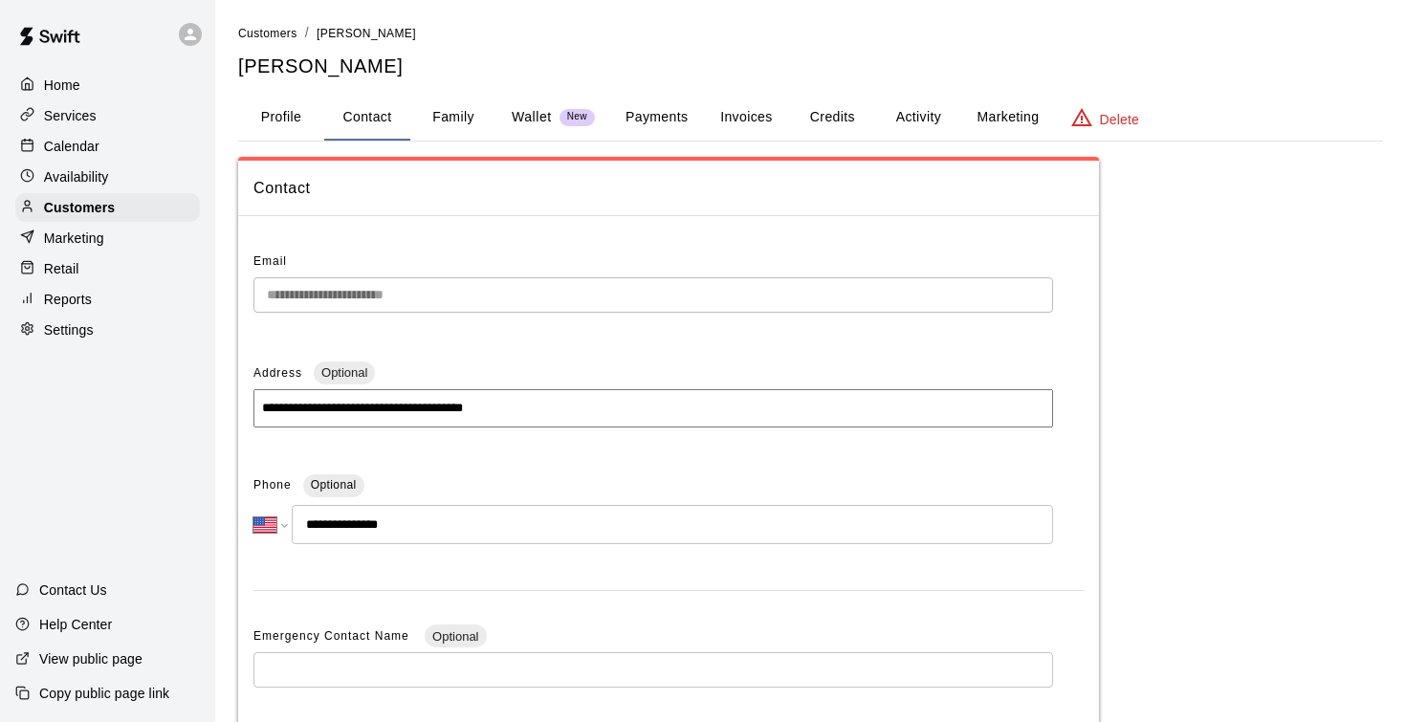
click at [644, 117] on button "Payments" at bounding box center [656, 118] width 93 height 46
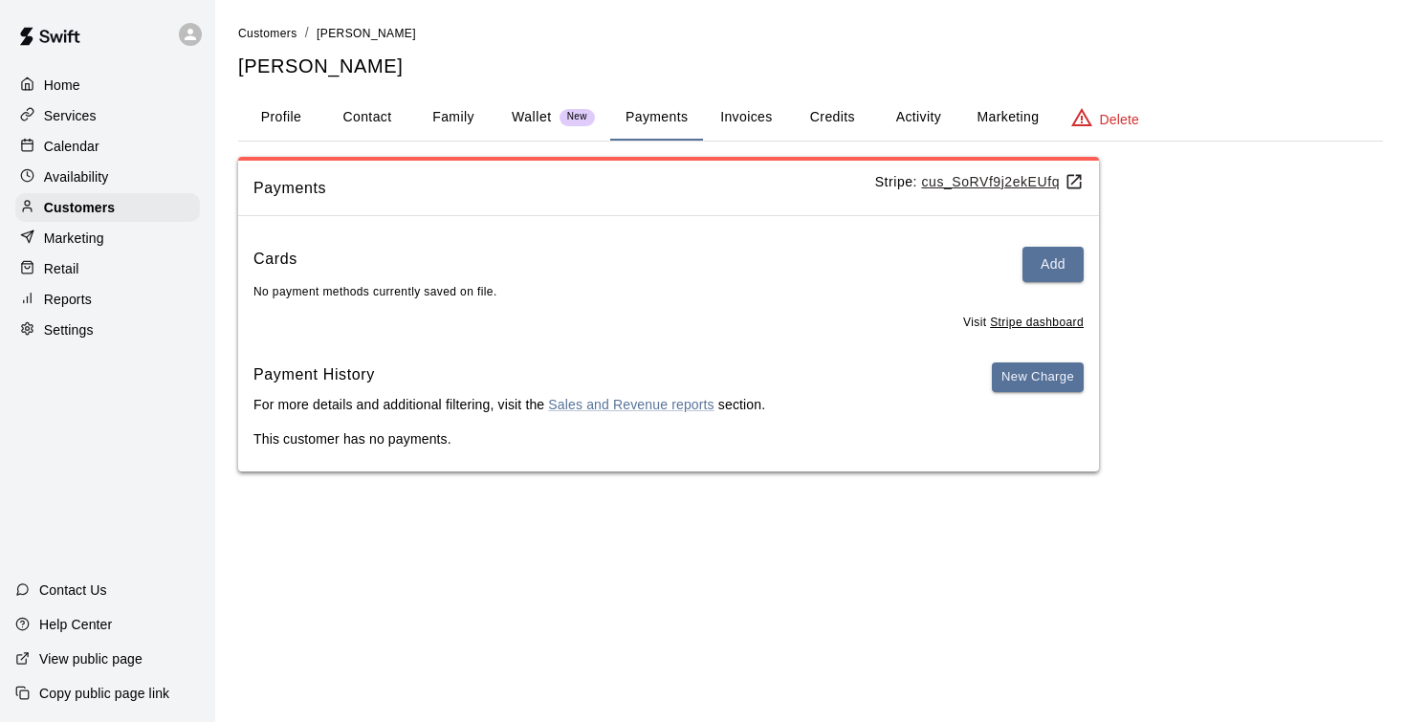
click at [742, 118] on button "Invoices" at bounding box center [746, 118] width 86 height 46
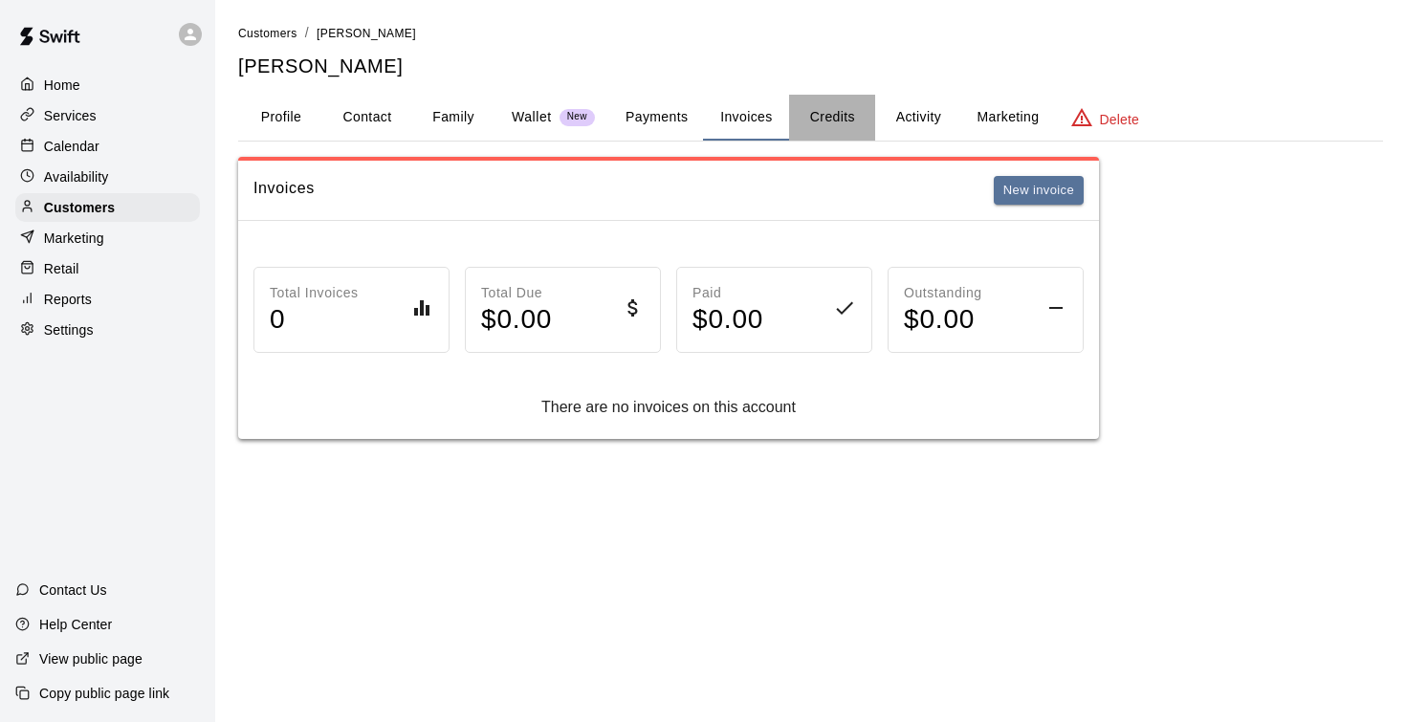
click at [853, 99] on button "Credits" at bounding box center [832, 118] width 86 height 46
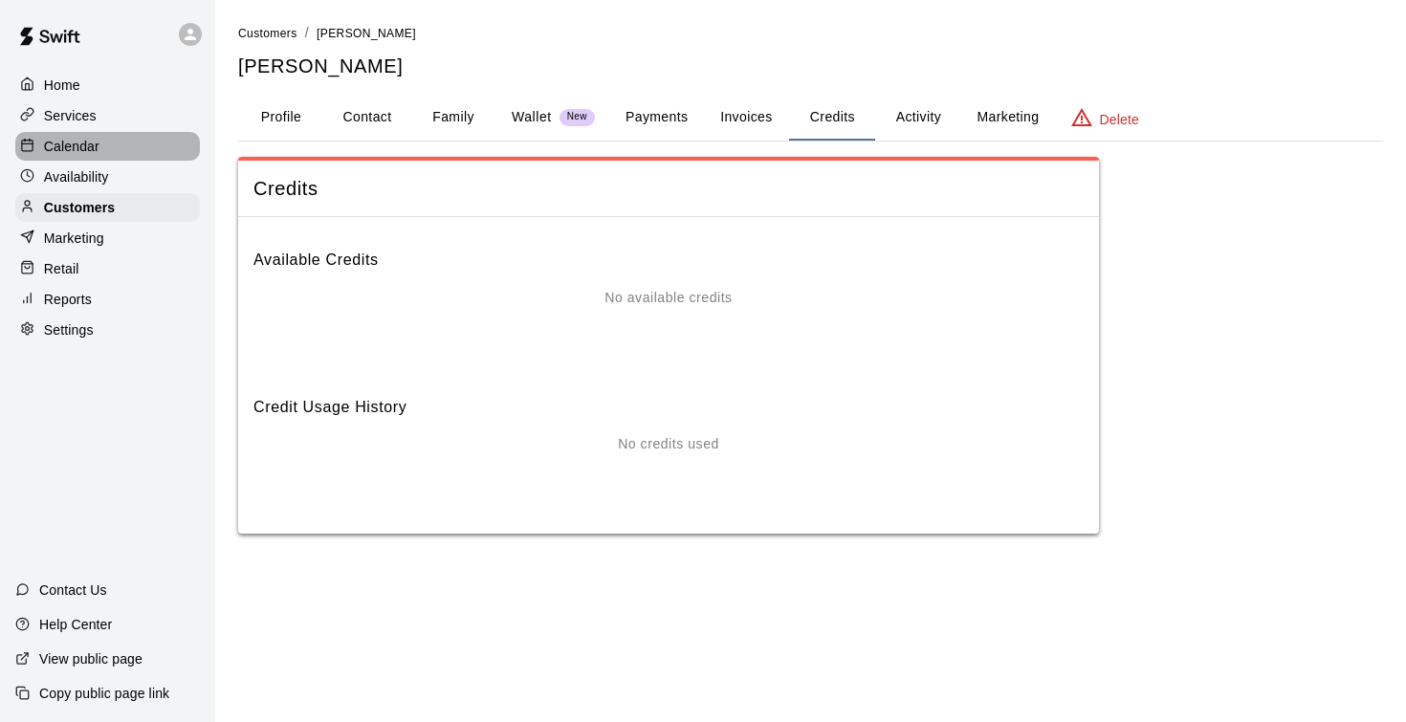
click at [79, 147] on p "Calendar" at bounding box center [71, 146] width 55 height 19
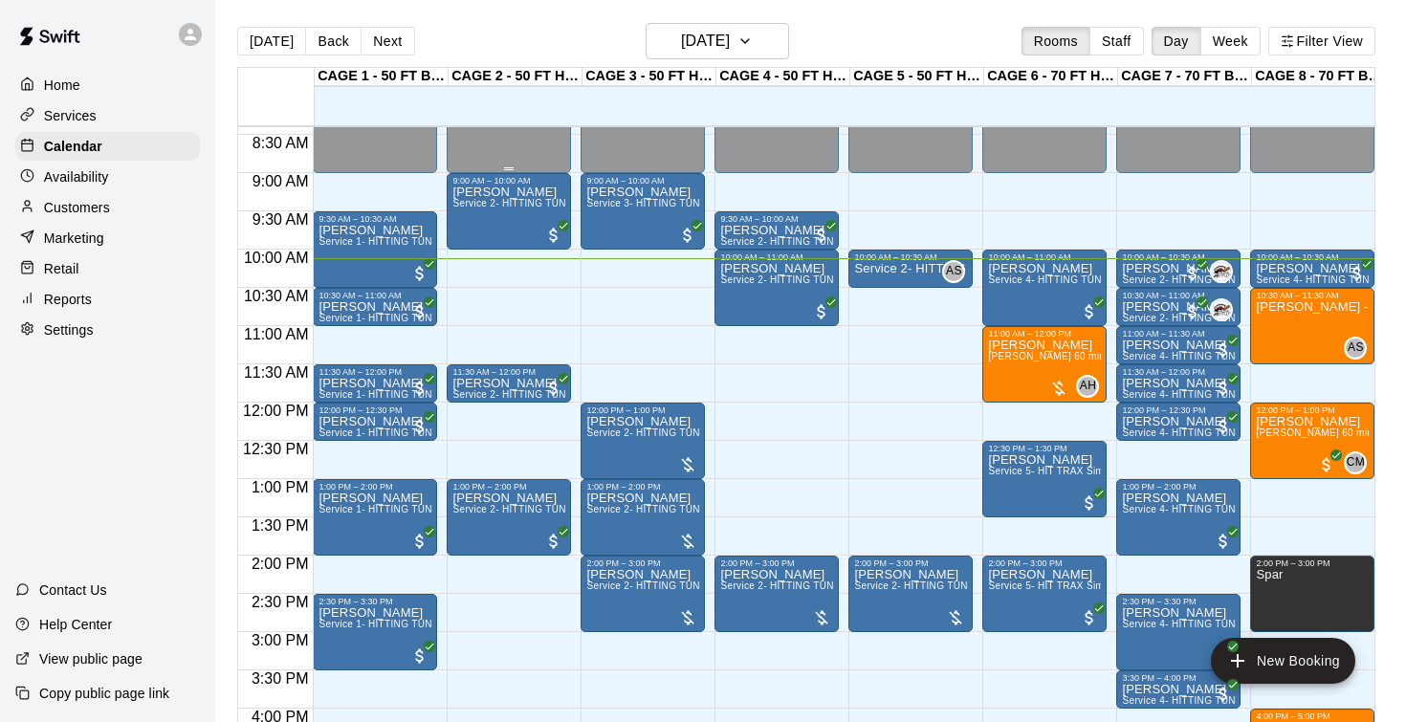
scroll to position [640, 0]
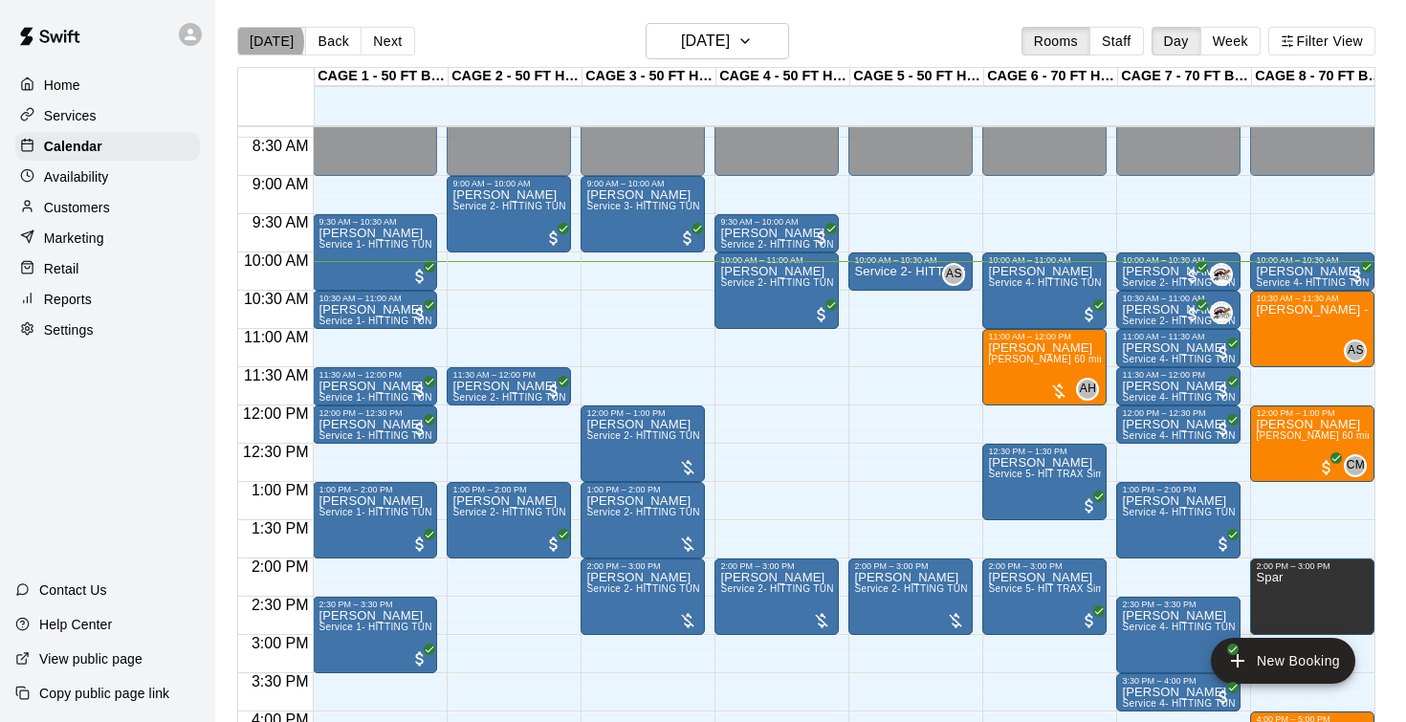
click at [269, 42] on button "Today" at bounding box center [271, 41] width 69 height 29
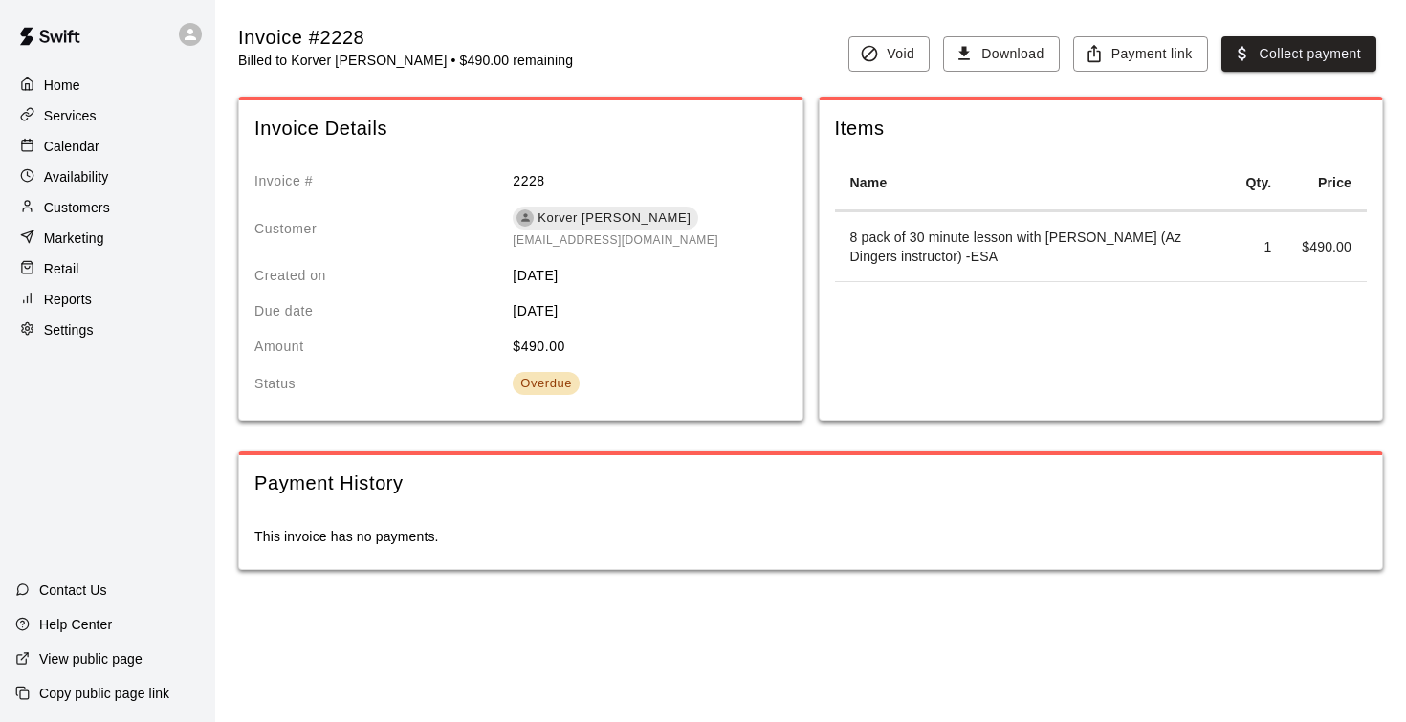
click at [83, 155] on p "Calendar" at bounding box center [71, 146] width 55 height 19
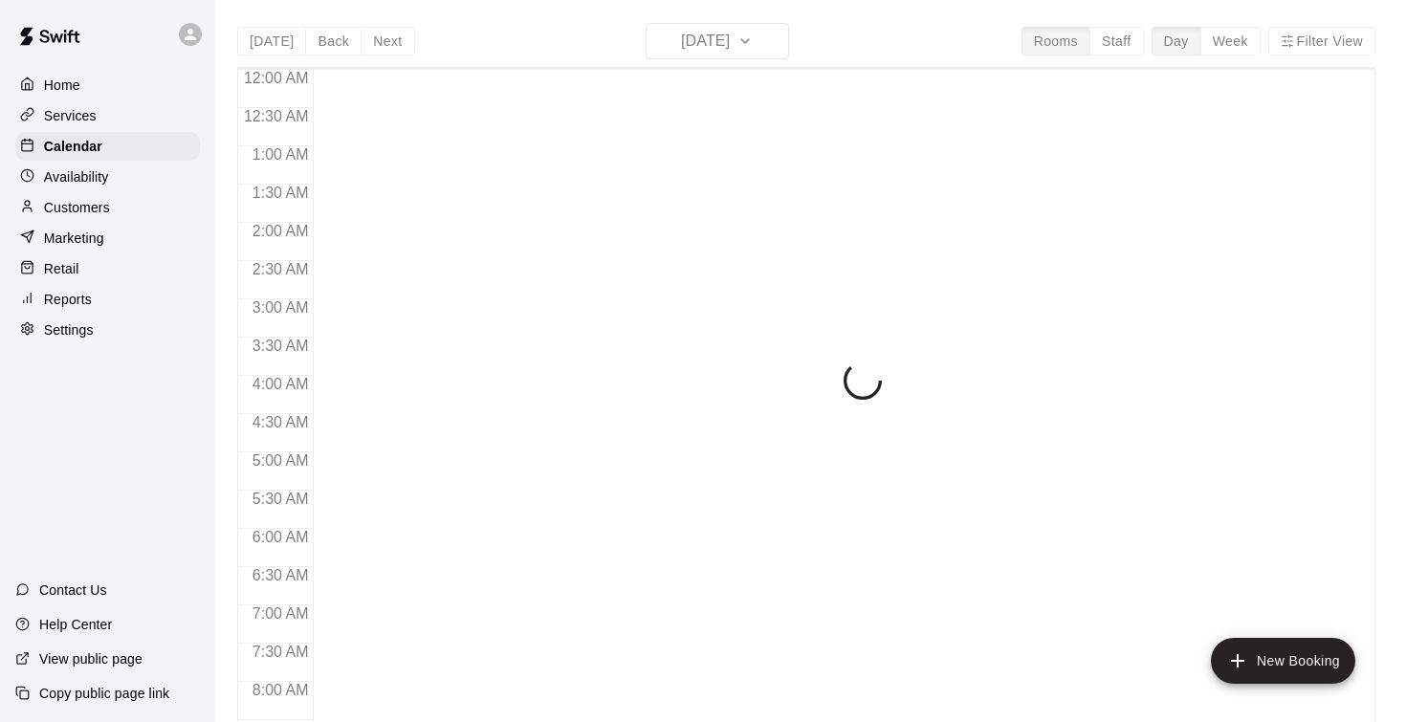
scroll to position [762, 0]
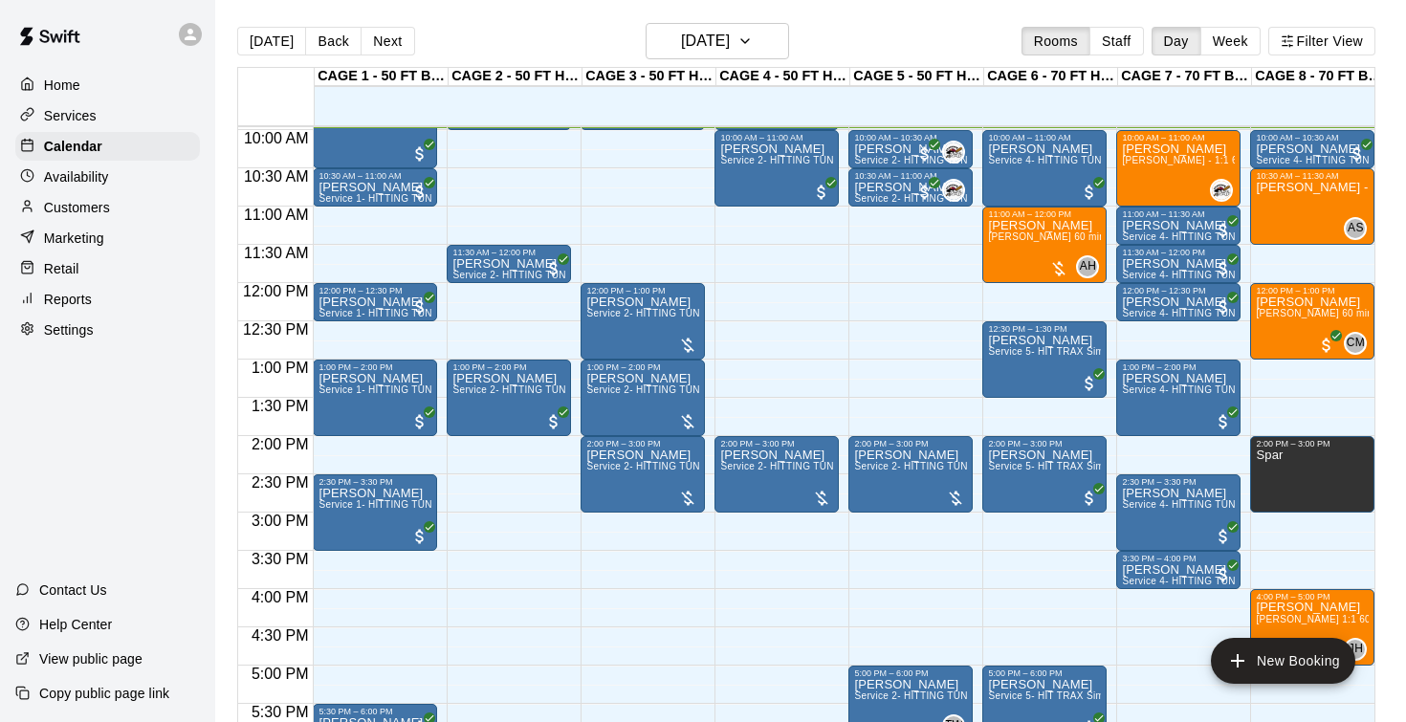
click at [76, 203] on p "Customers" at bounding box center [77, 207] width 66 height 19
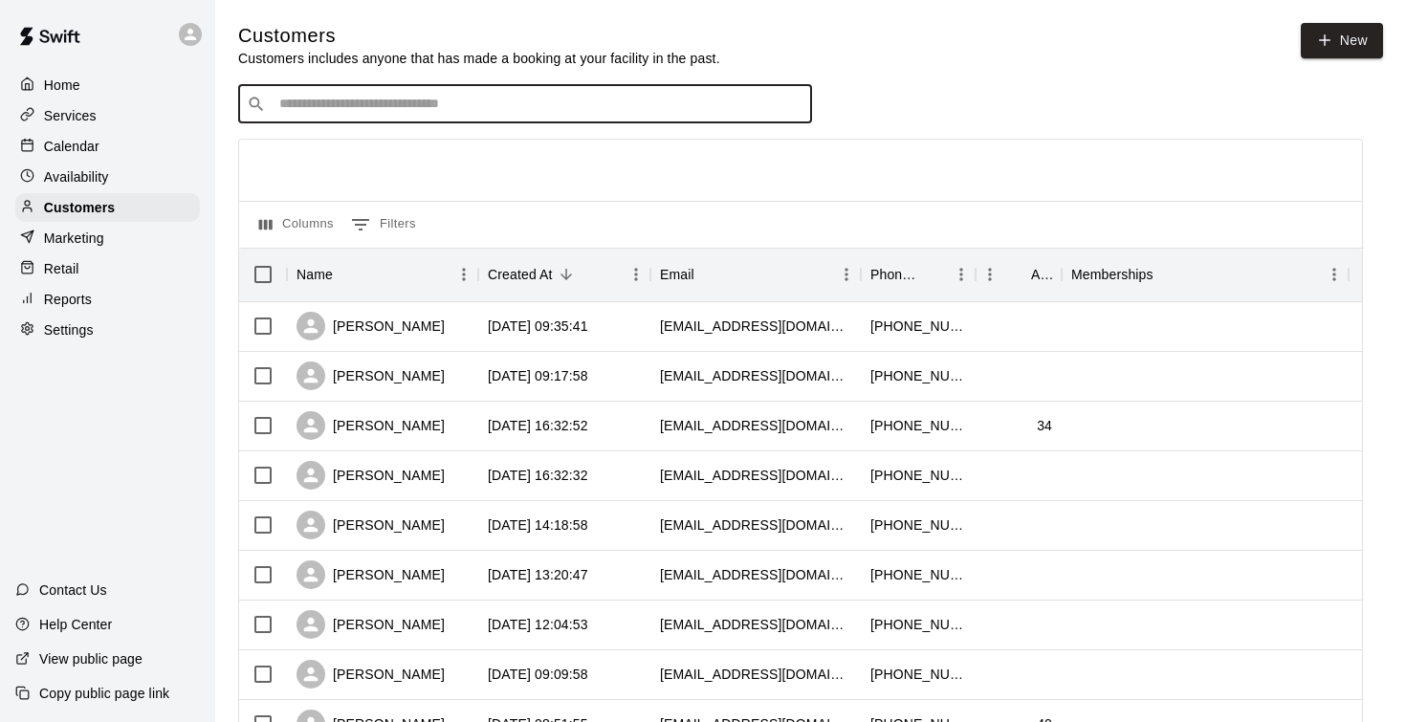
click at [313, 100] on input "Search customers by name or email" at bounding box center [539, 104] width 530 height 19
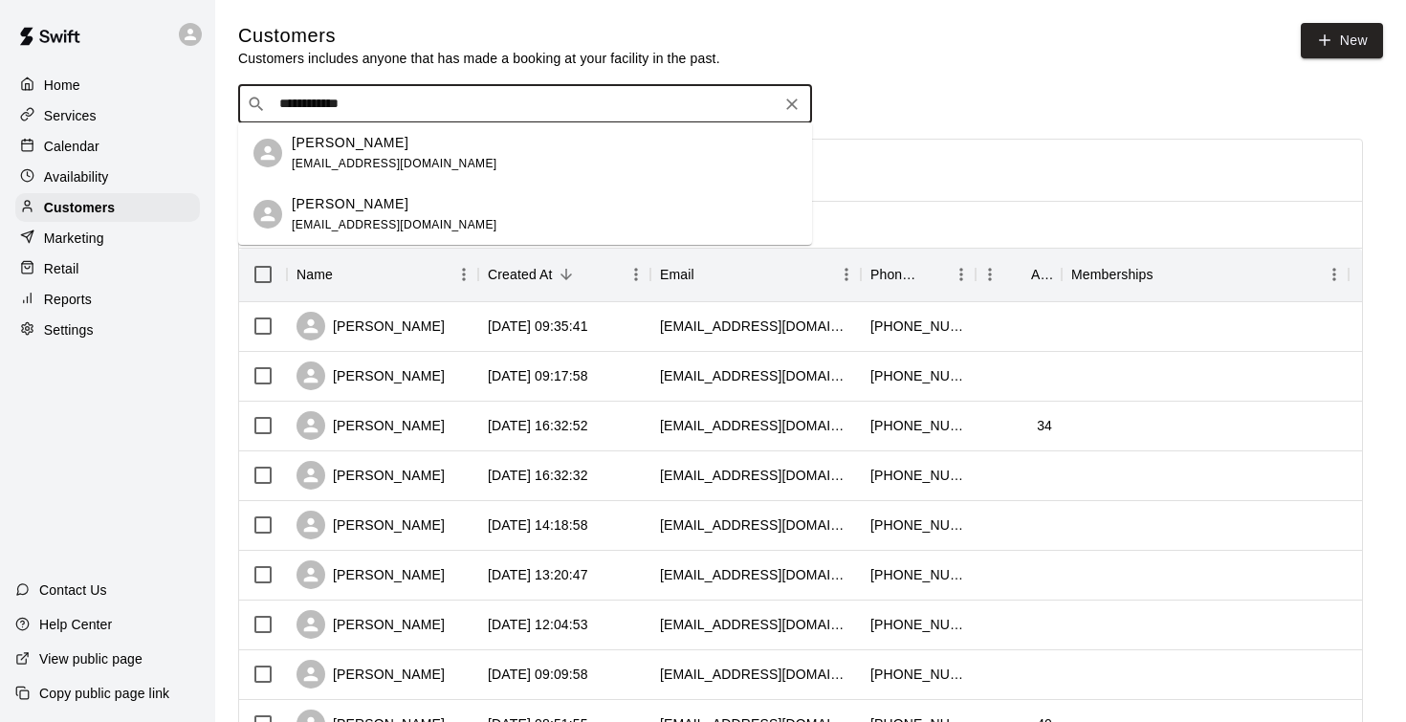
type input "**********"
click at [318, 150] on p "Michael Anderson" at bounding box center [350, 143] width 117 height 20
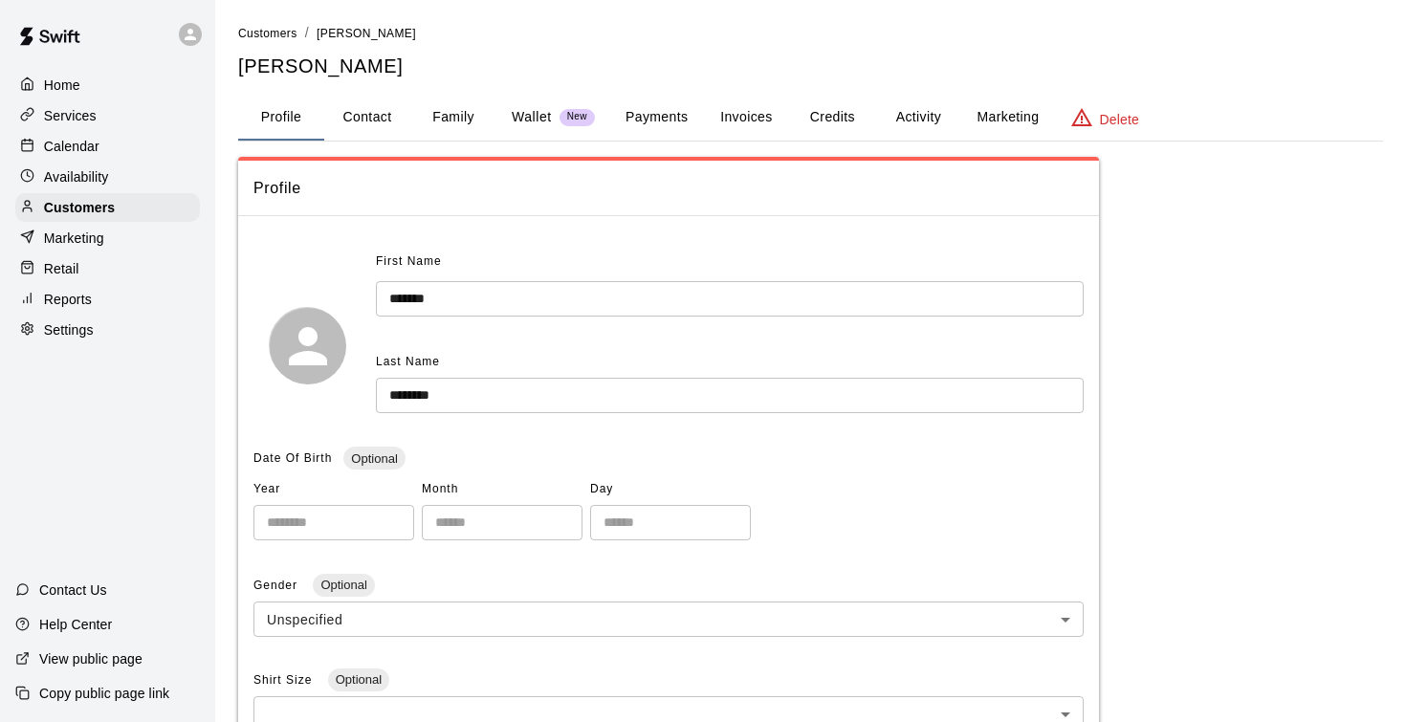
click at [648, 111] on button "Payments" at bounding box center [656, 118] width 93 height 46
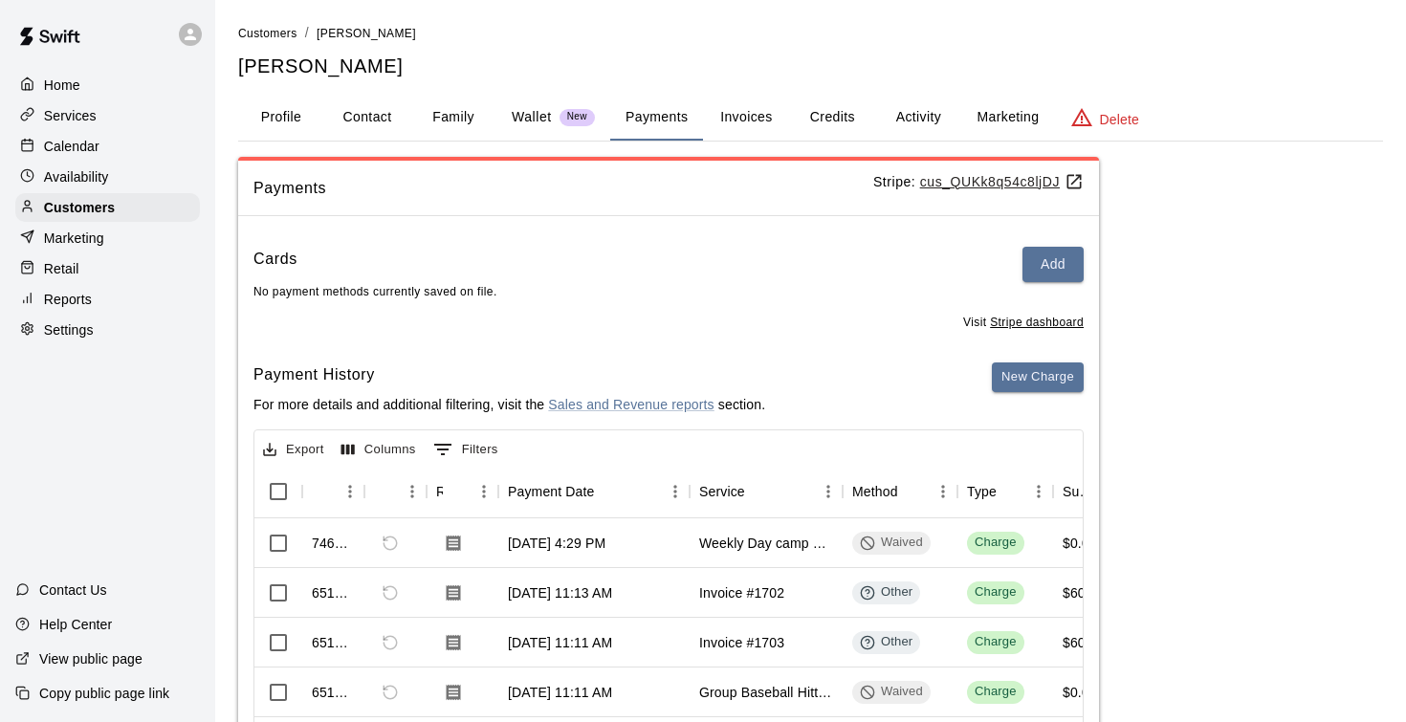
click at [727, 116] on button "Invoices" at bounding box center [746, 118] width 86 height 46
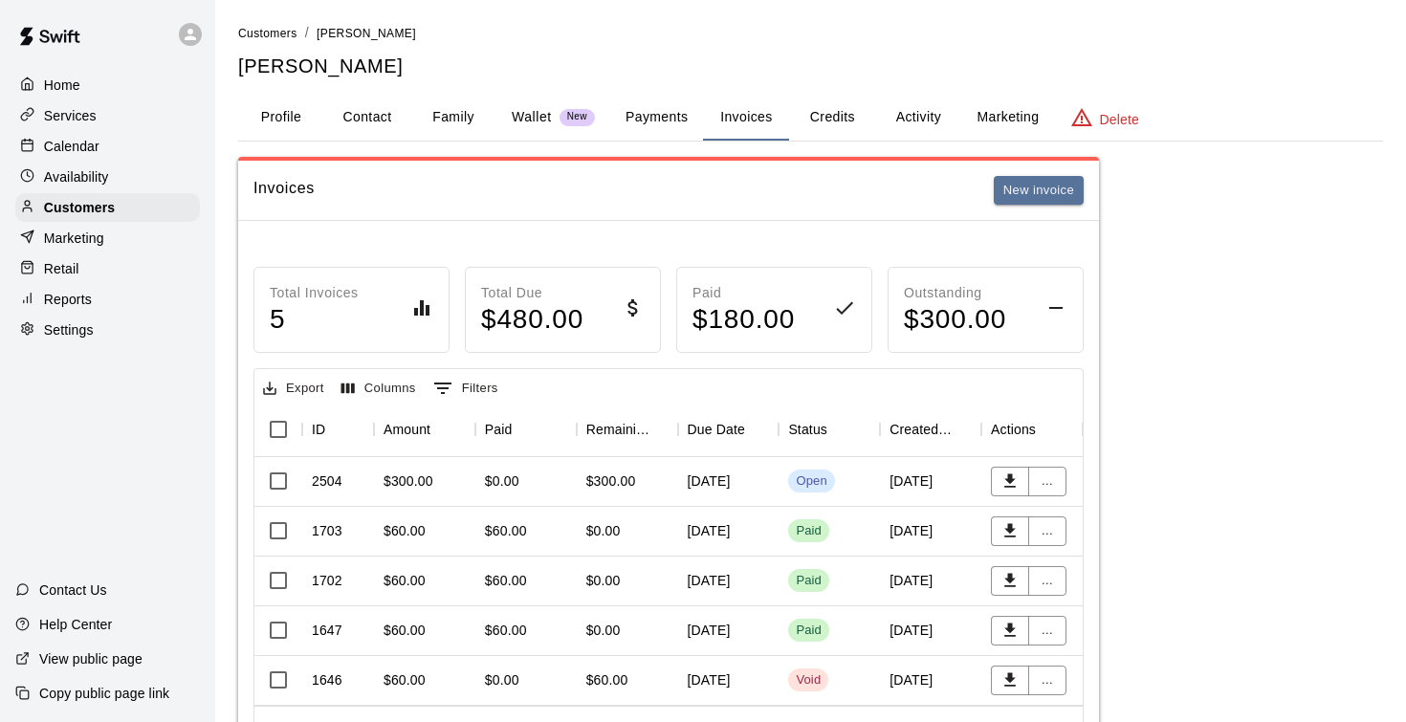
click at [700, 486] on div "August 11, 2025" at bounding box center [728, 482] width 101 height 50
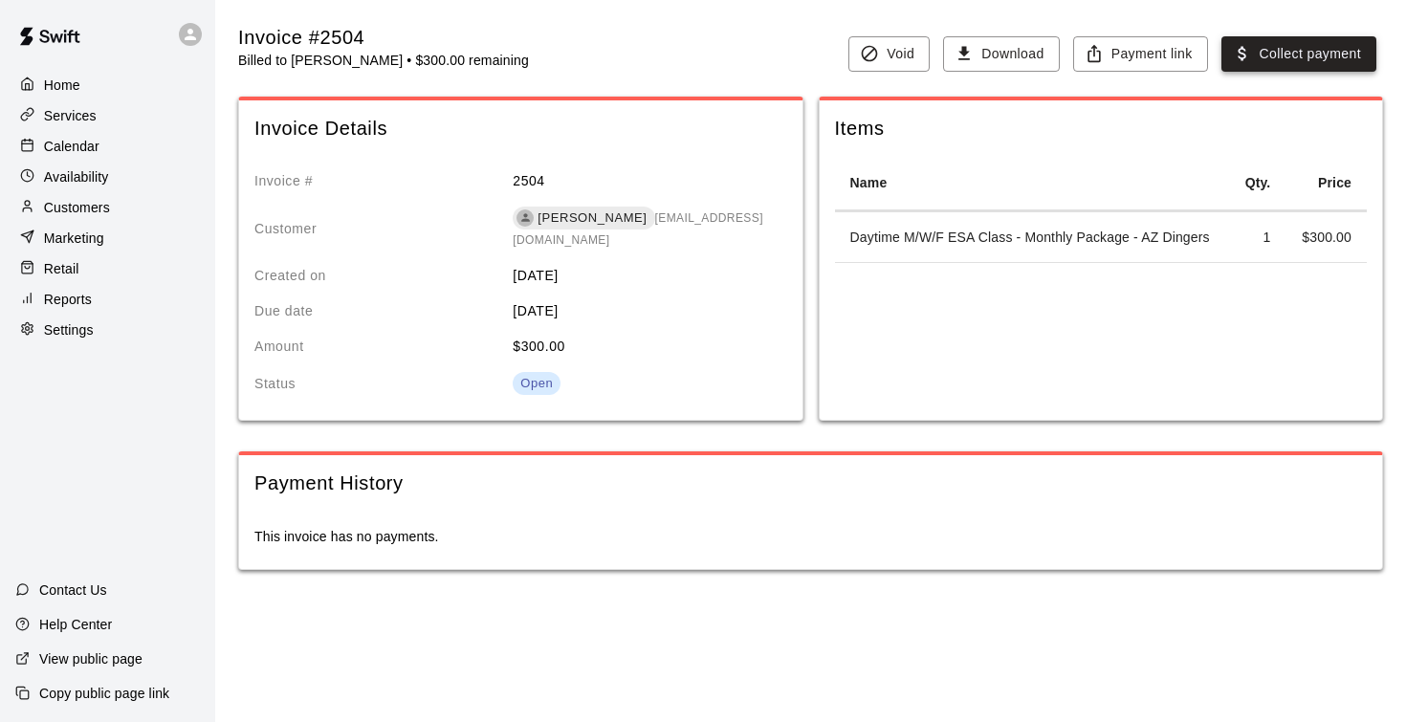
click at [1277, 59] on button "Collect payment" at bounding box center [1298, 53] width 155 height 35
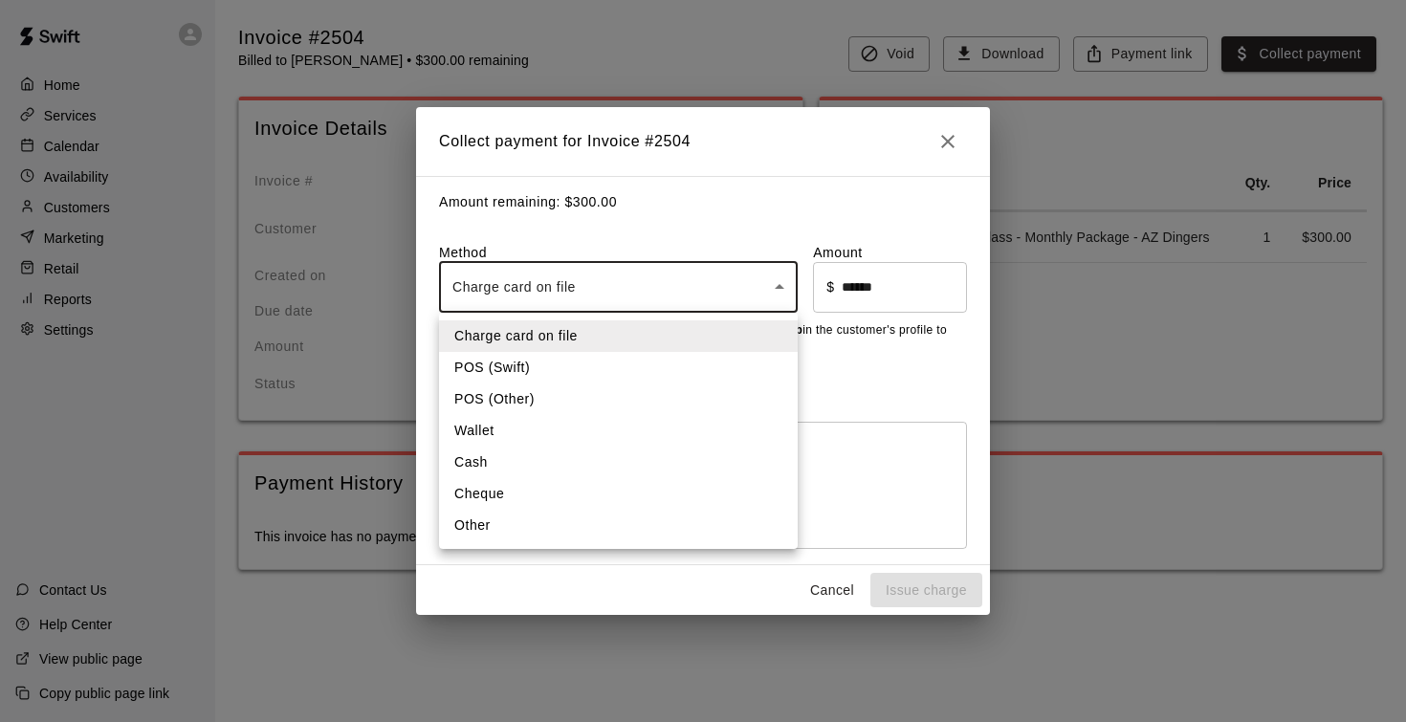
click at [678, 294] on body "Home Services Calendar Availability Customers Marketing Retail Reports Settings…" at bounding box center [703, 304] width 1406 height 608
click at [604, 520] on li "Other" at bounding box center [618, 526] width 359 height 32
type input "*****"
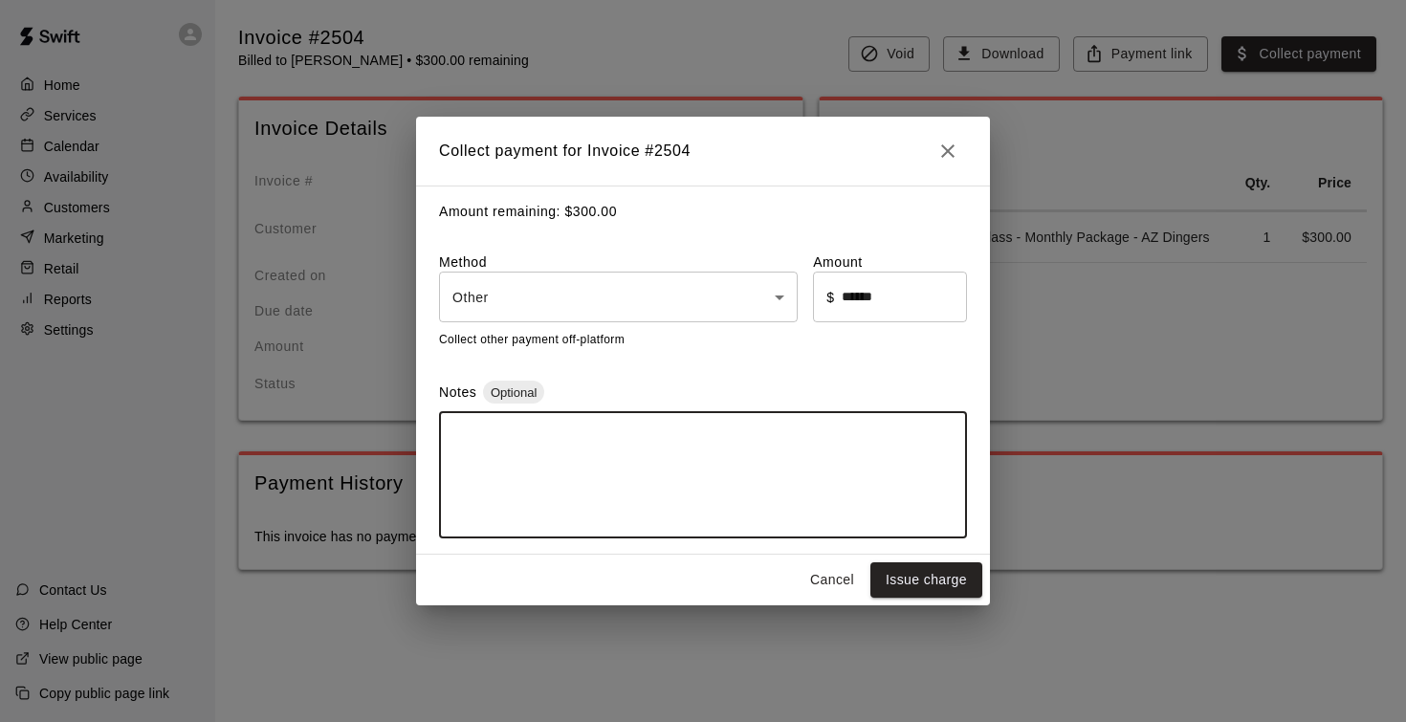
click at [567, 435] on textarea at bounding box center [702, 476] width 501 height 96
type textarea "**********"
click at [889, 582] on button "Issue charge" at bounding box center [926, 579] width 112 height 35
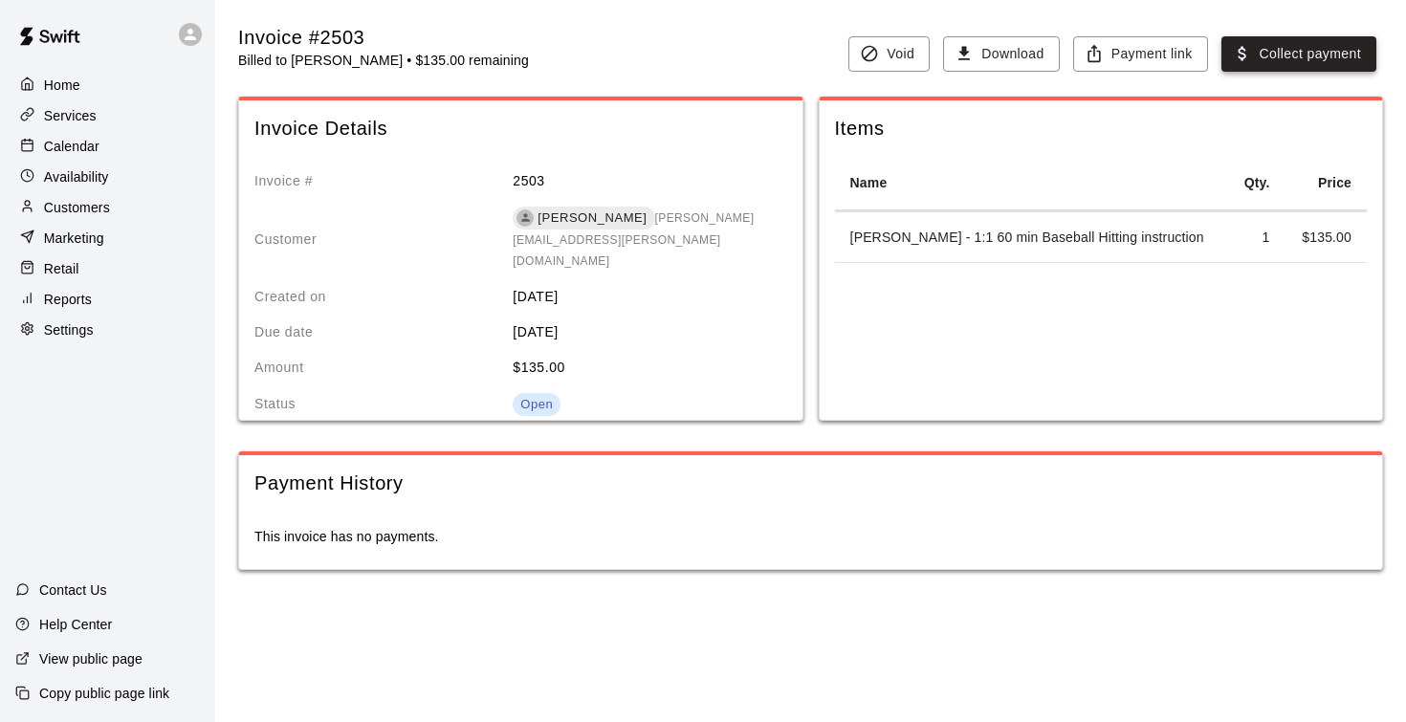
click at [1289, 51] on button "Collect payment" at bounding box center [1298, 53] width 155 height 35
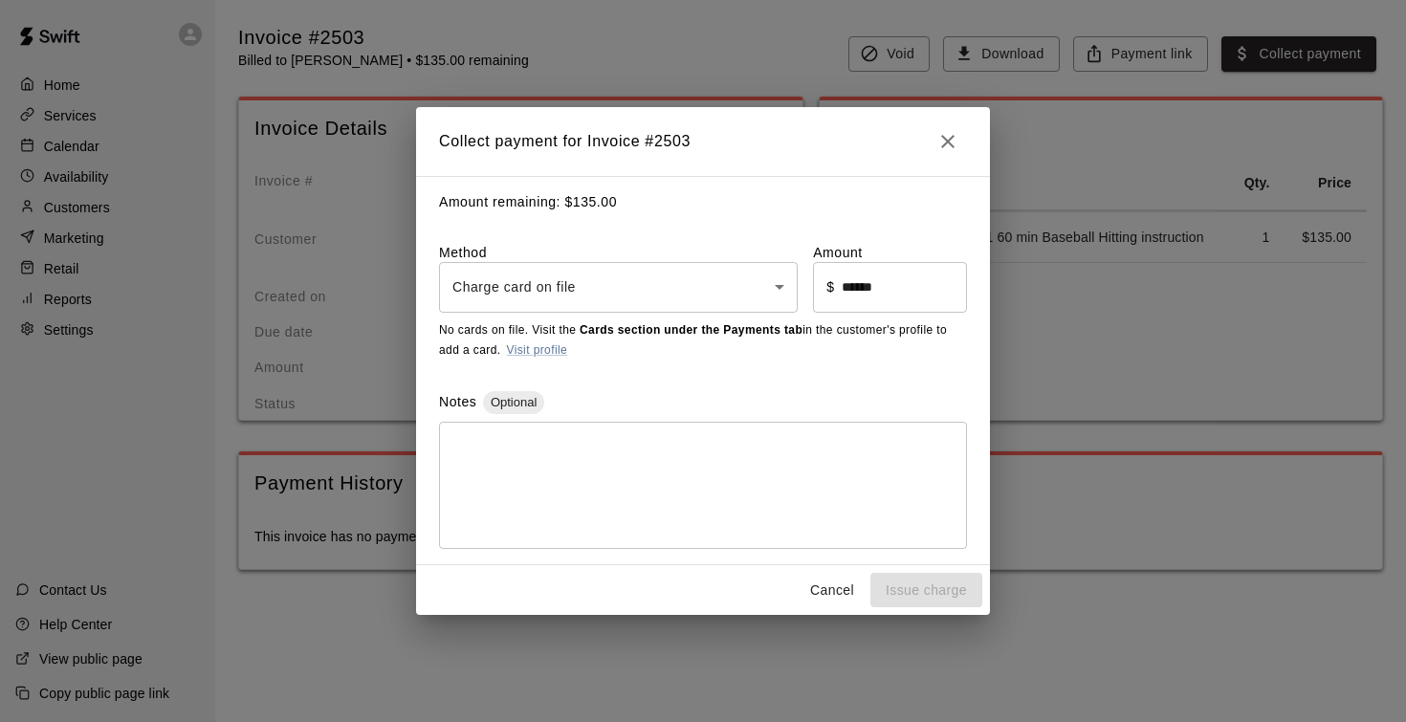
click at [717, 275] on body "Home Services Calendar Availability Customers Marketing Retail Reports Settings…" at bounding box center [703, 304] width 1406 height 608
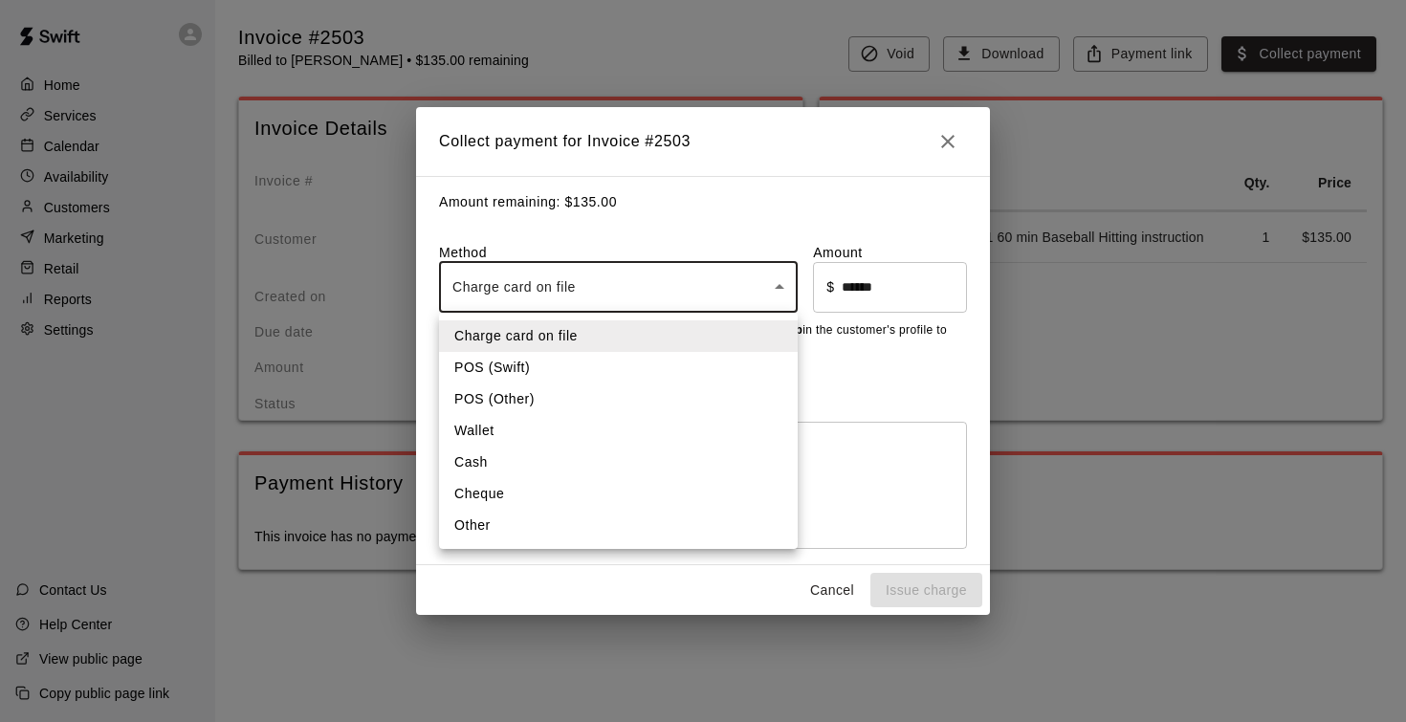
click at [590, 521] on li "Other" at bounding box center [618, 526] width 359 height 32
type input "*****"
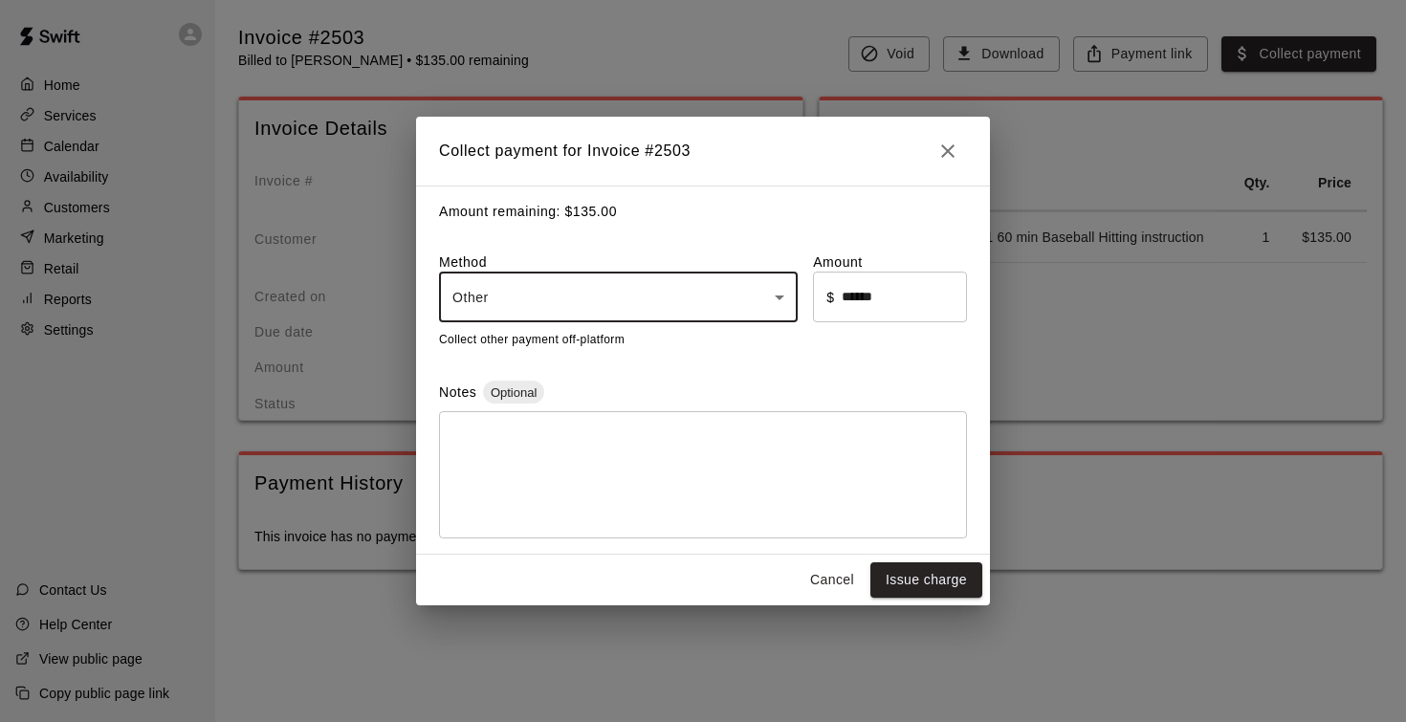
click at [600, 435] on textarea at bounding box center [702, 476] width 501 height 96
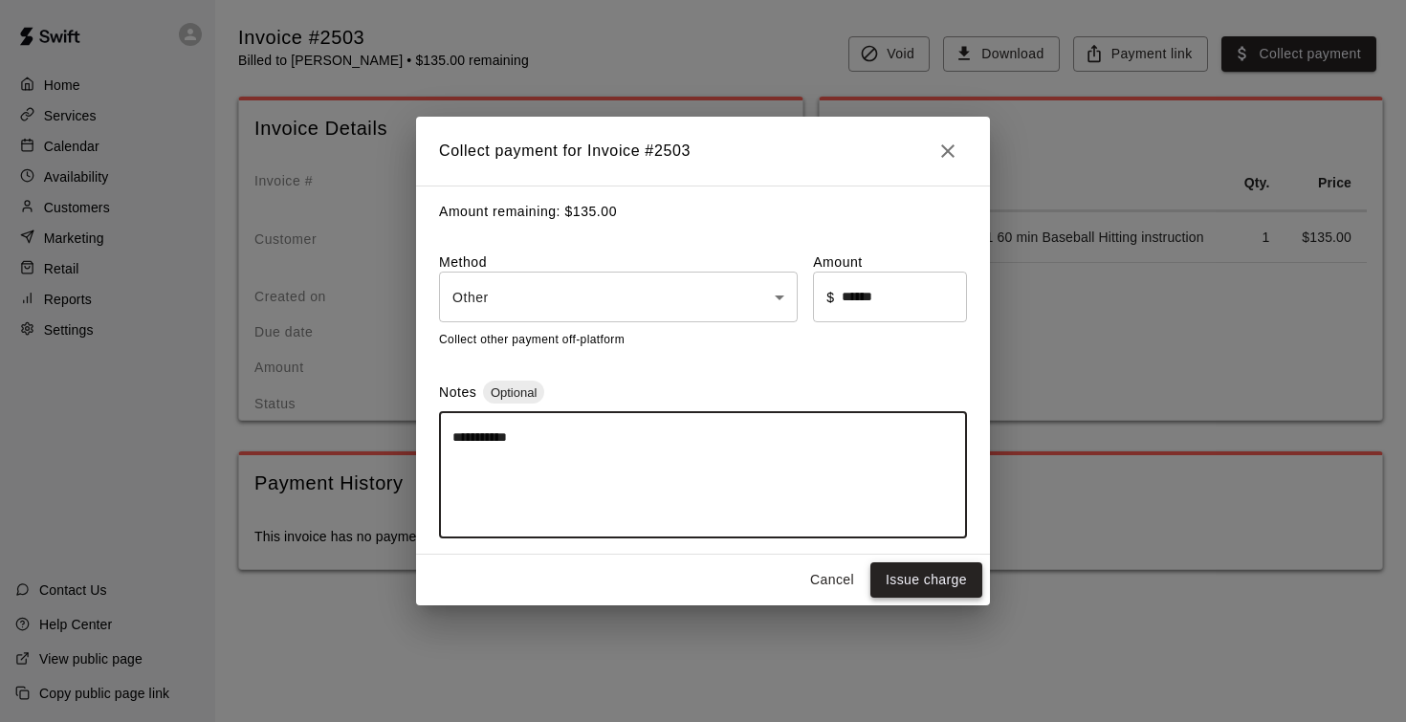
type textarea "**********"
click at [896, 584] on button "Issue charge" at bounding box center [926, 579] width 112 height 35
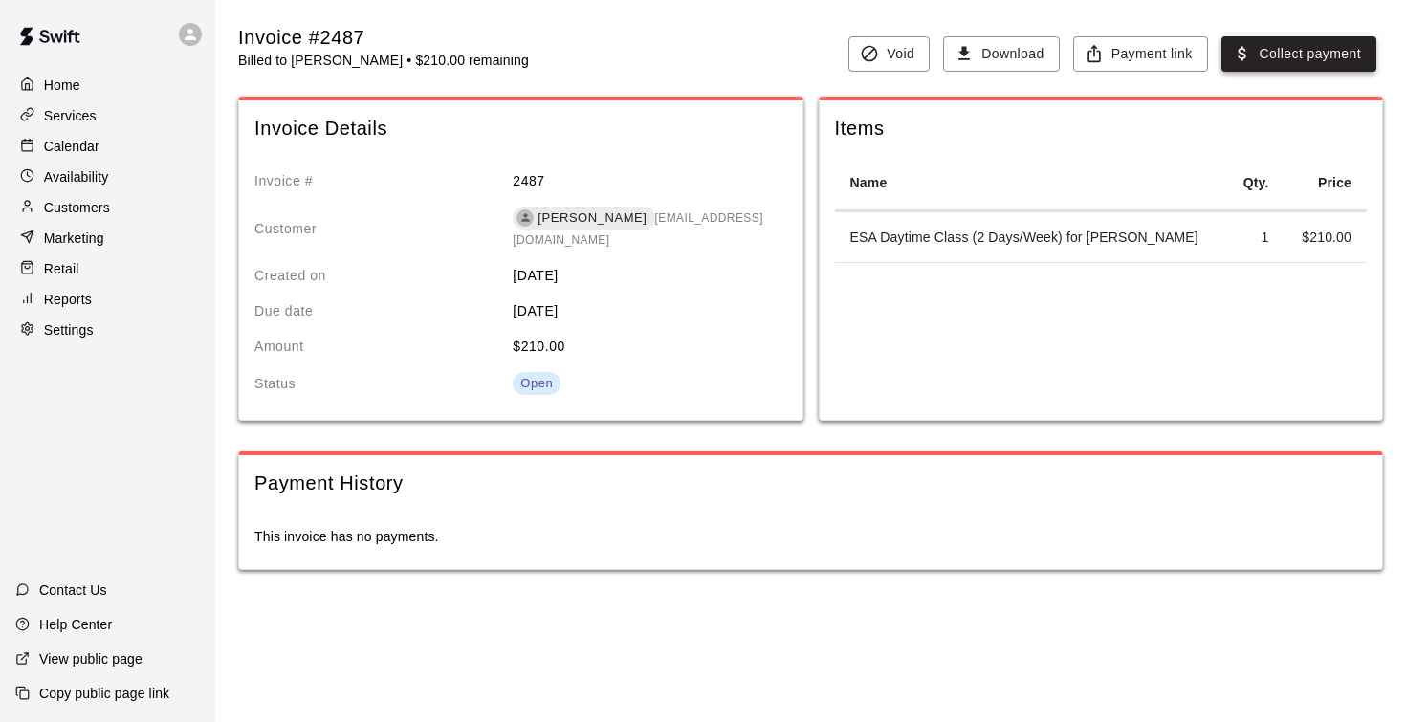
click at [1307, 57] on button "Collect payment" at bounding box center [1298, 53] width 155 height 35
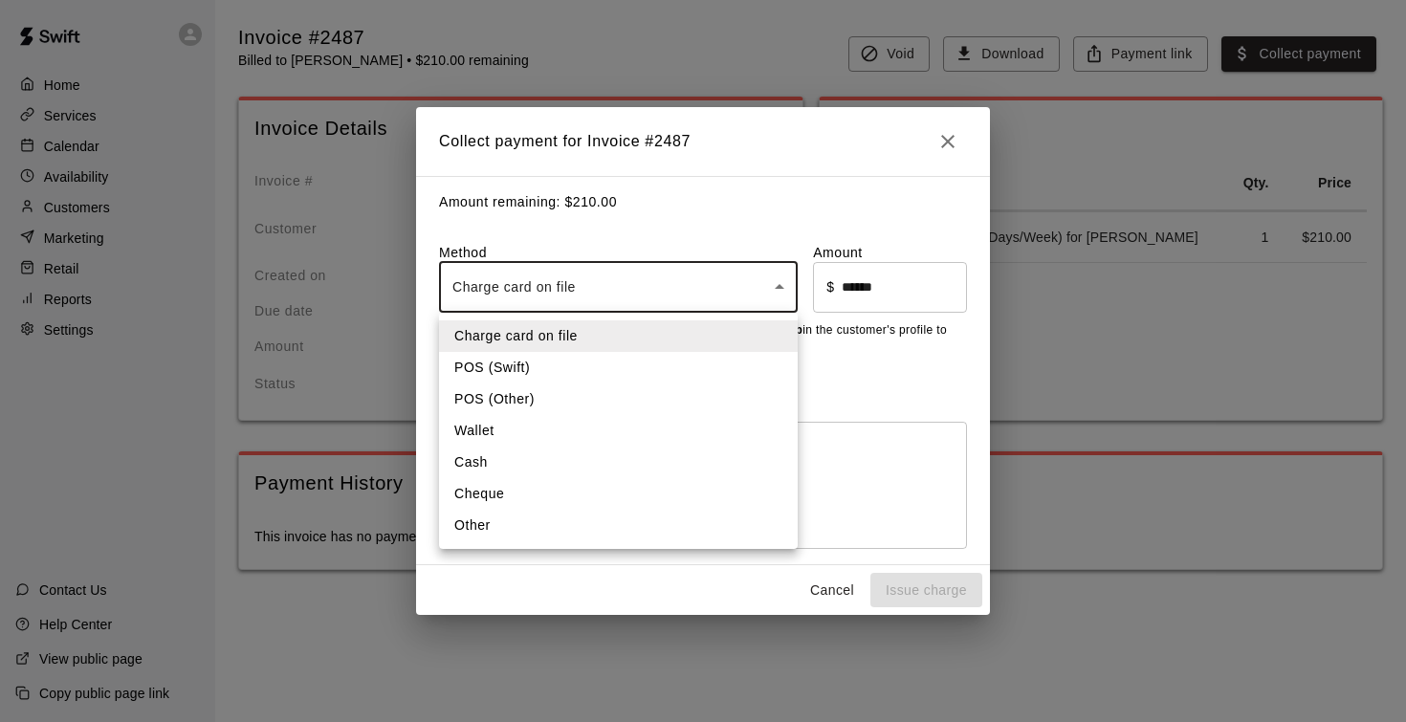
click at [643, 289] on body "Home Services Calendar Availability Customers Marketing Retail Reports Settings…" at bounding box center [703, 304] width 1406 height 608
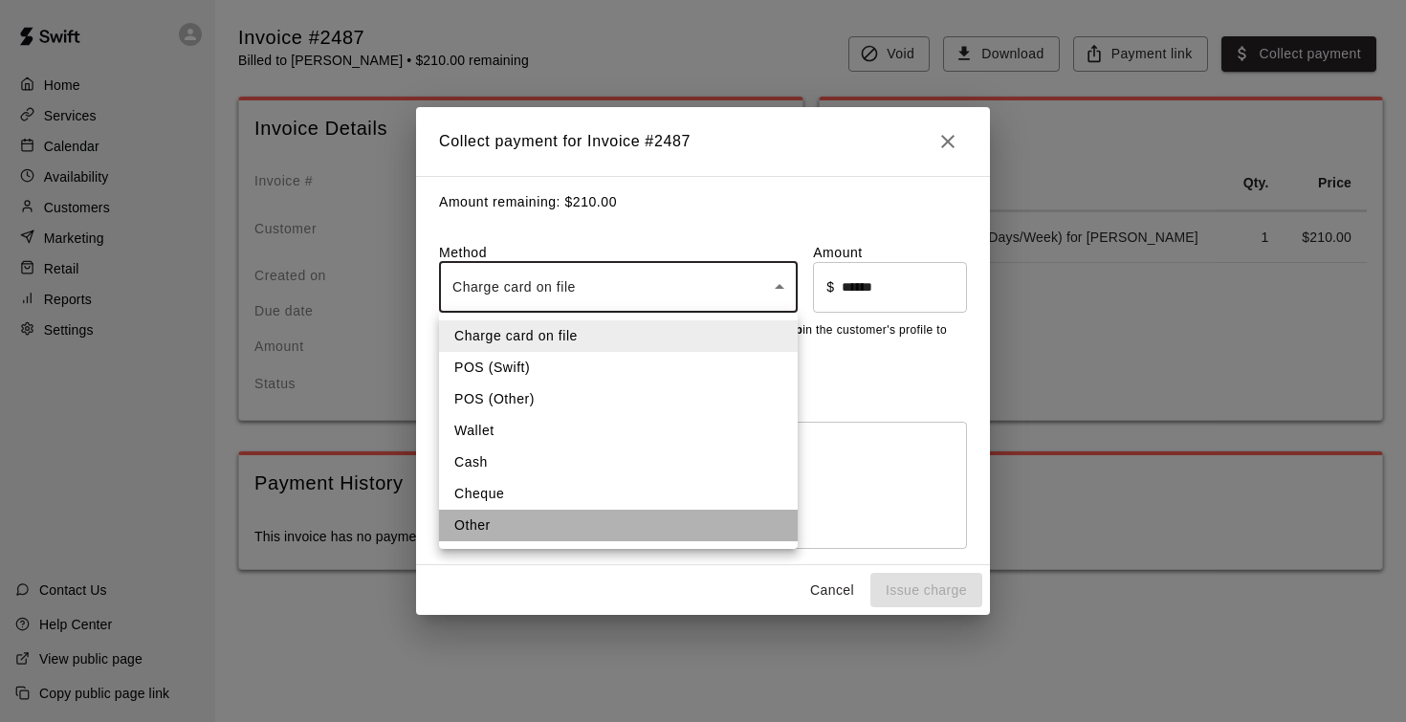
click at [538, 534] on li "Other" at bounding box center [618, 526] width 359 height 32
type input "*****"
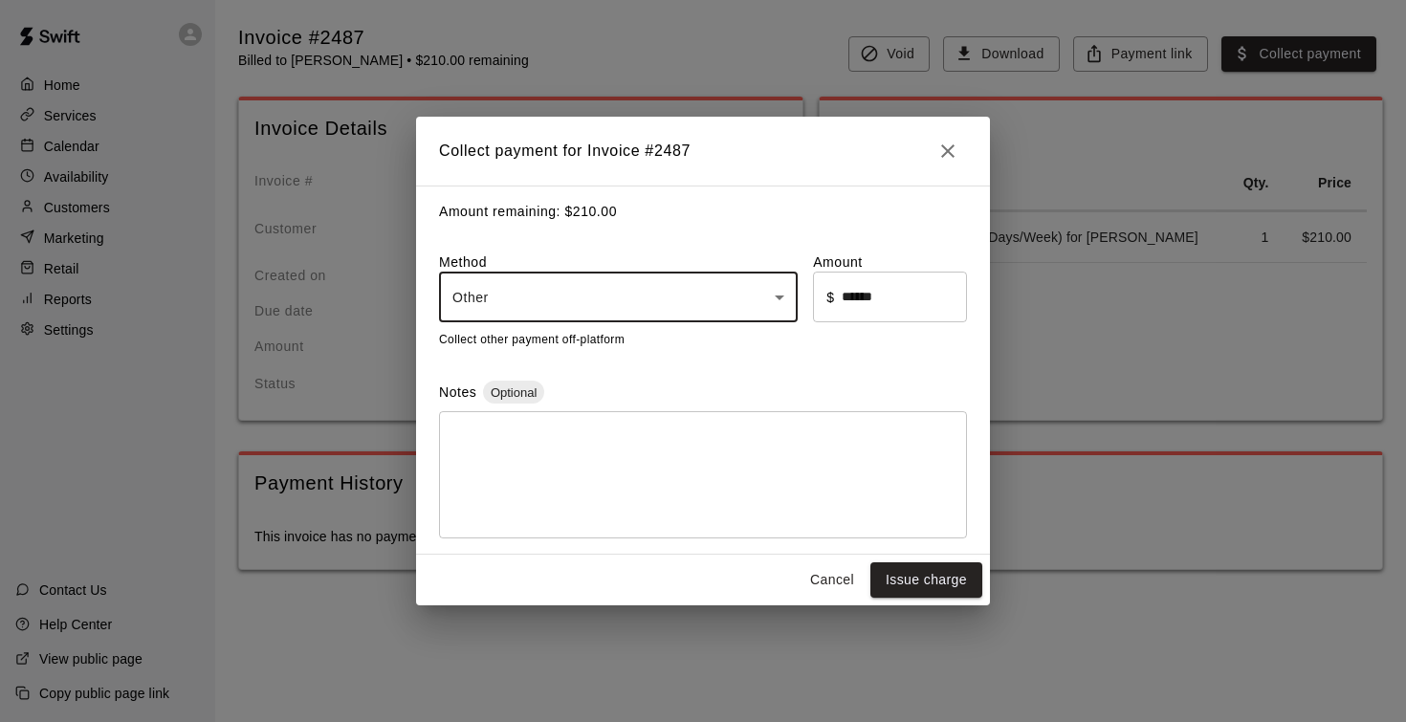
click at [534, 449] on textarea at bounding box center [702, 476] width 501 height 96
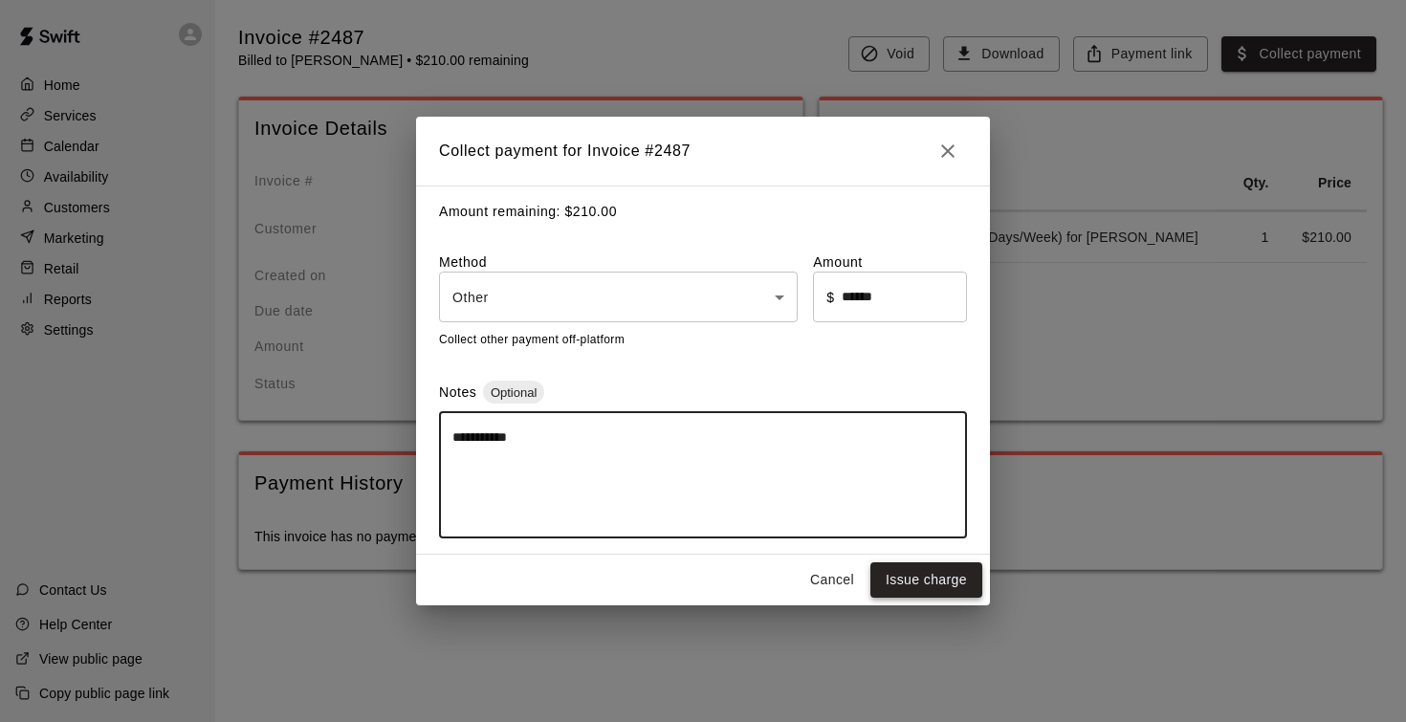
type textarea "**********"
click at [924, 580] on button "Issue charge" at bounding box center [926, 579] width 112 height 35
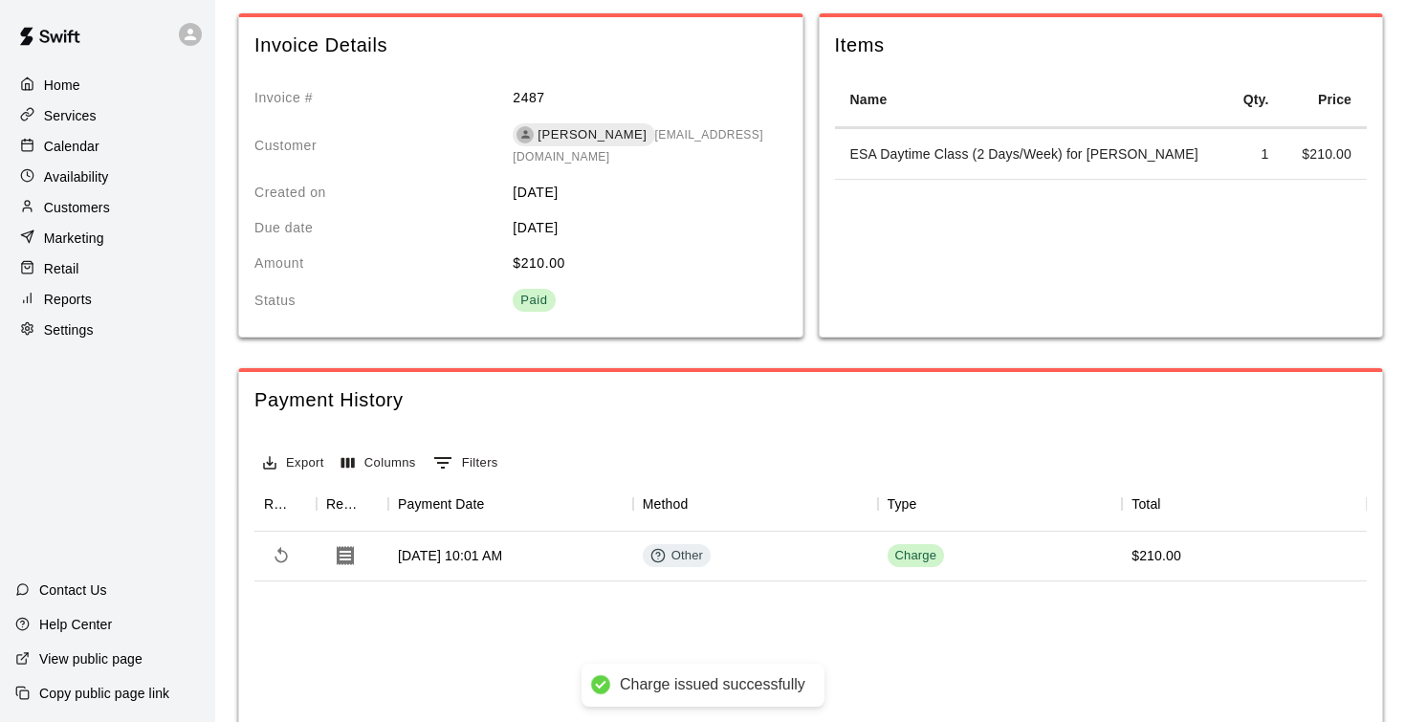
scroll to position [89, 0]
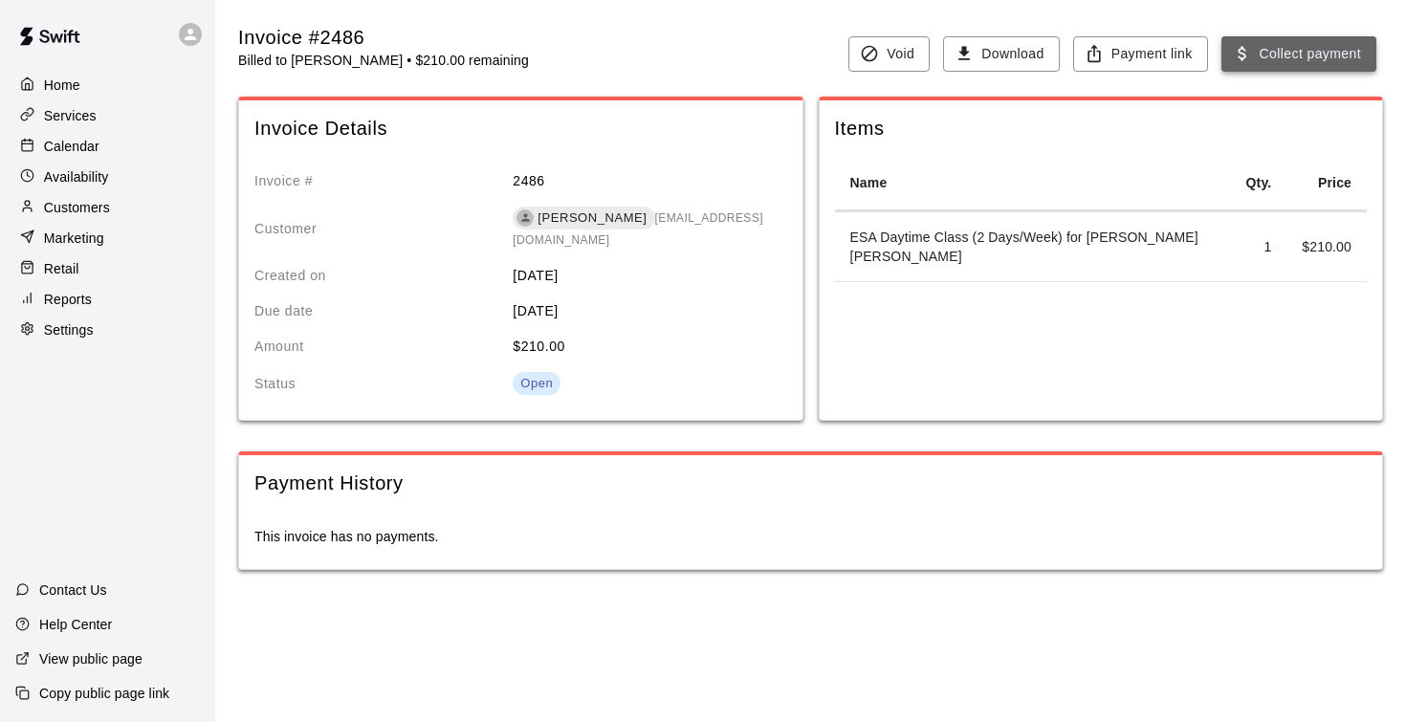
click at [1283, 45] on button "Collect payment" at bounding box center [1298, 53] width 155 height 35
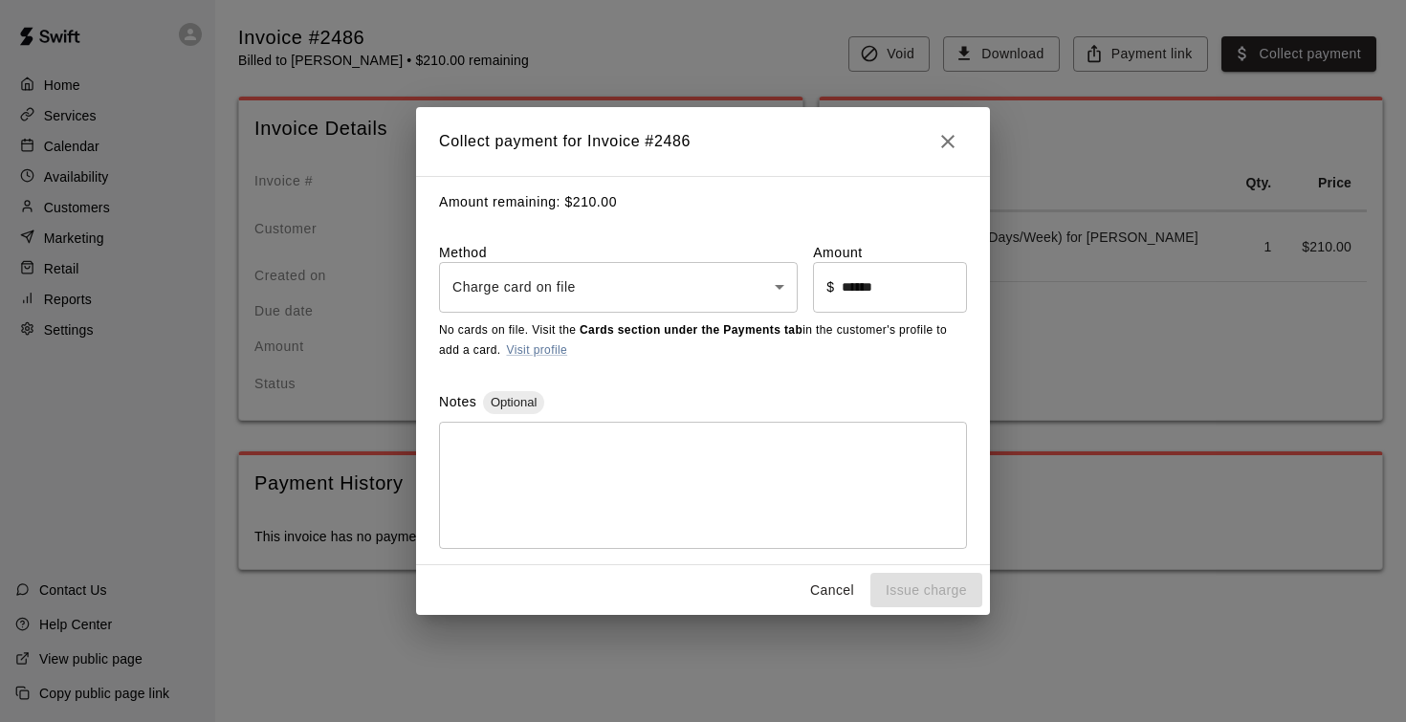
click at [725, 275] on body "Home Services Calendar Availability Customers Marketing Retail Reports Settings…" at bounding box center [703, 304] width 1406 height 608
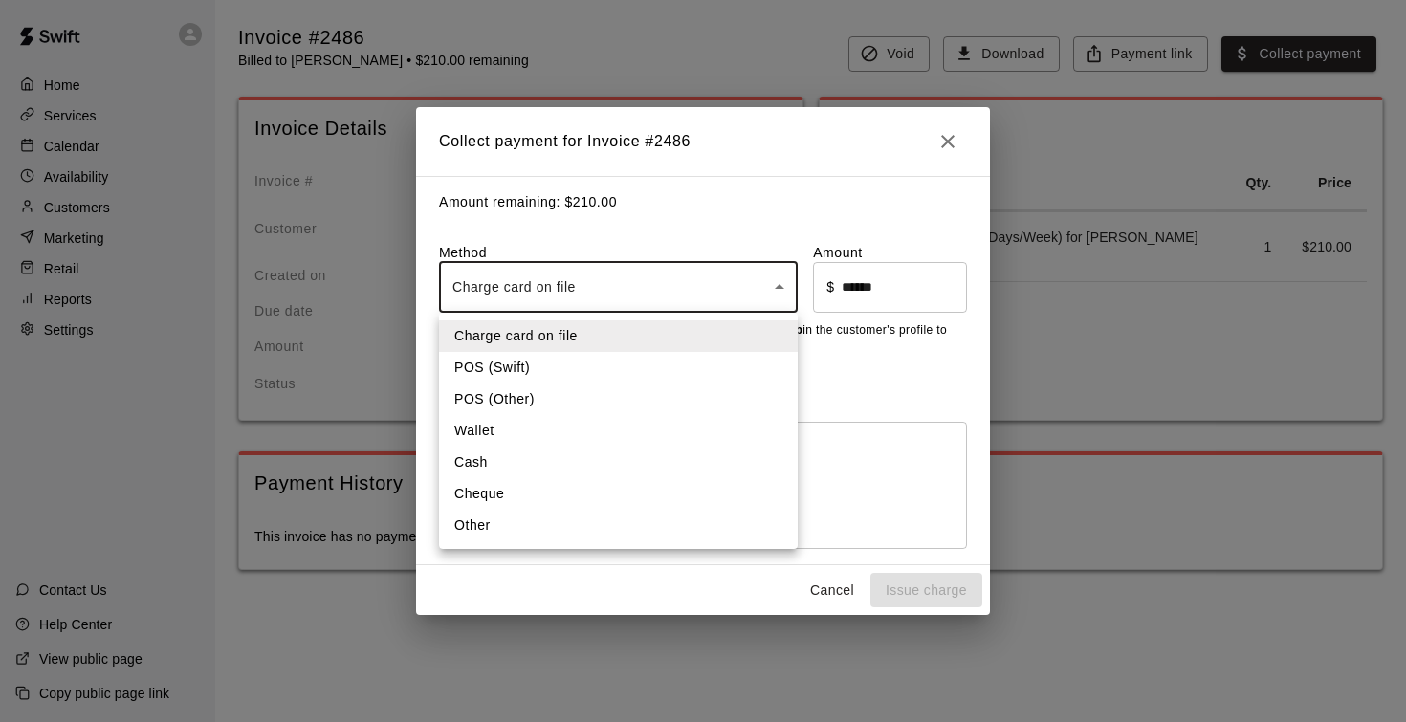
click at [576, 532] on li "Other" at bounding box center [618, 526] width 359 height 32
type input "*****"
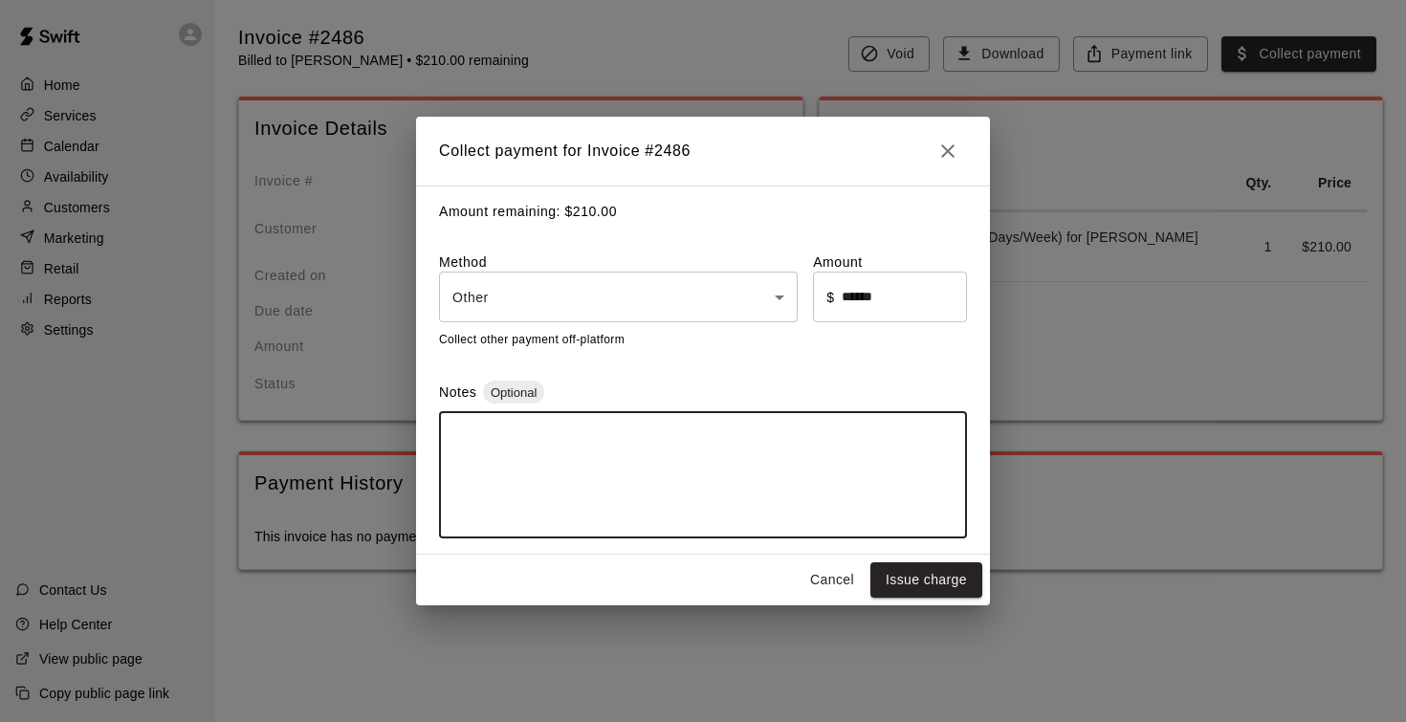
click at [574, 458] on textarea at bounding box center [702, 476] width 501 height 96
type textarea "**********"
click at [933, 585] on button "Issue charge" at bounding box center [926, 579] width 112 height 35
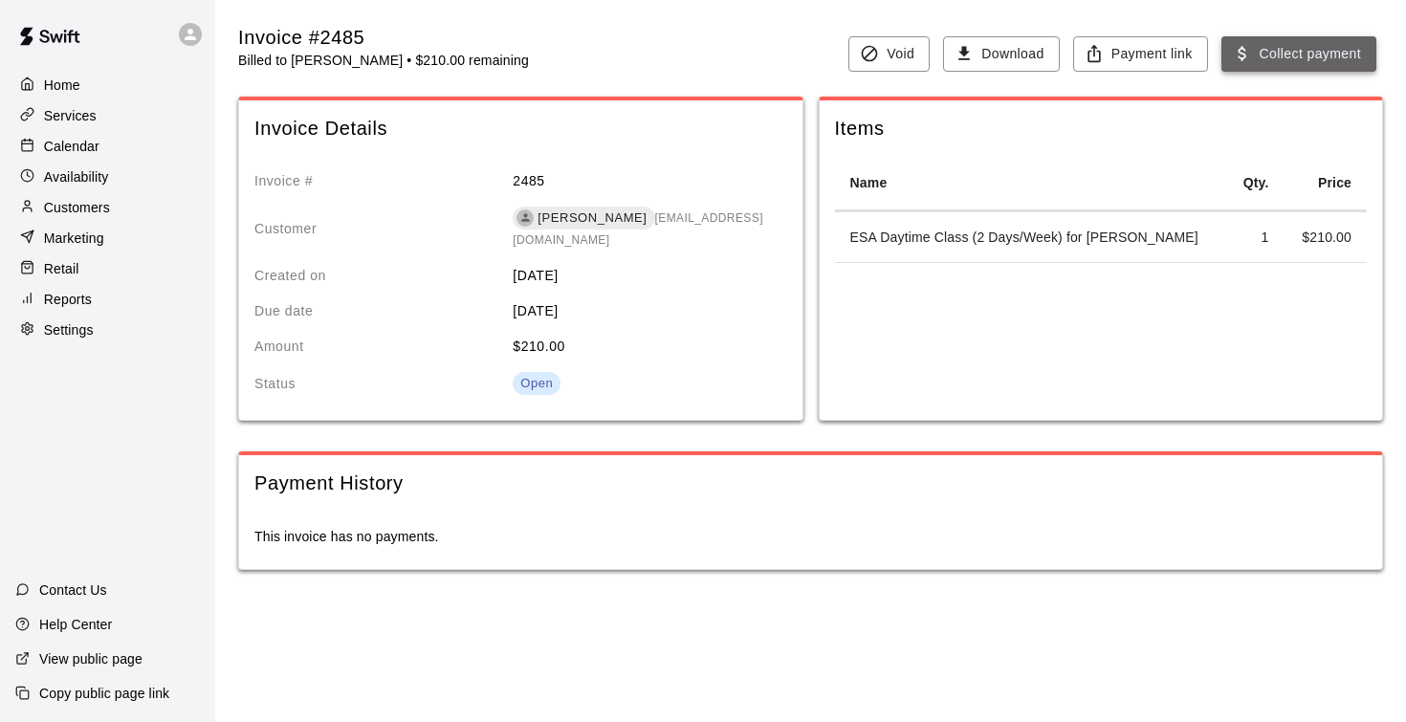
click at [1272, 53] on button "Collect payment" at bounding box center [1298, 53] width 155 height 35
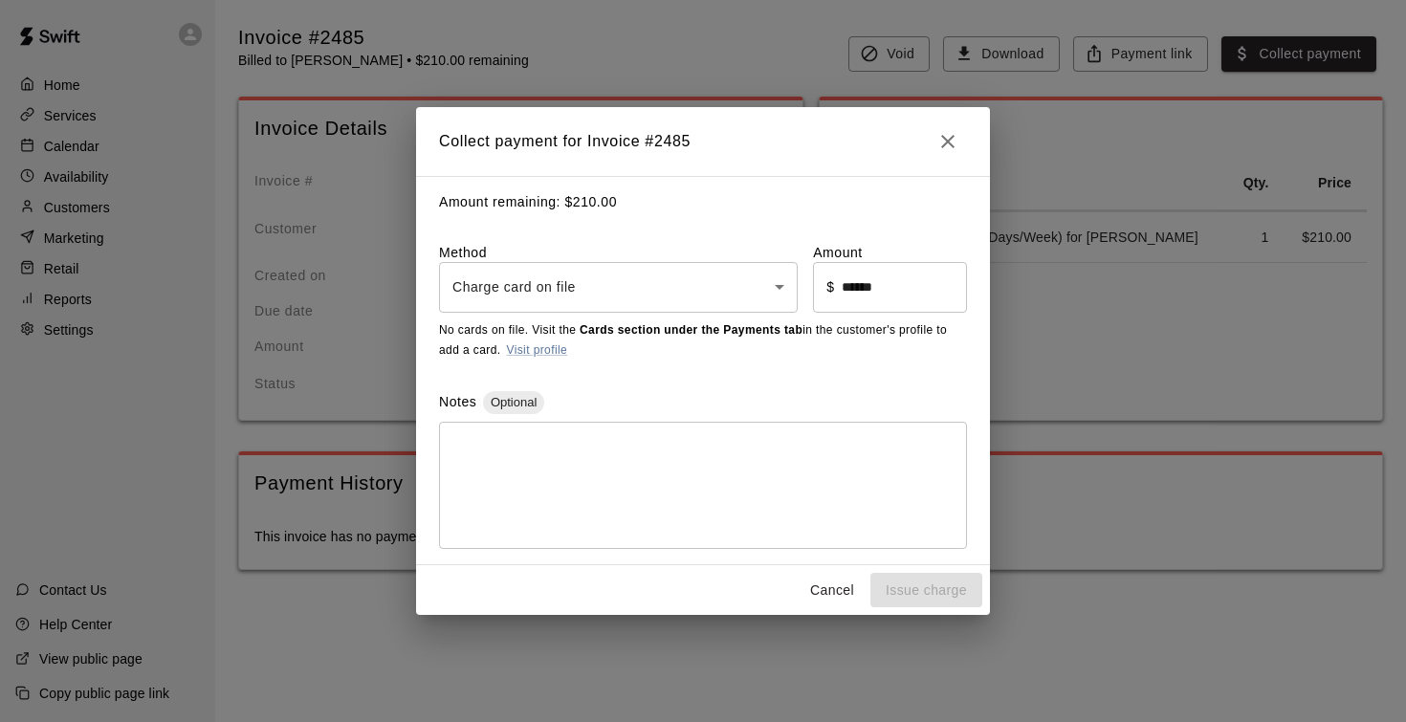
click at [679, 284] on body "Home Services Calendar Availability Customers Marketing Retail Reports Settings…" at bounding box center [703, 304] width 1406 height 608
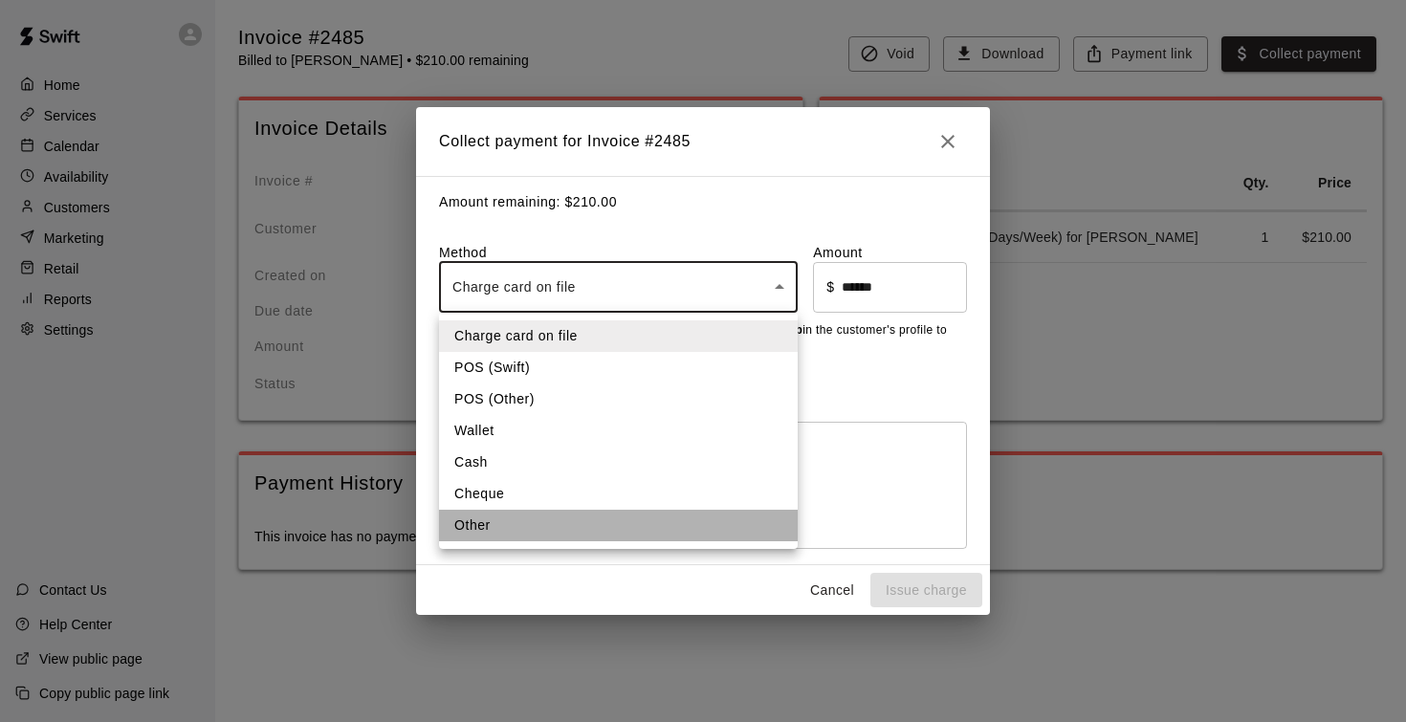
click at [579, 538] on li "Other" at bounding box center [618, 526] width 359 height 32
type input "*****"
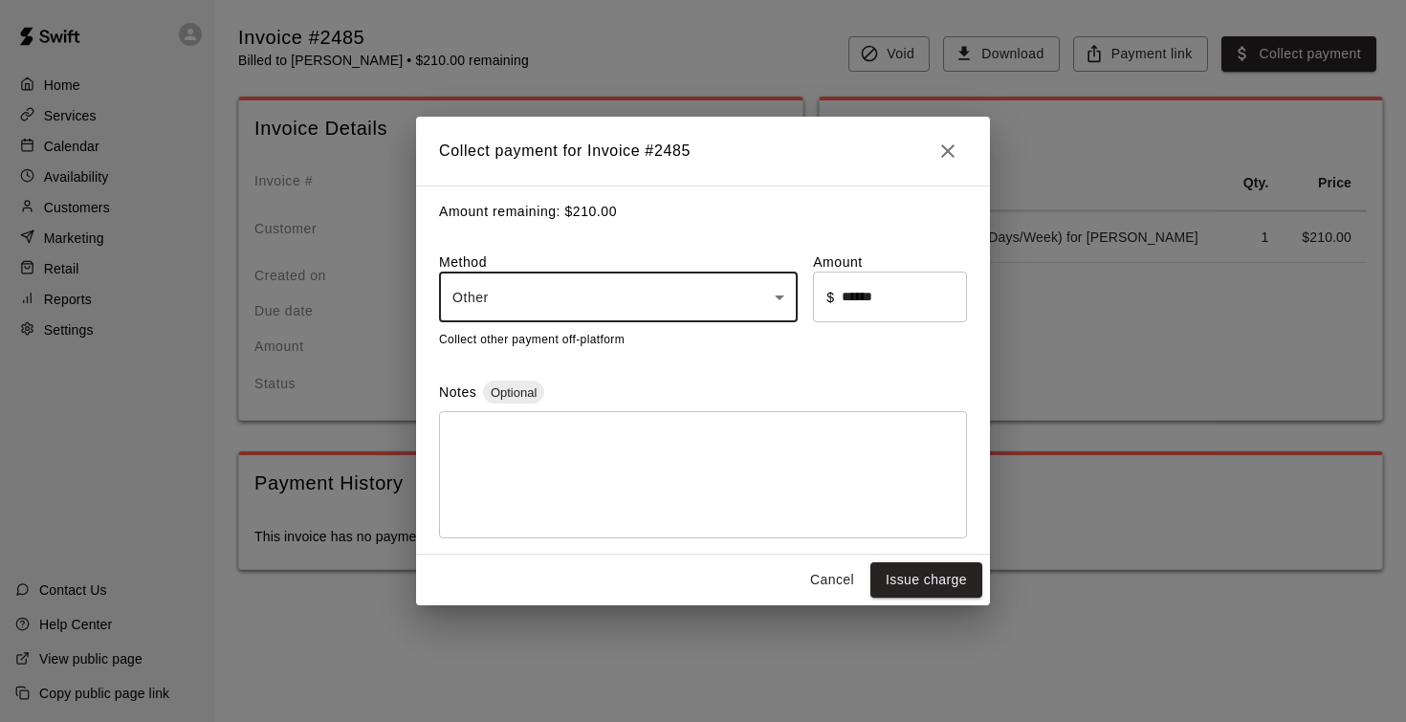
click at [578, 453] on textarea at bounding box center [702, 476] width 501 height 96
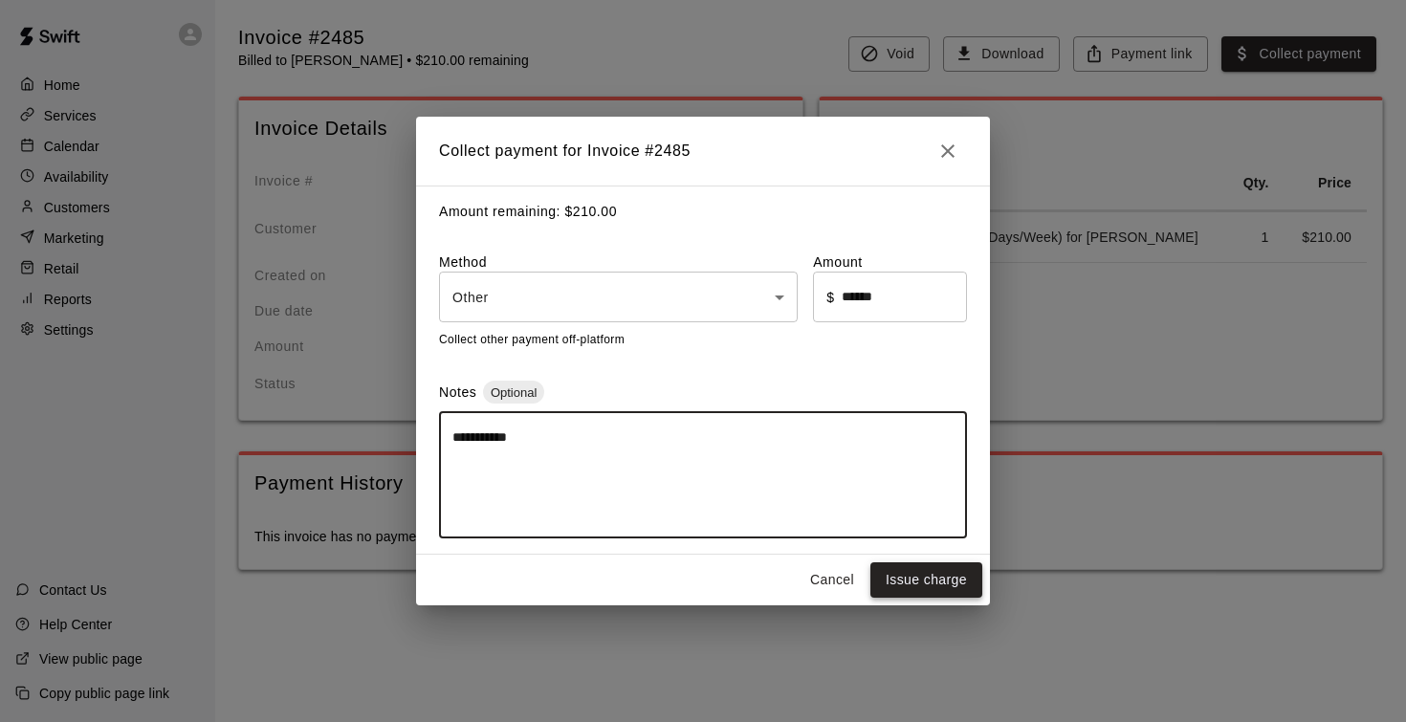
type textarea "**********"
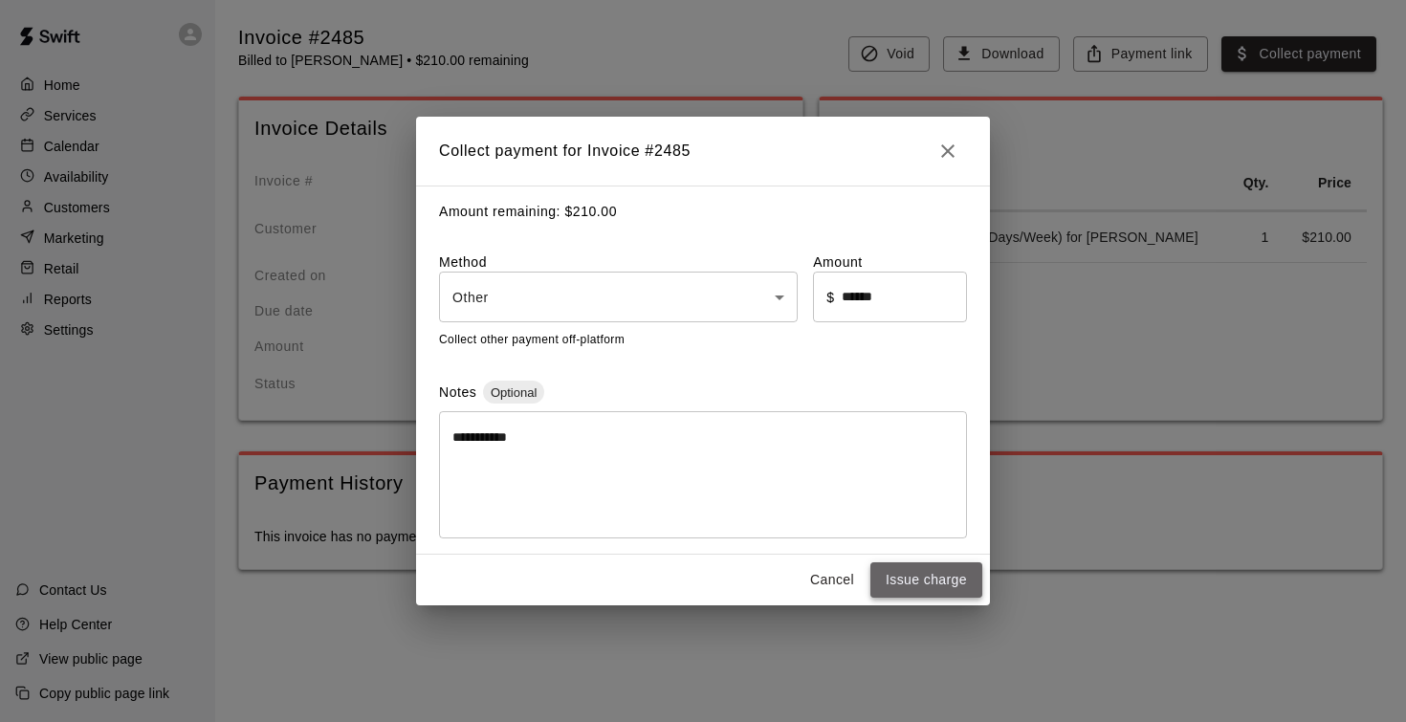
click at [937, 589] on button "Issue charge" at bounding box center [926, 579] width 112 height 35
